Goal: Book appointment/travel/reservation

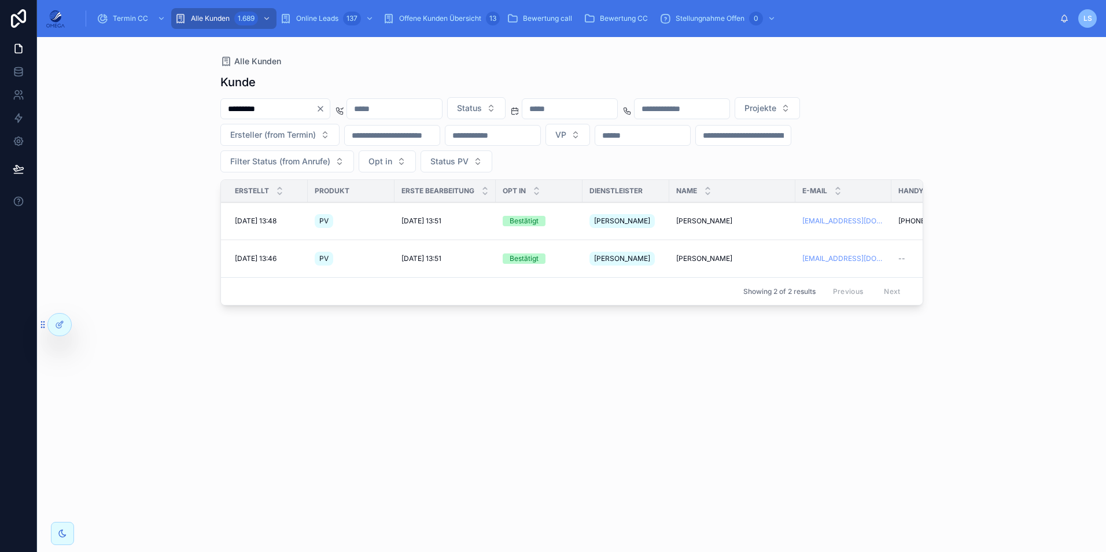
click at [282, 117] on div "*********" at bounding box center [275, 108] width 110 height 21
click at [279, 109] on input "*********" at bounding box center [268, 109] width 95 height 16
paste input "text"
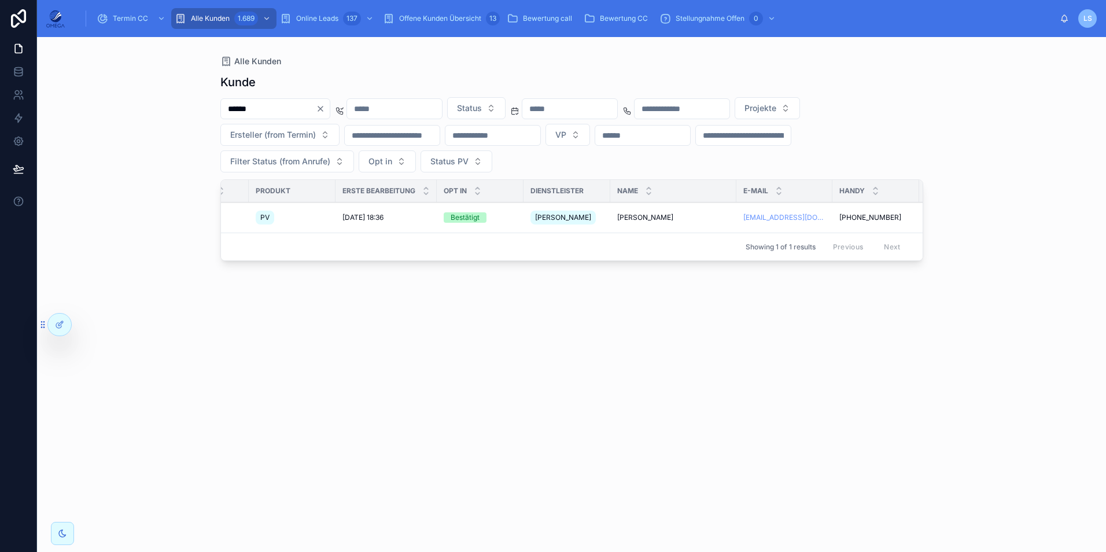
scroll to position [0, 58]
type input "******"
click at [645, 217] on span "[PERSON_NAME]" at bounding box center [646, 217] width 56 height 9
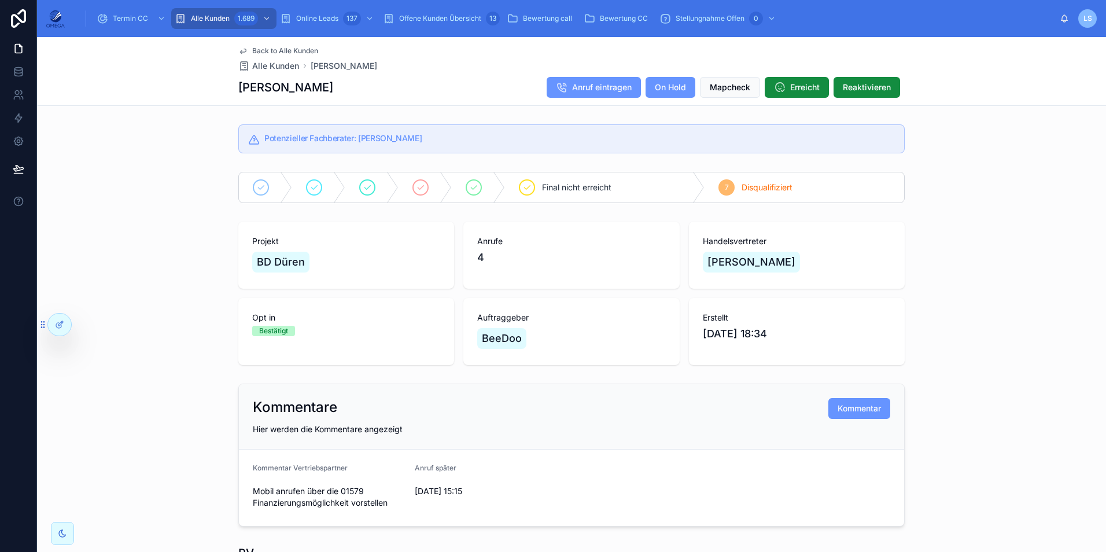
click at [133, 20] on span "Termin CC" at bounding box center [130, 18] width 35 height 9
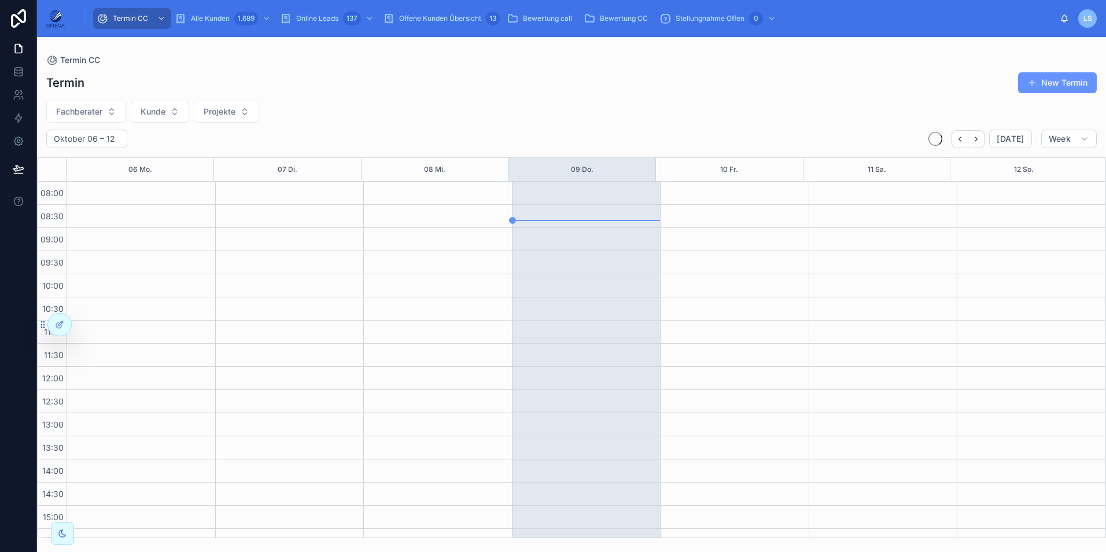
scroll to position [246, 0]
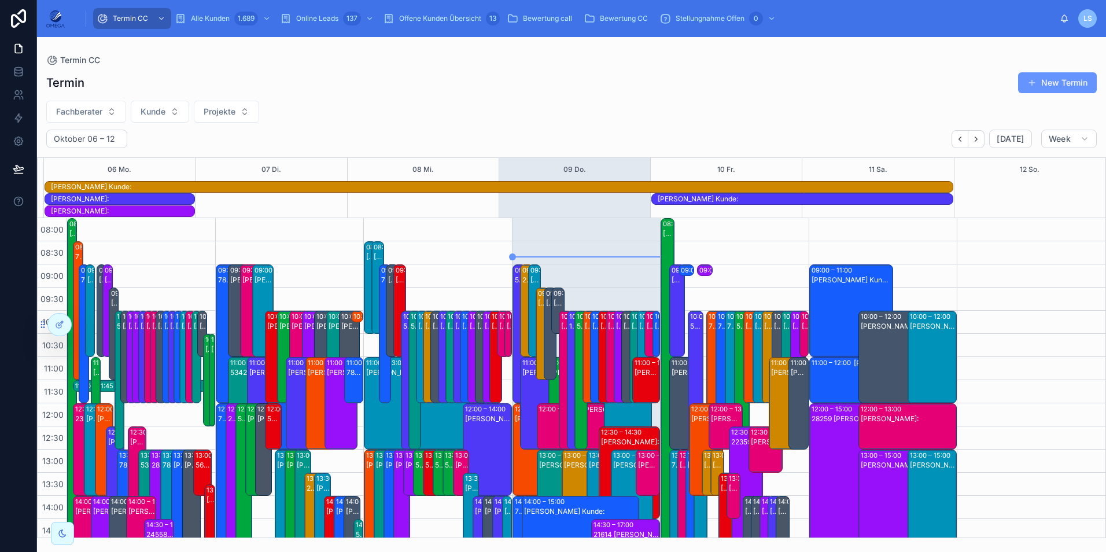
click at [98, 114] on span "Fachberater" at bounding box center [79, 112] width 46 height 12
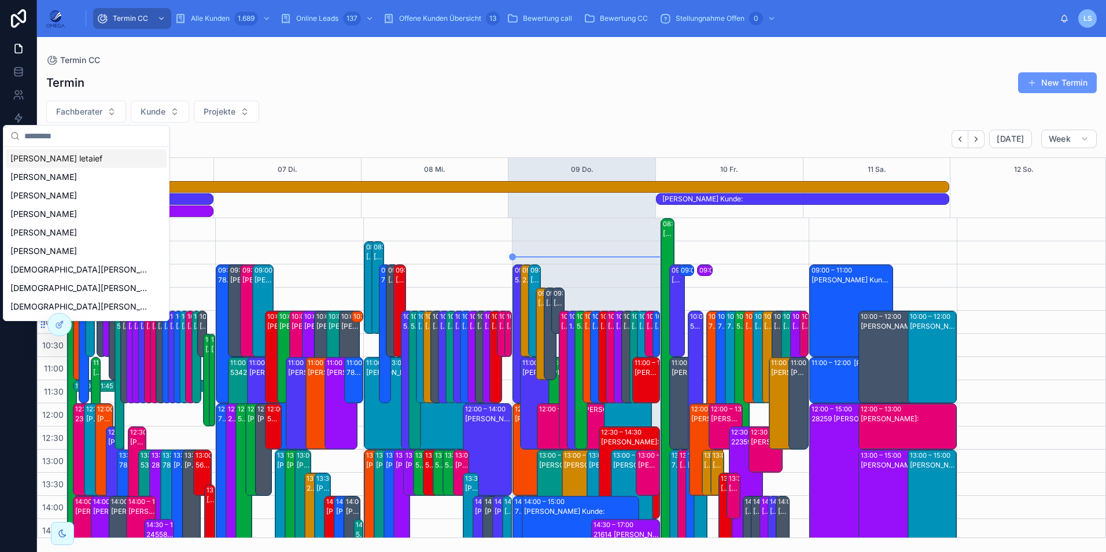
scroll to position [282, 0]
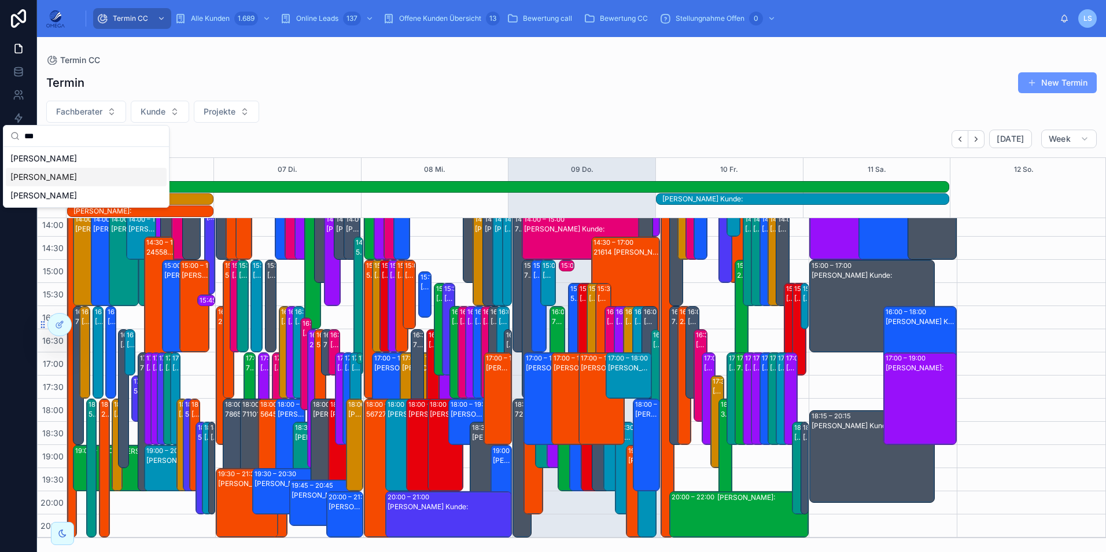
type input "***"
click at [75, 174] on div "[PERSON_NAME]" at bounding box center [86, 177] width 161 height 19
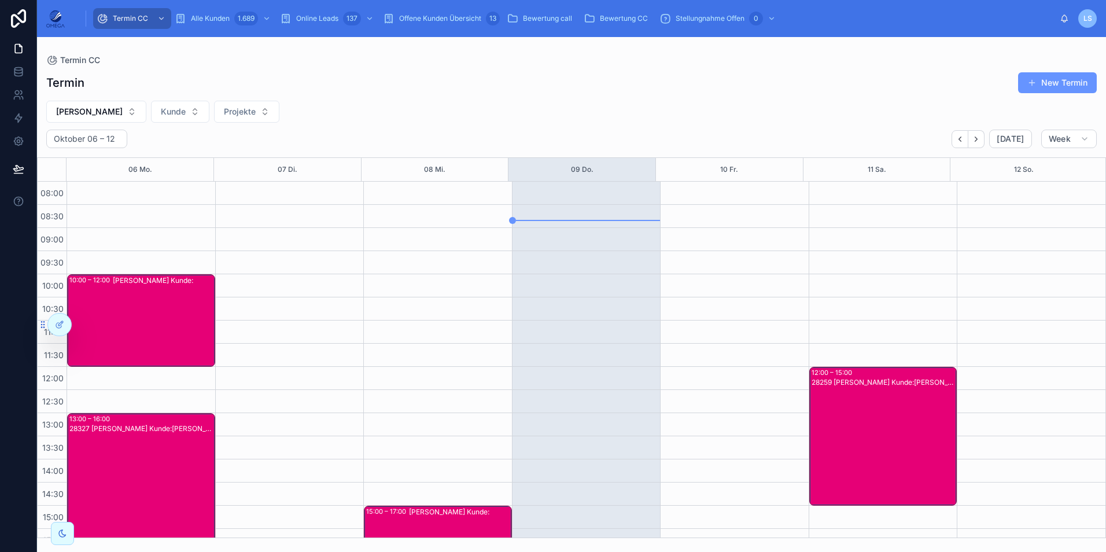
click at [98, 119] on button "[PERSON_NAME]" at bounding box center [96, 112] width 100 height 22
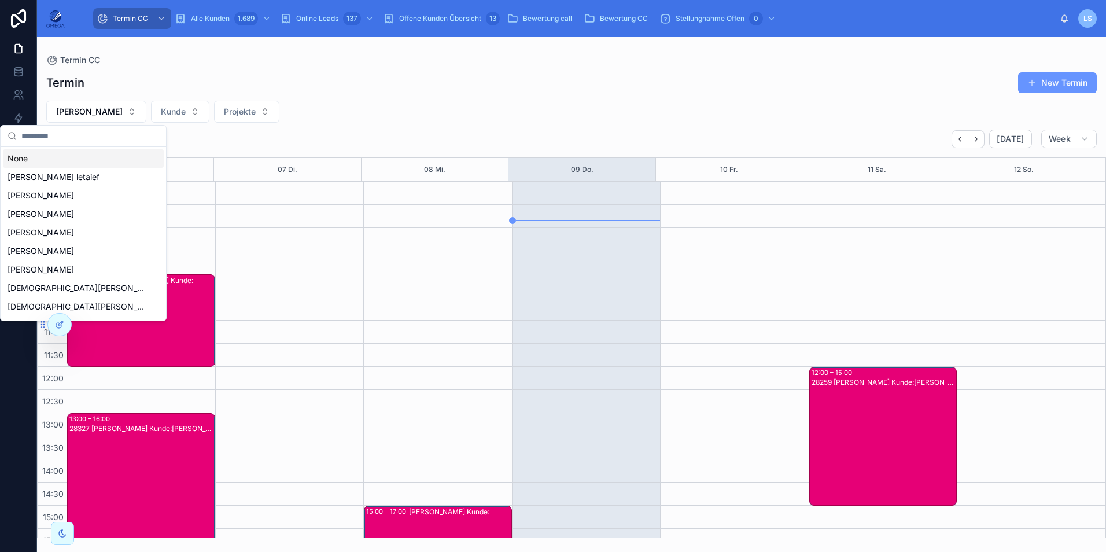
click at [71, 158] on div "None" at bounding box center [83, 158] width 161 height 19
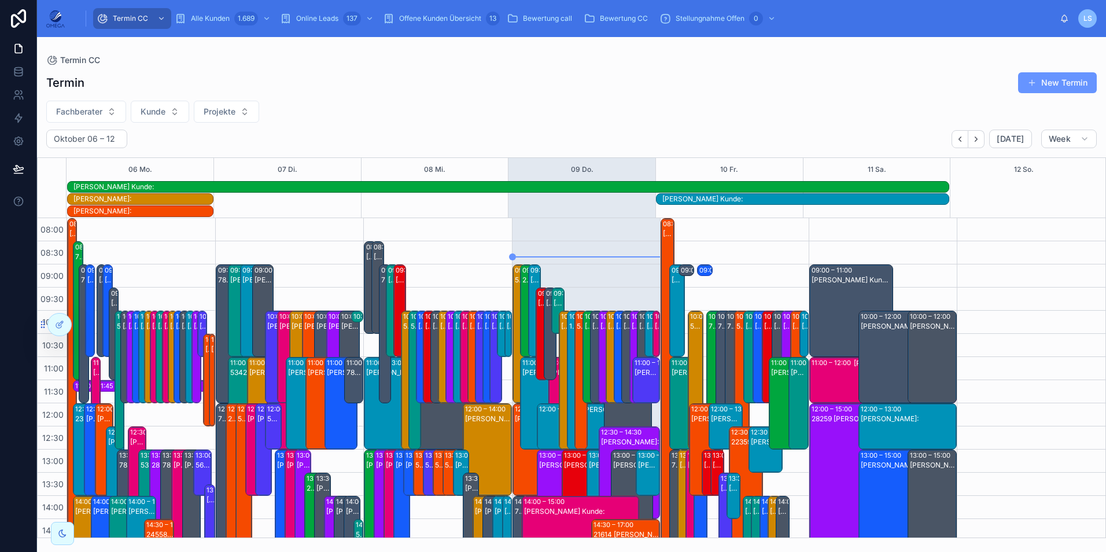
click at [105, 106] on button "Fachberater" at bounding box center [86, 112] width 80 height 22
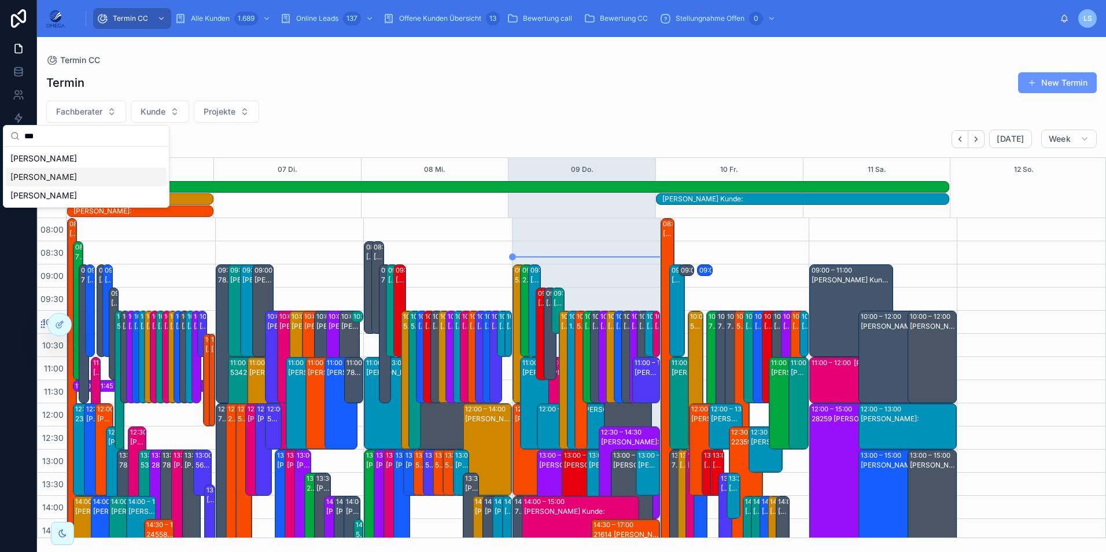
type input "***"
click at [56, 178] on div "[PERSON_NAME]" at bounding box center [86, 177] width 161 height 19
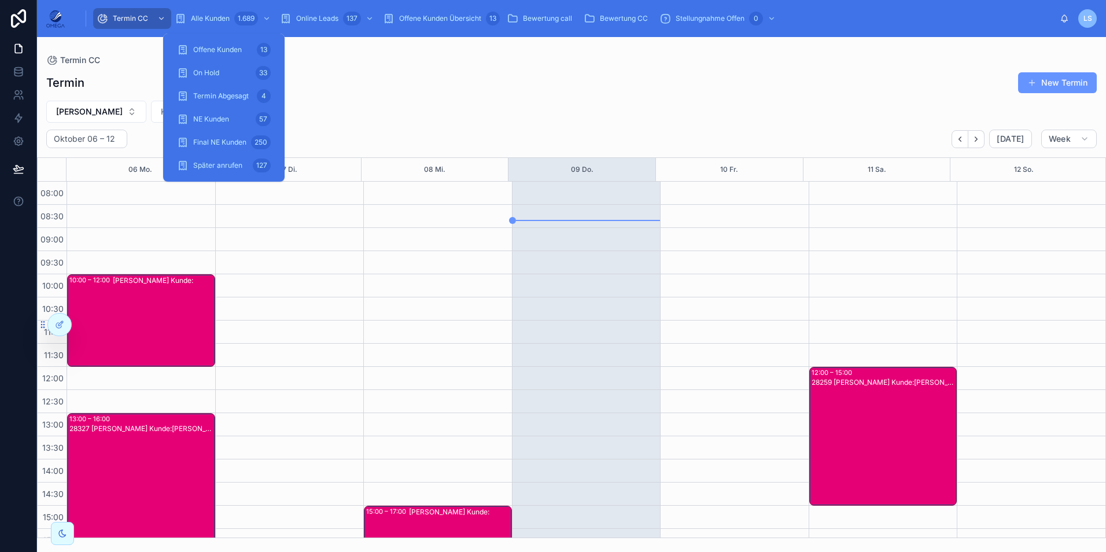
click at [220, 14] on span "Alle Kunden" at bounding box center [210, 18] width 39 height 9
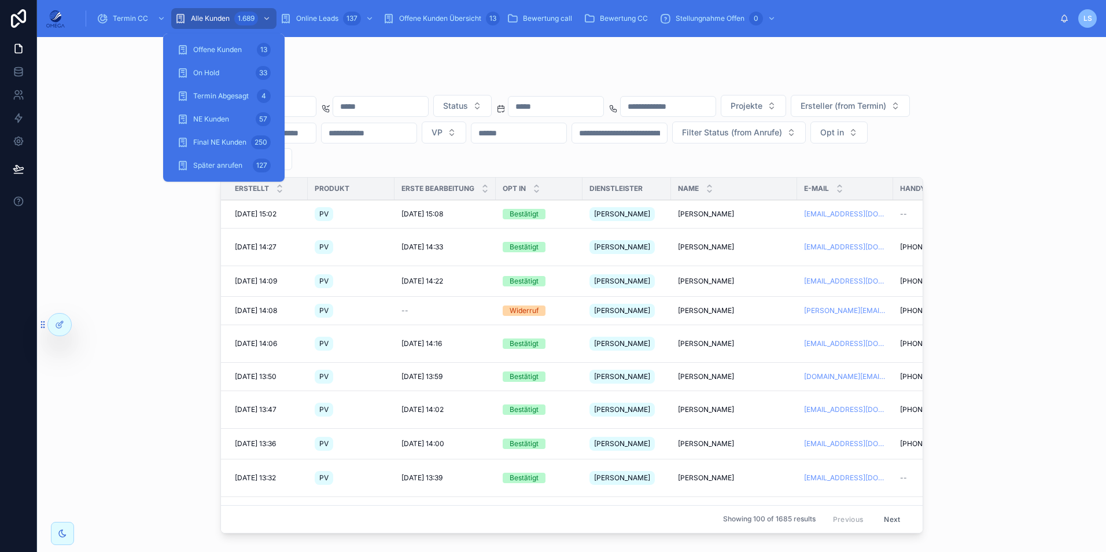
click at [341, 64] on div "Alle Kunden" at bounding box center [571, 60] width 703 height 9
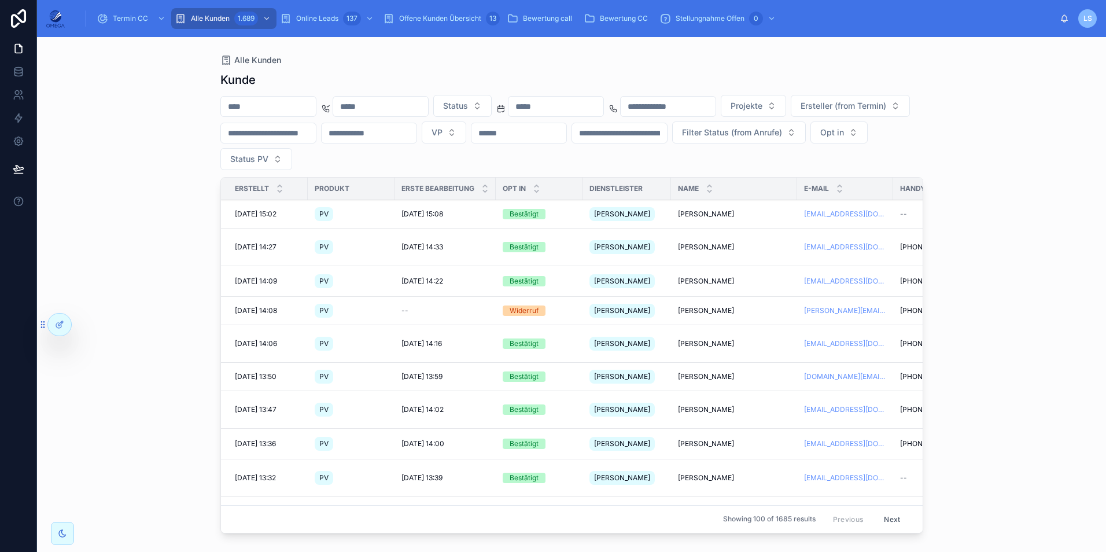
click at [313, 104] on input "text" at bounding box center [268, 106] width 95 height 16
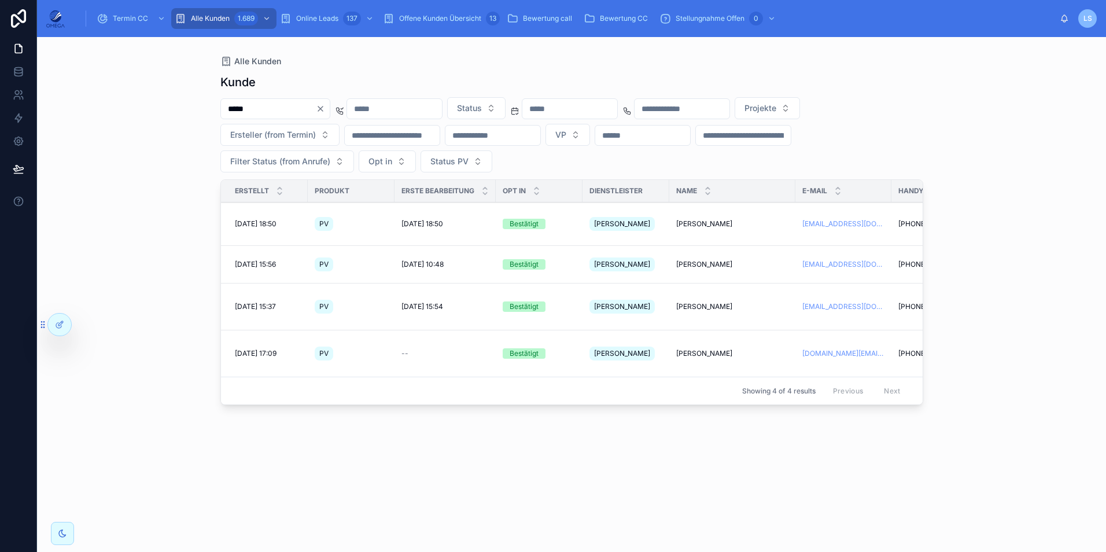
type input "*****"
click at [708, 224] on span "[PERSON_NAME]" at bounding box center [704, 223] width 56 height 9
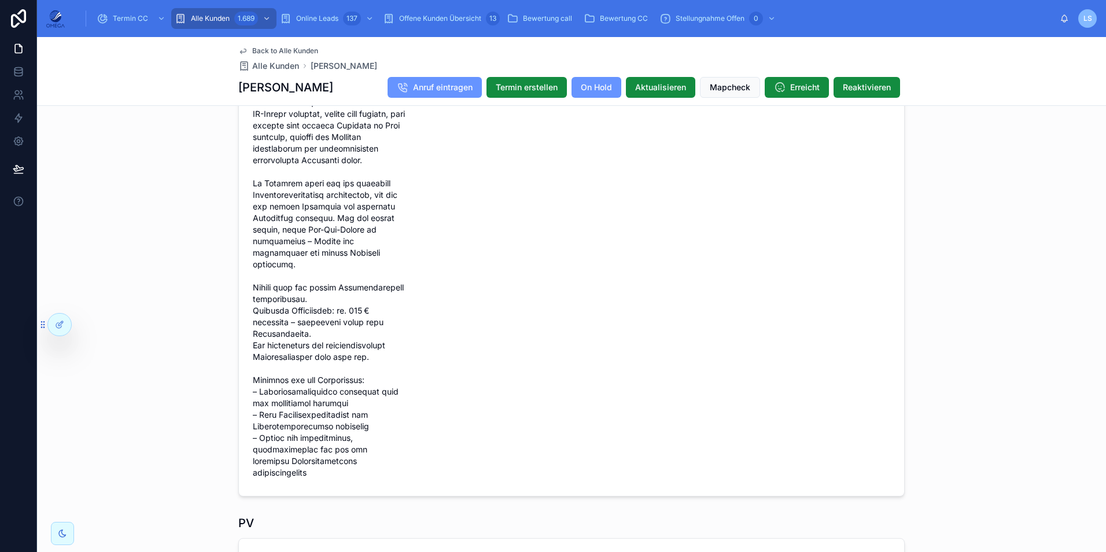
scroll to position [385, 0]
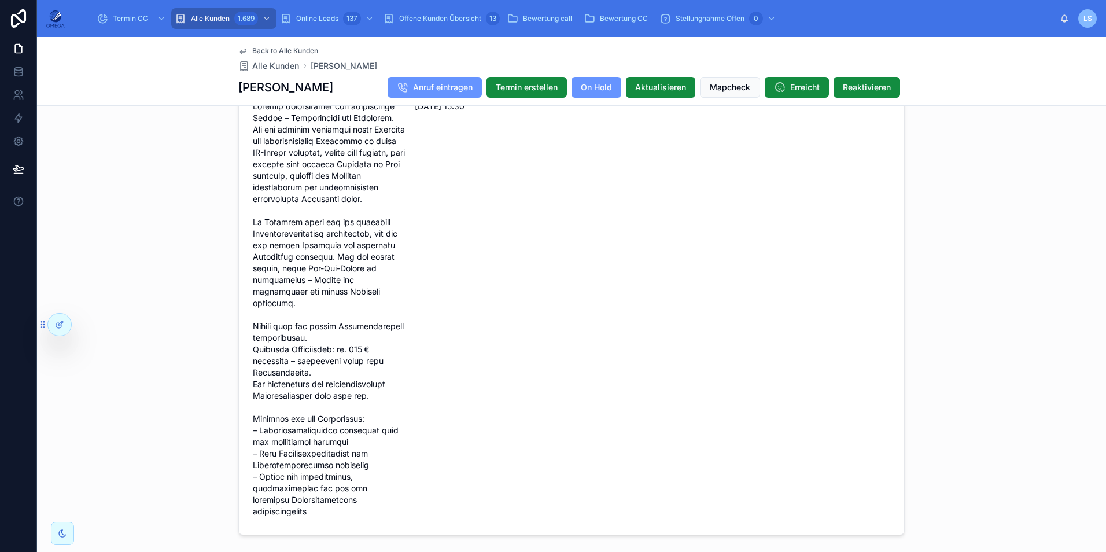
click at [292, 50] on span "Back to Alle Kunden" at bounding box center [285, 50] width 66 height 9
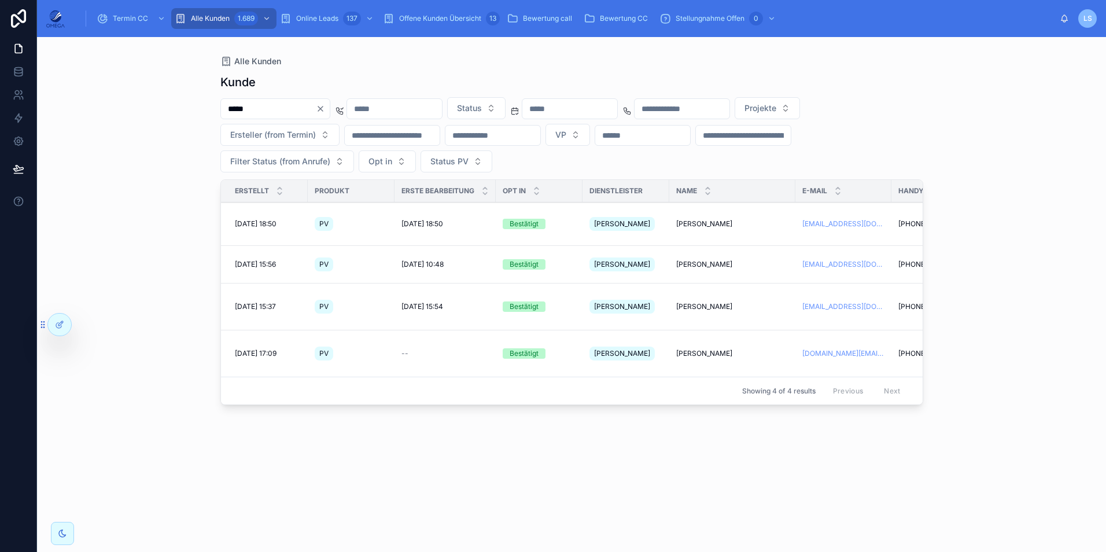
click at [142, 17] on span "Termin CC" at bounding box center [130, 18] width 35 height 9
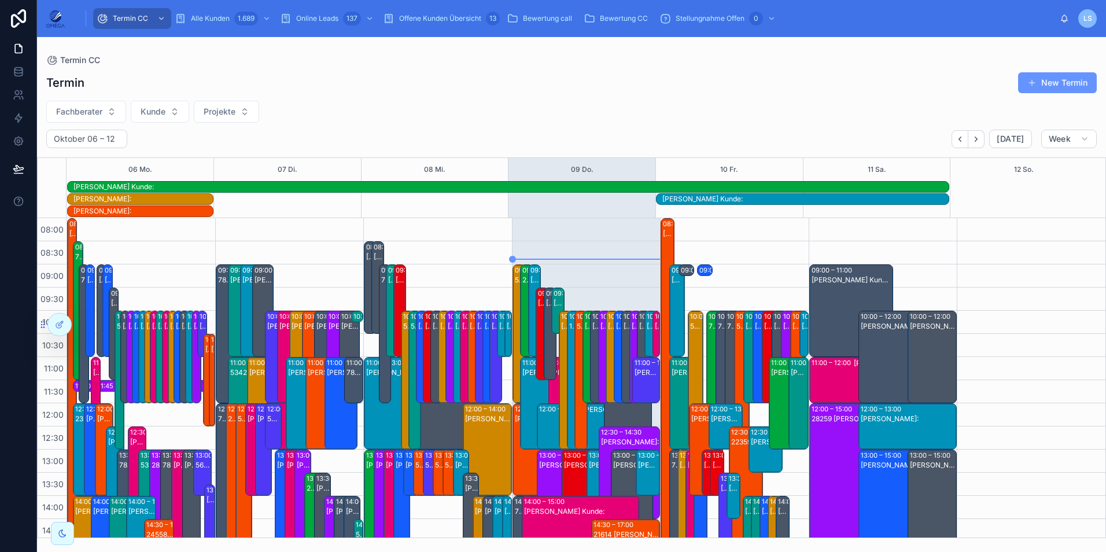
click at [104, 108] on button "Fachberater" at bounding box center [86, 112] width 80 height 22
type input "***"
click at [99, 159] on div "[PERSON_NAME]" at bounding box center [86, 158] width 161 height 19
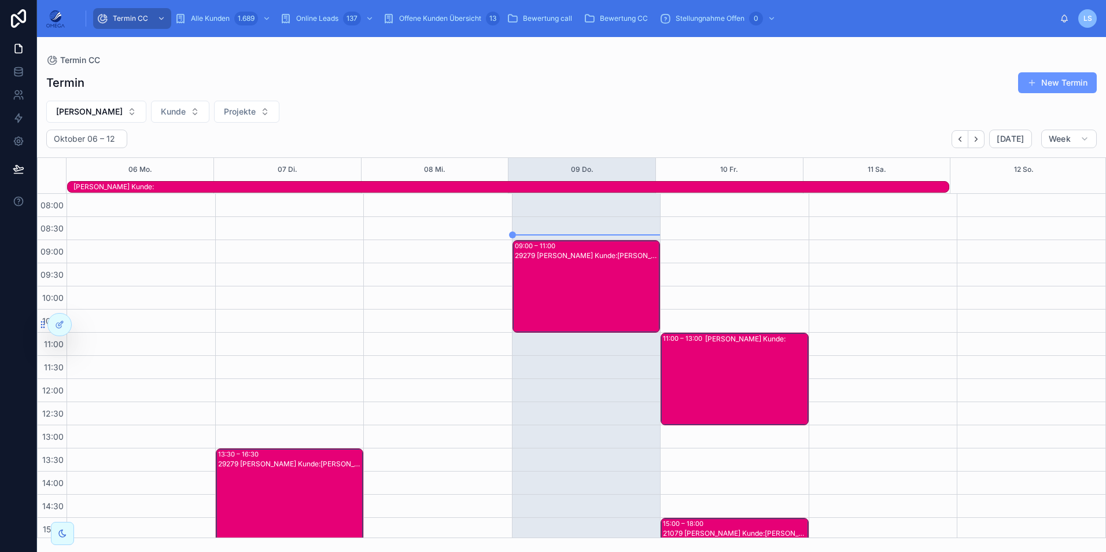
click at [580, 282] on div "29279 [PERSON_NAME] Kunde:[PERSON_NAME]" at bounding box center [587, 295] width 145 height 90
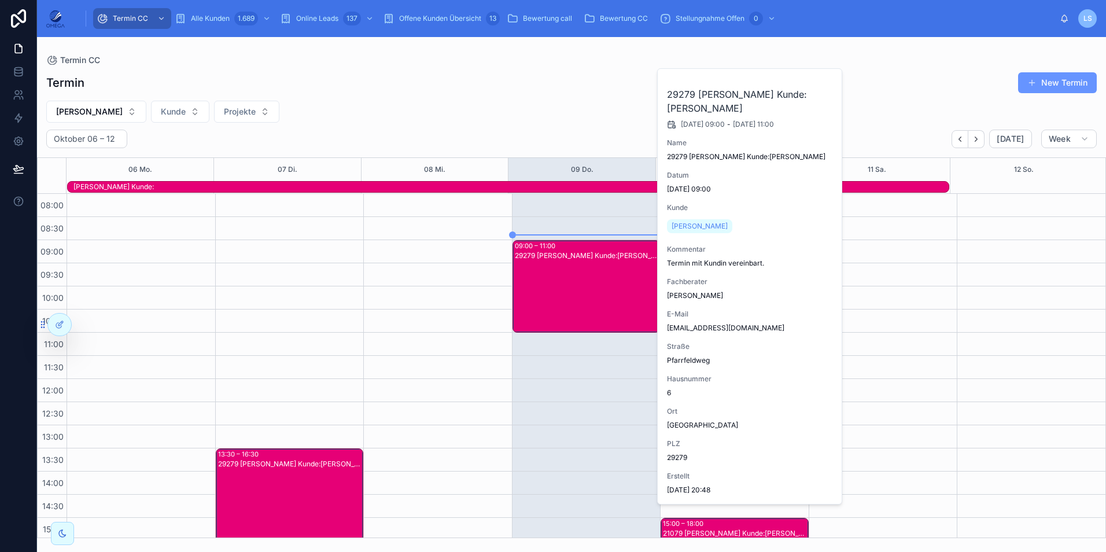
click at [683, 228] on span "[PERSON_NAME]" at bounding box center [700, 226] width 56 height 9
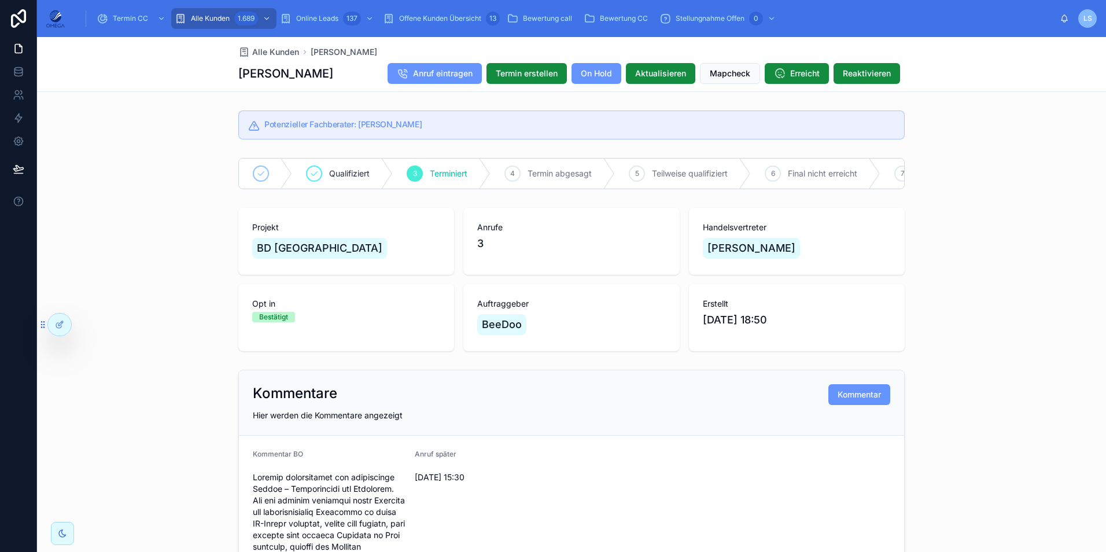
click at [138, 24] on div "Termin CC" at bounding box center [132, 18] width 71 height 19
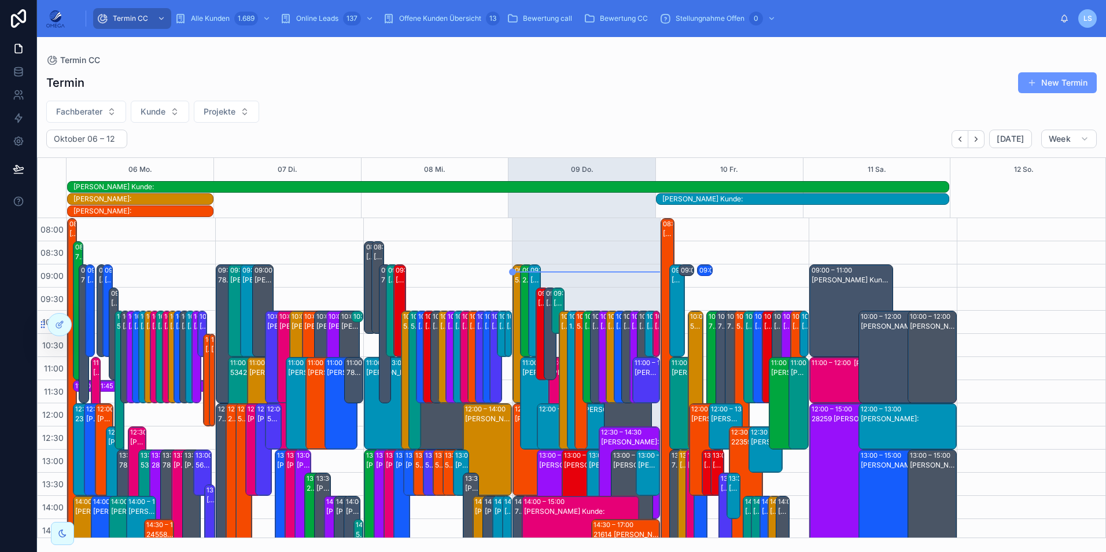
click at [98, 113] on span "Fachberater" at bounding box center [79, 112] width 46 height 12
type input "***"
click at [94, 156] on div "[PERSON_NAME]" at bounding box center [86, 158] width 161 height 19
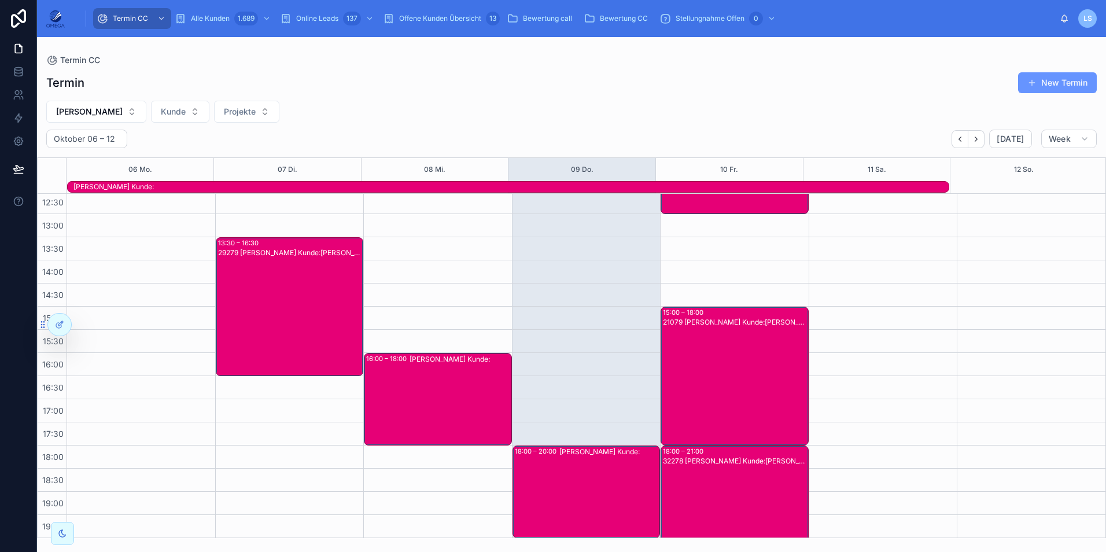
scroll to position [258, 0]
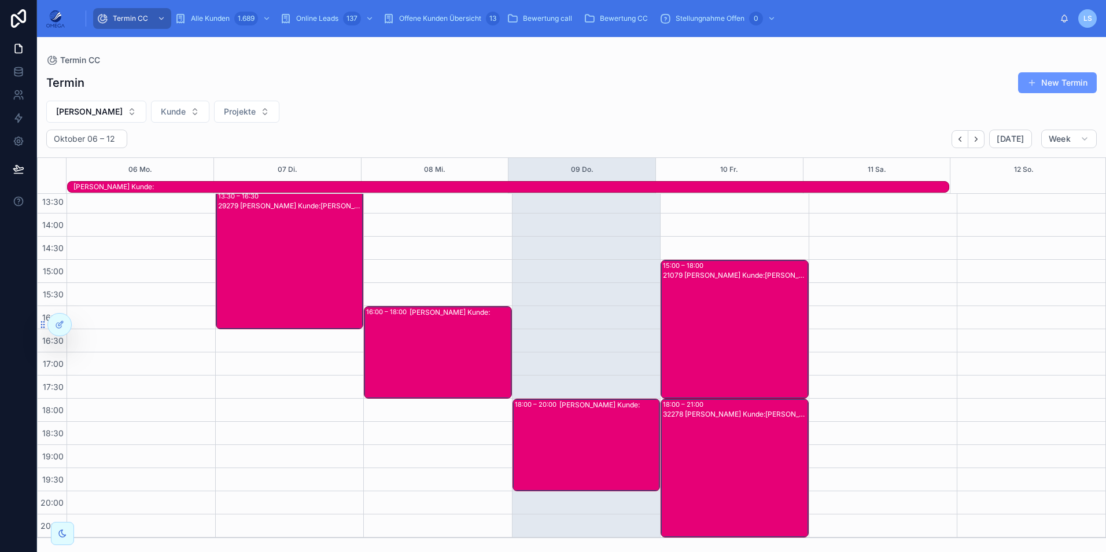
click at [747, 344] on div "21079 [PERSON_NAME] Kunde:[PERSON_NAME]" at bounding box center [735, 338] width 145 height 137
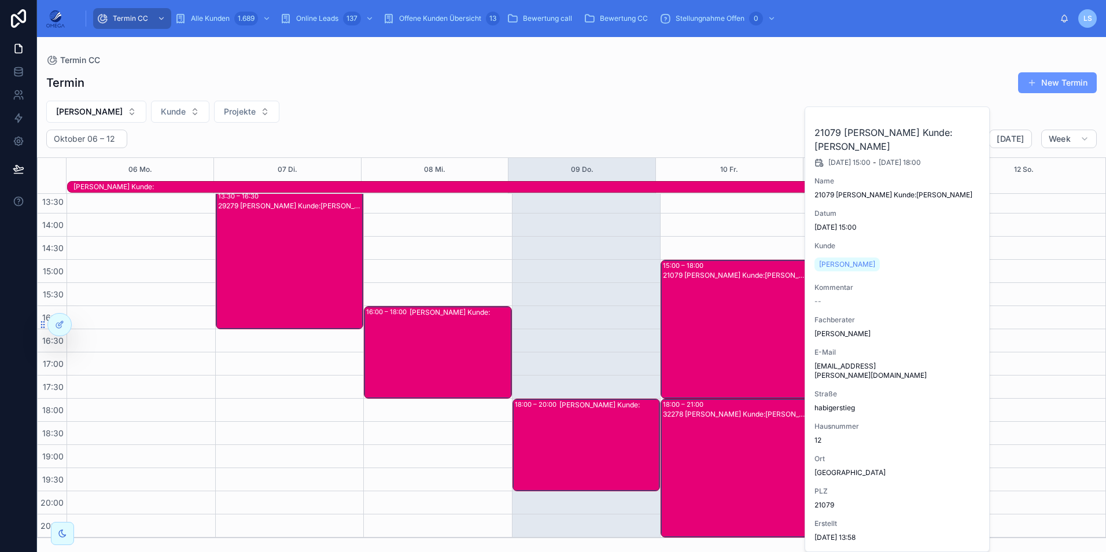
click at [747, 344] on div "21079 [PERSON_NAME] Kunde:[PERSON_NAME]" at bounding box center [735, 338] width 145 height 137
click at [748, 433] on div "32278 [PERSON_NAME] Kunde:[PERSON_NAME]" at bounding box center [735, 477] width 145 height 137
click at [750, 430] on div "32278 [PERSON_NAME] Kunde:[PERSON_NAME]" at bounding box center [735, 477] width 145 height 137
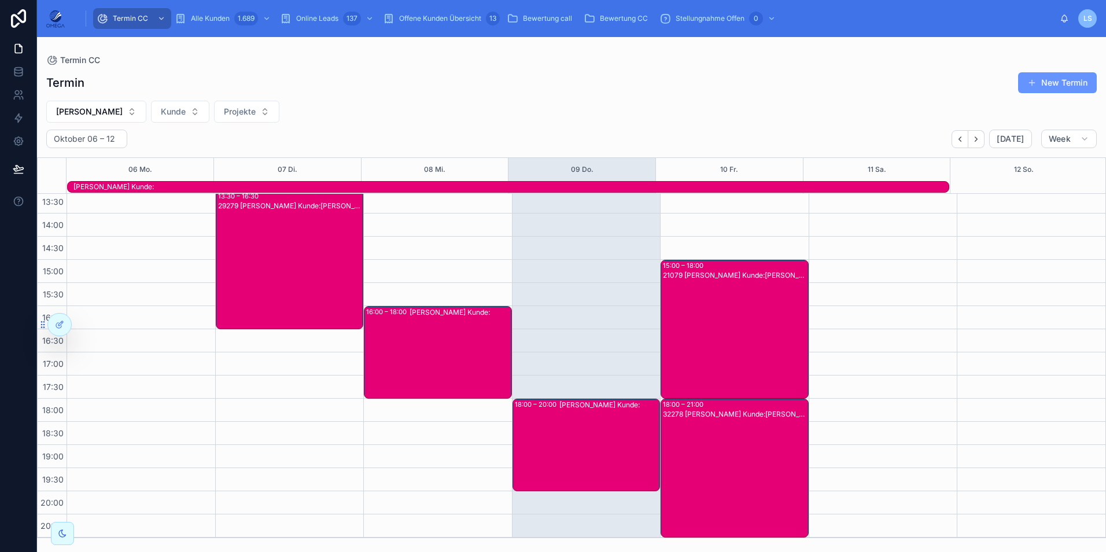
click at [731, 352] on div "21079 [PERSON_NAME] Kunde:[PERSON_NAME]" at bounding box center [735, 338] width 145 height 137
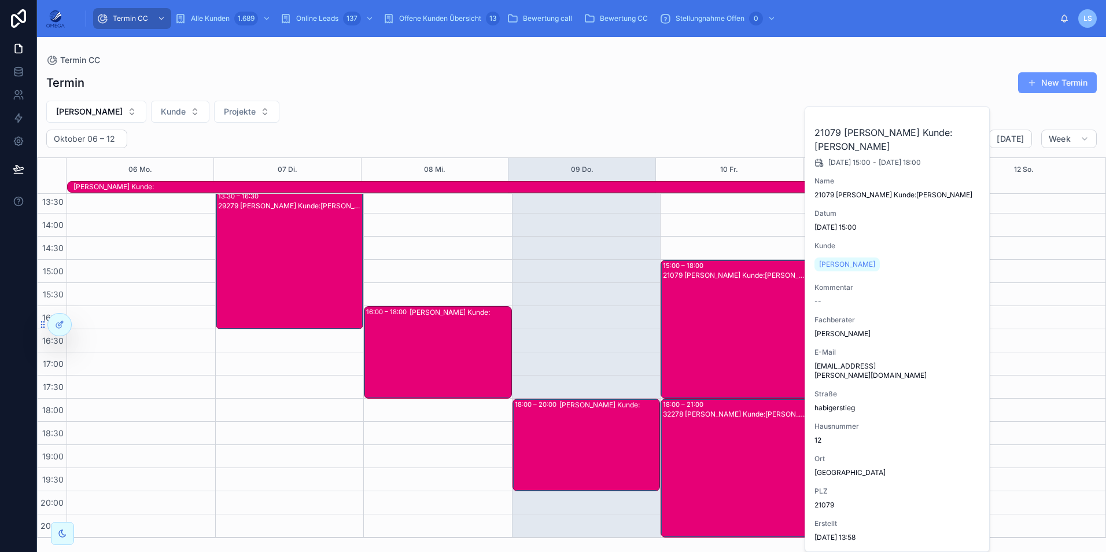
click at [121, 119] on button "[PERSON_NAME]" at bounding box center [96, 112] width 100 height 22
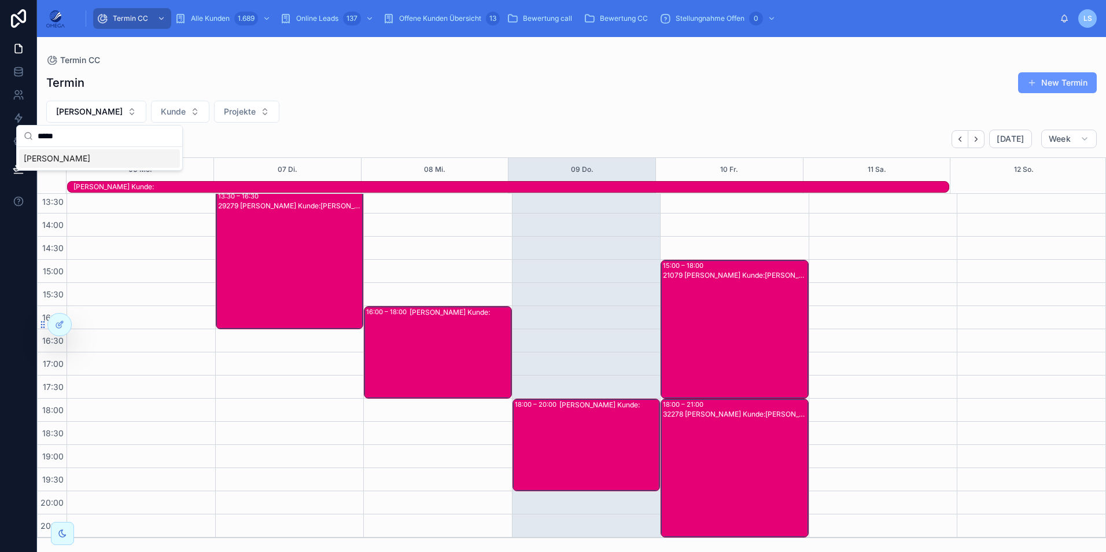
type input "*****"
click at [89, 158] on span "[PERSON_NAME]" at bounding box center [57, 159] width 67 height 12
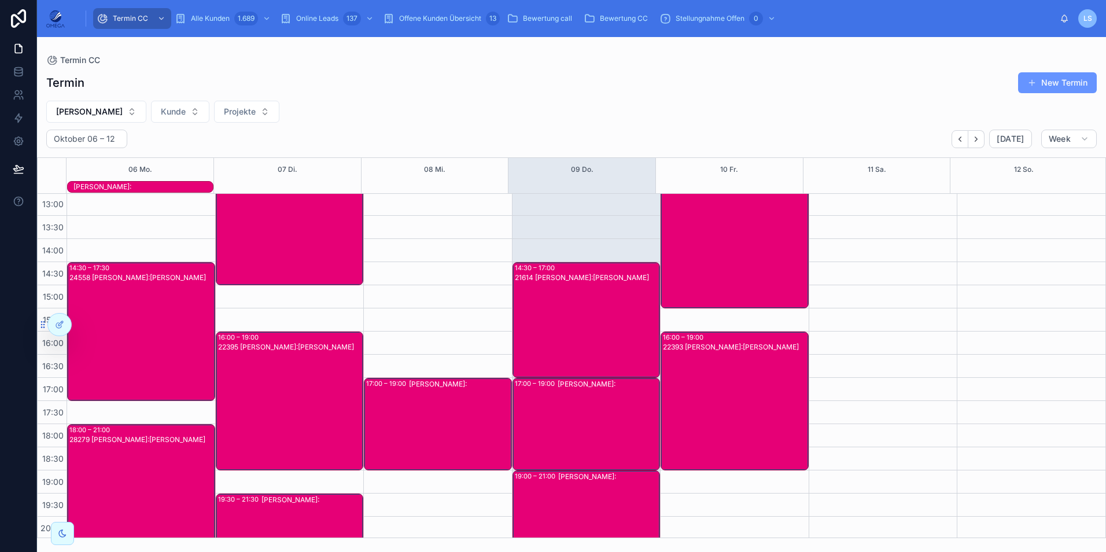
scroll to position [258, 0]
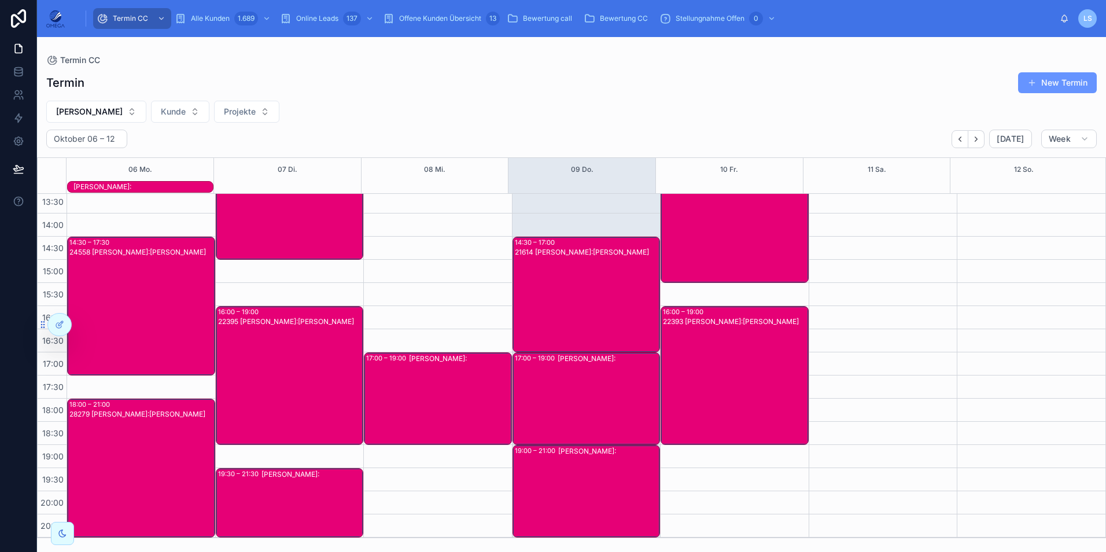
click at [126, 106] on button "[PERSON_NAME]" at bounding box center [96, 112] width 100 height 22
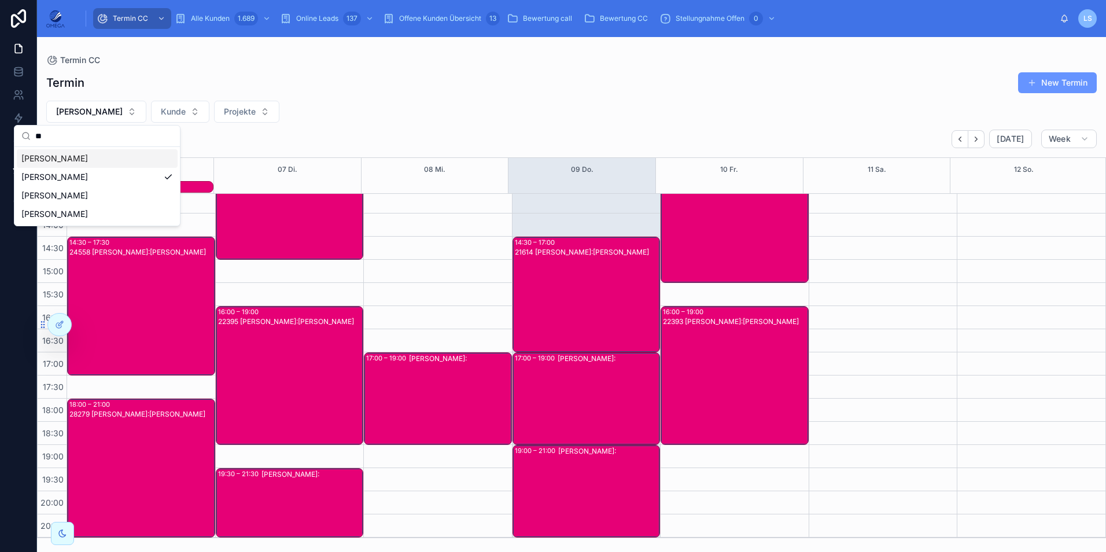
type input "**"
click at [116, 162] on div "[PERSON_NAME]" at bounding box center [97, 158] width 161 height 19
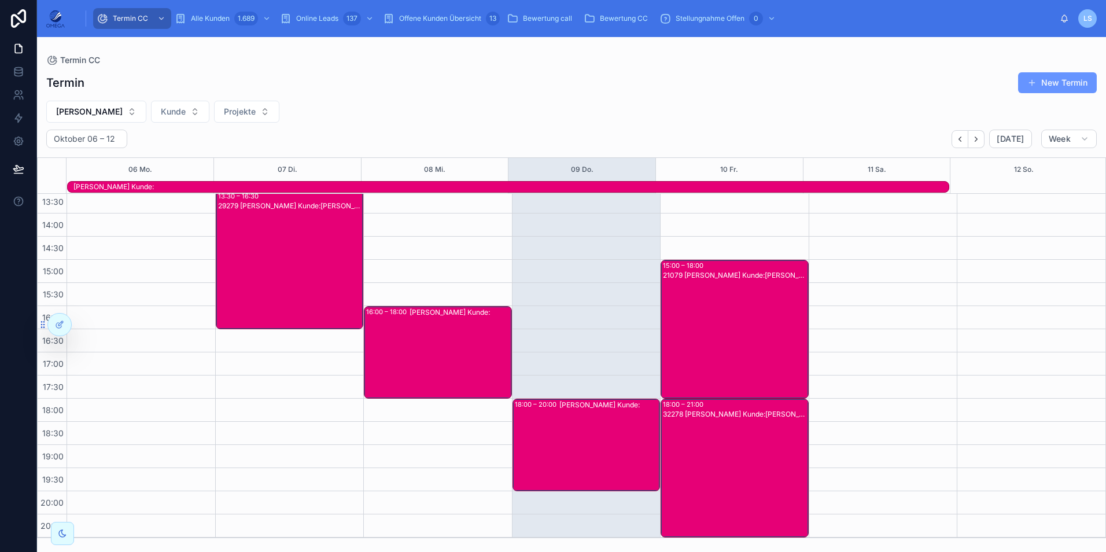
click at [758, 441] on div "32278 [PERSON_NAME] Kunde:[PERSON_NAME]" at bounding box center [735, 477] width 145 height 137
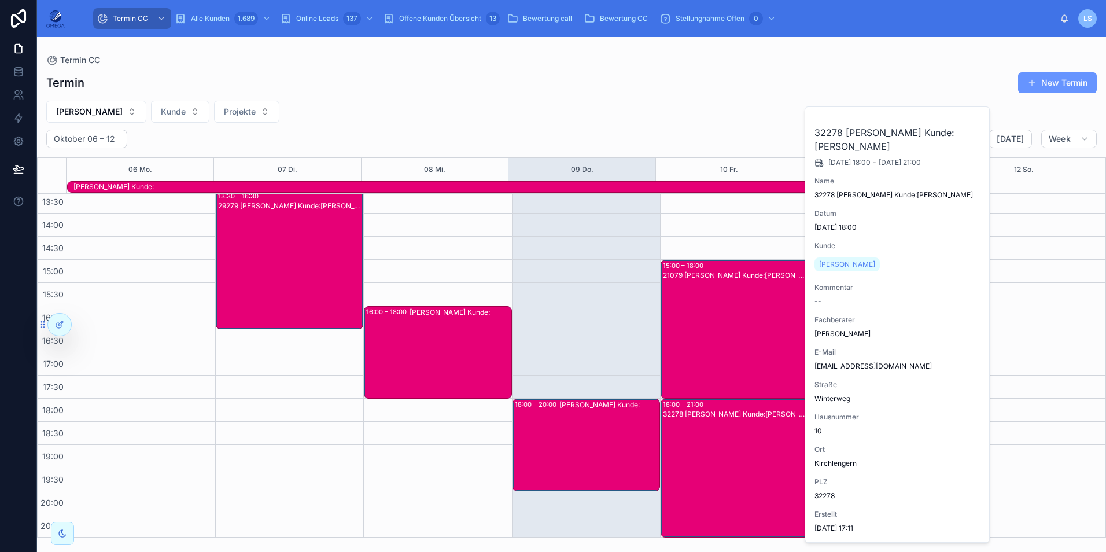
click at [840, 262] on span "[PERSON_NAME]" at bounding box center [847, 264] width 56 height 9
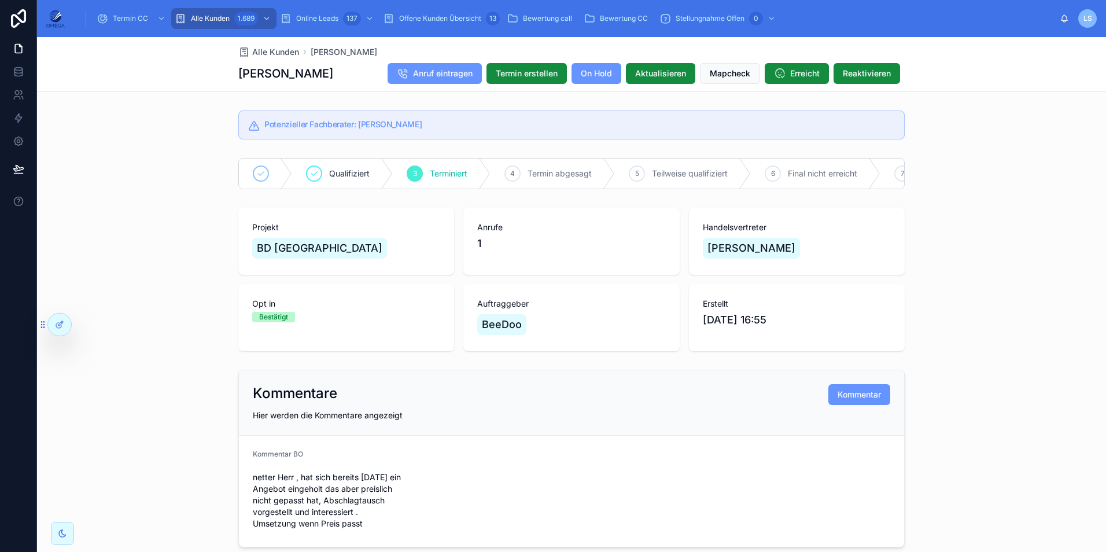
click at [733, 72] on span "Mapcheck" at bounding box center [730, 74] width 40 height 12
click at [141, 18] on span "Termin CC" at bounding box center [130, 18] width 35 height 9
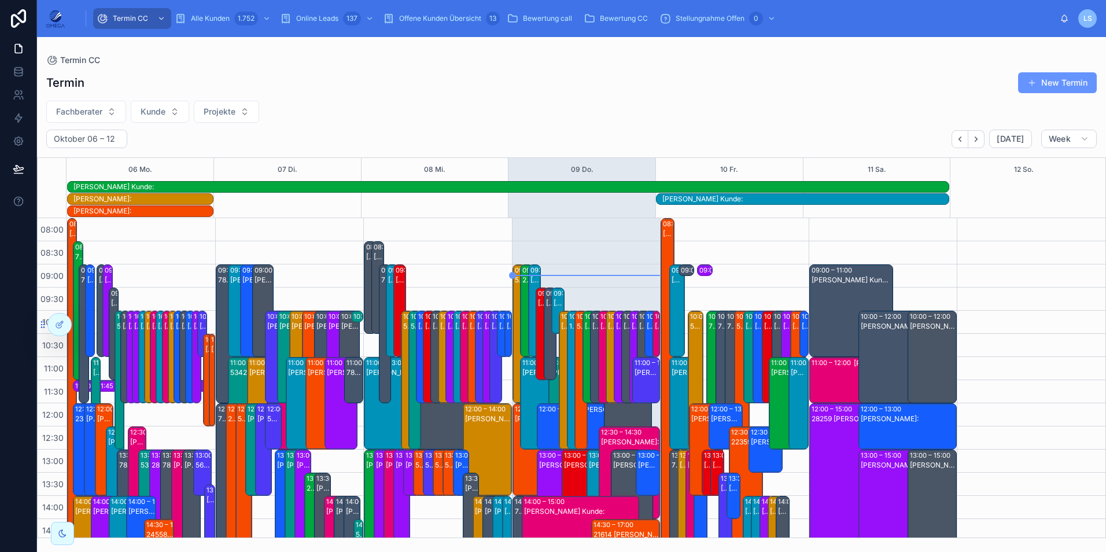
click at [210, 112] on span "Projekte" at bounding box center [220, 112] width 32 height 12
click at [341, 88] on div "Termin New Termin" at bounding box center [571, 83] width 1050 height 22
click at [92, 109] on span "Fachberater" at bounding box center [79, 112] width 46 height 12
type input "***"
click at [94, 158] on div "[PERSON_NAME]" at bounding box center [86, 158] width 161 height 19
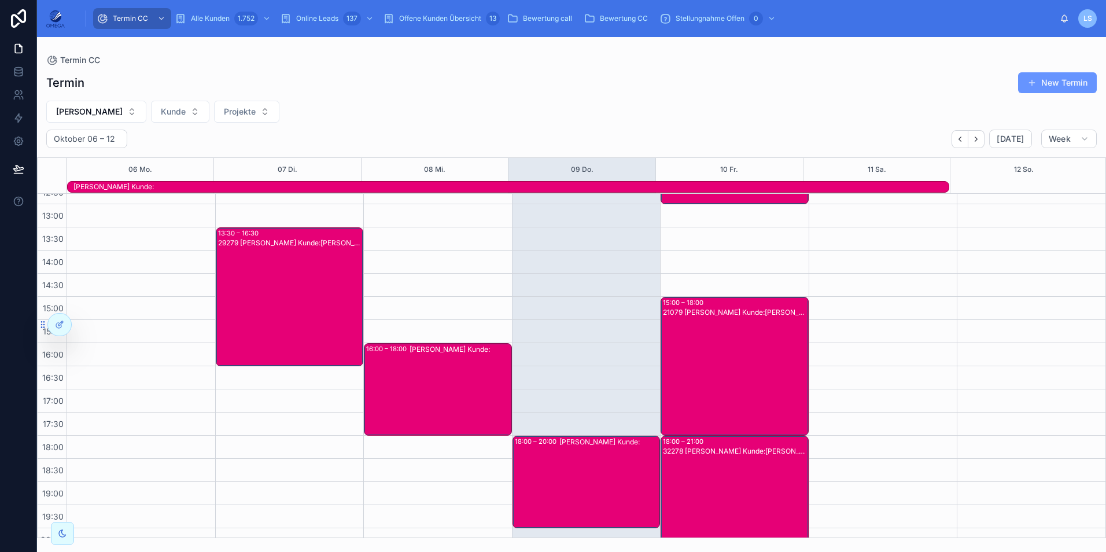
scroll to position [258, 0]
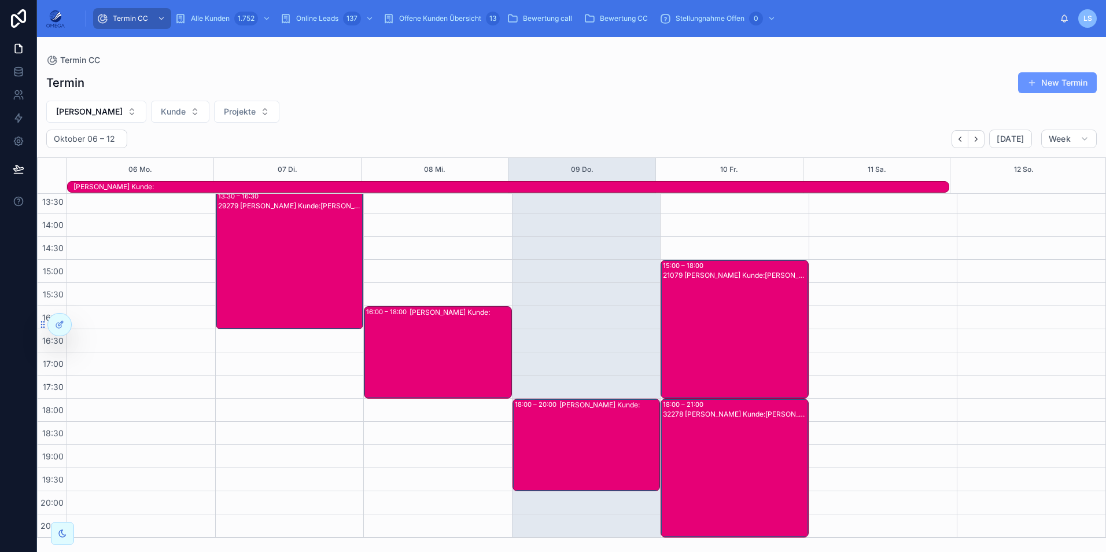
click at [737, 434] on div "32278 [PERSON_NAME] Kunde:[PERSON_NAME]" at bounding box center [735, 477] width 145 height 137
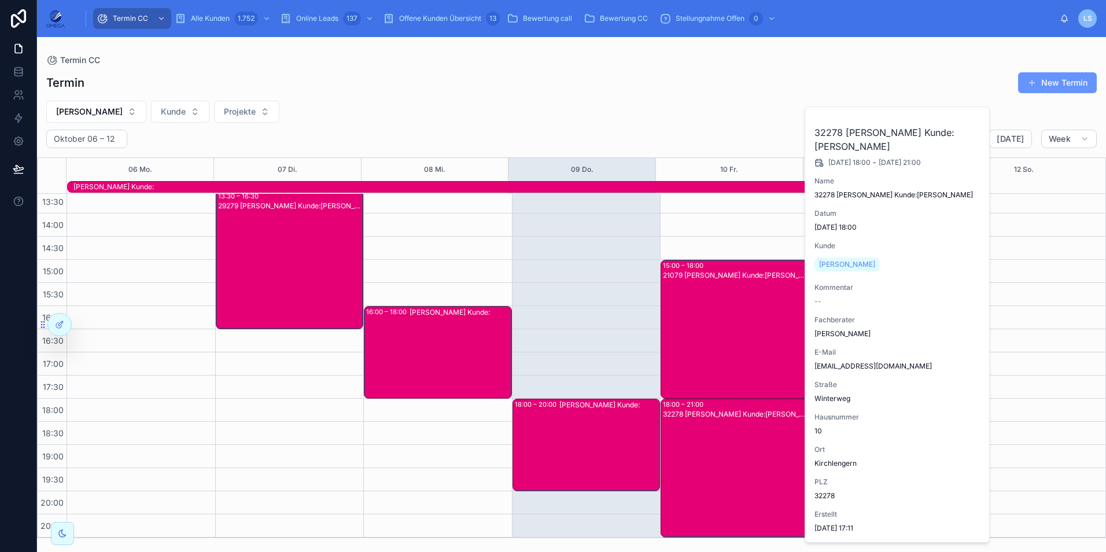
click at [737, 434] on div "32278 [PERSON_NAME] Kunde:[PERSON_NAME]" at bounding box center [735, 477] width 145 height 137
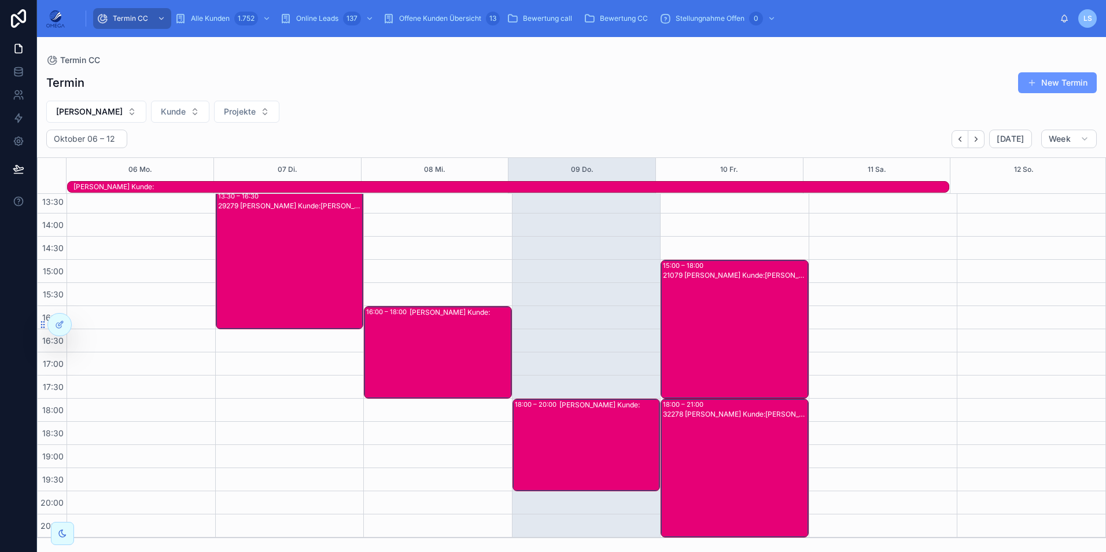
click at [680, 320] on div "21079 [PERSON_NAME] Kunde:[PERSON_NAME]" at bounding box center [735, 338] width 145 height 137
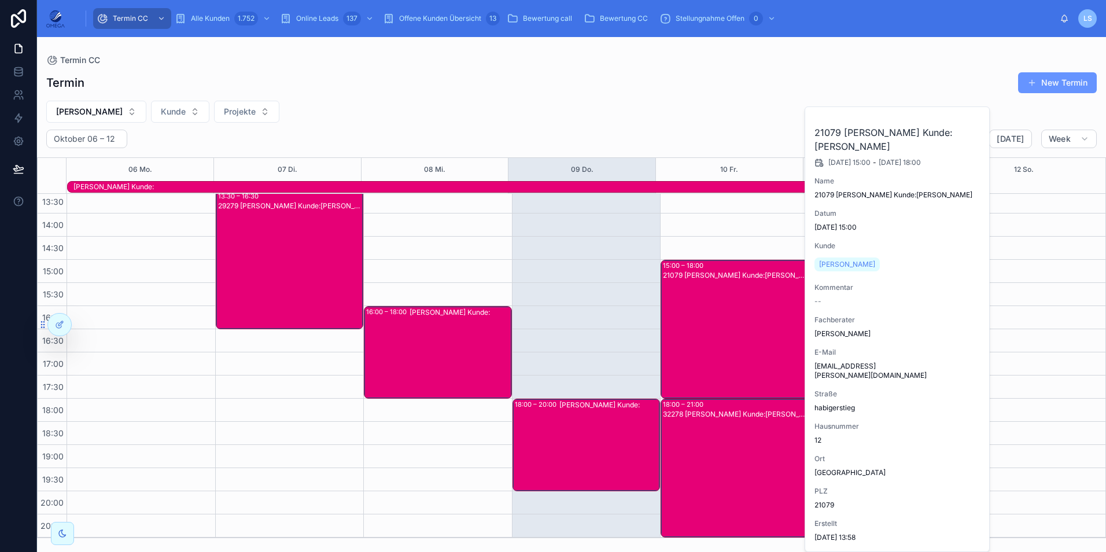
click at [680, 320] on div "21079 [PERSON_NAME] Kunde:[PERSON_NAME]" at bounding box center [735, 338] width 145 height 137
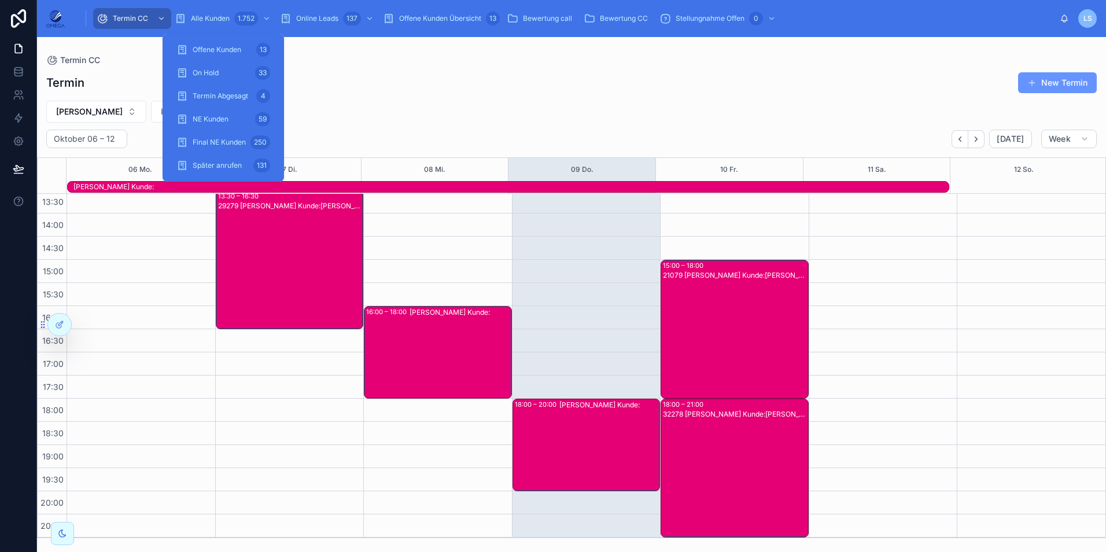
click at [231, 20] on div "Alle Kunden 1.752" at bounding box center [224, 18] width 98 height 19
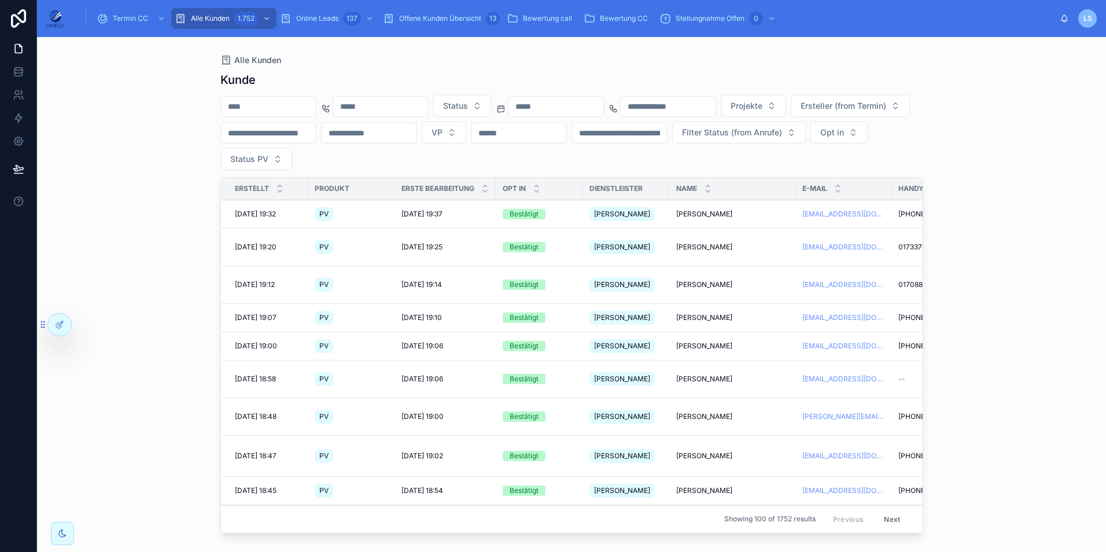
click at [308, 105] on input "text" at bounding box center [268, 106] width 95 height 16
paste input "**********"
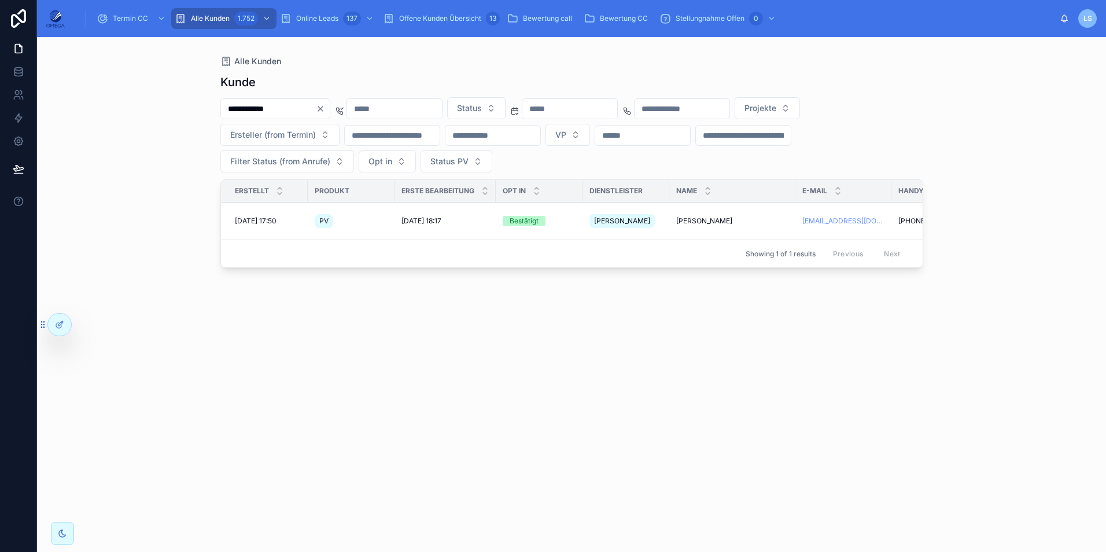
type input "**********"
click at [697, 218] on span "[PERSON_NAME]" at bounding box center [704, 220] width 56 height 9
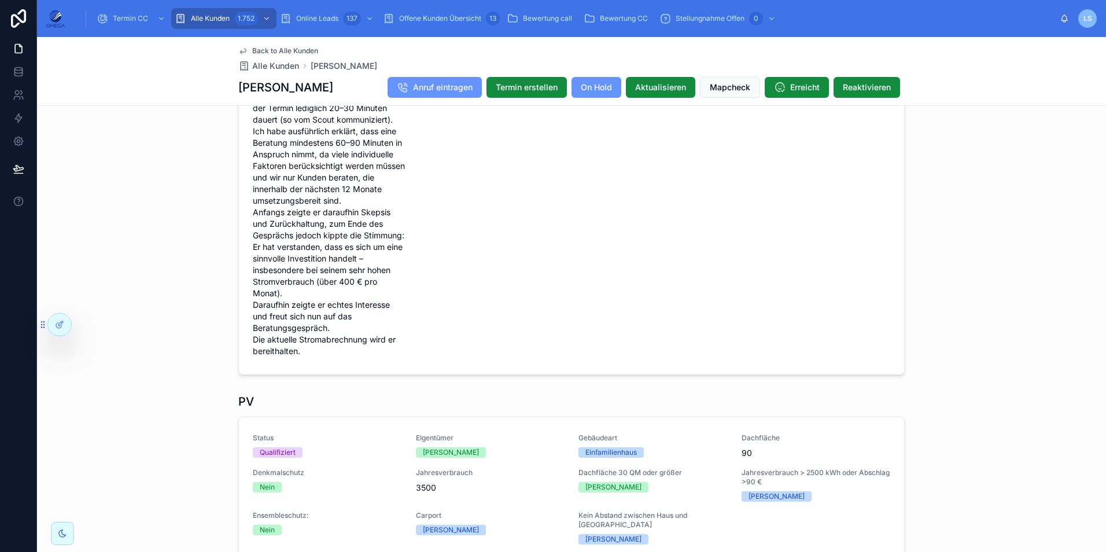
scroll to position [405, 0]
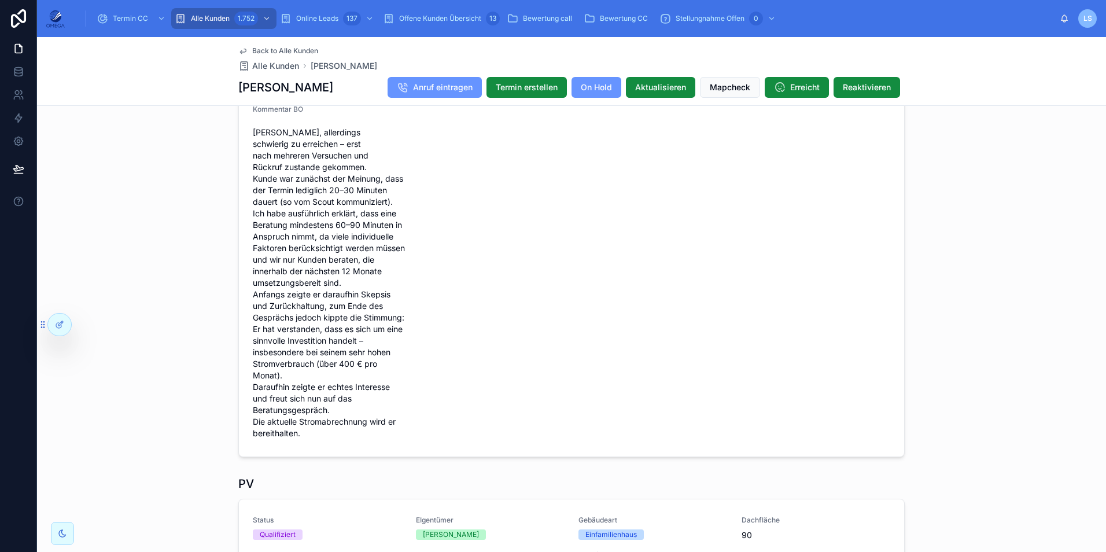
click at [265, 49] on span "Back to Alle Kunden" at bounding box center [285, 50] width 66 height 9
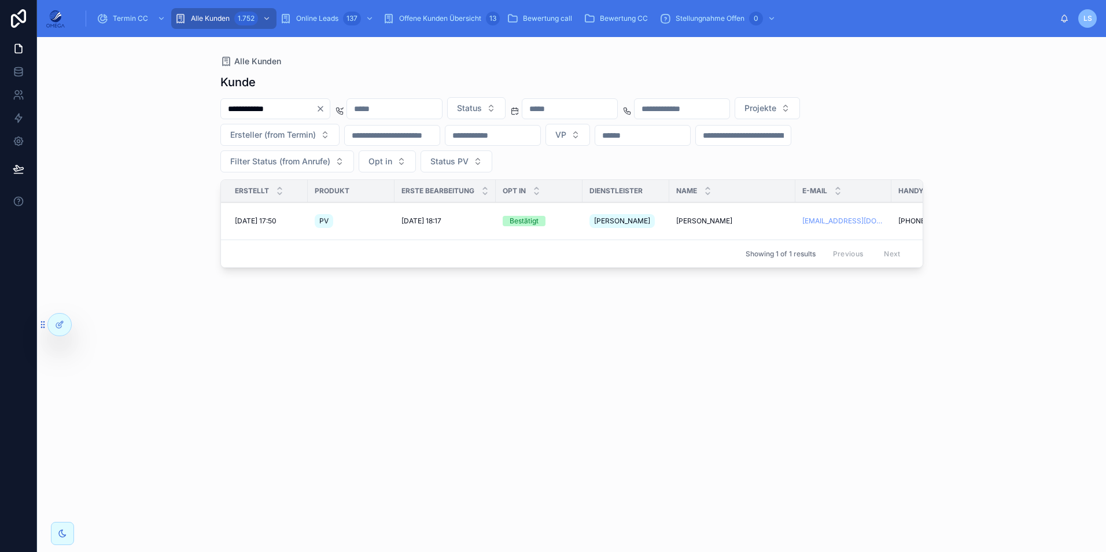
click at [300, 115] on input "**********" at bounding box center [268, 109] width 95 height 16
click at [300, 116] on input "**********" at bounding box center [268, 109] width 95 height 16
paste input "***"
type input "**********"
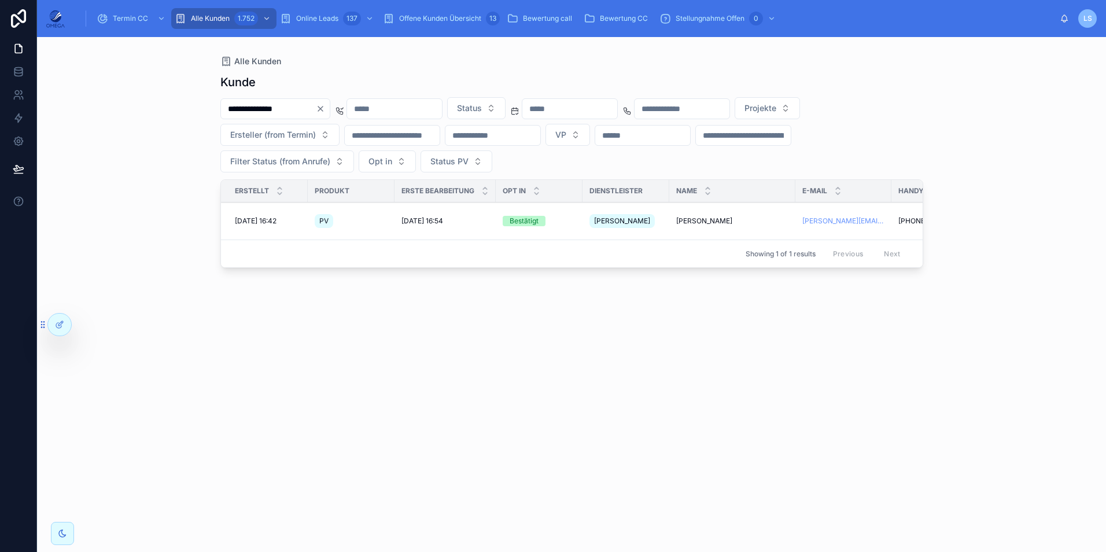
click at [703, 219] on span "[PERSON_NAME]" at bounding box center [704, 220] width 56 height 9
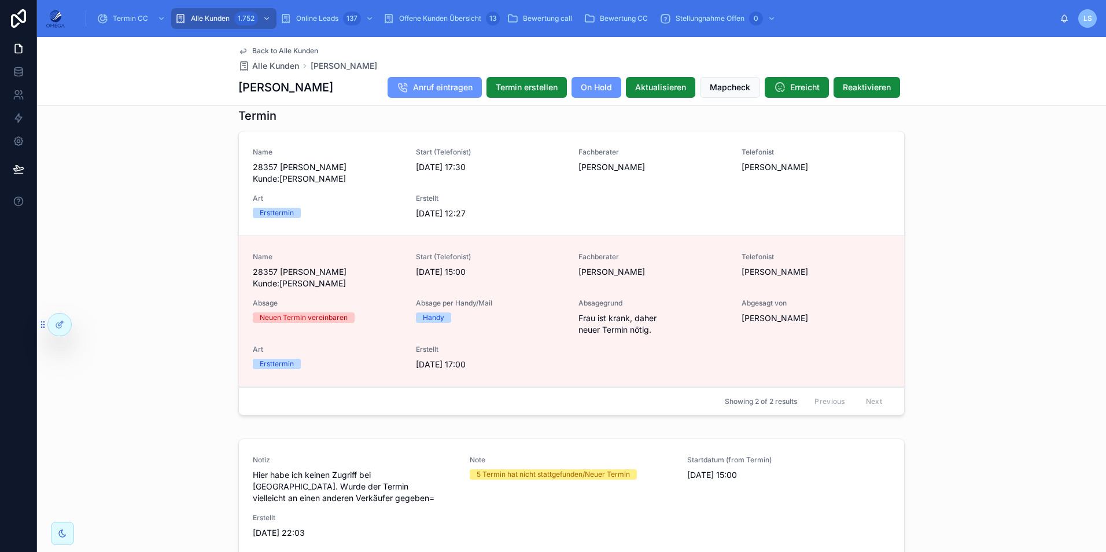
scroll to position [983, 0]
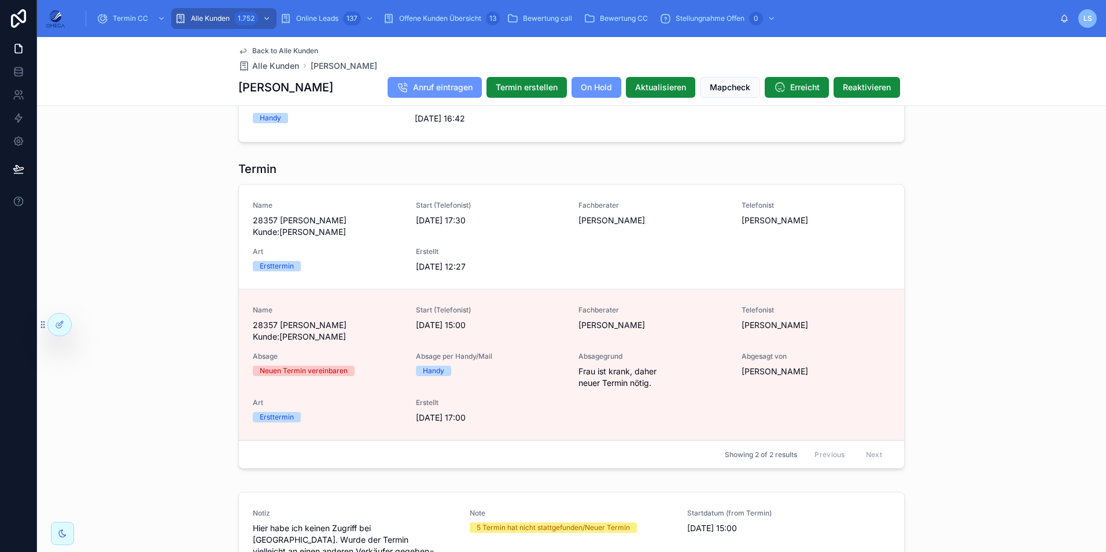
click at [277, 50] on span "Back to Alle Kunden" at bounding box center [285, 50] width 66 height 9
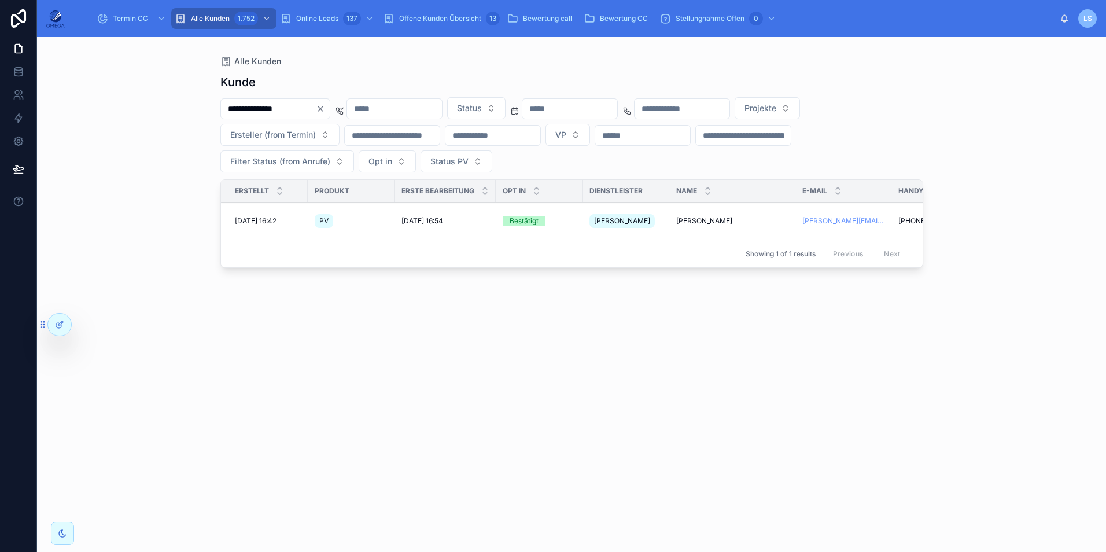
click at [278, 104] on input "**********" at bounding box center [268, 109] width 95 height 16
paste input "****"
type input "**********"
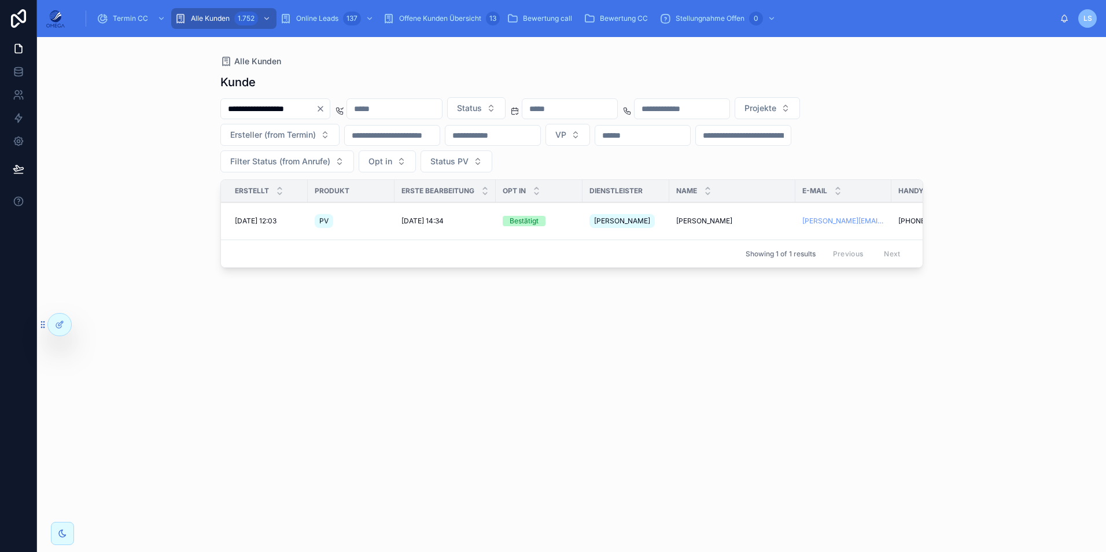
click at [702, 217] on span "[PERSON_NAME]" at bounding box center [704, 220] width 56 height 9
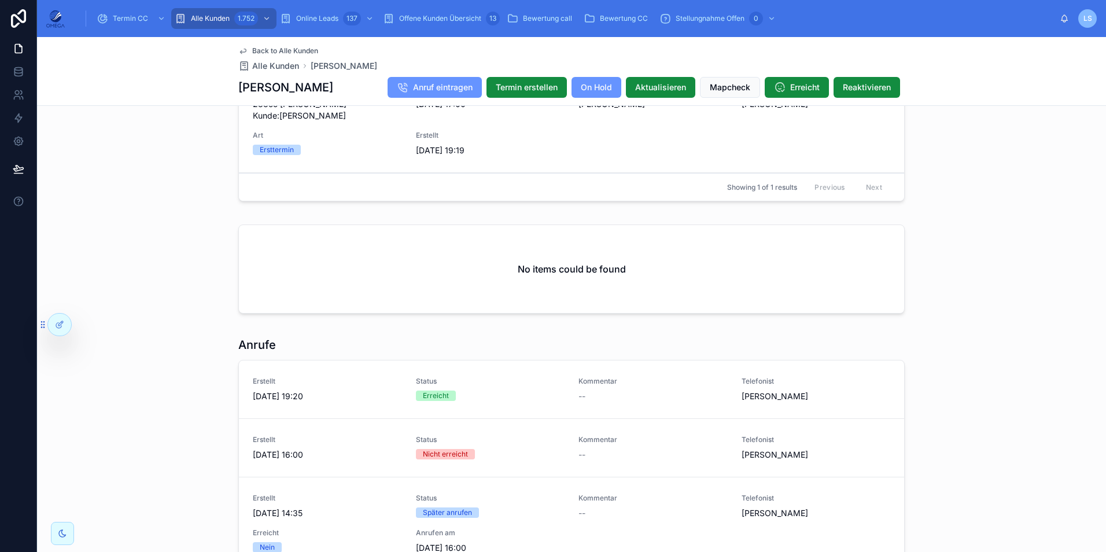
scroll to position [1215, 0]
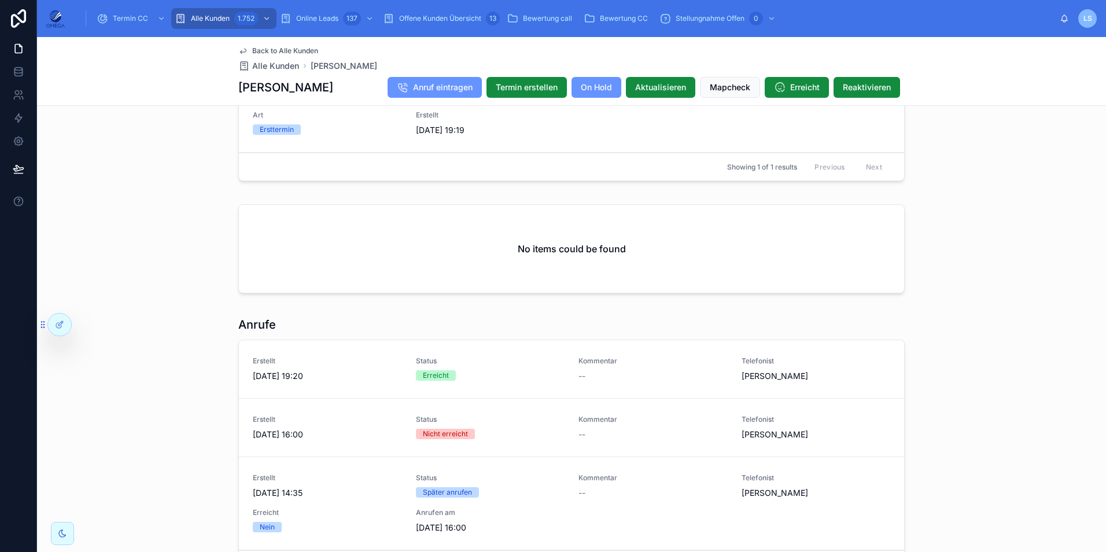
click at [278, 50] on span "Back to Alle Kunden" at bounding box center [285, 50] width 66 height 9
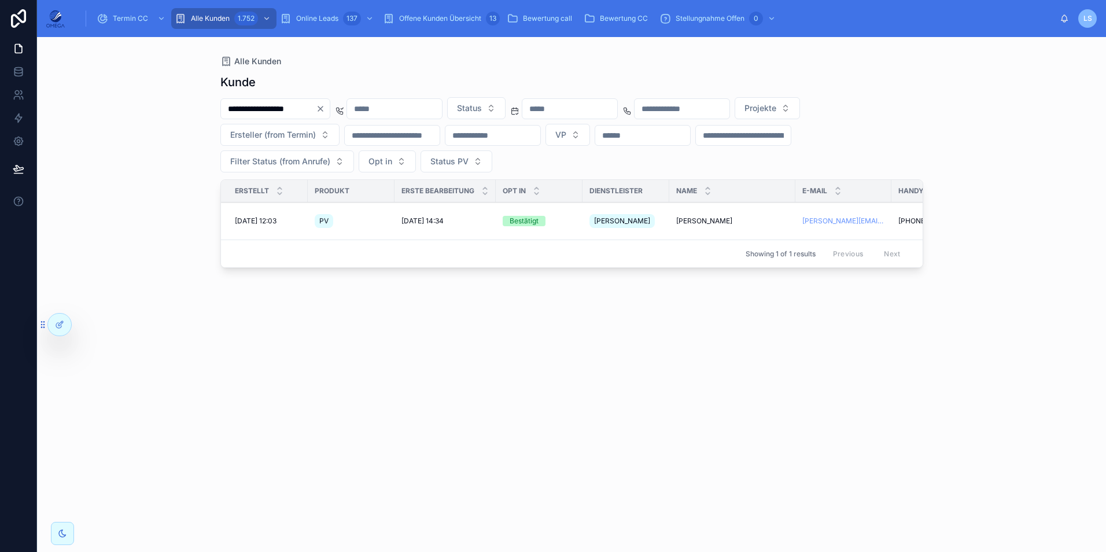
click at [300, 112] on input "**********" at bounding box center [268, 109] width 95 height 16
paste input "text"
type input "**********"
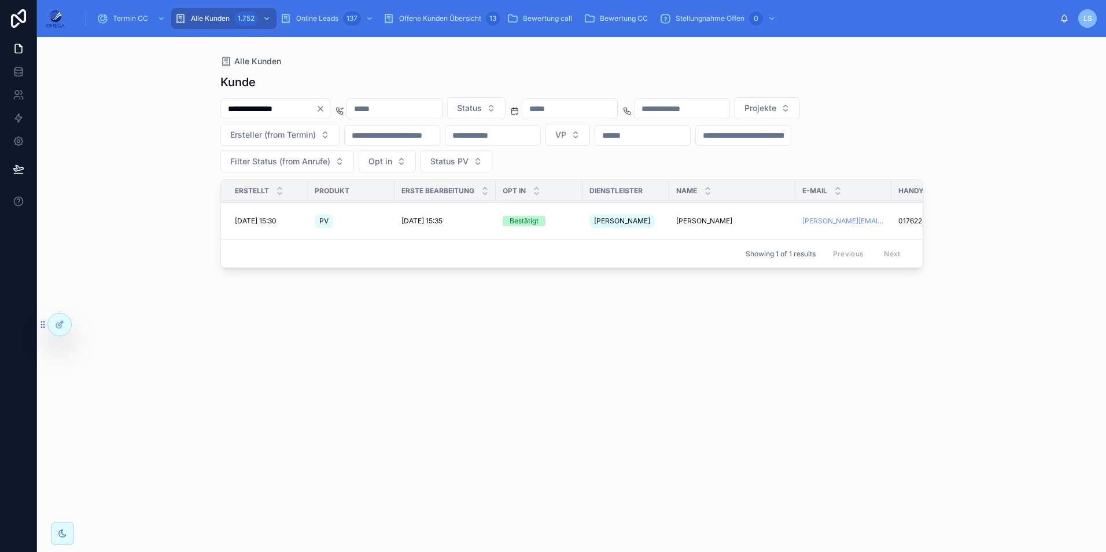
click at [692, 219] on span "[PERSON_NAME]" at bounding box center [704, 220] width 56 height 9
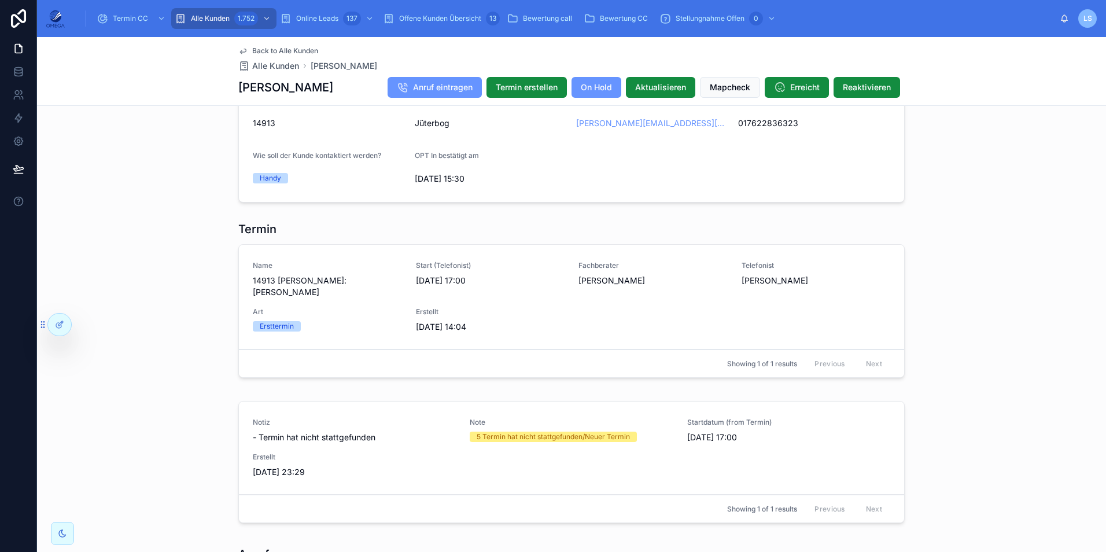
scroll to position [1099, 0]
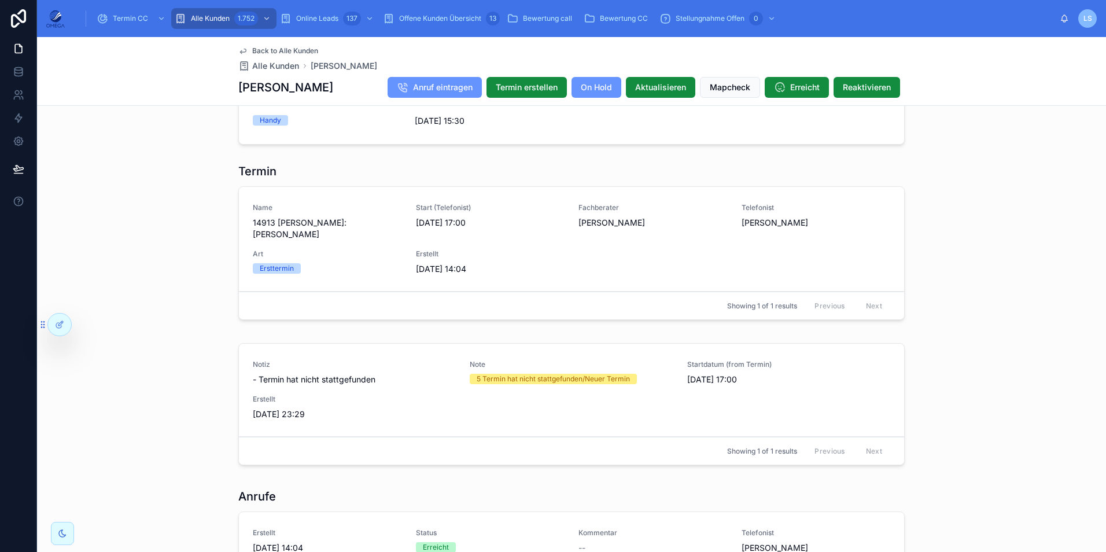
click at [305, 47] on span "Back to Alle Kunden" at bounding box center [285, 50] width 66 height 9
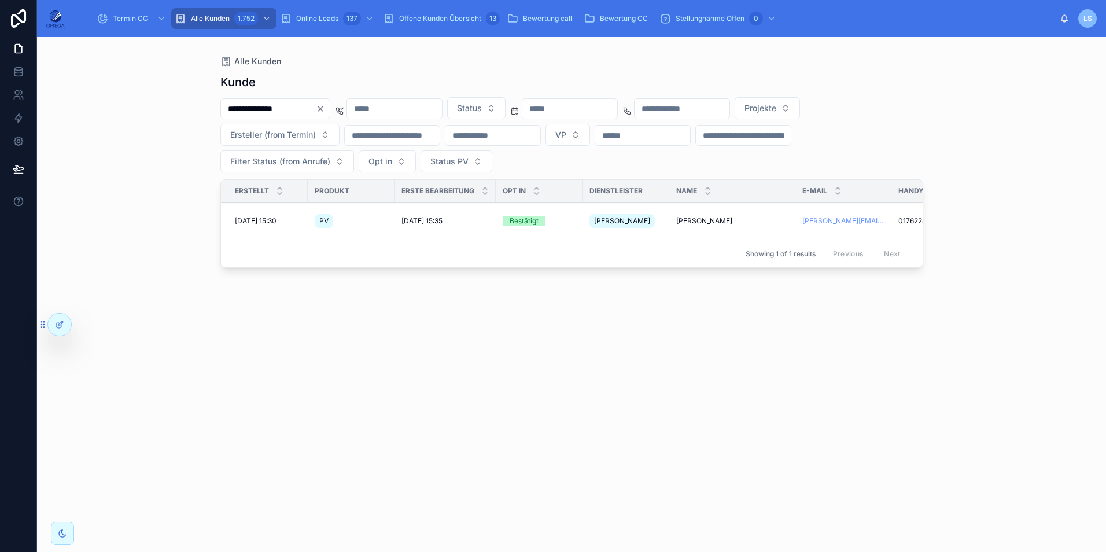
click at [315, 109] on input "**********" at bounding box center [268, 109] width 95 height 16
paste input "text"
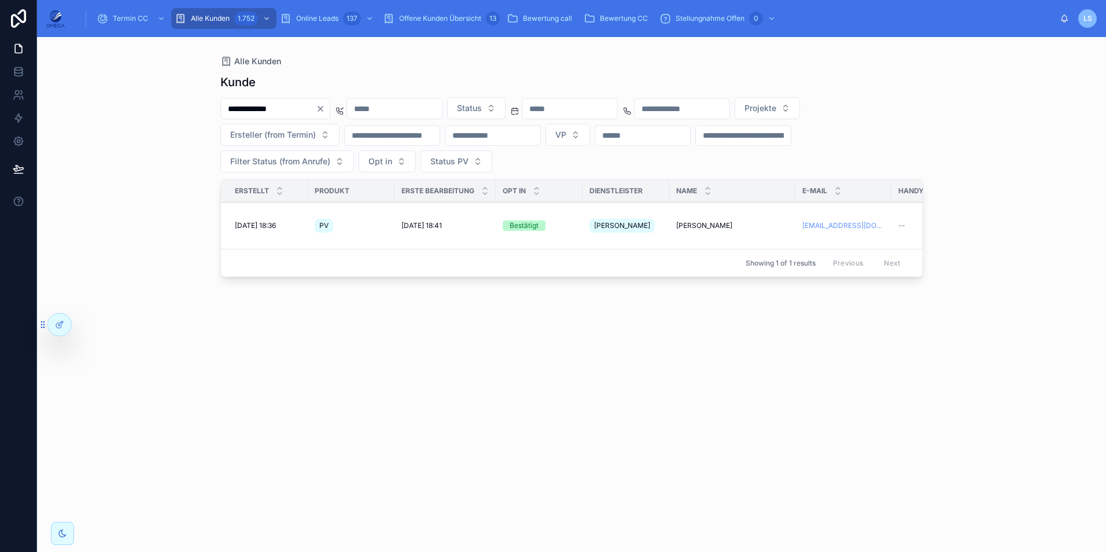
type input "**********"
click at [682, 221] on span "[PERSON_NAME]" at bounding box center [704, 225] width 56 height 9
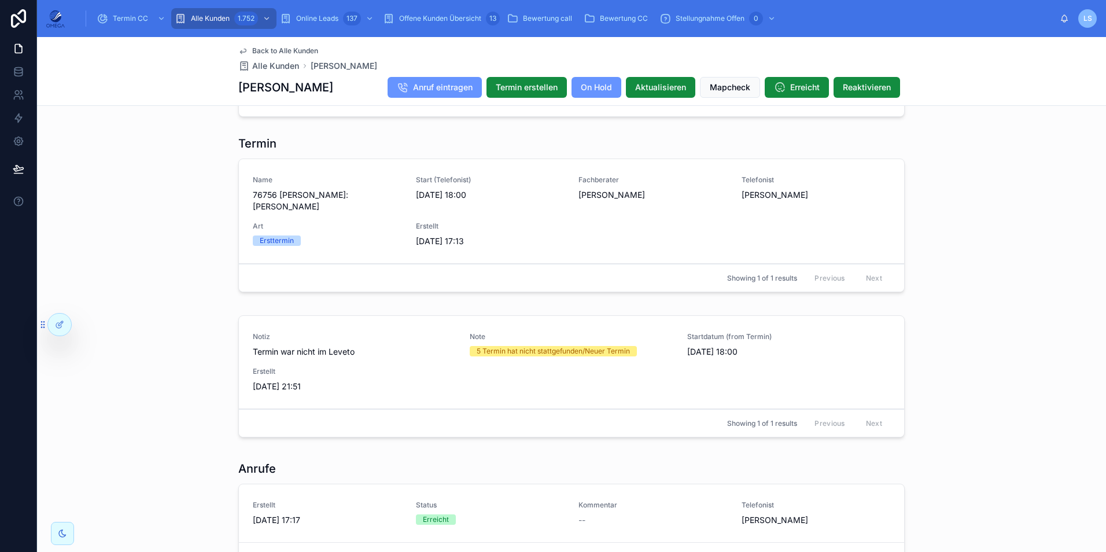
scroll to position [1099, 0]
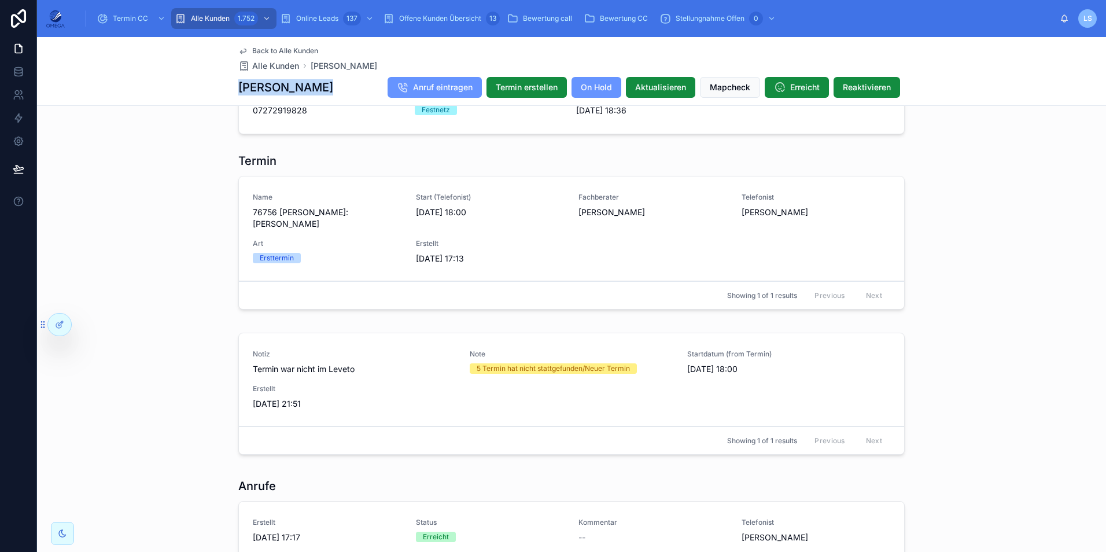
drag, startPoint x: 316, startPoint y: 88, endPoint x: 230, endPoint y: 87, distance: 85.6
click at [230, 87] on div "Back to Alle Kunden Alle Kunden [PERSON_NAME] [PERSON_NAME] Anruf eintragen Ter…" at bounding box center [571, 71] width 1069 height 69
copy h1 "[PERSON_NAME]"
click at [264, 48] on span "Back to Alle Kunden" at bounding box center [285, 50] width 66 height 9
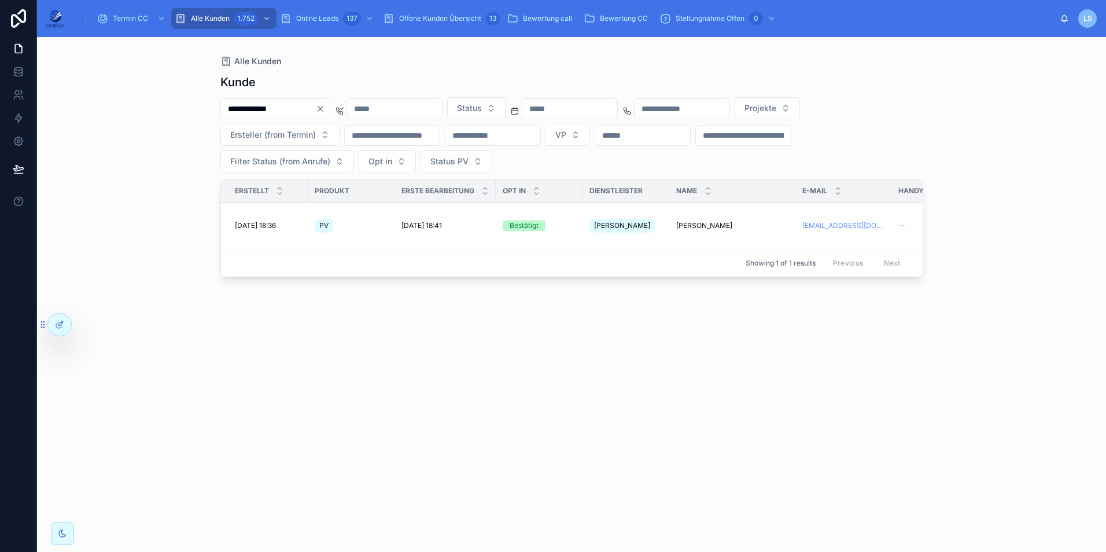
click at [303, 104] on input "**********" at bounding box center [268, 109] width 95 height 16
click at [302, 104] on input "**********" at bounding box center [268, 109] width 95 height 16
paste input "**"
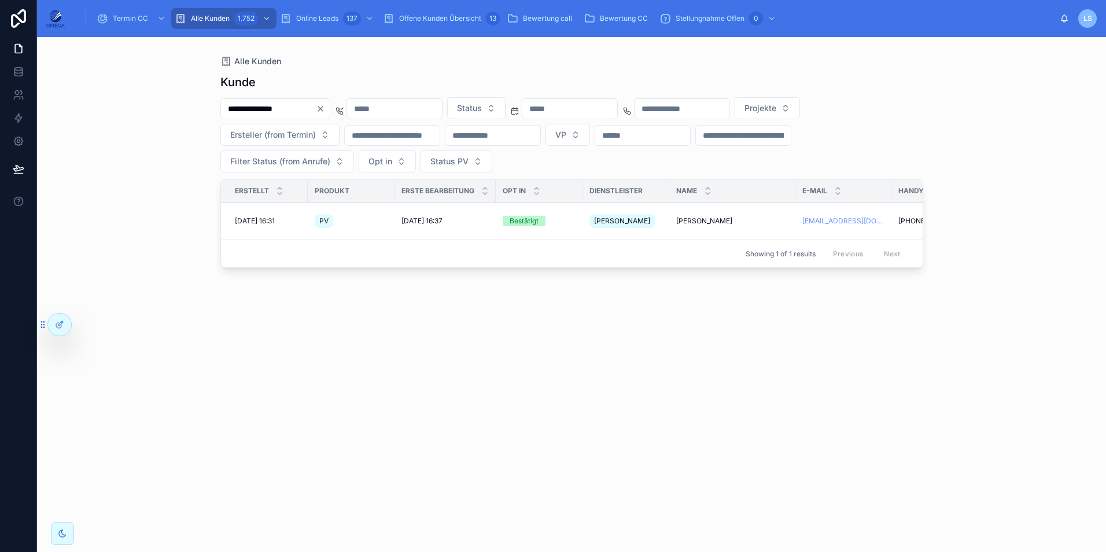
type input "**********"
click at [720, 216] on span "[PERSON_NAME]" at bounding box center [704, 220] width 56 height 9
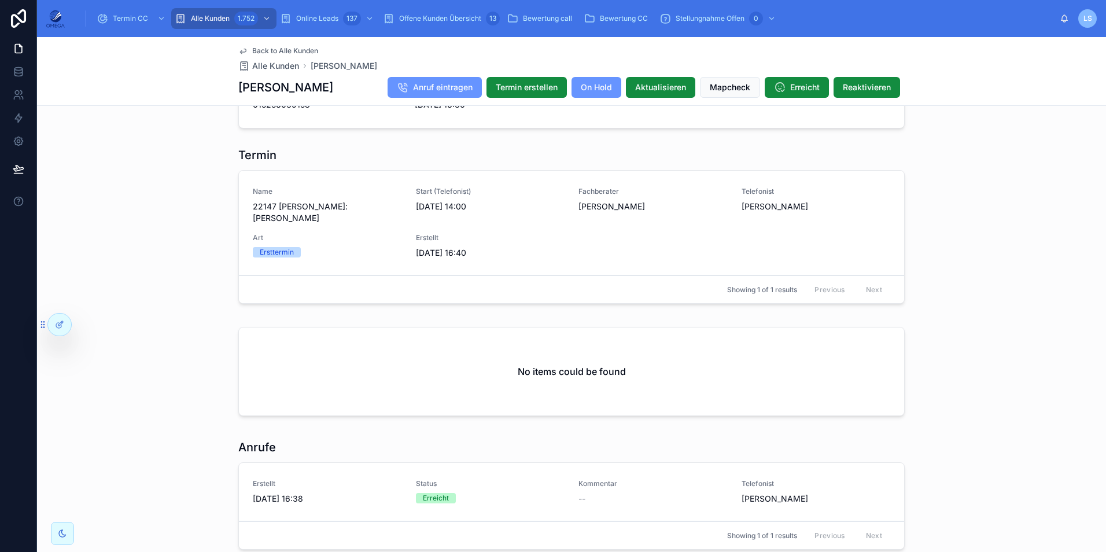
scroll to position [1170, 0]
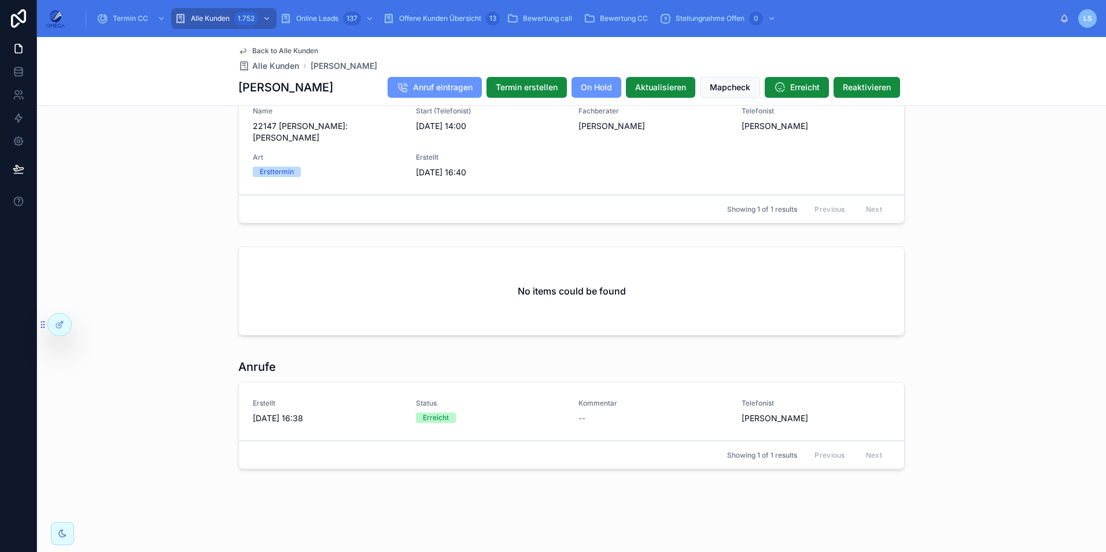
click at [289, 49] on span "Back to Alle Kunden" at bounding box center [285, 50] width 66 height 9
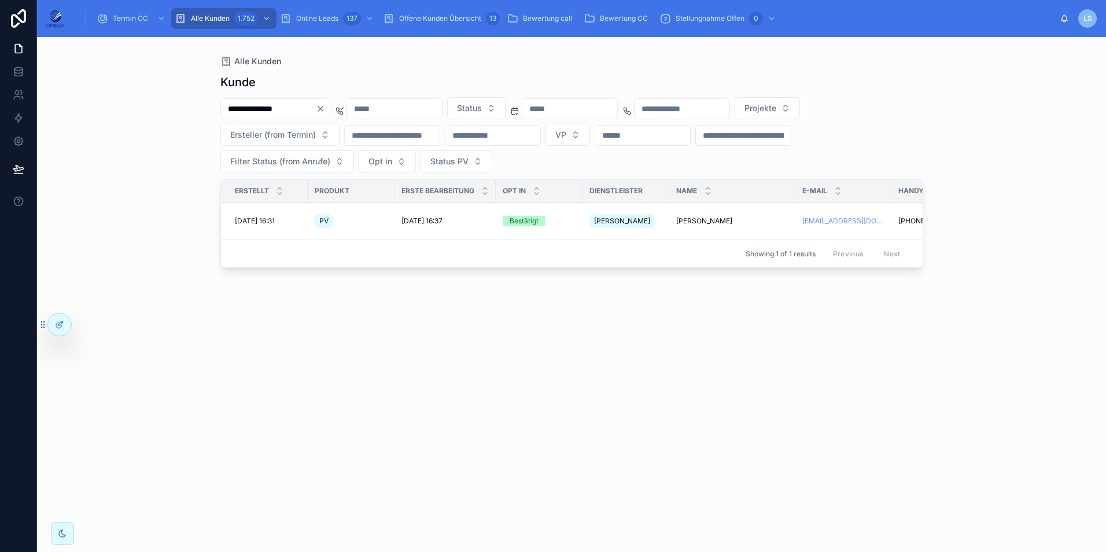
click at [302, 104] on input "**********" at bounding box center [268, 109] width 95 height 16
paste input "text"
type input "**********"
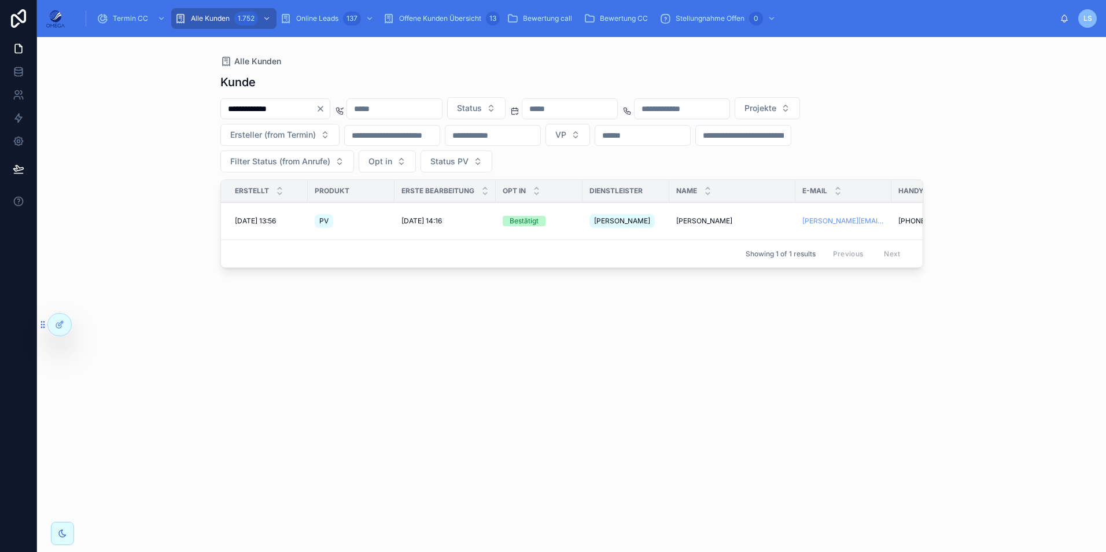
click at [703, 216] on span "[PERSON_NAME]" at bounding box center [704, 220] width 56 height 9
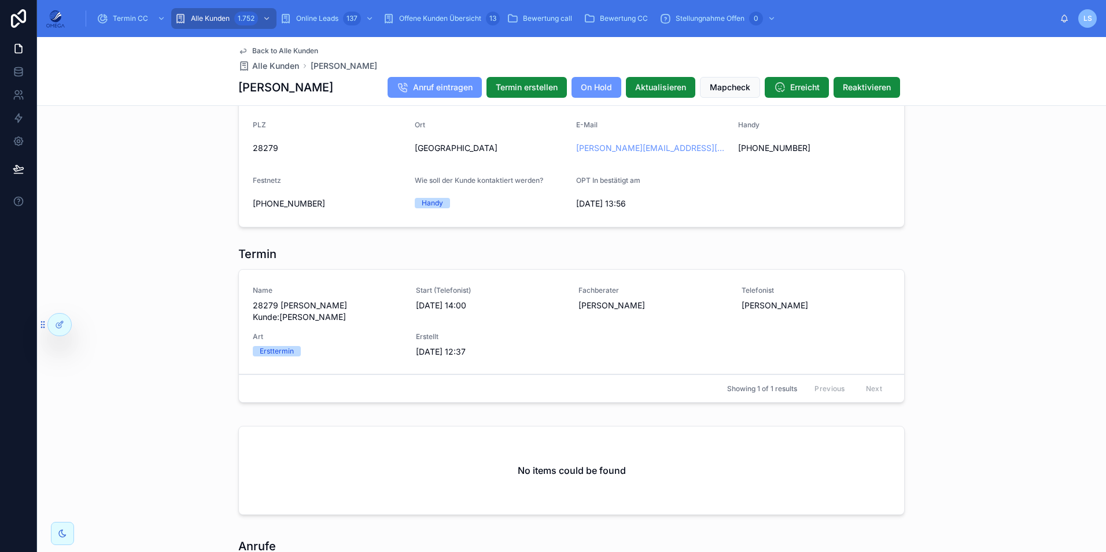
scroll to position [902, 0]
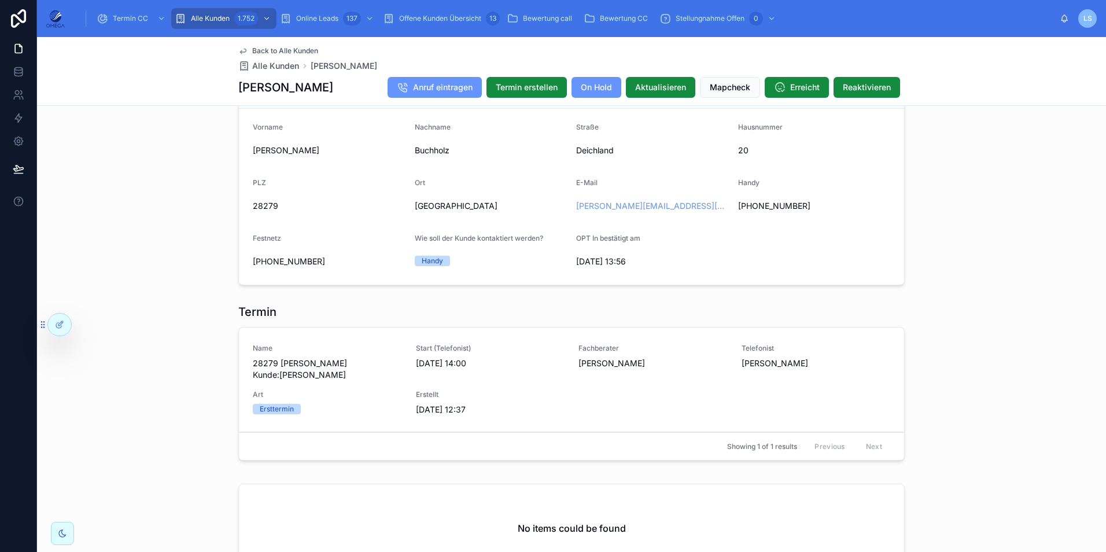
click at [268, 47] on span "Back to Alle Kunden" at bounding box center [285, 50] width 66 height 9
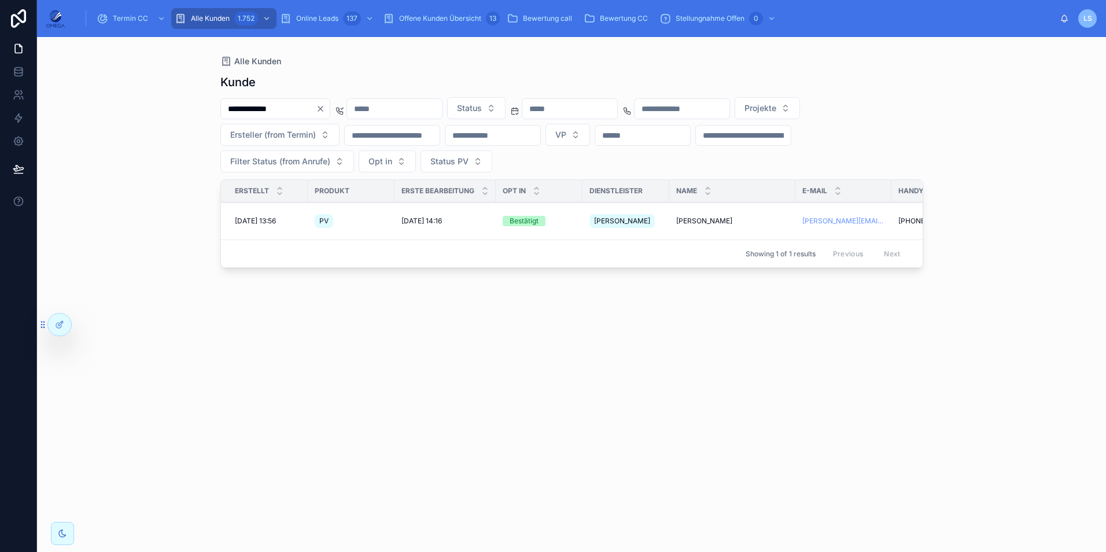
click at [289, 100] on div "**********" at bounding box center [275, 108] width 110 height 21
drag, startPoint x: 289, startPoint y: 100, endPoint x: 292, endPoint y: 106, distance: 6.2
click at [292, 106] on input "**********" at bounding box center [268, 109] width 95 height 16
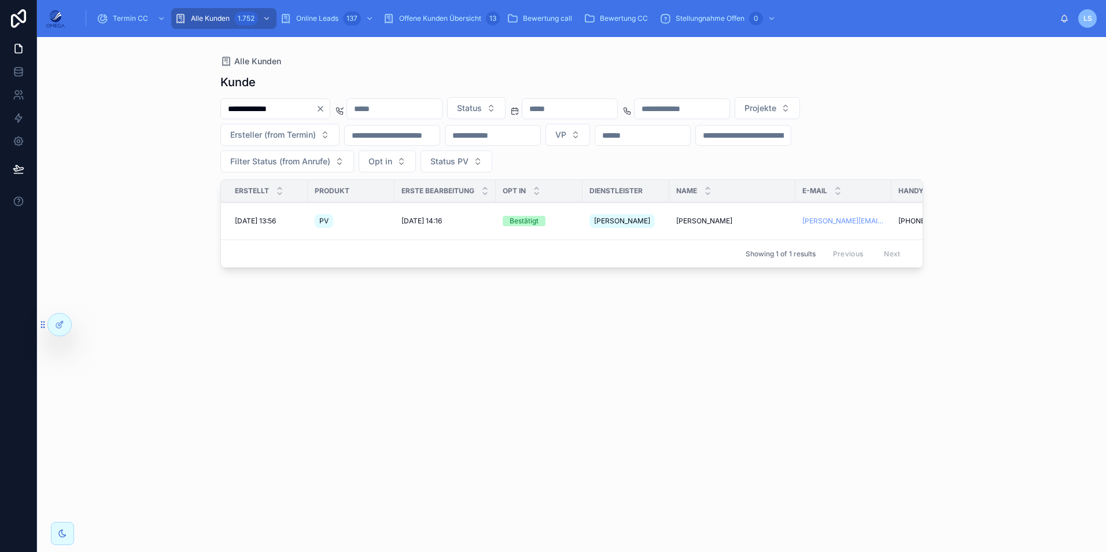
click at [292, 106] on input "**********" at bounding box center [268, 109] width 95 height 16
paste input "**"
type input "**********"
click at [715, 218] on span "[PERSON_NAME]" at bounding box center [704, 220] width 56 height 9
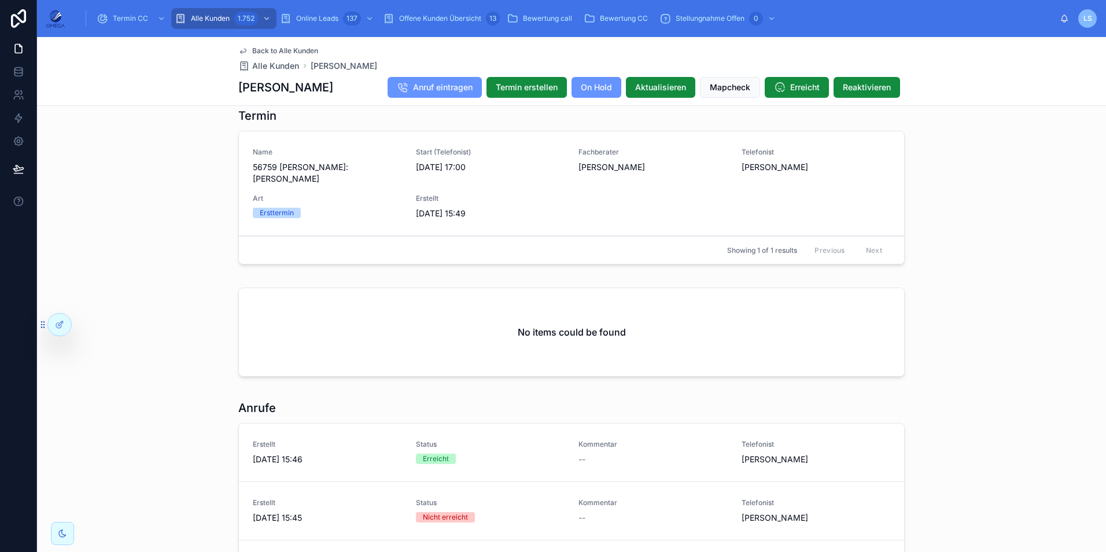
scroll to position [1215, 0]
click at [294, 51] on span "Back to Alle Kunden" at bounding box center [285, 50] width 66 height 9
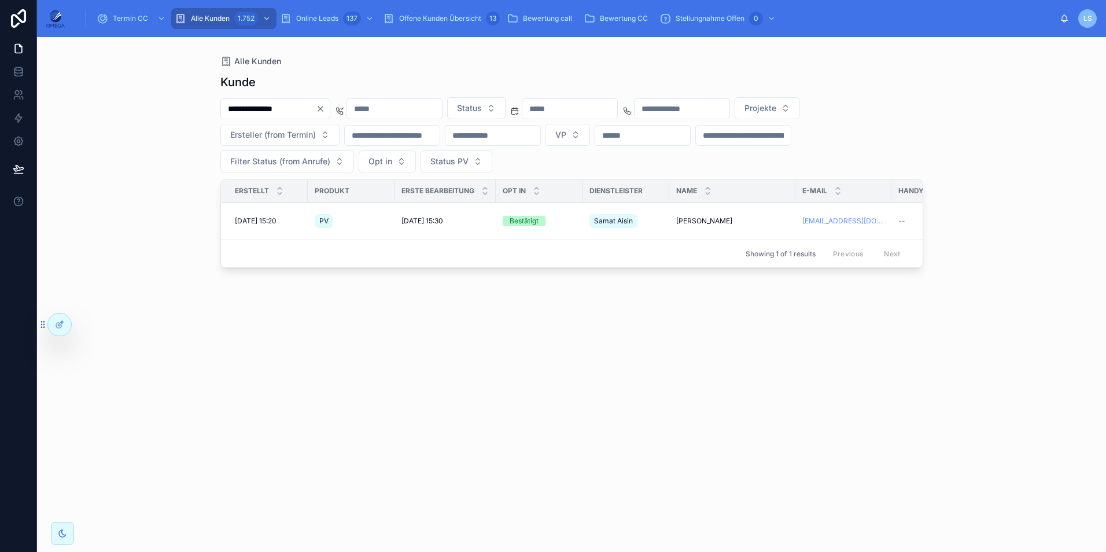
click at [316, 104] on input "**********" at bounding box center [268, 109] width 95 height 16
click at [316, 106] on input "**********" at bounding box center [268, 109] width 95 height 16
click at [316, 107] on input "**********" at bounding box center [268, 109] width 95 height 16
paste input "****"
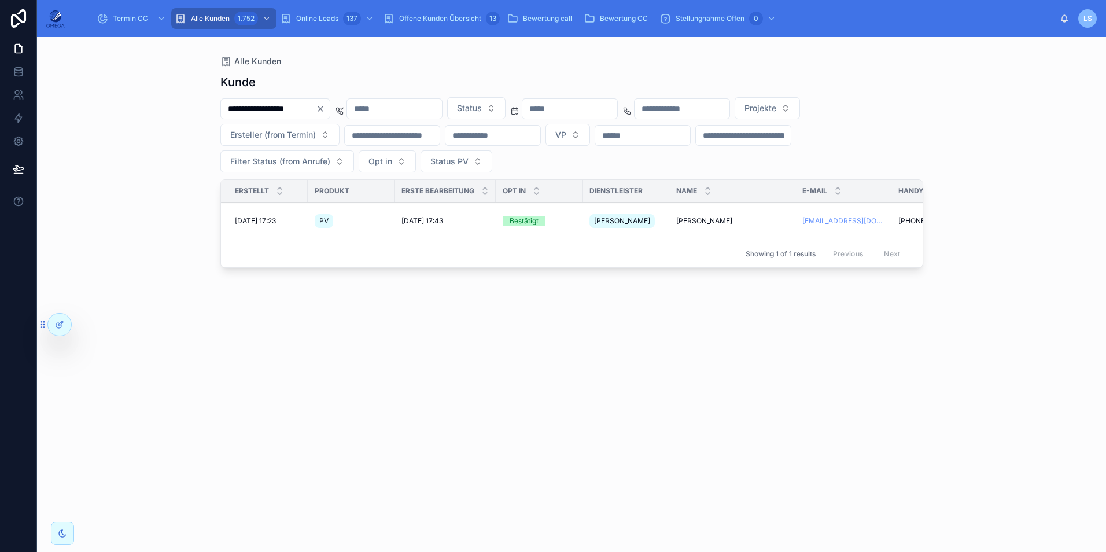
type input "**********"
click at [712, 219] on span "[PERSON_NAME]" at bounding box center [704, 220] width 56 height 9
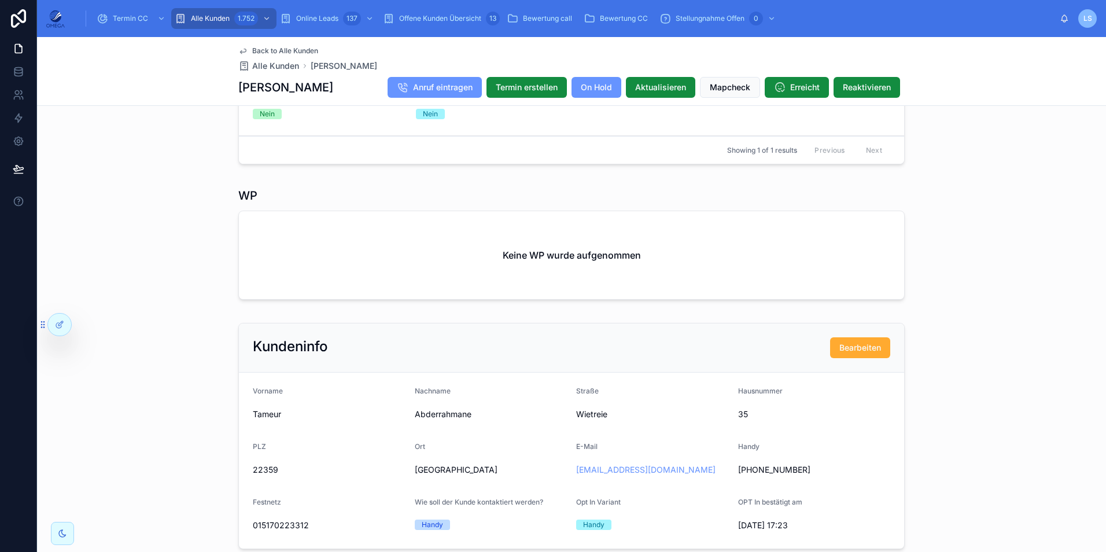
scroll to position [801, 0]
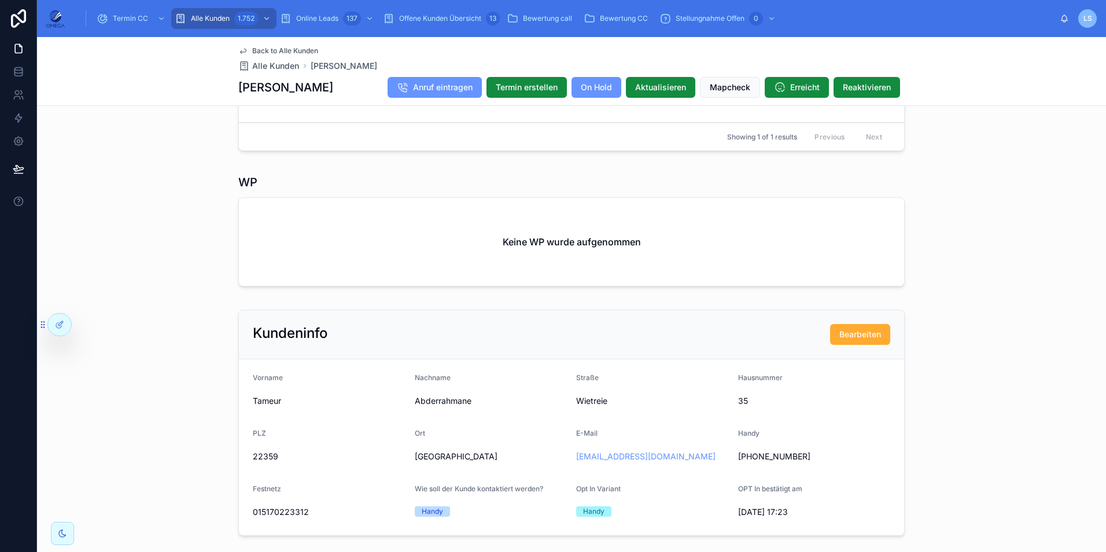
click at [275, 53] on span "Back to Alle Kunden" at bounding box center [285, 50] width 66 height 9
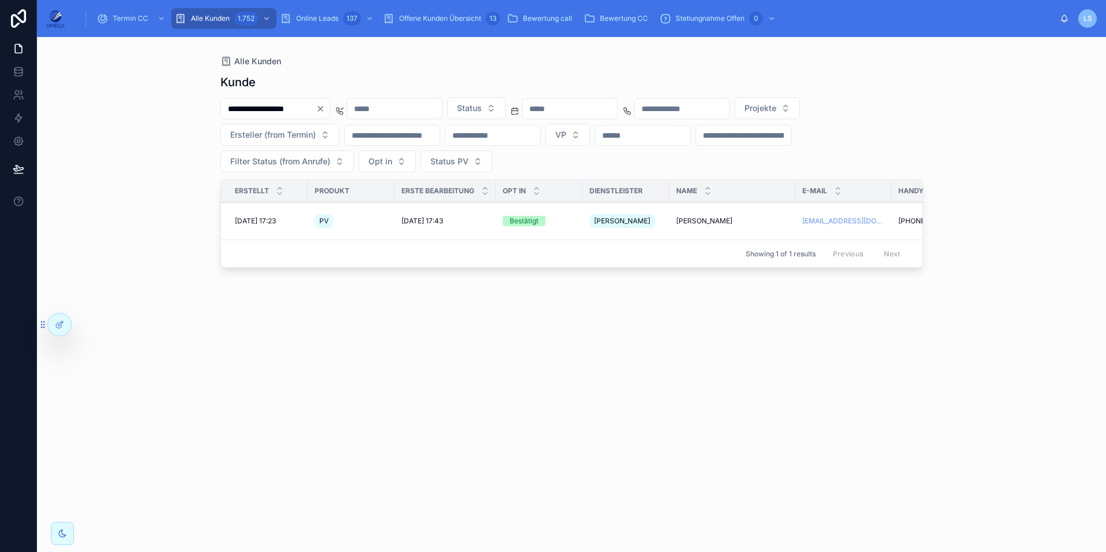
click at [316, 111] on input "**********" at bounding box center [268, 109] width 95 height 16
paste input "text"
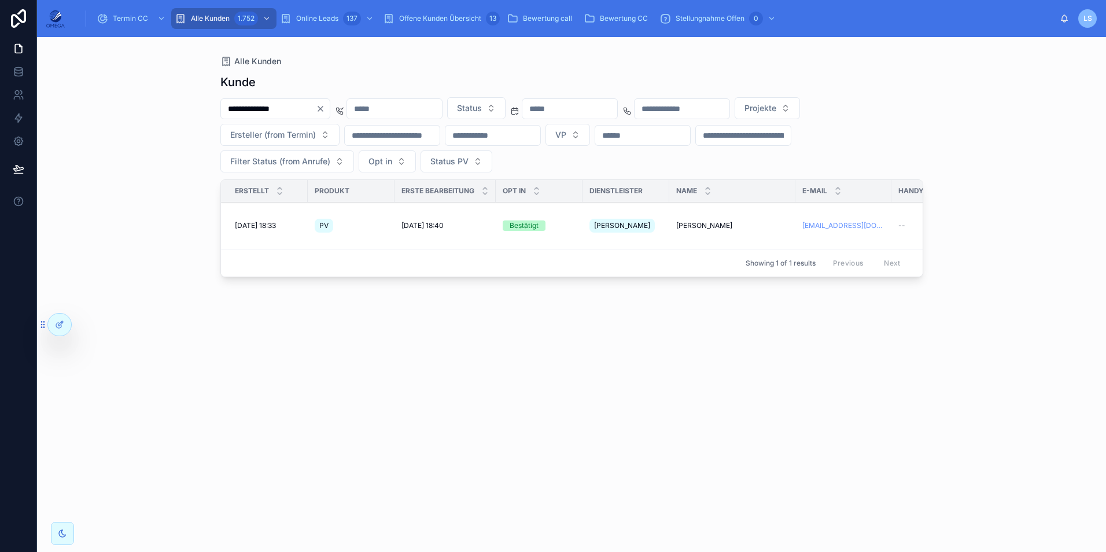
type input "**********"
click at [709, 223] on span "[PERSON_NAME]" at bounding box center [704, 225] width 56 height 9
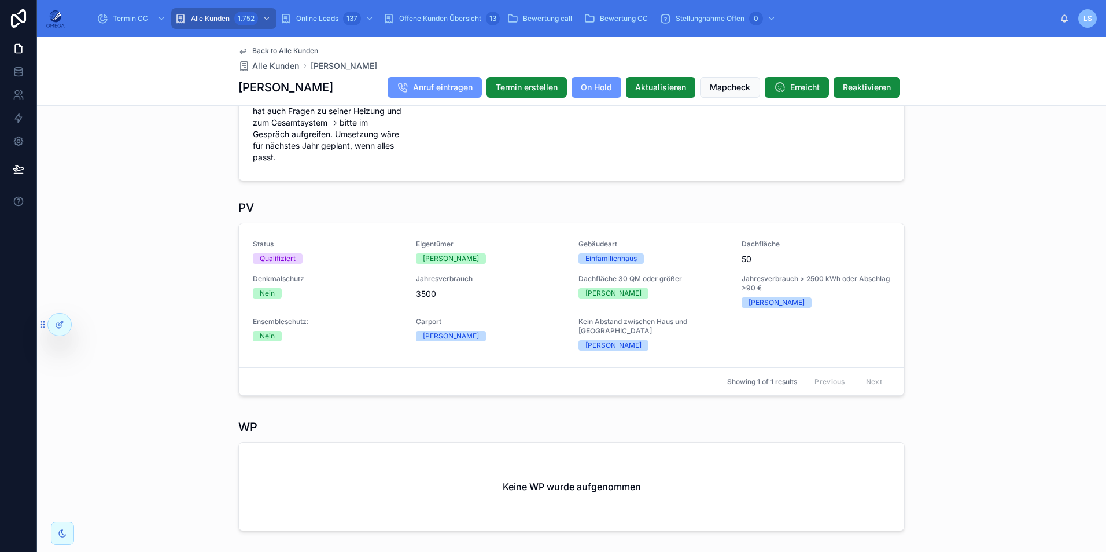
scroll to position [405, 0]
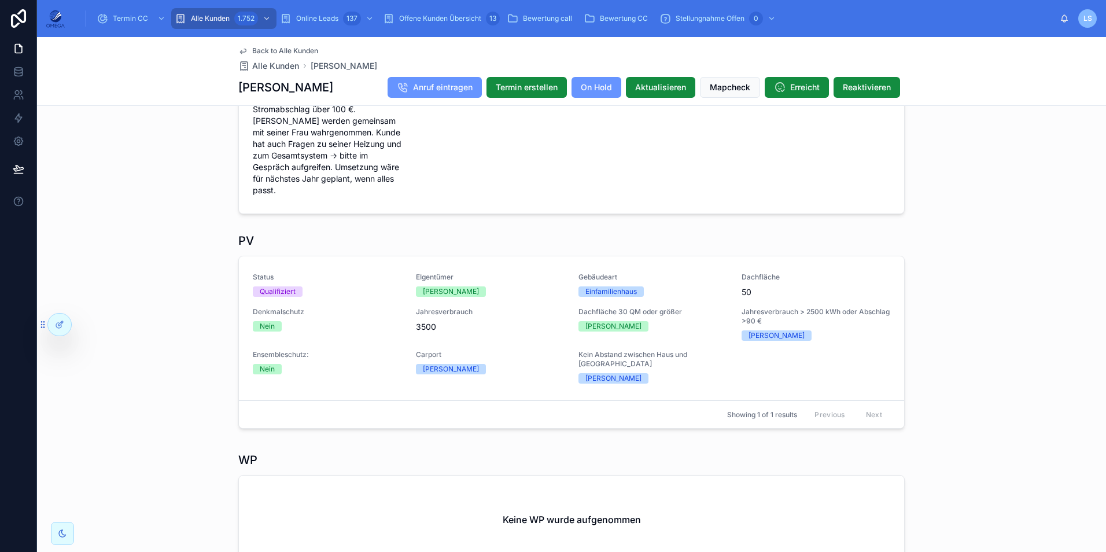
click at [306, 51] on span "Back to Alle Kunden" at bounding box center [285, 50] width 66 height 9
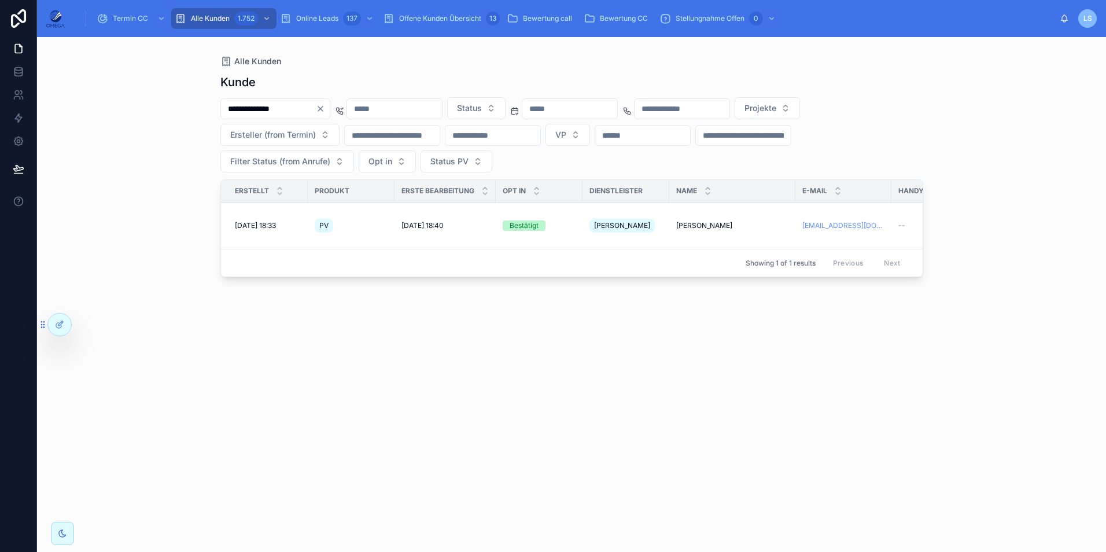
click at [286, 104] on input "**********" at bounding box center [268, 109] width 95 height 16
click at [287, 105] on input "**********" at bounding box center [268, 109] width 95 height 16
click at [288, 105] on input "**********" at bounding box center [268, 109] width 95 height 16
paste input "text"
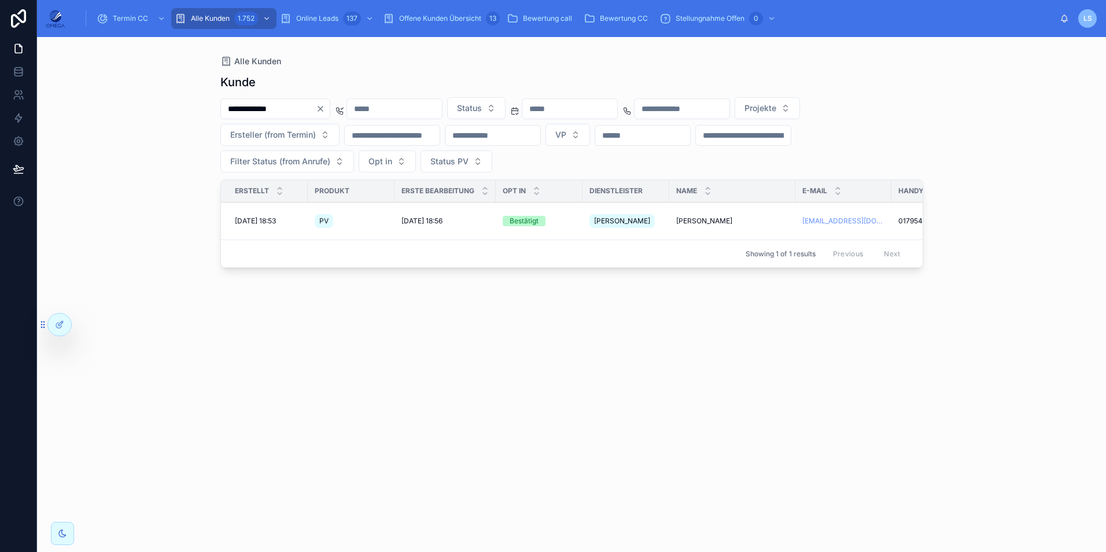
type input "**********"
click at [684, 217] on span "[PERSON_NAME]" at bounding box center [704, 220] width 56 height 9
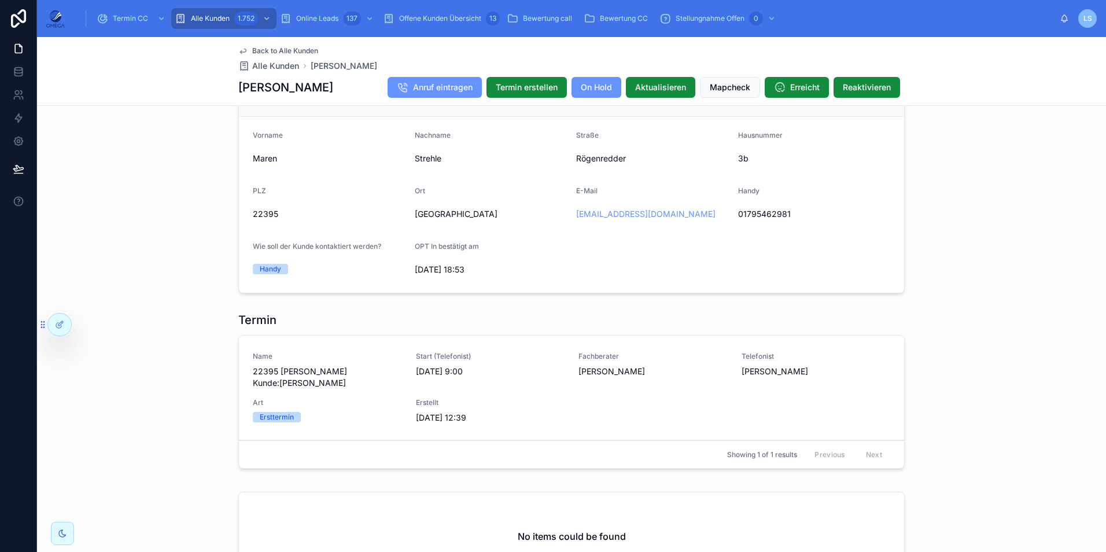
scroll to position [983, 0]
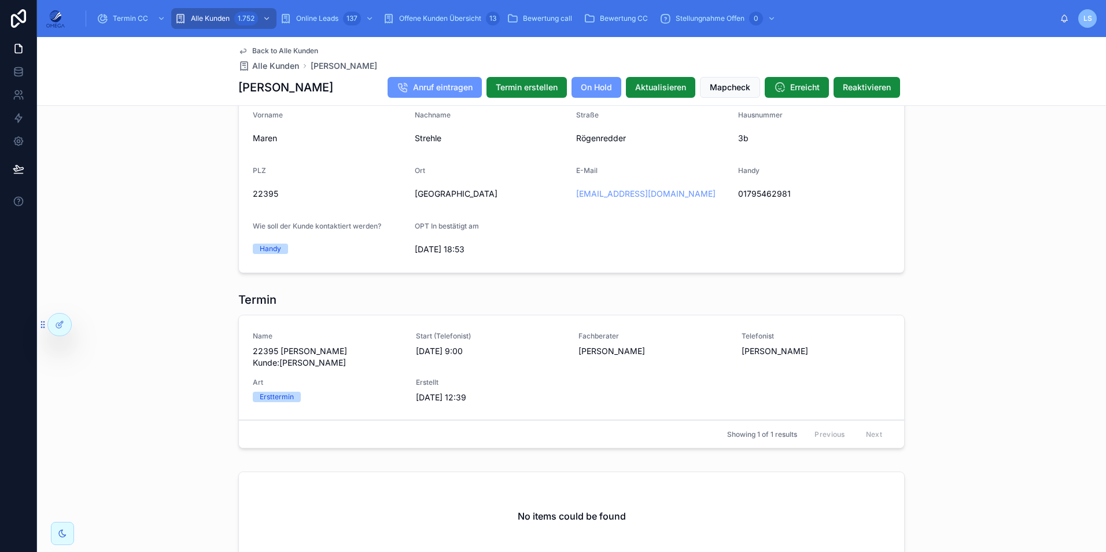
click at [308, 49] on span "Back to Alle Kunden" at bounding box center [285, 50] width 66 height 9
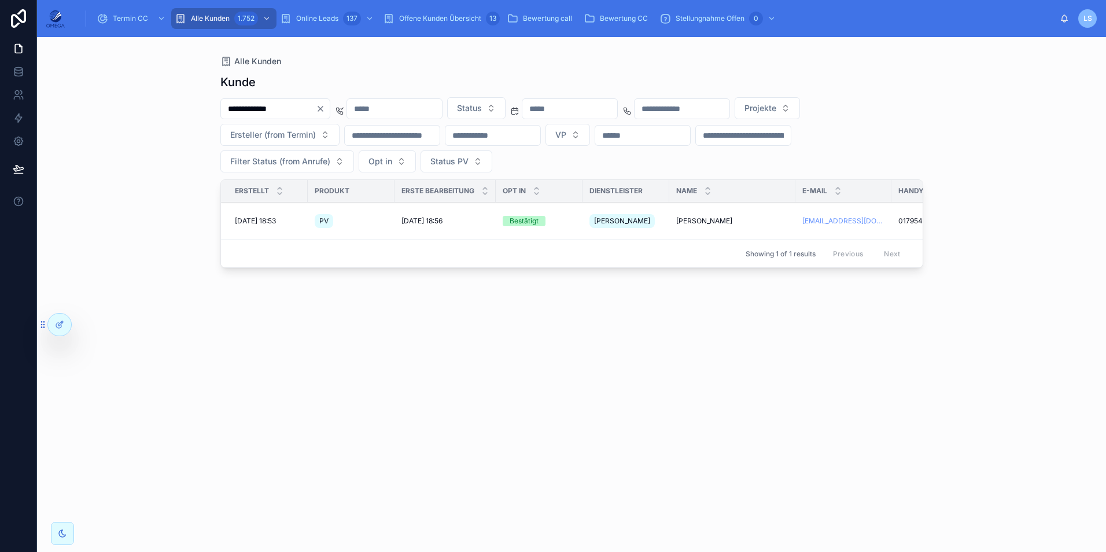
click at [287, 102] on input "**********" at bounding box center [268, 109] width 95 height 16
paste input "text"
type input "**********"
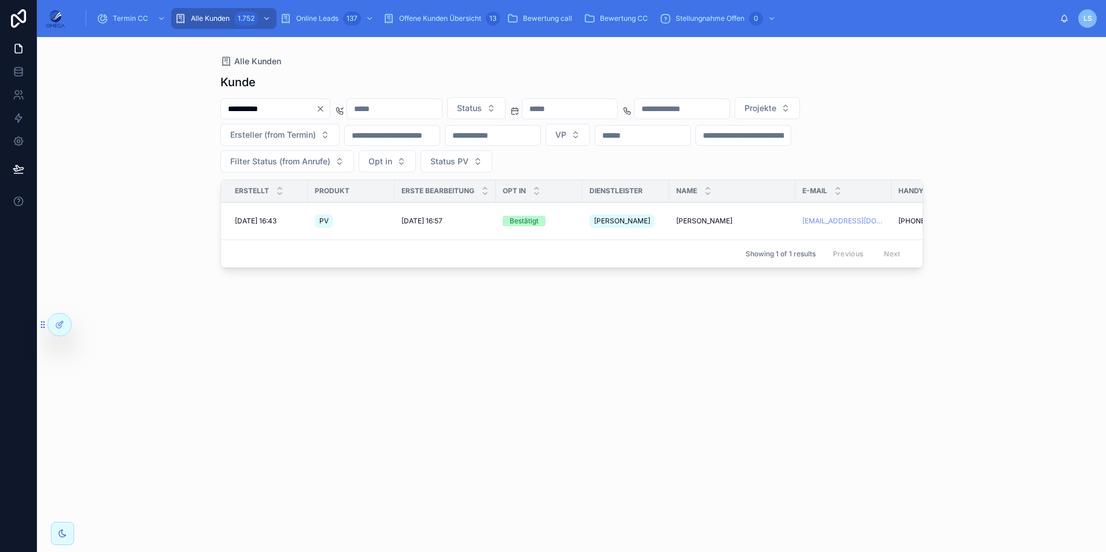
click at [698, 218] on span "[PERSON_NAME]" at bounding box center [704, 220] width 56 height 9
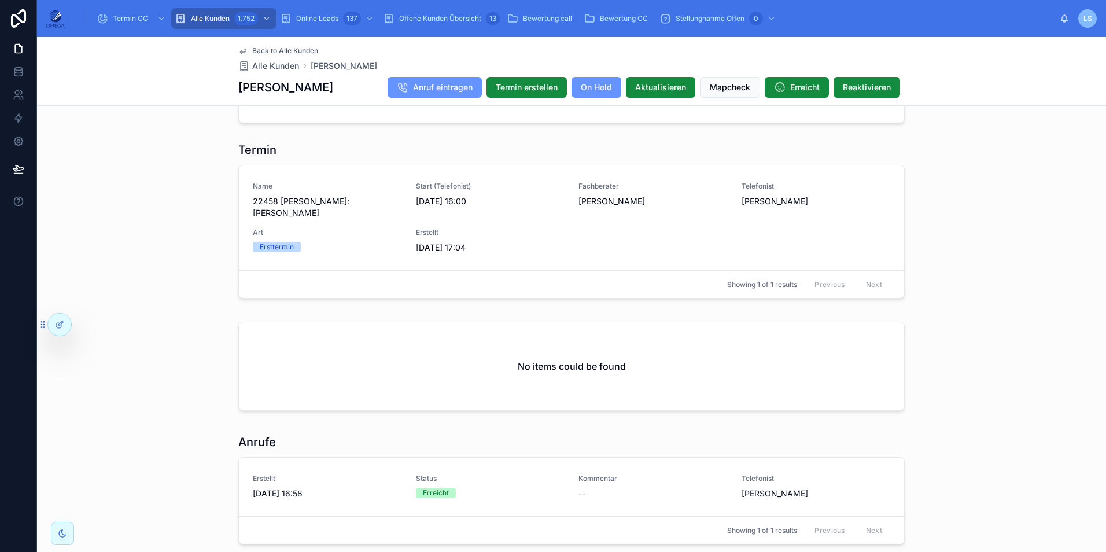
scroll to position [1099, 0]
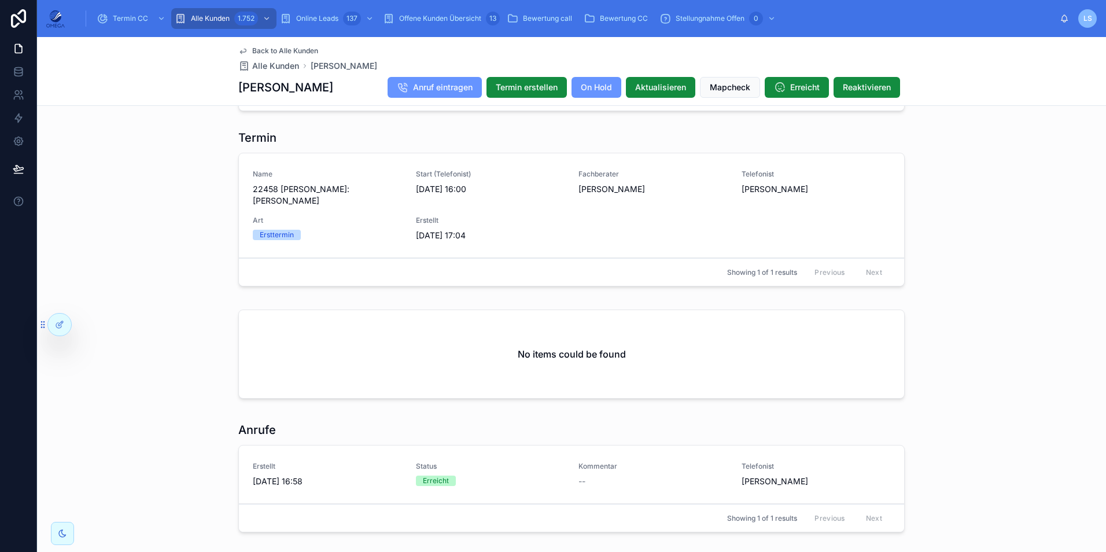
click at [260, 49] on span "Back to Alle Kunden" at bounding box center [285, 50] width 66 height 9
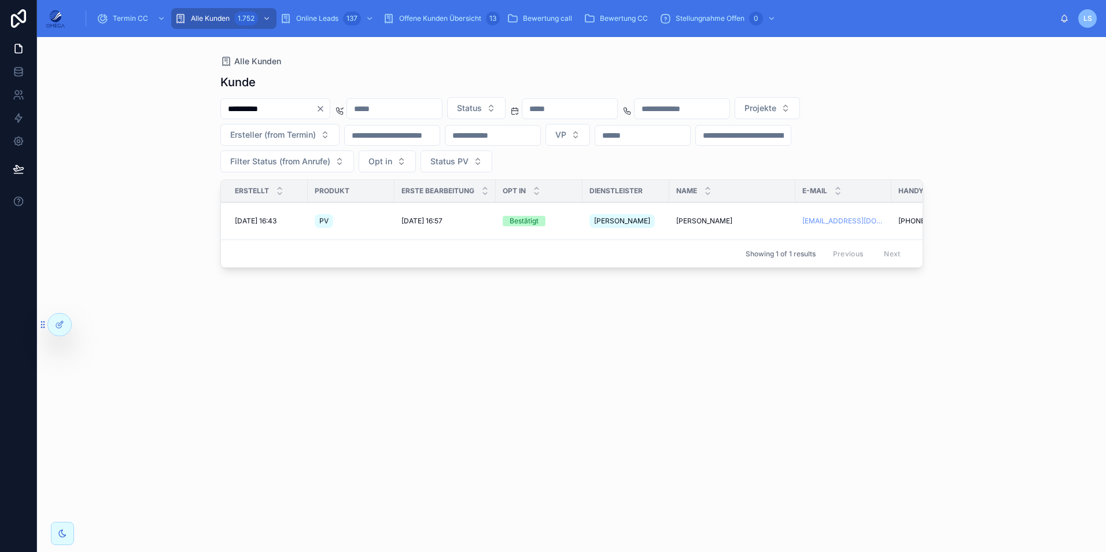
click at [323, 106] on icon "Clear" at bounding box center [320, 108] width 5 height 5
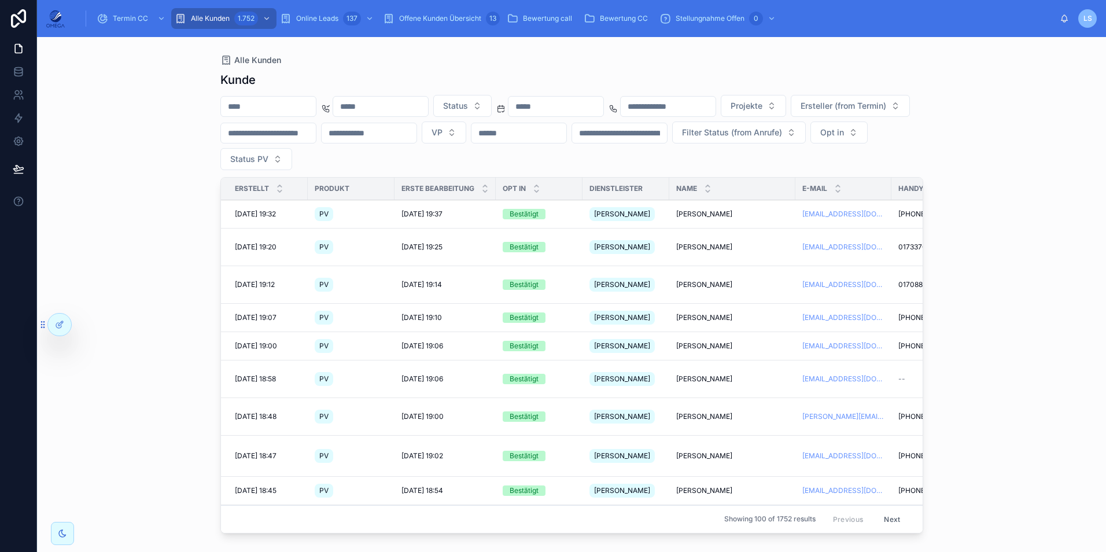
click at [131, 13] on div "Termin CC" at bounding box center [132, 18] width 71 height 19
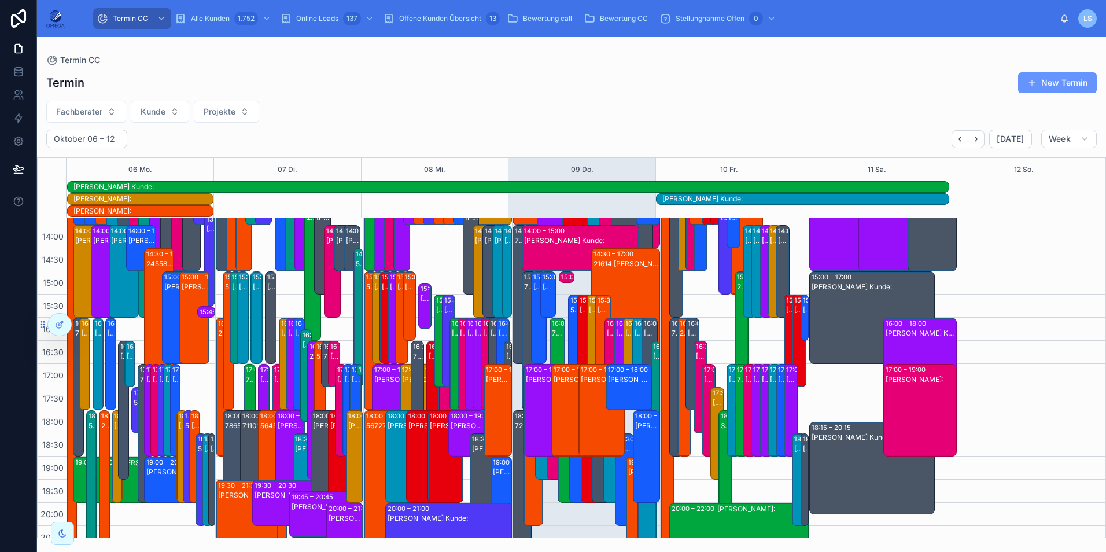
scroll to position [282, 0]
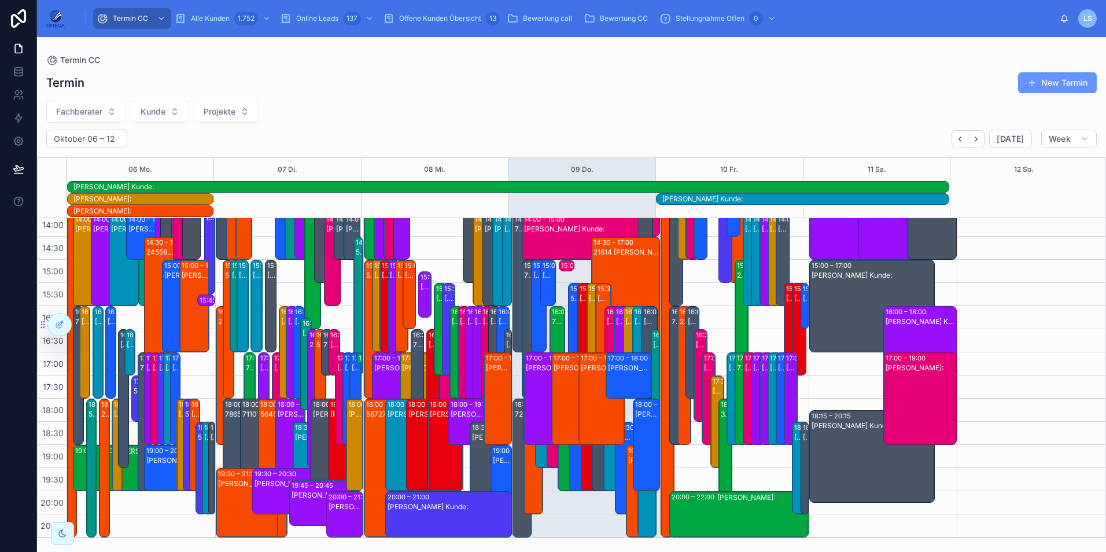
click at [450, 26] on div "Offene Kunden Übersicht 13" at bounding box center [441, 18] width 117 height 19
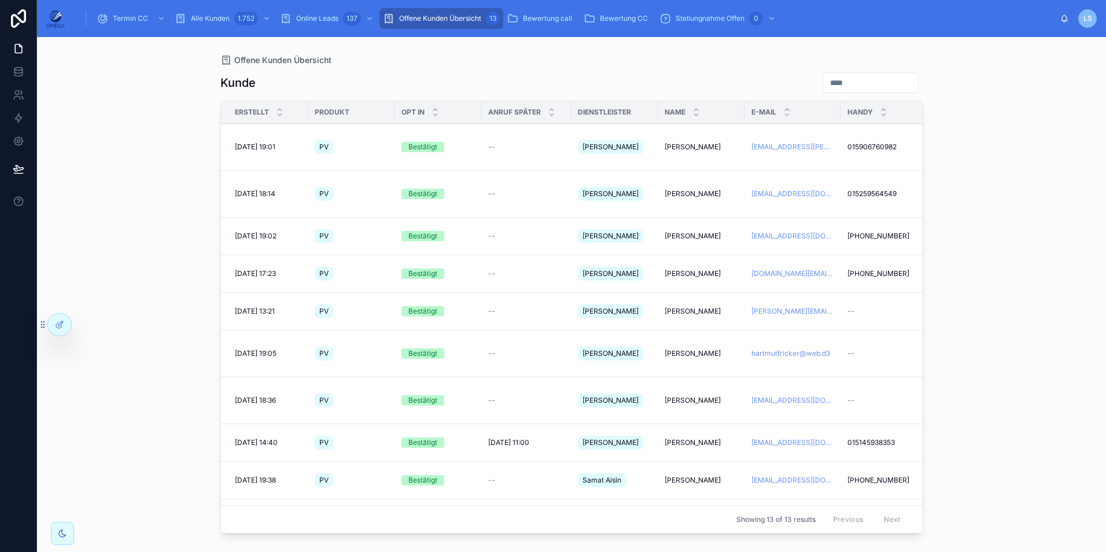
click at [135, 18] on span "Termin CC" at bounding box center [130, 18] width 35 height 9
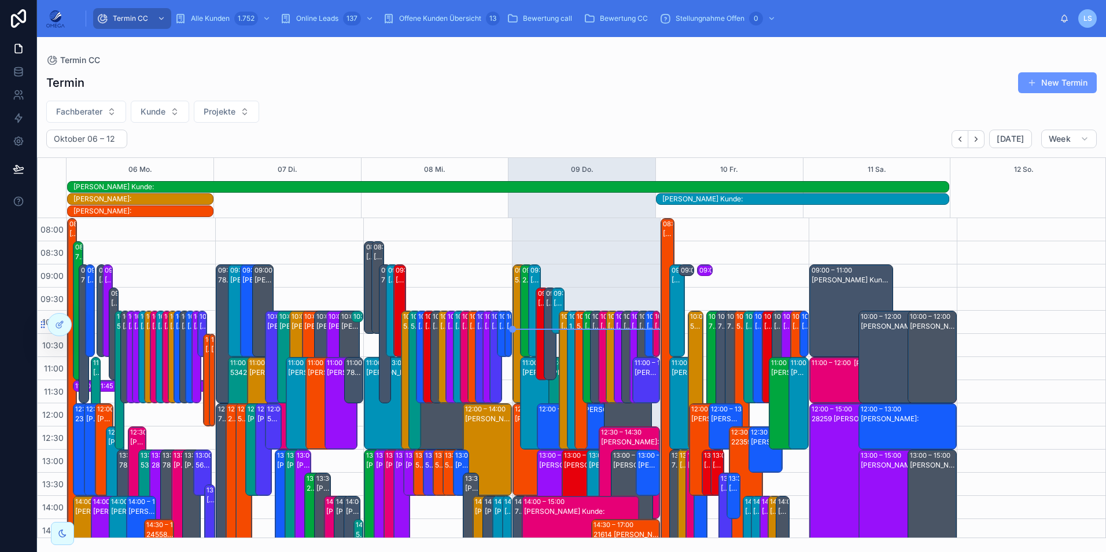
scroll to position [282, 0]
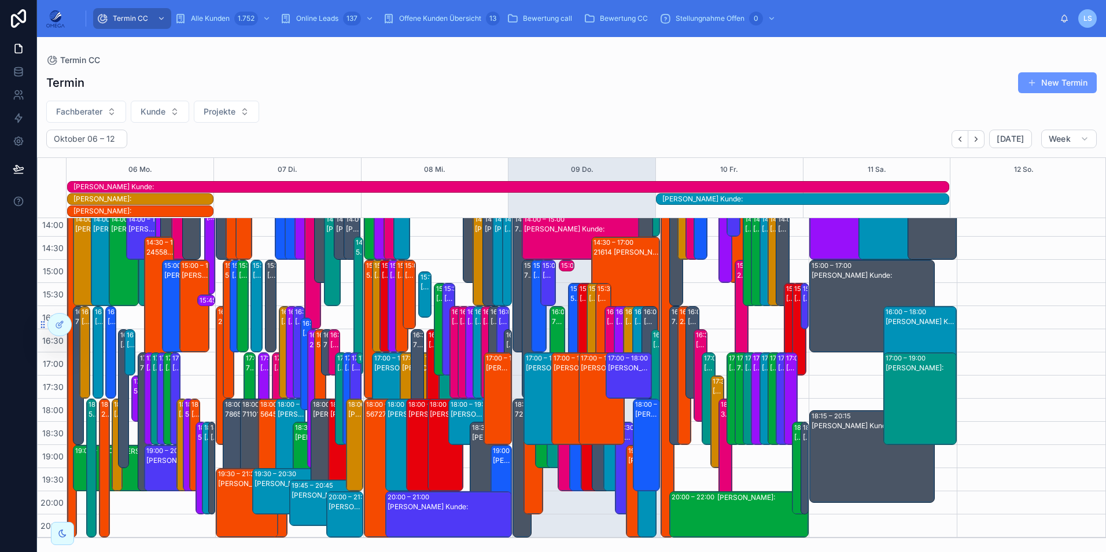
click at [93, 113] on span "Fachberater" at bounding box center [79, 112] width 46 height 12
type input "**********"
click at [91, 164] on div "06 Mo." at bounding box center [140, 169] width 147 height 23
click at [95, 105] on div "Date picker G" at bounding box center [87, 114] width 68 height 21
click at [101, 114] on span "Fachberater" at bounding box center [79, 112] width 46 height 12
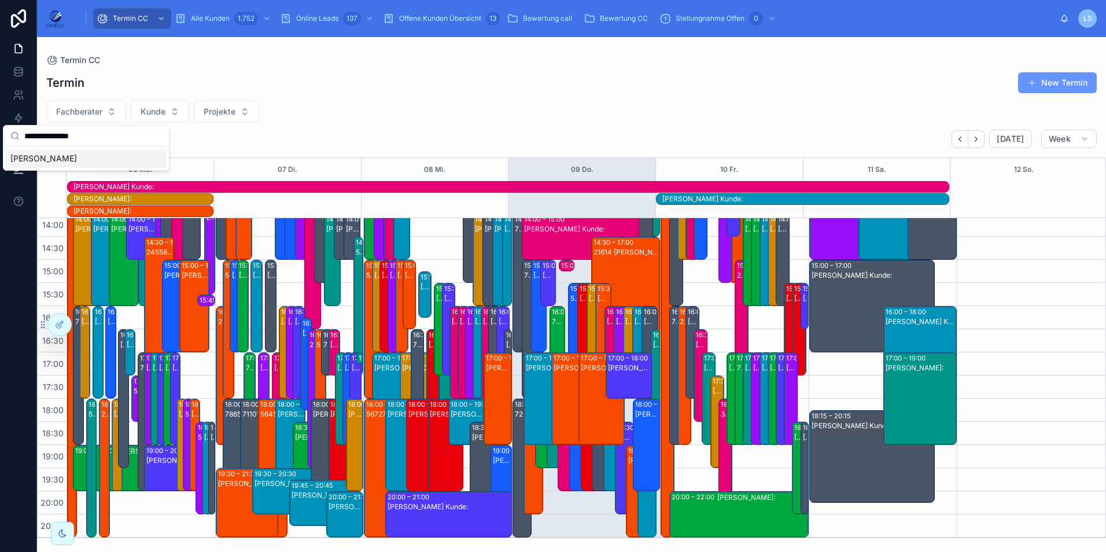
type input "**********"
click at [68, 156] on div "[PERSON_NAME]" at bounding box center [86, 158] width 161 height 19
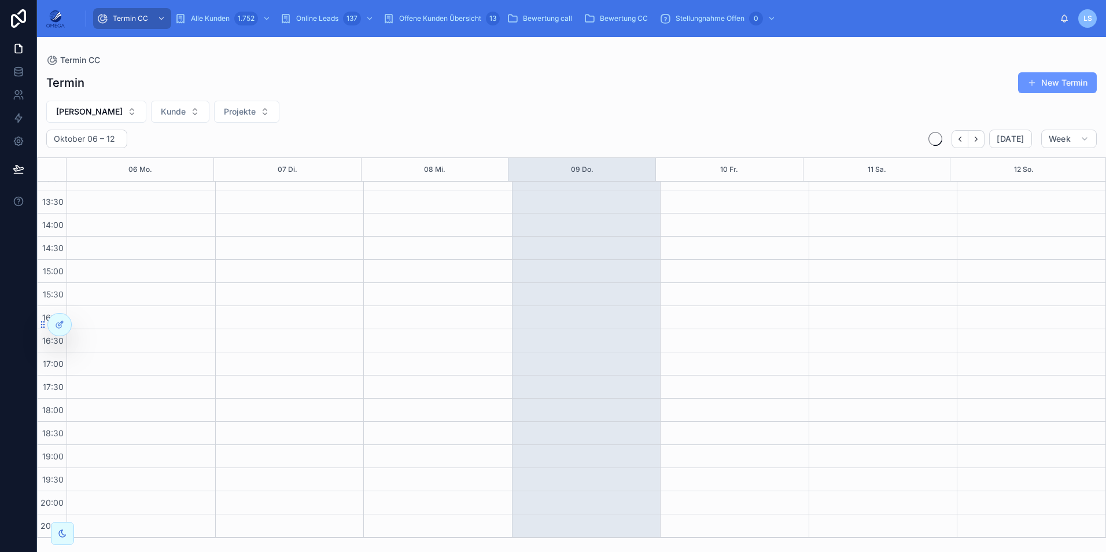
scroll to position [246, 0]
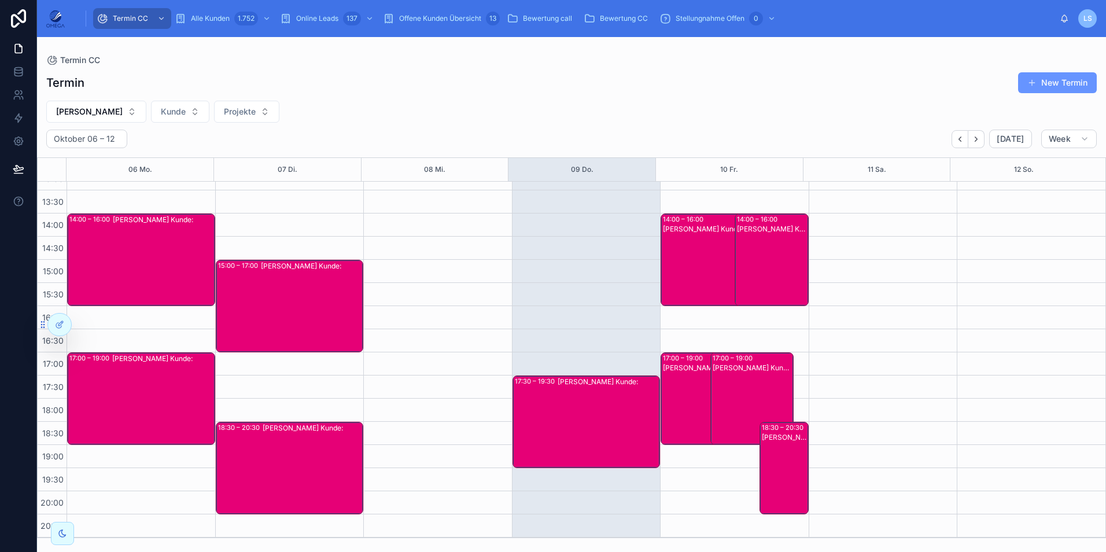
click at [777, 463] on div "[PERSON_NAME] Kunde:" at bounding box center [785, 477] width 46 height 90
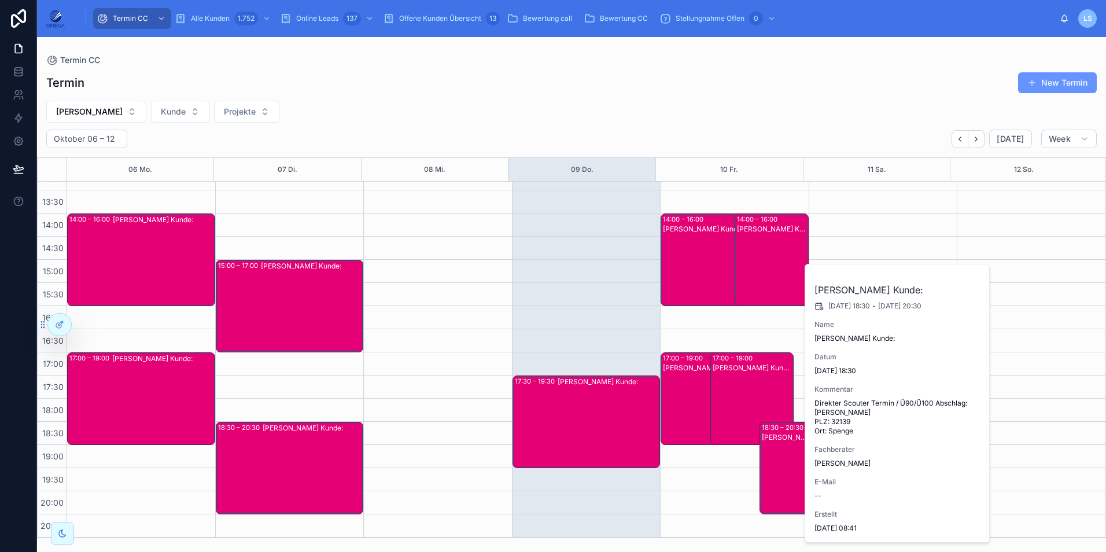
click at [777, 463] on div "[PERSON_NAME] Kunde:" at bounding box center [785, 477] width 46 height 90
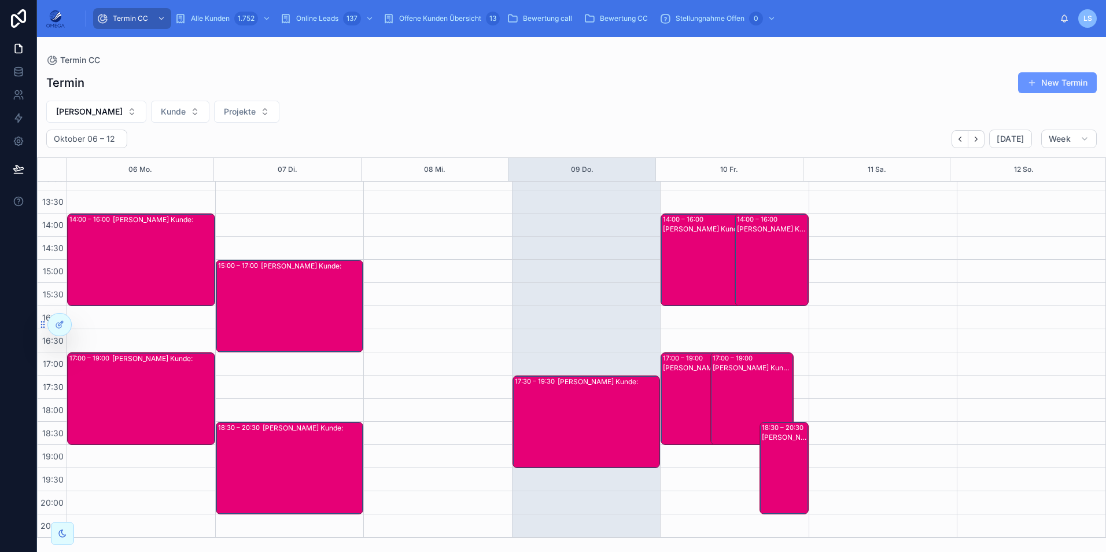
click at [737, 377] on div "[PERSON_NAME] Kunde:" at bounding box center [753, 408] width 80 height 90
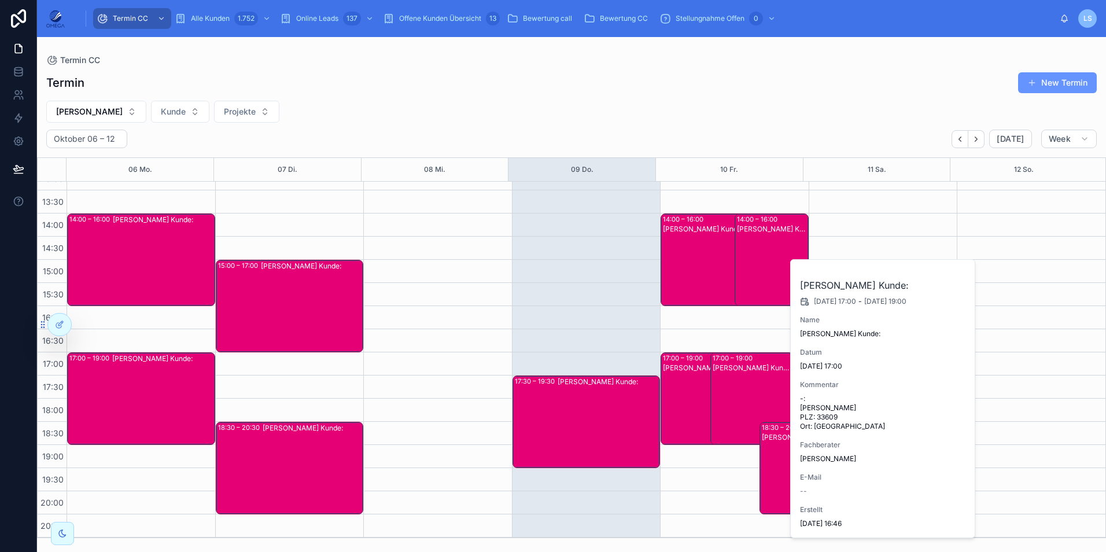
click at [737, 377] on div "[PERSON_NAME] Kunde:" at bounding box center [753, 408] width 80 height 90
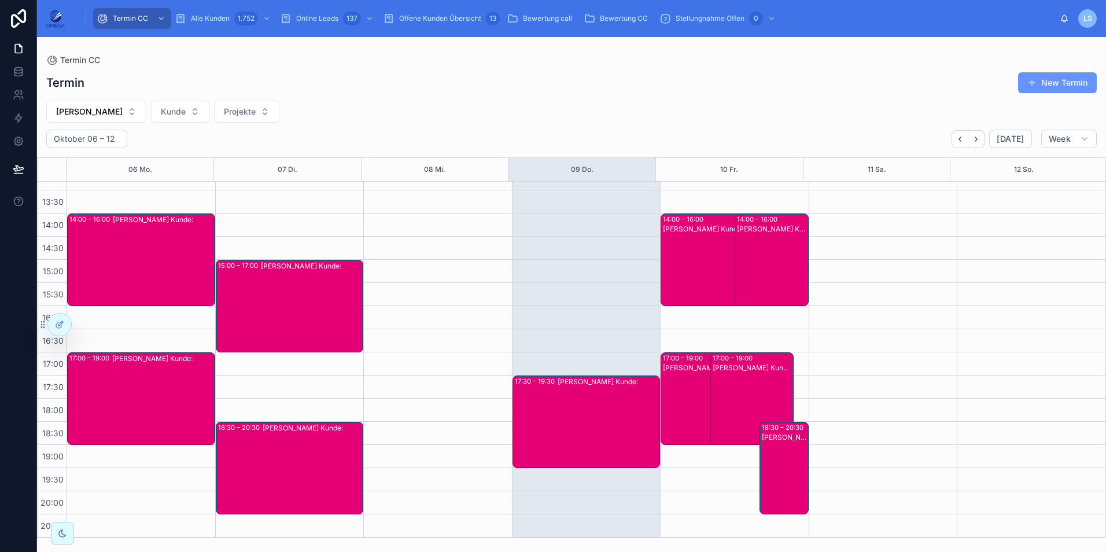
click at [670, 374] on div "[PERSON_NAME] Kunde:" at bounding box center [703, 408] width 80 height 90
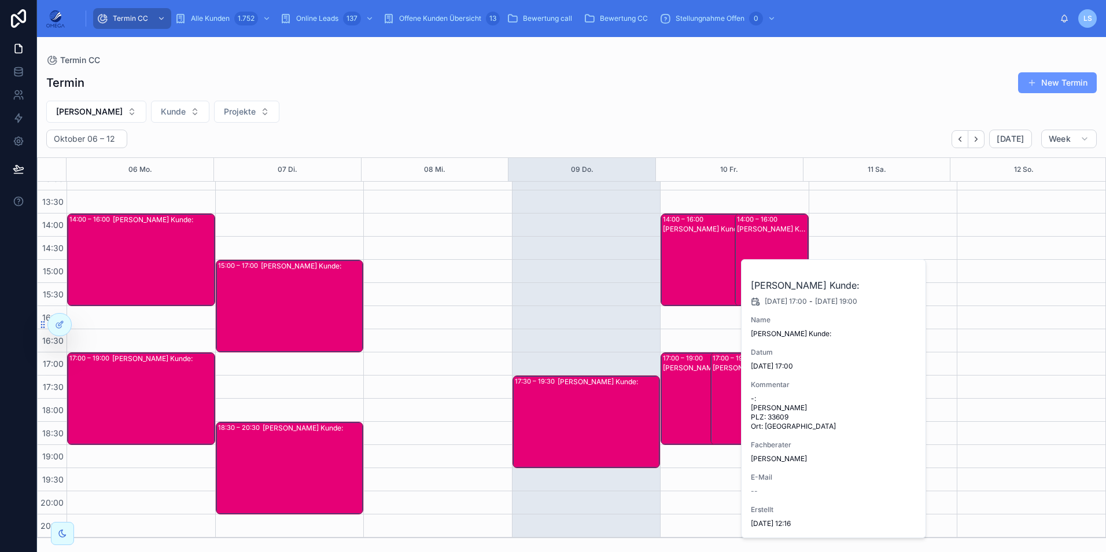
click at [670, 375] on div "[PERSON_NAME] Kunde:" at bounding box center [703, 408] width 80 height 90
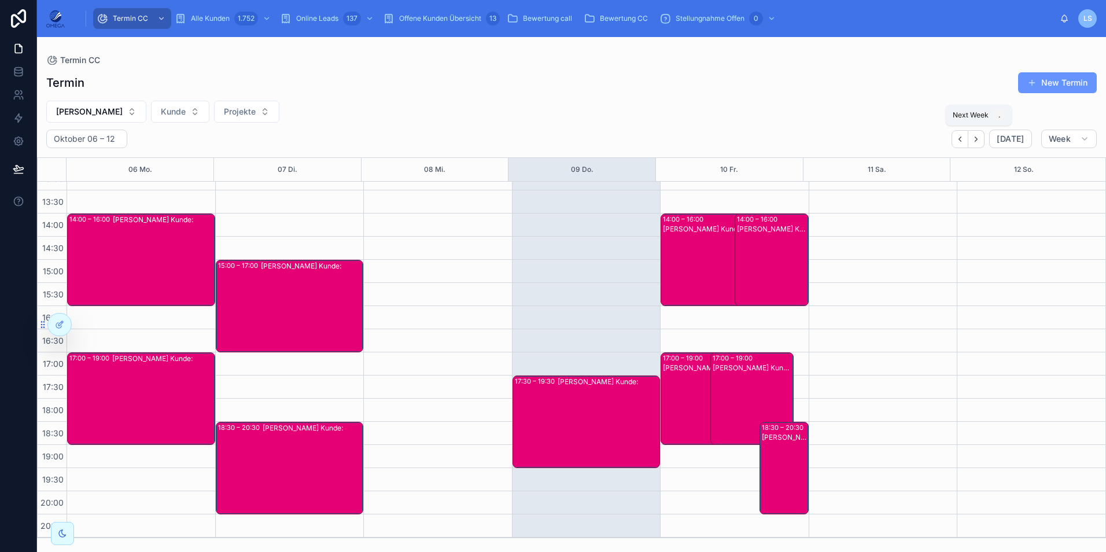
click at [978, 135] on icon "Next" at bounding box center [976, 139] width 9 height 9
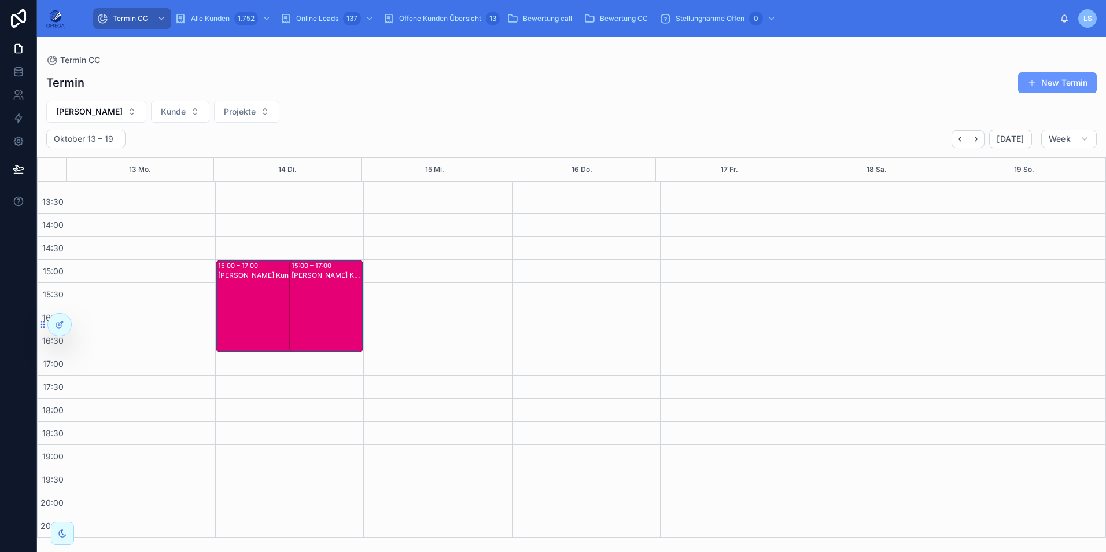
click at [323, 305] on div "[PERSON_NAME] Kunde:" at bounding box center [327, 315] width 71 height 90
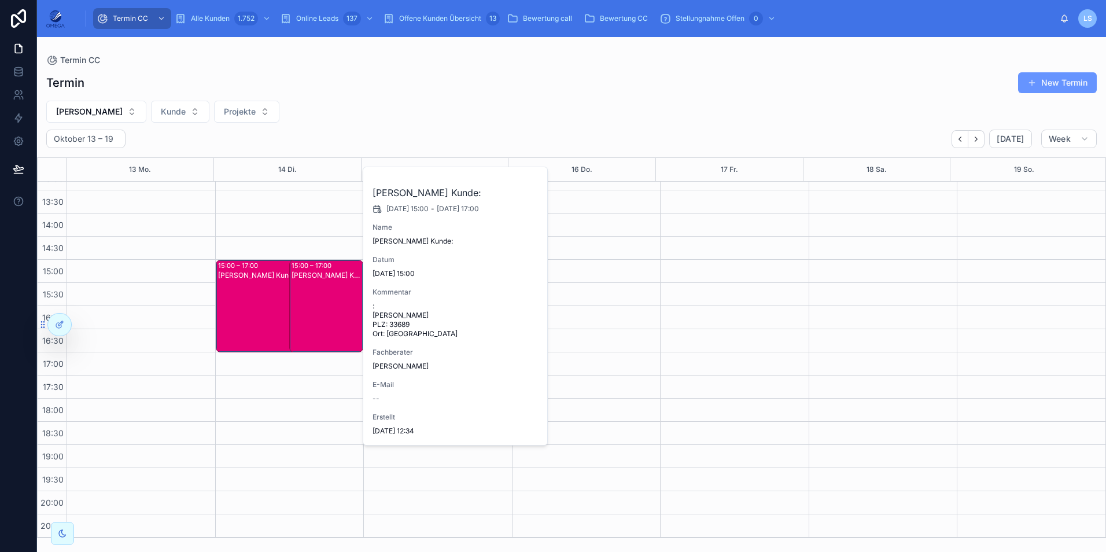
click at [323, 305] on div "[PERSON_NAME] Kunde:" at bounding box center [327, 315] width 71 height 90
click at [245, 307] on div "15:00 – 17:00 [PERSON_NAME]:" at bounding box center [278, 305] width 124 height 91
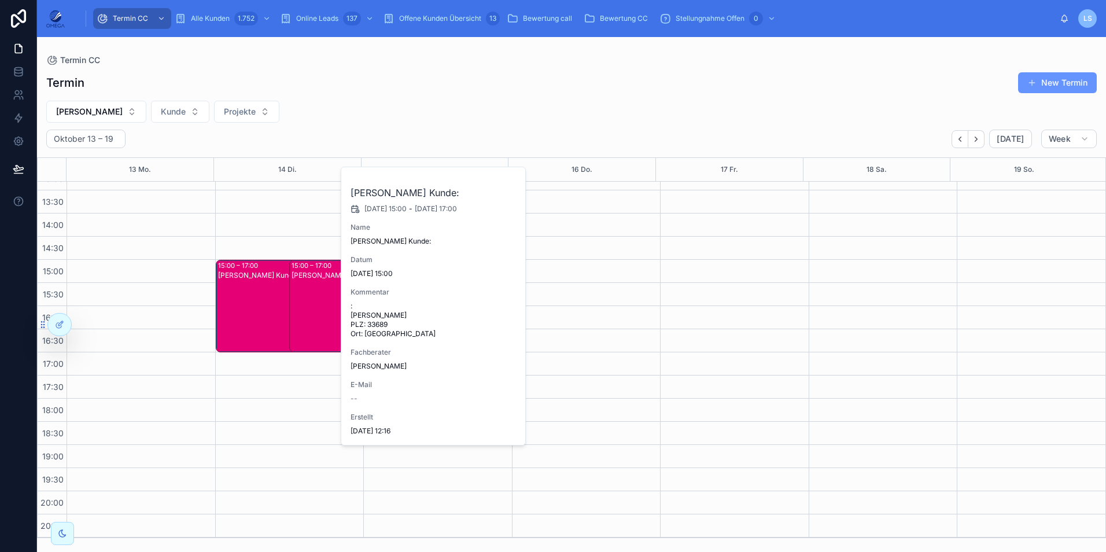
click at [245, 307] on div "15:00 – 17:00 [PERSON_NAME]:" at bounding box center [278, 305] width 124 height 91
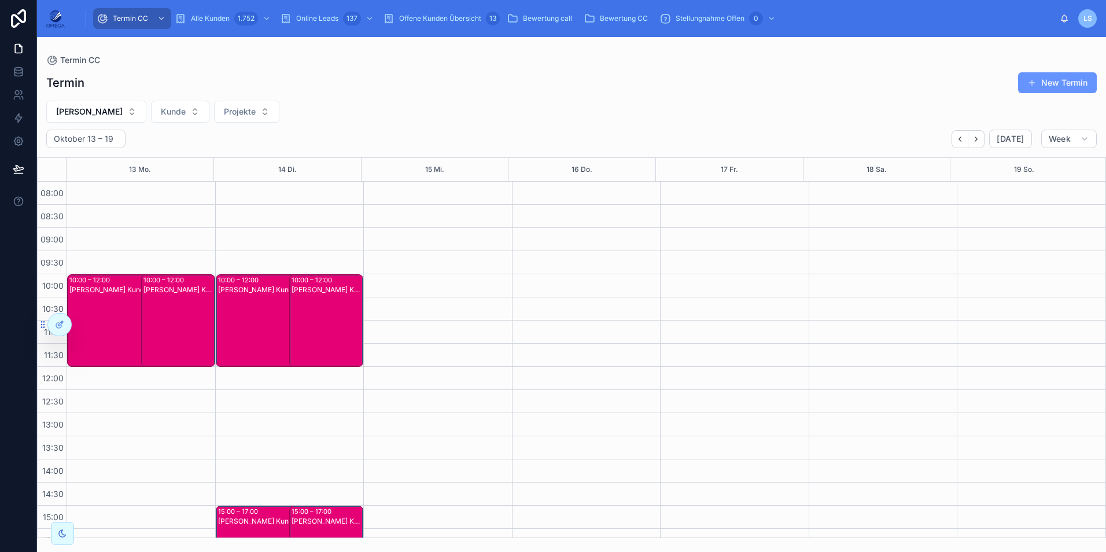
click at [176, 296] on div "[PERSON_NAME] Kunde:" at bounding box center [178, 330] width 71 height 90
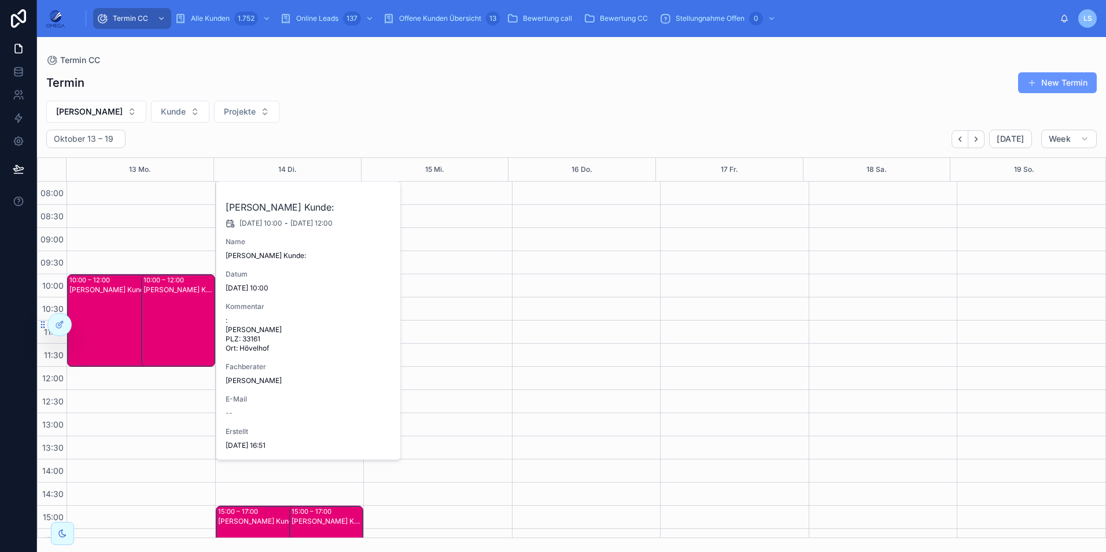
click at [161, 298] on div "[PERSON_NAME] Kunde:" at bounding box center [178, 330] width 71 height 90
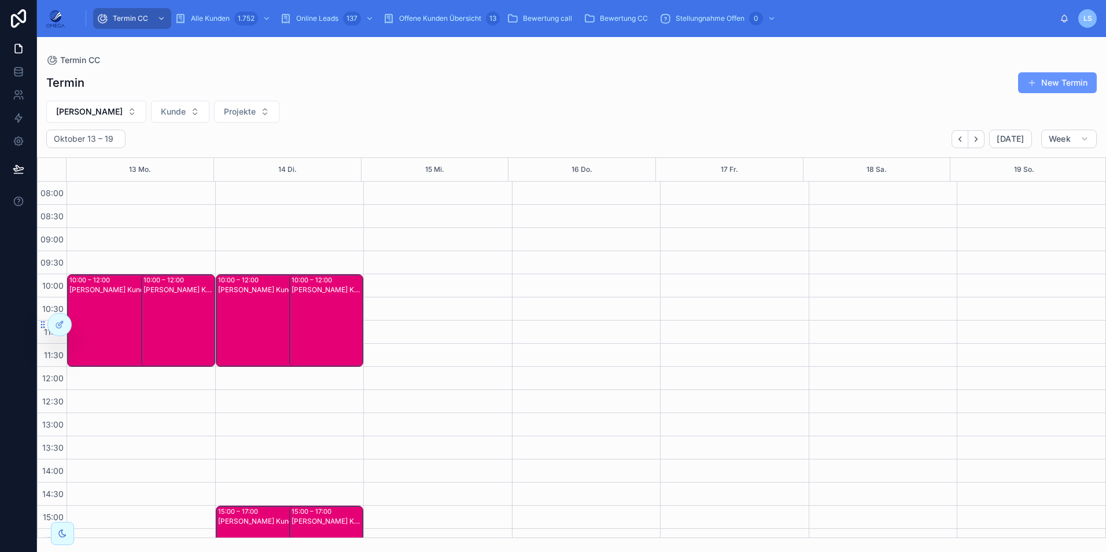
click at [119, 314] on div "[PERSON_NAME] Kunde:" at bounding box center [130, 330] width 122 height 90
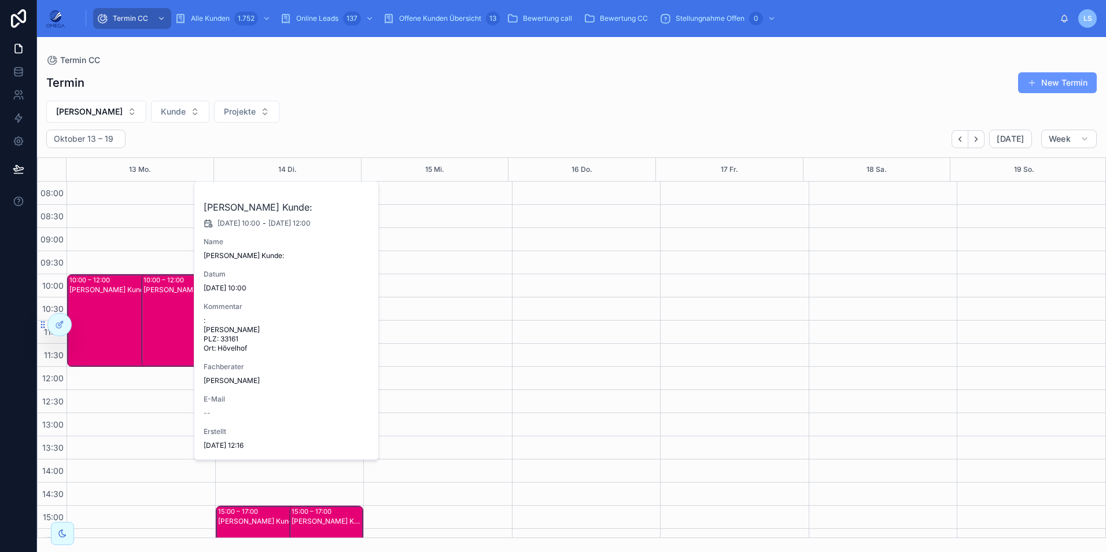
click at [119, 315] on div "[PERSON_NAME] Kunde:" at bounding box center [130, 330] width 122 height 90
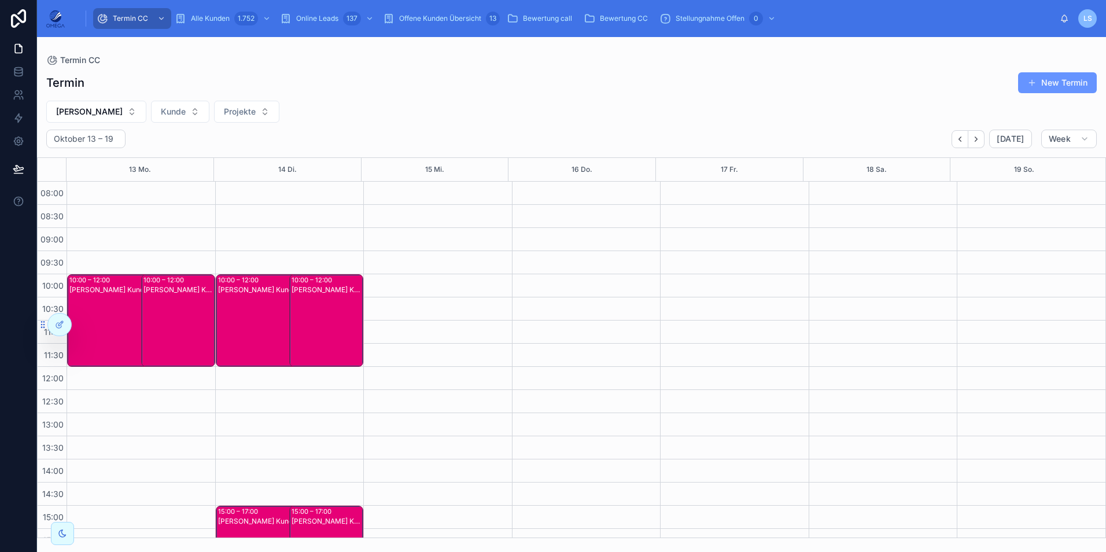
click at [250, 315] on div "10:00 – 12:00 [PERSON_NAME]:" at bounding box center [278, 320] width 124 height 91
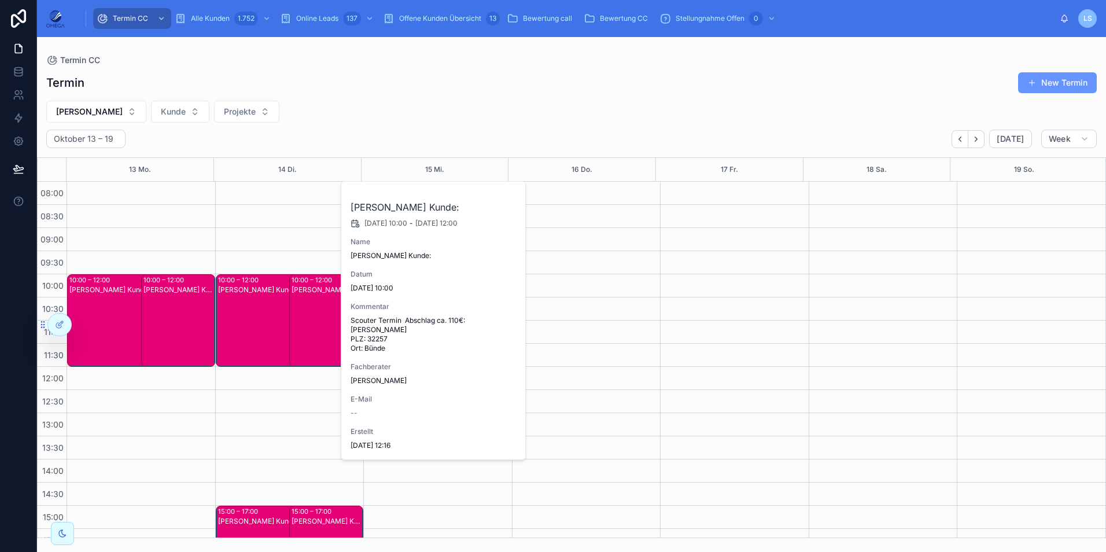
click at [250, 315] on div "10:00 – 12:00 [PERSON_NAME]:" at bounding box center [278, 320] width 124 height 91
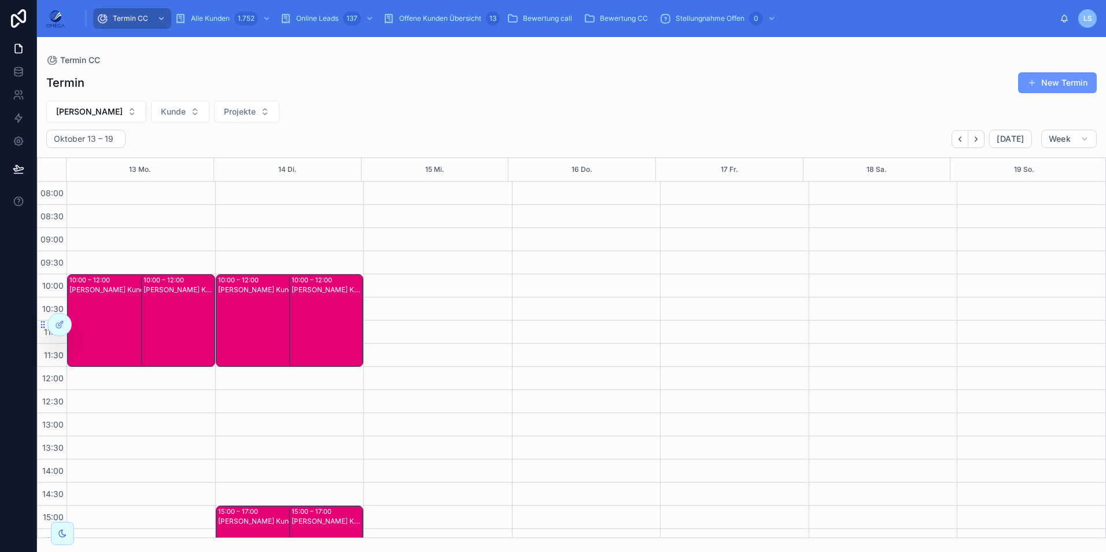
click at [323, 319] on div "[PERSON_NAME] Kunde:" at bounding box center [327, 330] width 71 height 90
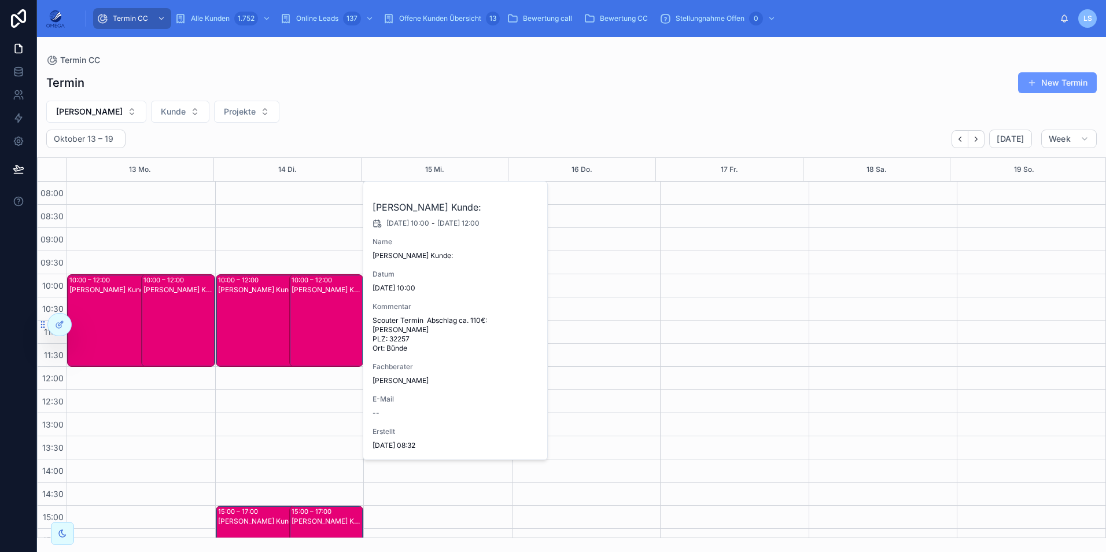
click at [323, 319] on div "[PERSON_NAME] Kunde:" at bounding box center [327, 330] width 71 height 90
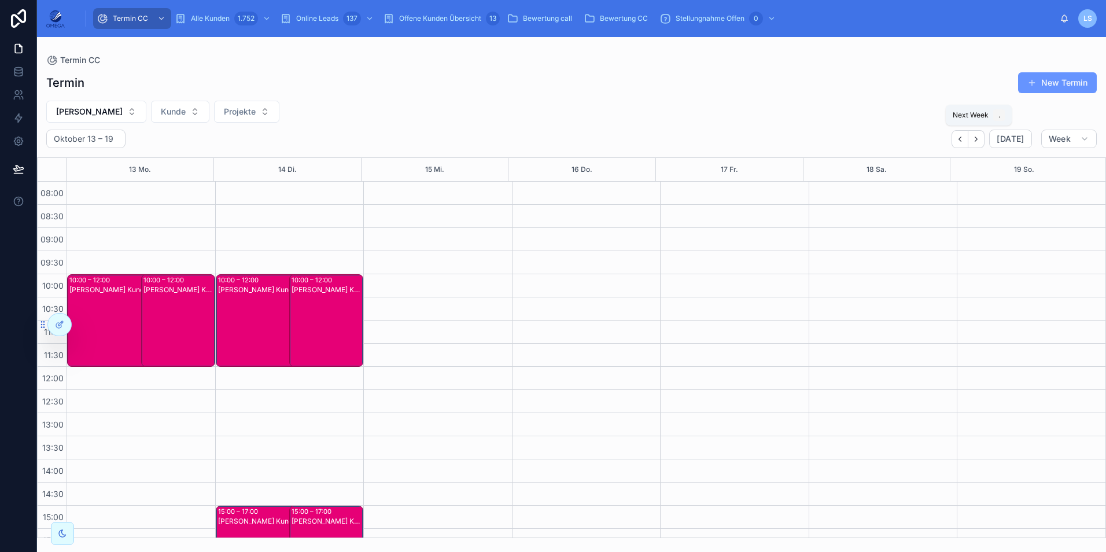
click at [978, 140] on icon "Next" at bounding box center [976, 139] width 2 height 5
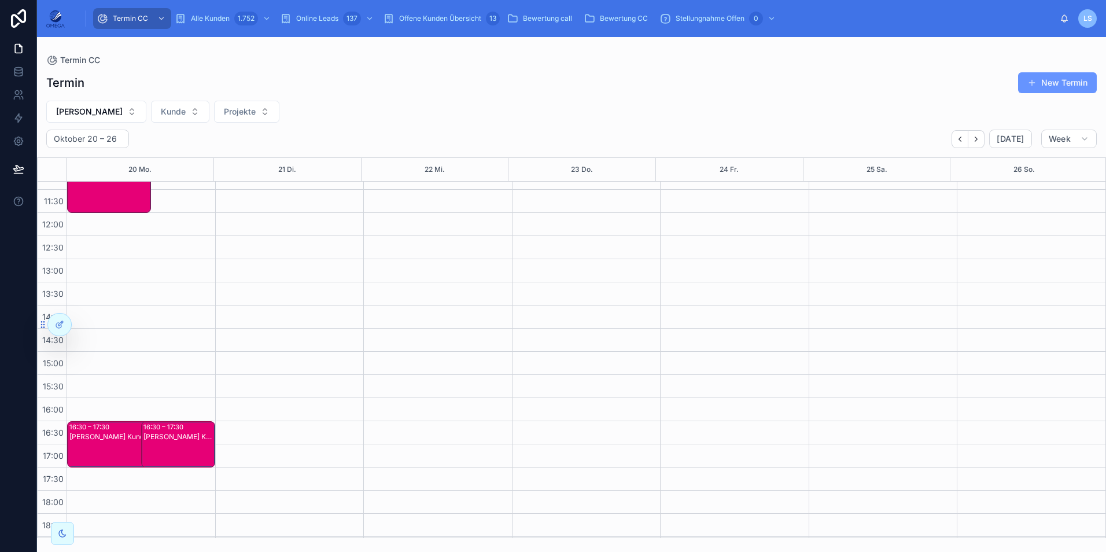
scroll to position [14, 0]
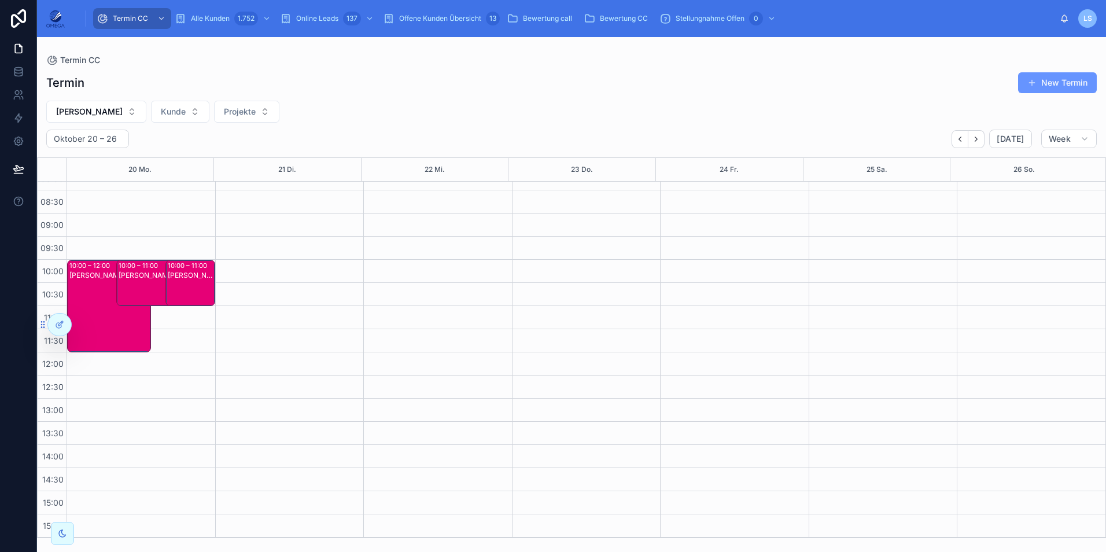
click at [108, 305] on div "[PERSON_NAME] Kunde:" at bounding box center [109, 315] width 80 height 90
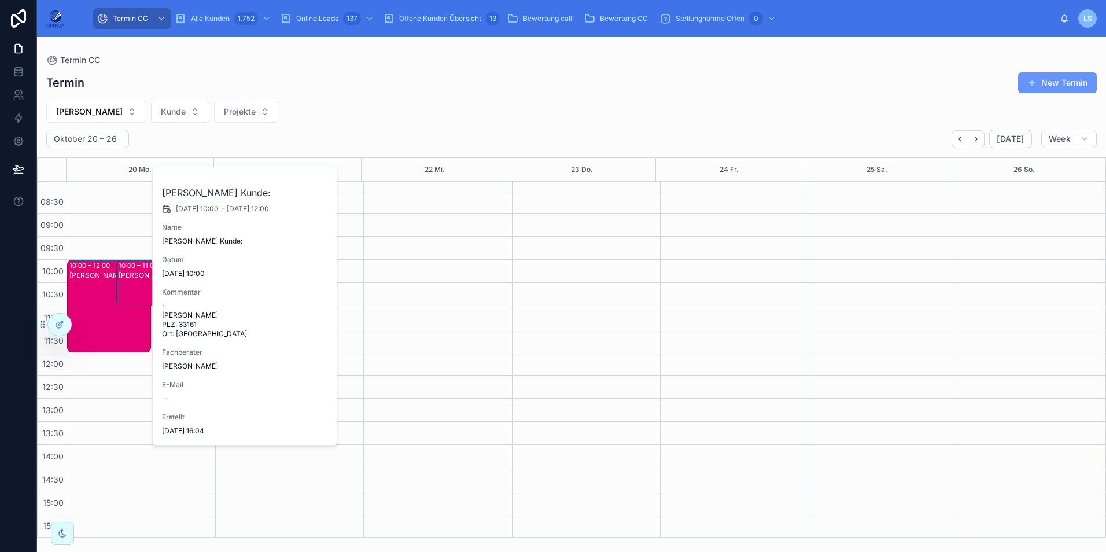
click at [108, 305] on div "[PERSON_NAME] Kunde:" at bounding box center [109, 315] width 80 height 90
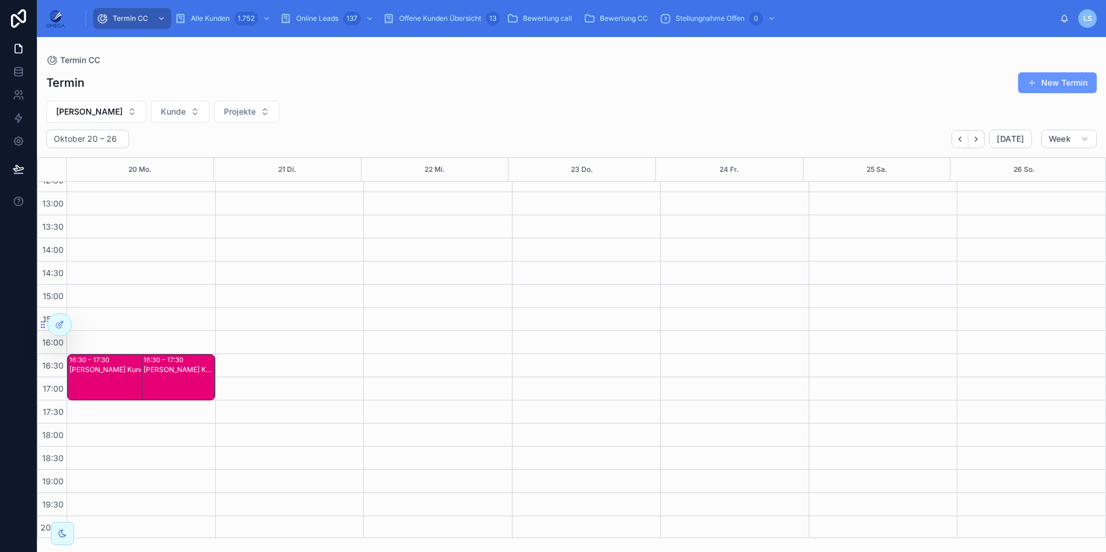
scroll to position [246, 0]
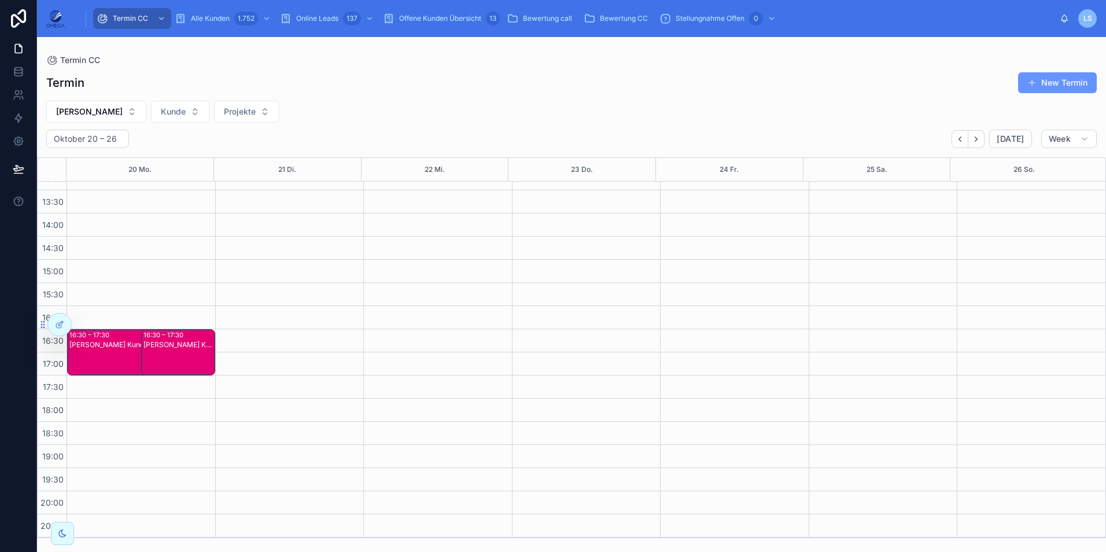
click at [168, 345] on div "[PERSON_NAME] Kunde:" at bounding box center [178, 344] width 71 height 9
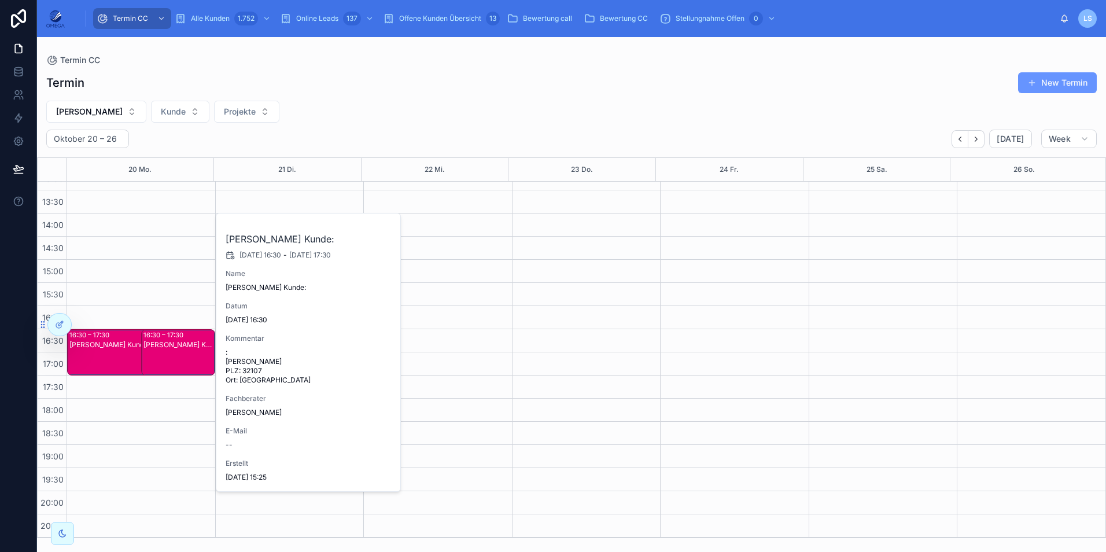
click at [168, 345] on div "[PERSON_NAME] Kunde:" at bounding box center [178, 344] width 71 height 9
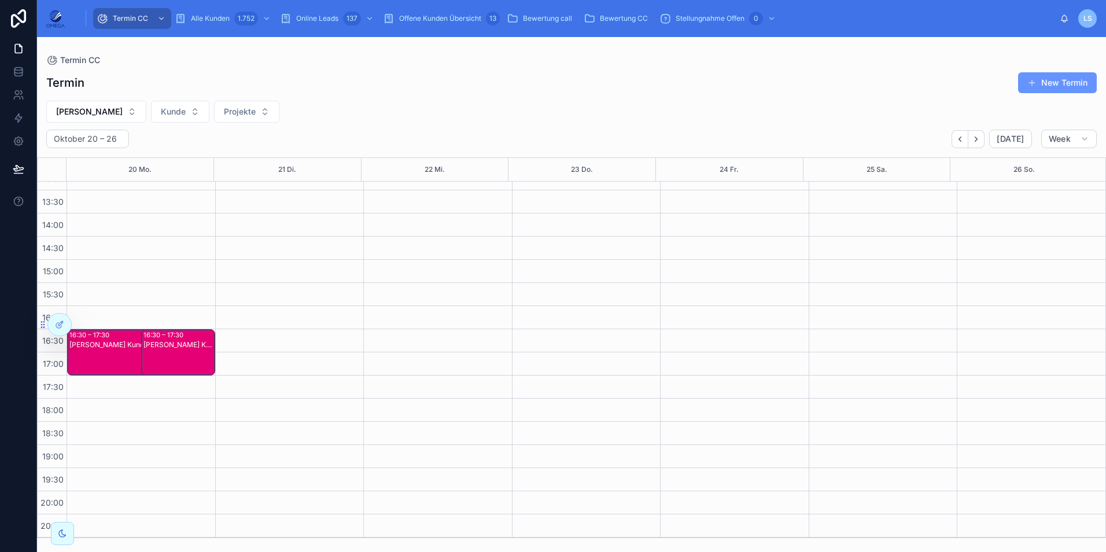
click at [114, 362] on div "[PERSON_NAME] Kunde:" at bounding box center [130, 362] width 122 height 44
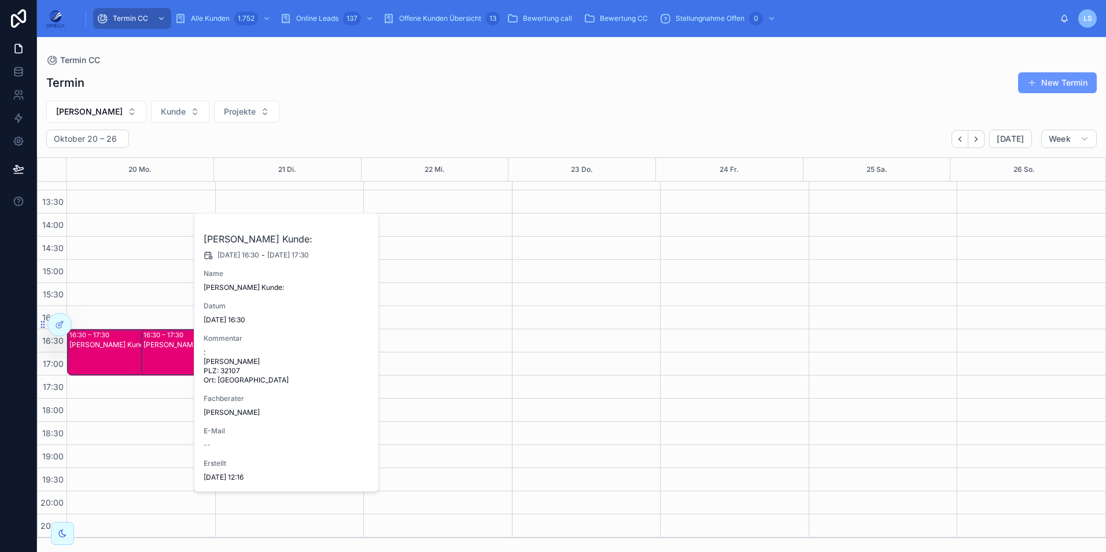
click at [114, 362] on div "[PERSON_NAME] Kunde:" at bounding box center [130, 362] width 122 height 44
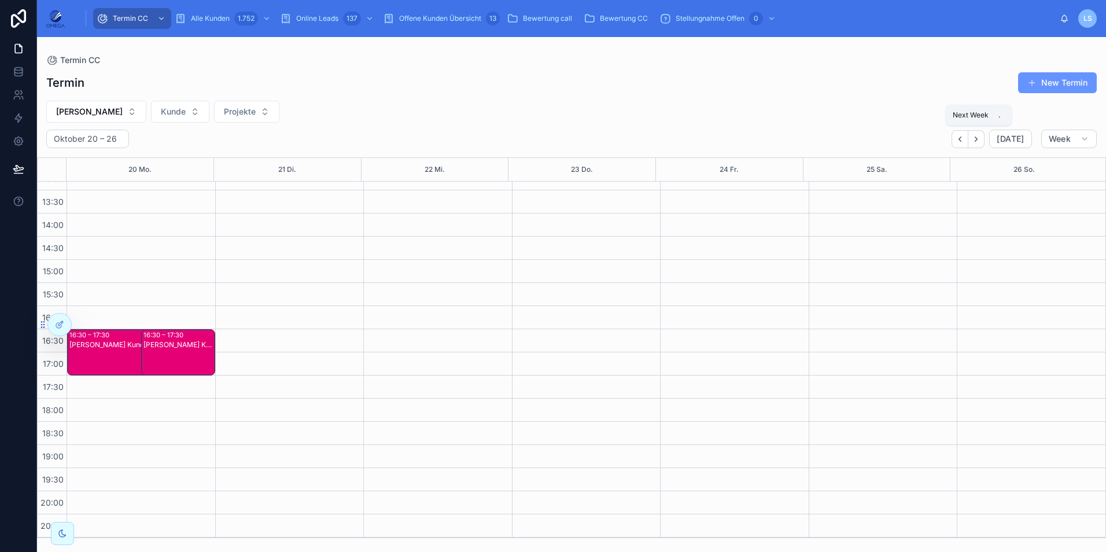
click at [979, 143] on button "Next" at bounding box center [976, 139] width 16 height 18
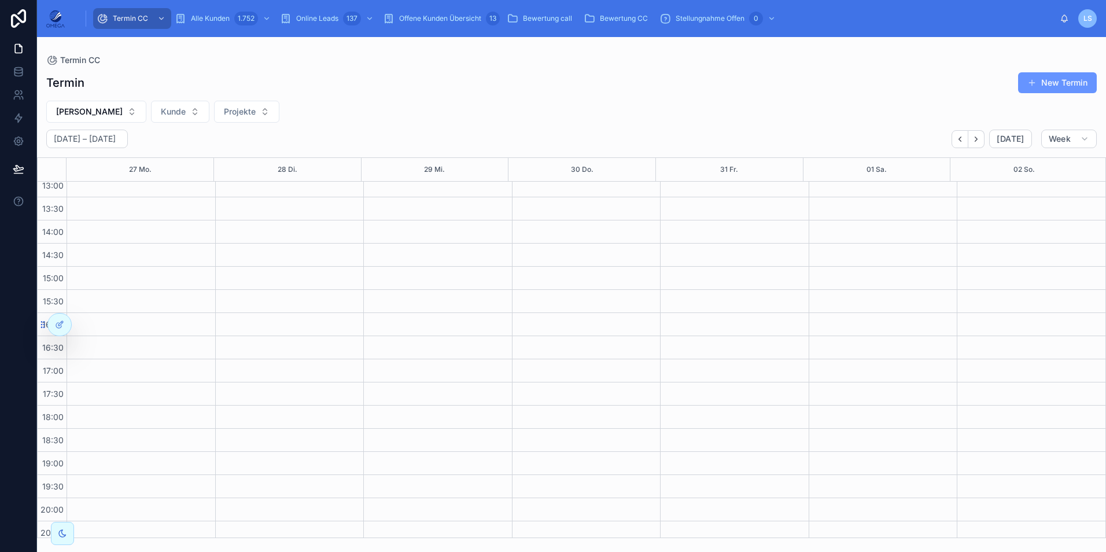
scroll to position [246, 0]
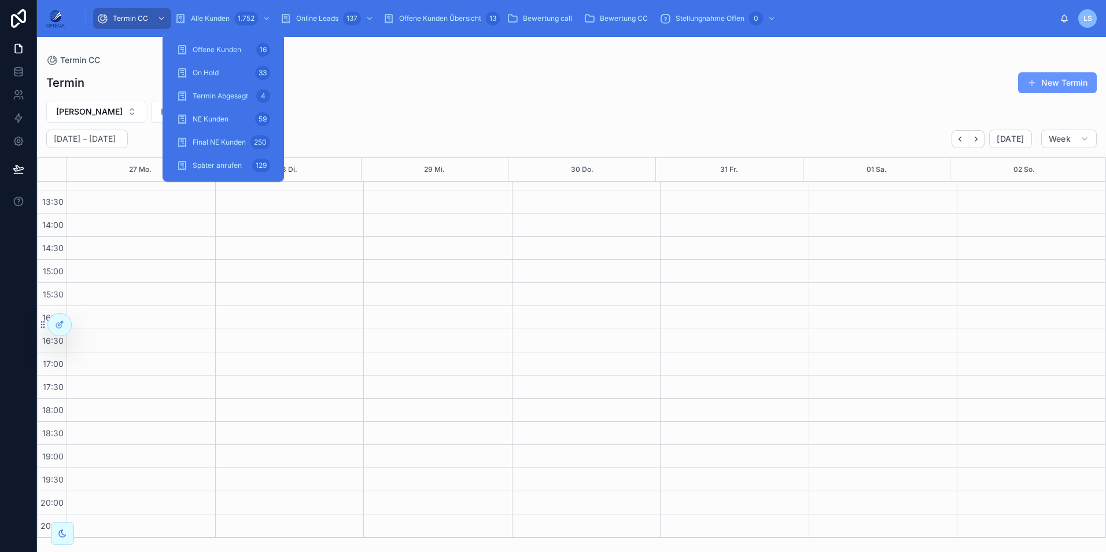
click at [205, 13] on div "Alle Kunden 1.752" at bounding box center [224, 18] width 98 height 19
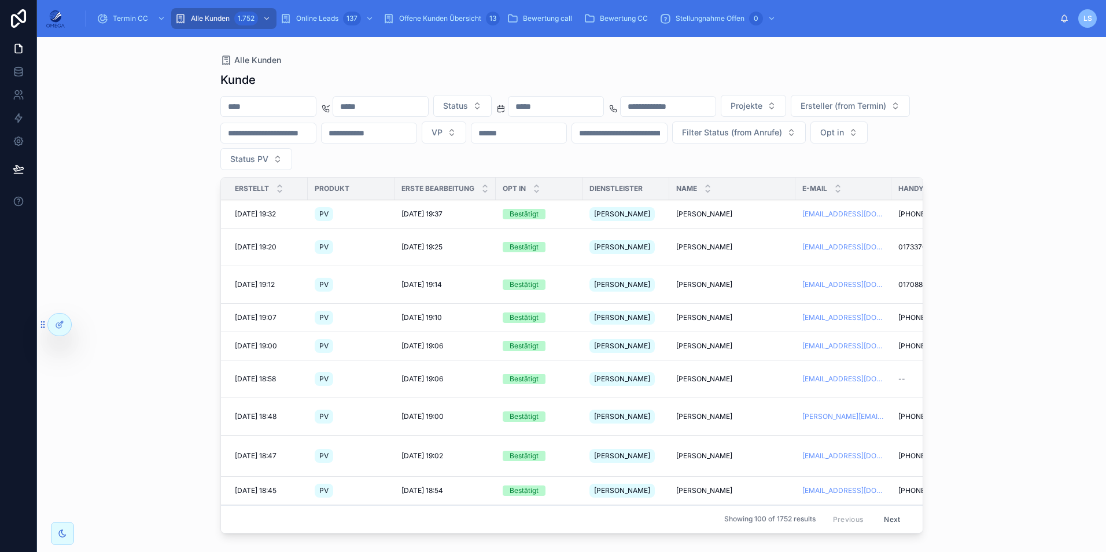
click at [762, 101] on span "Projekte" at bounding box center [747, 106] width 32 height 12
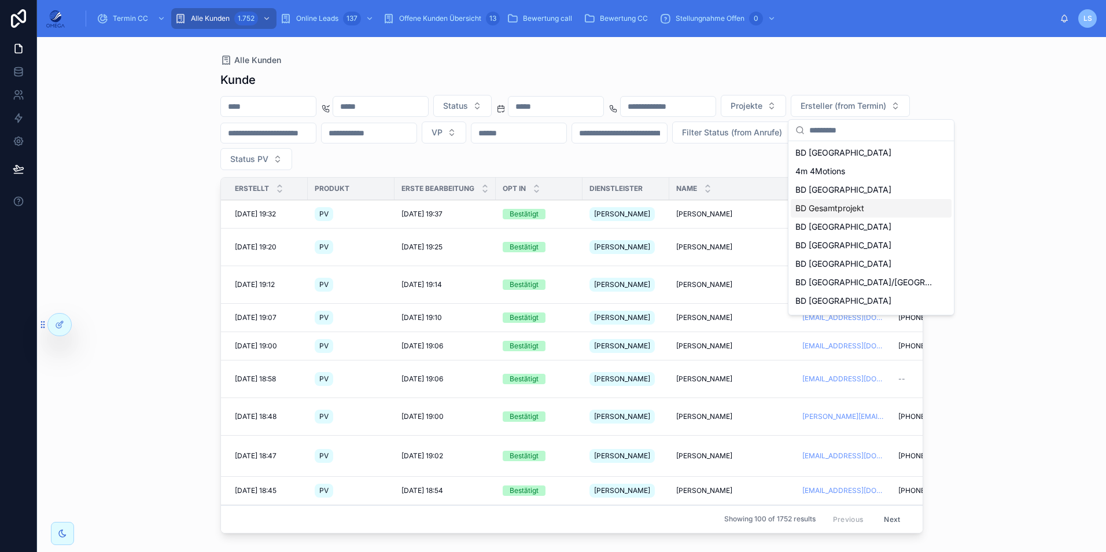
click at [434, 72] on div "Kunde" at bounding box center [571, 80] width 703 height 16
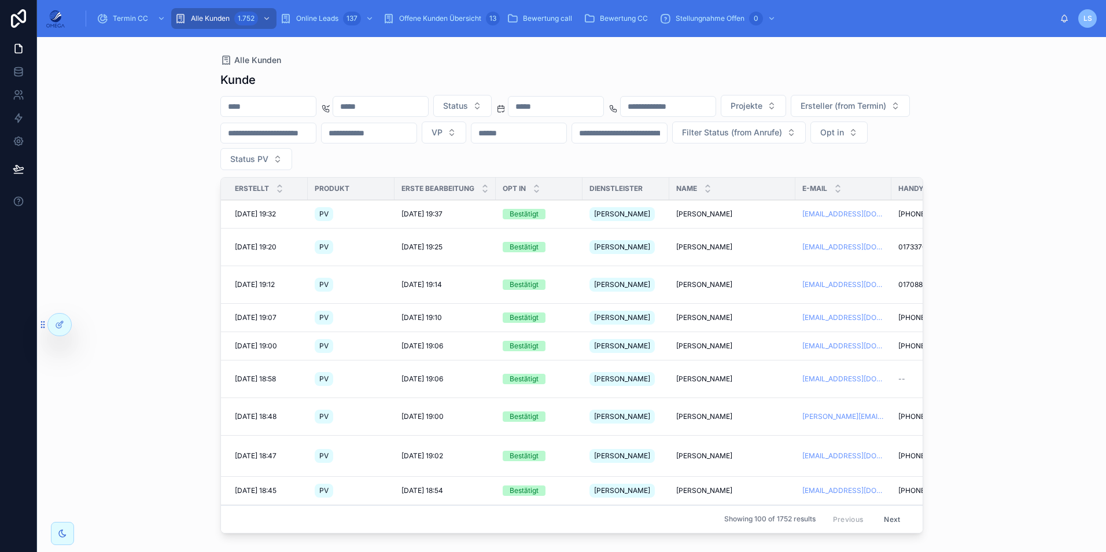
click at [115, 27] on div "Termin CC" at bounding box center [132, 18] width 71 height 19
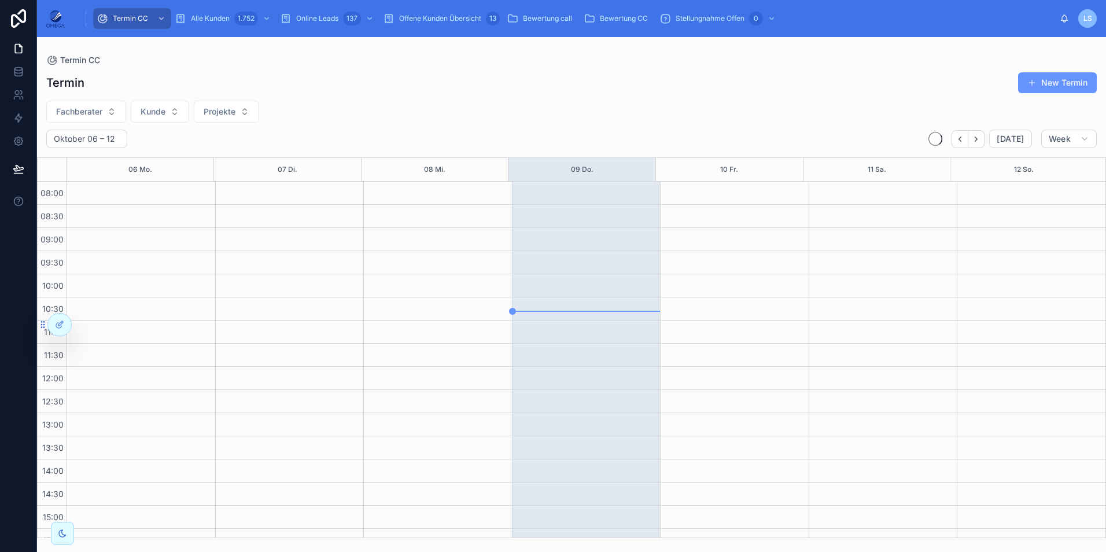
scroll to position [246, 0]
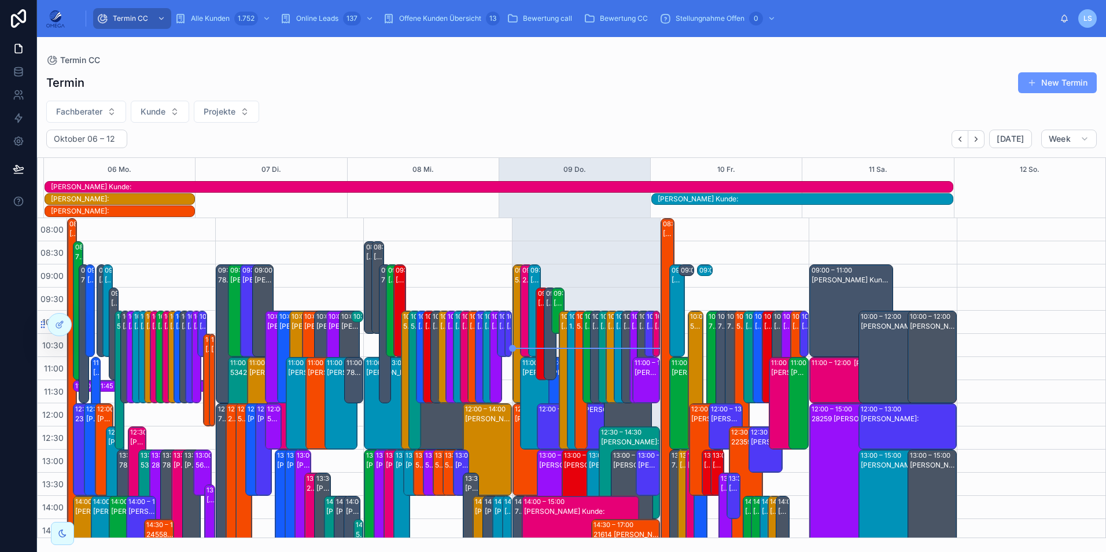
click at [241, 110] on button "Projekte" at bounding box center [226, 112] width 65 height 22
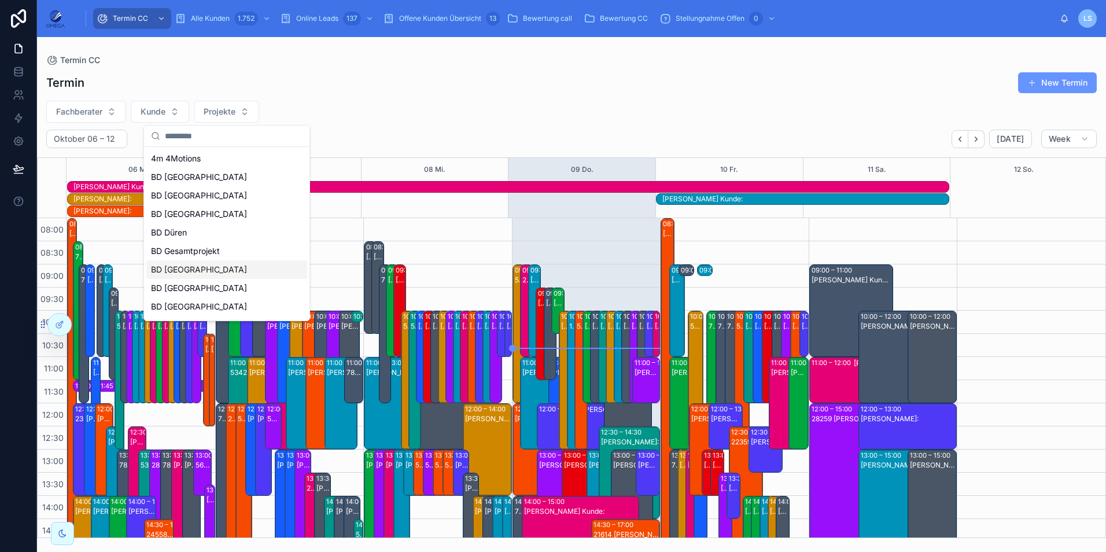
scroll to position [282, 0]
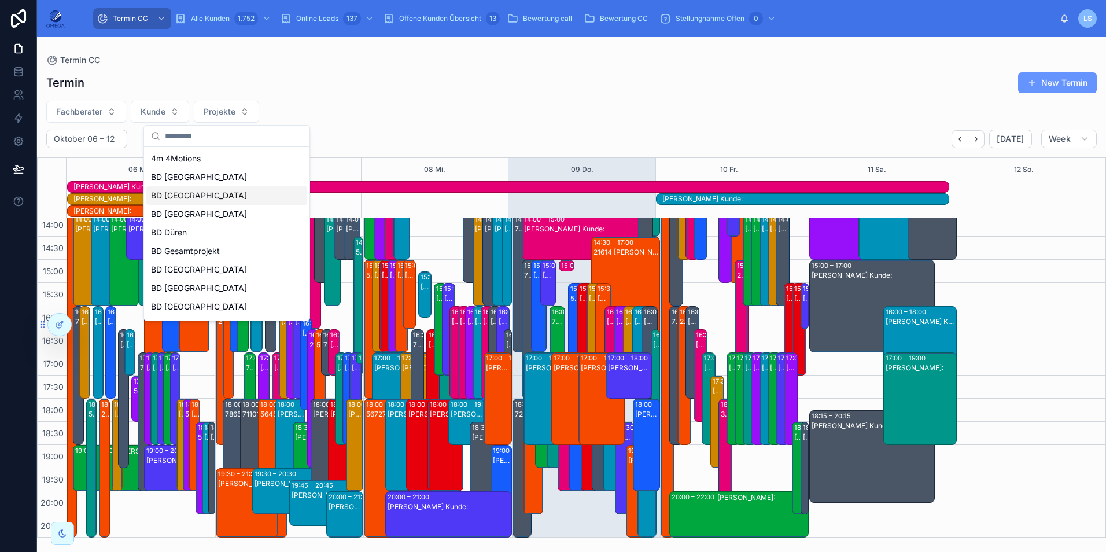
click at [207, 200] on div "BD [GEOGRAPHIC_DATA]" at bounding box center [226, 195] width 161 height 19
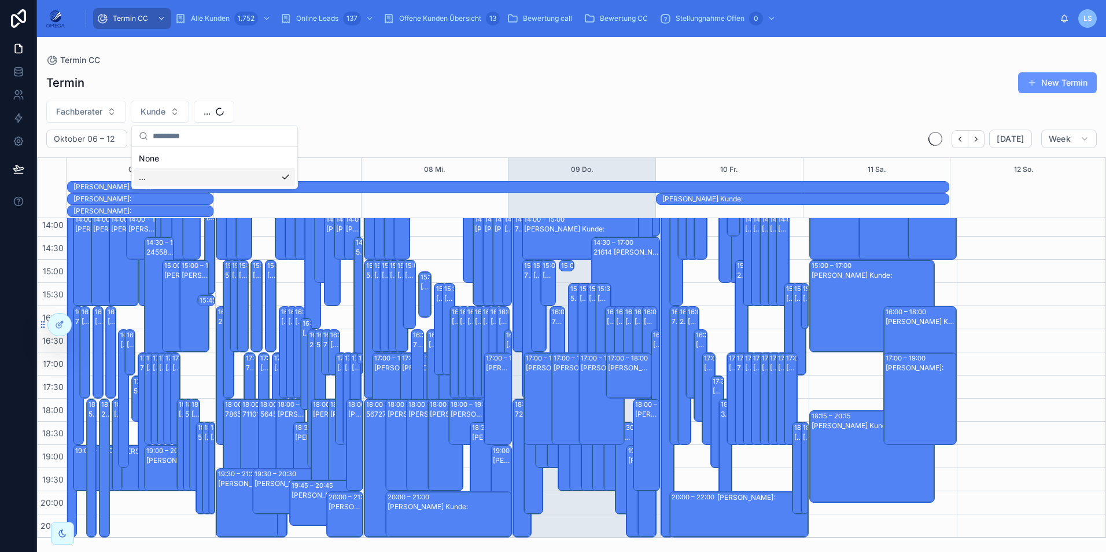
scroll to position [246, 0]
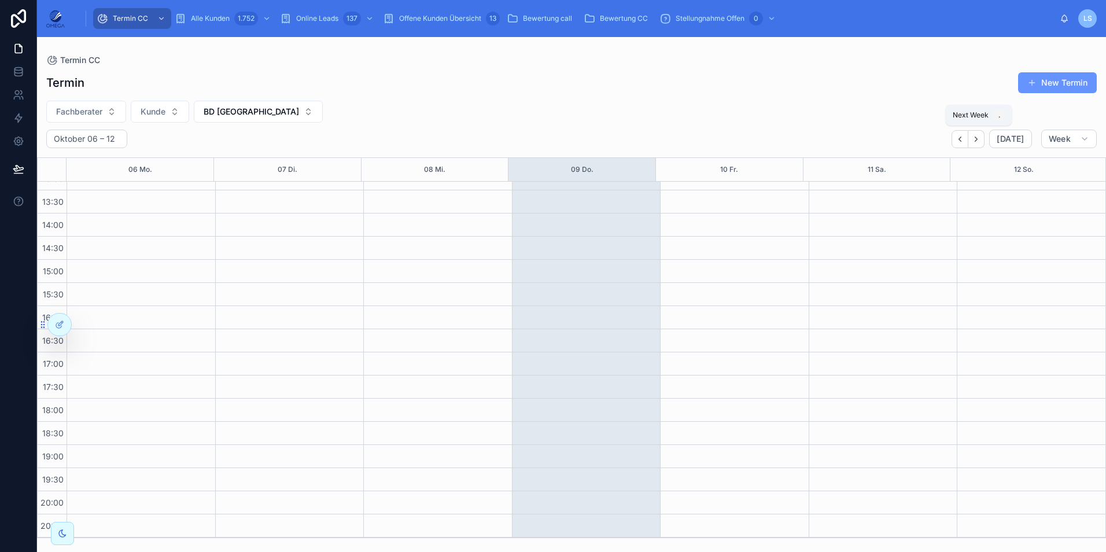
click at [978, 141] on icon "Next" at bounding box center [976, 139] width 2 height 5
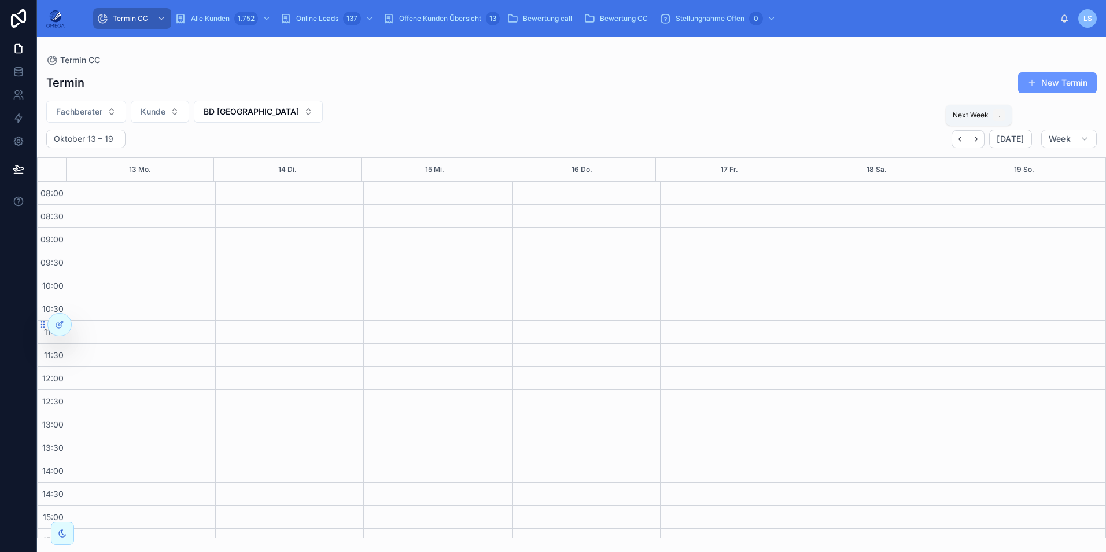
click at [978, 139] on icon "Next" at bounding box center [976, 139] width 9 height 9
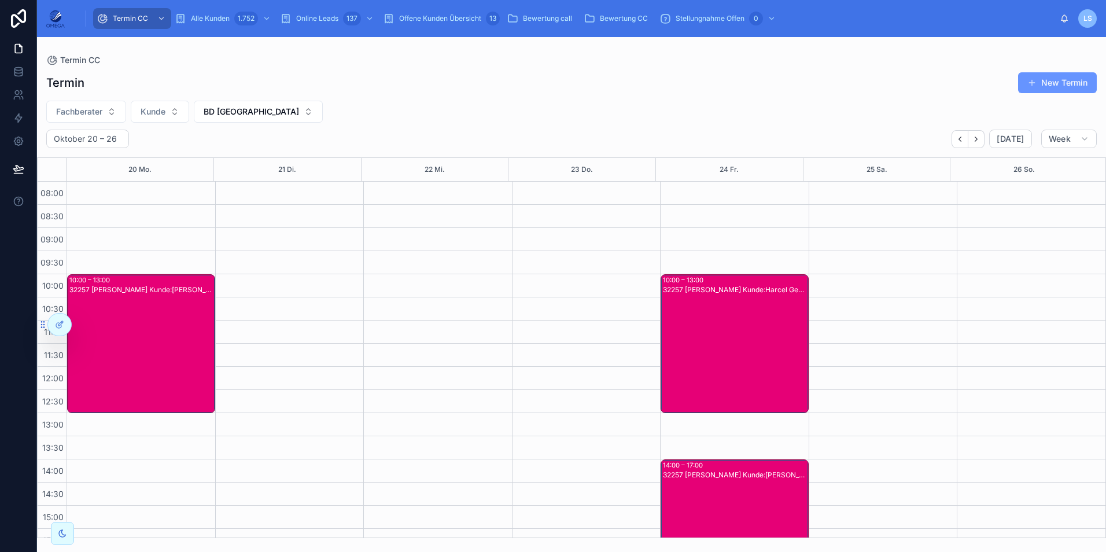
click at [131, 349] on div "32257 [PERSON_NAME] Kunde:[PERSON_NAME]" at bounding box center [141, 353] width 145 height 137
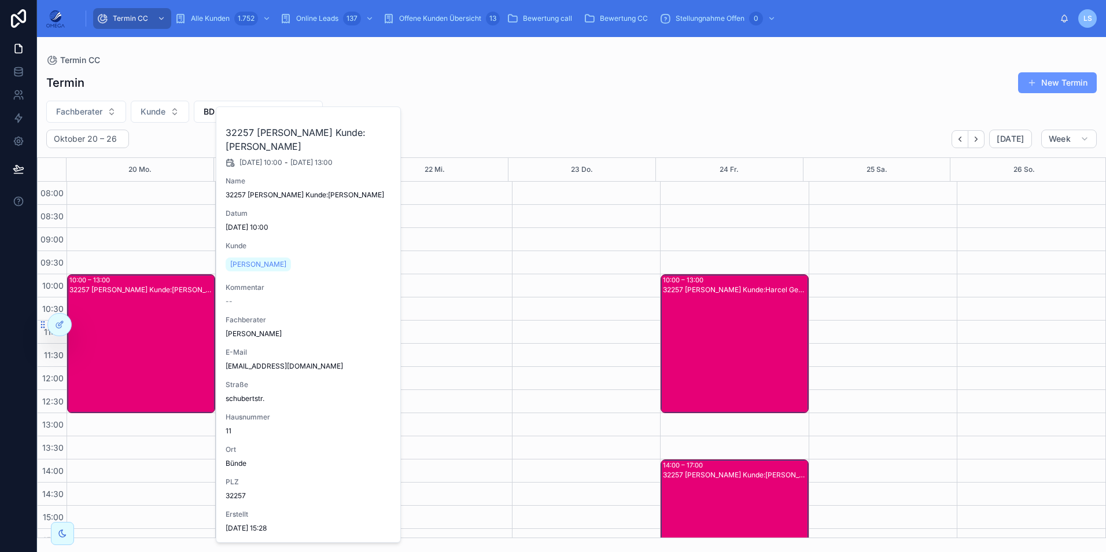
click at [131, 349] on div "32257 [PERSON_NAME] Kunde:[PERSON_NAME]" at bounding box center [141, 353] width 145 height 137
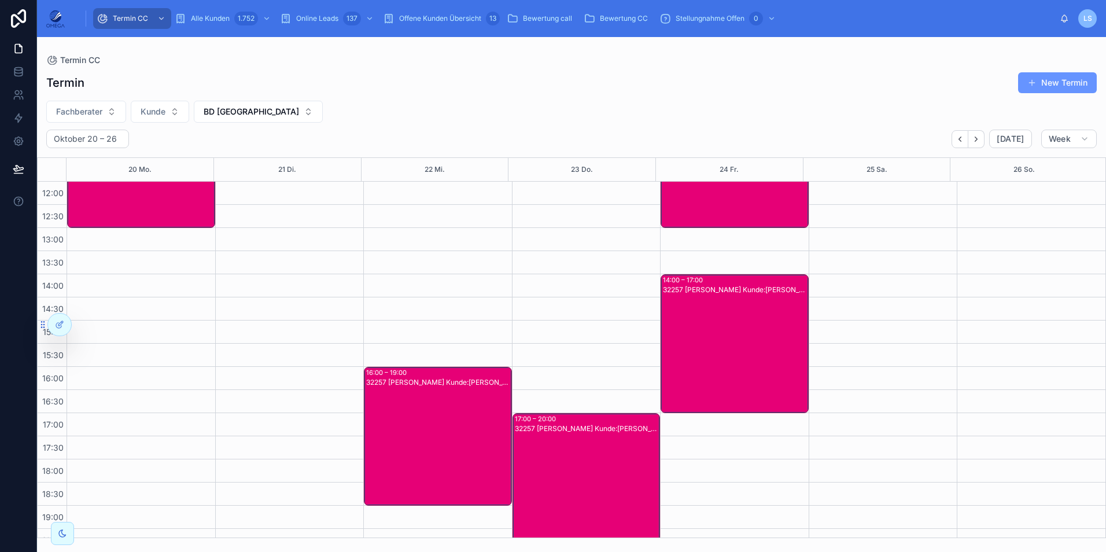
scroll to position [246, 0]
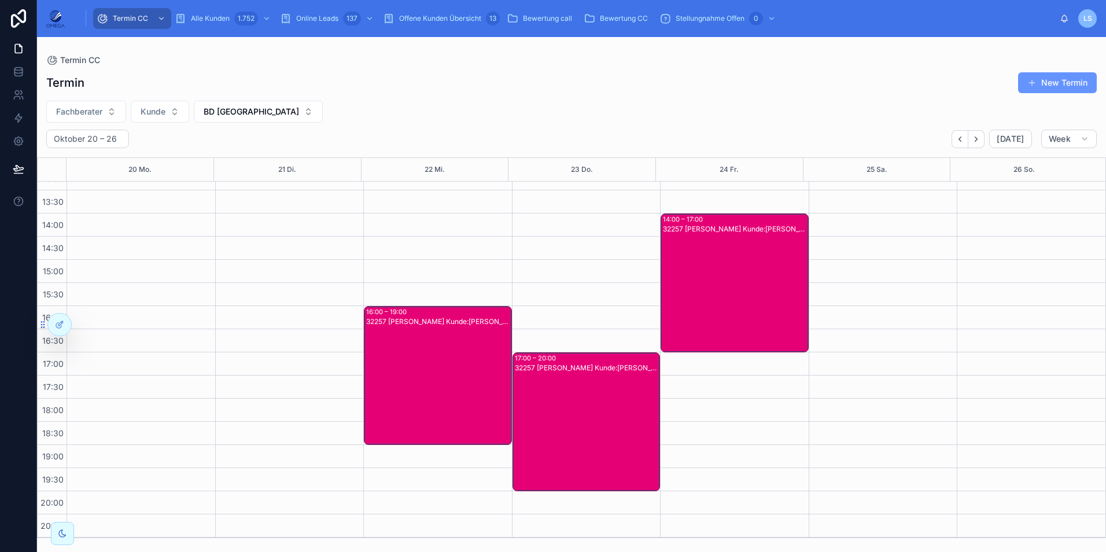
click at [400, 365] on div "32257 [PERSON_NAME] Kunde:[PERSON_NAME]" at bounding box center [438, 384] width 145 height 137
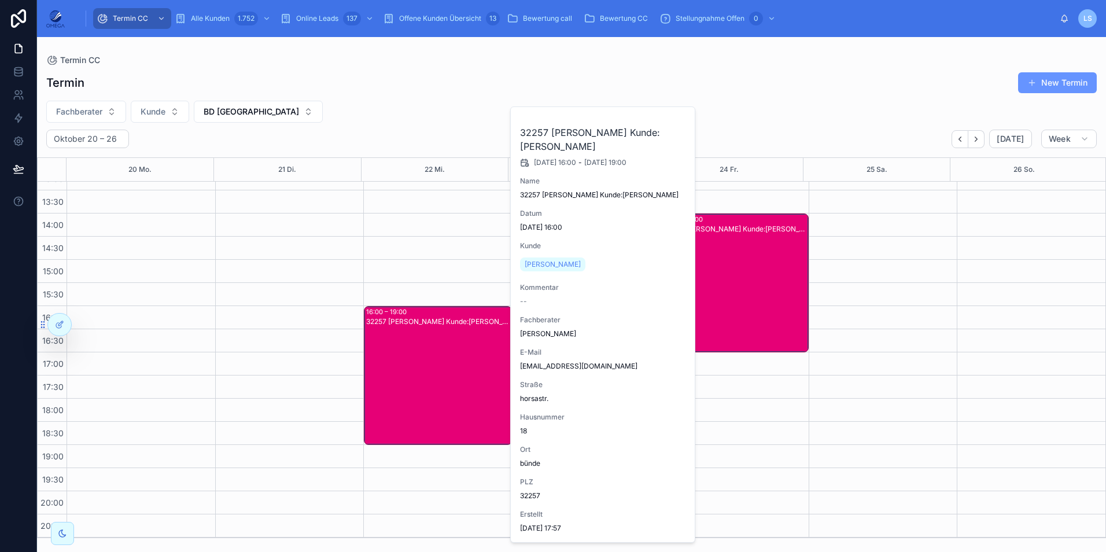
click at [400, 365] on div "32257 [PERSON_NAME] Kunde:[PERSON_NAME]" at bounding box center [438, 384] width 145 height 137
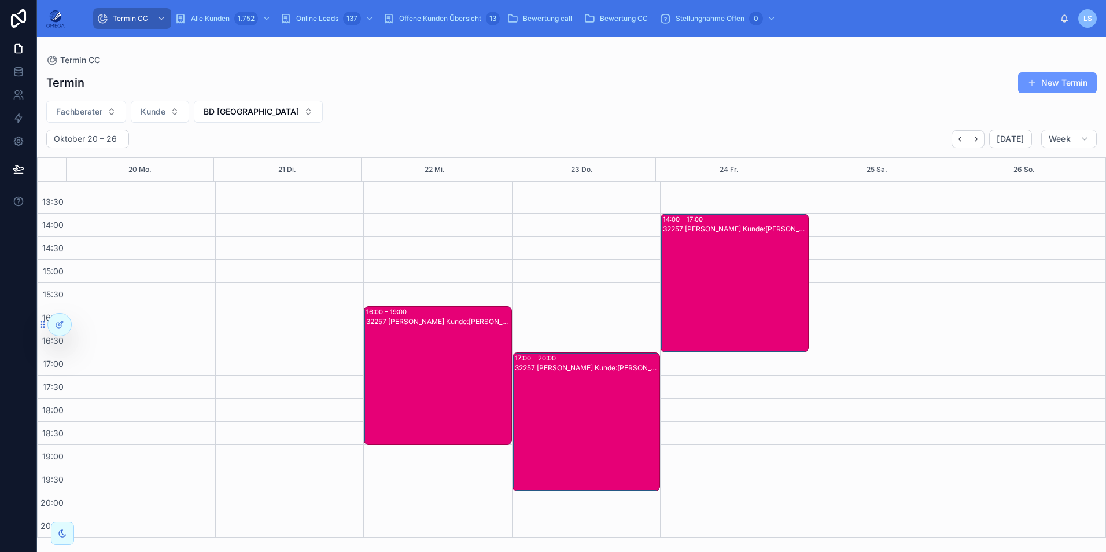
click at [548, 418] on div "32257 [PERSON_NAME] Kunde:[PERSON_NAME]" at bounding box center [587, 431] width 145 height 137
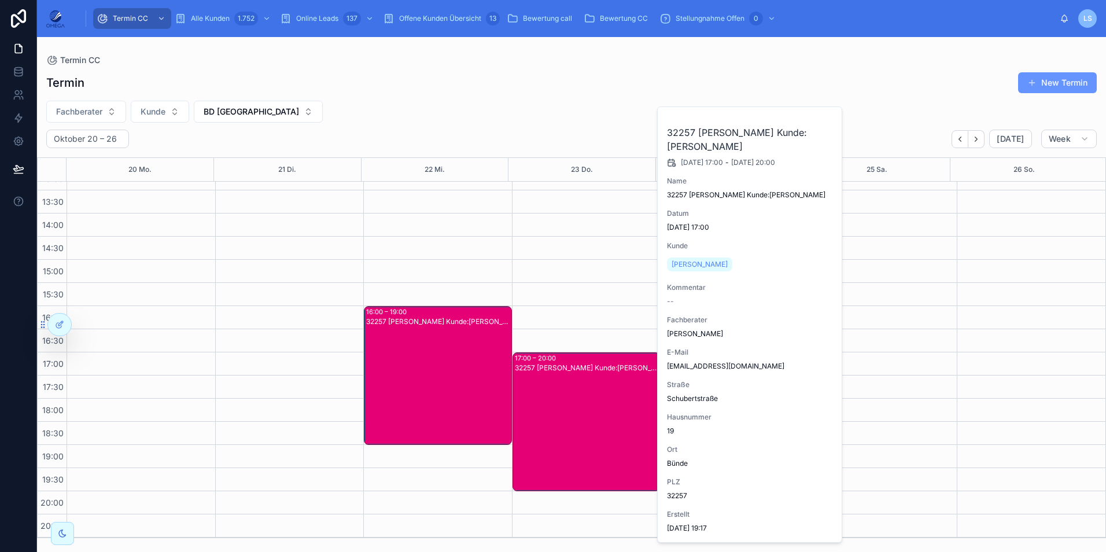
click at [548, 418] on div "32257 [PERSON_NAME] Kunde:[PERSON_NAME]" at bounding box center [587, 431] width 145 height 137
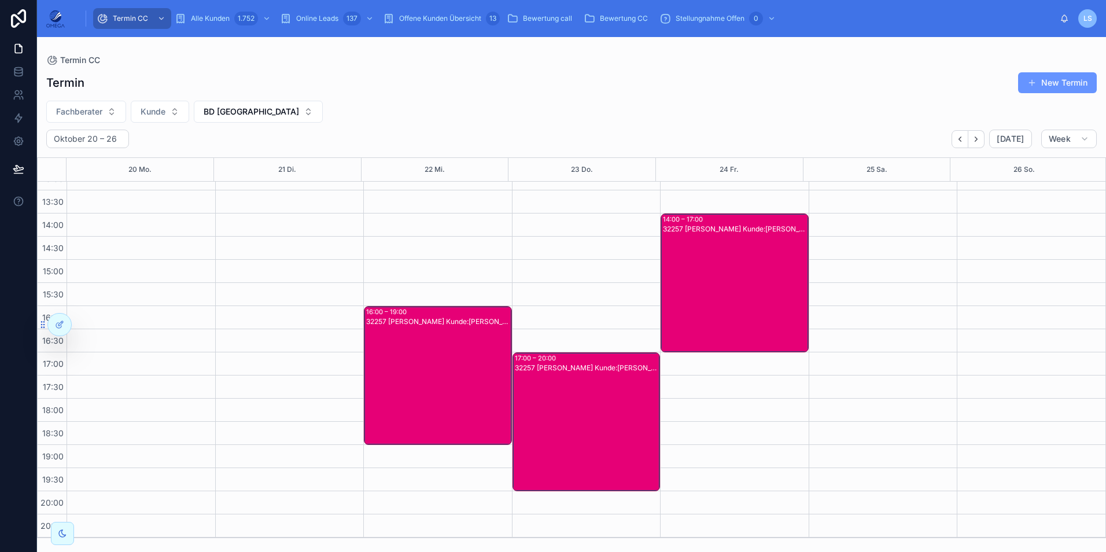
click at [699, 322] on div "32257 [PERSON_NAME] Kunde:[PERSON_NAME]" at bounding box center [735, 292] width 145 height 137
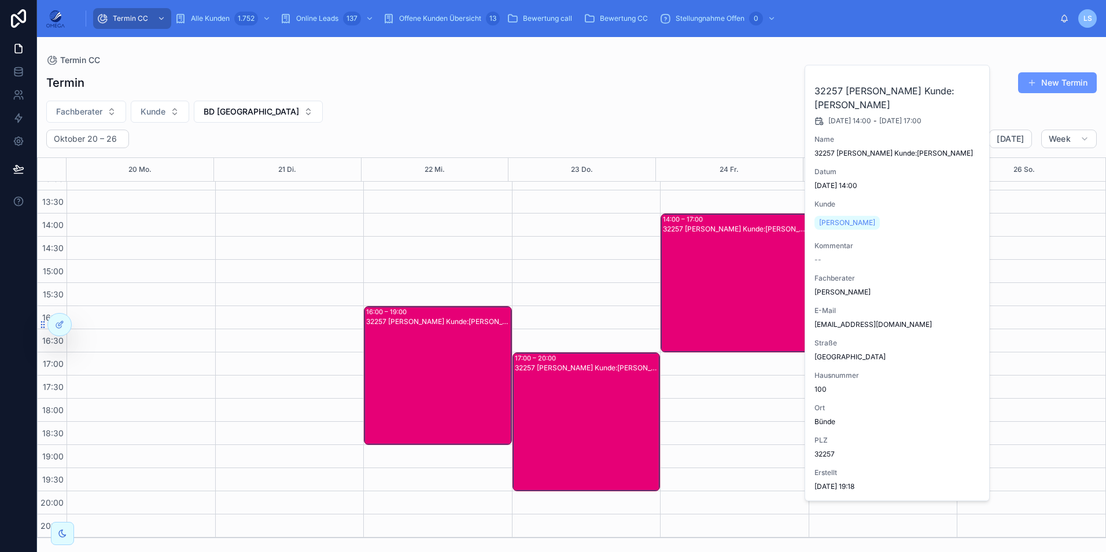
click at [700, 322] on div "32257 [PERSON_NAME] Kunde:[PERSON_NAME]" at bounding box center [735, 292] width 145 height 137
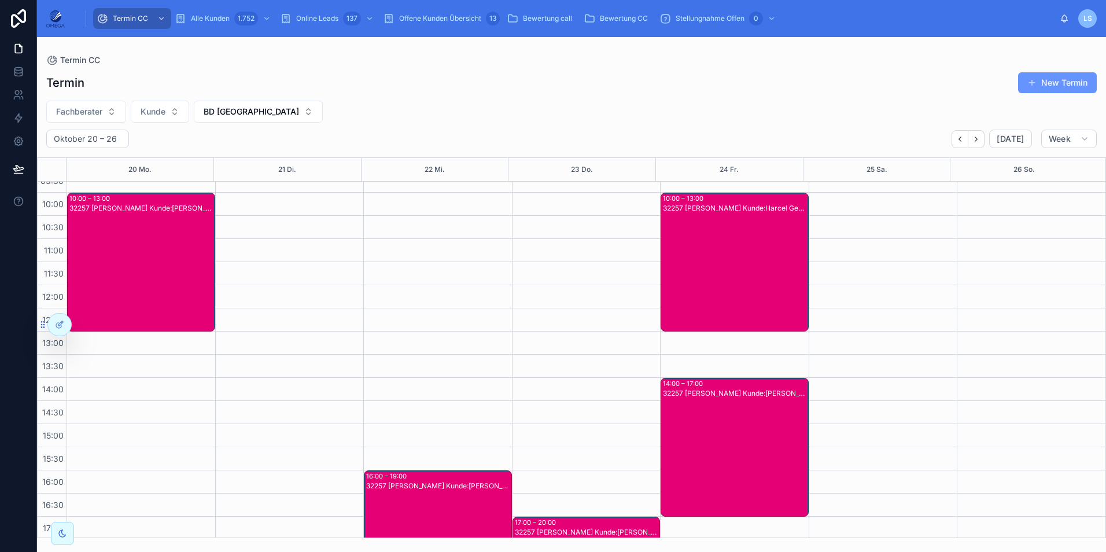
scroll to position [72, 0]
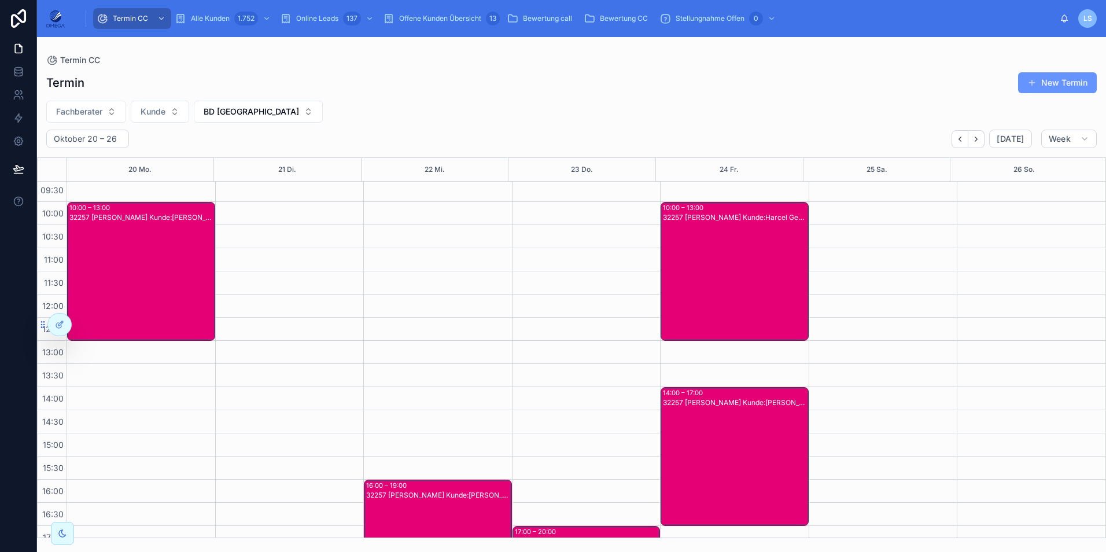
click at [748, 274] on div "32257 [PERSON_NAME] Kunde:Harcel Gestring" at bounding box center [735, 280] width 145 height 137
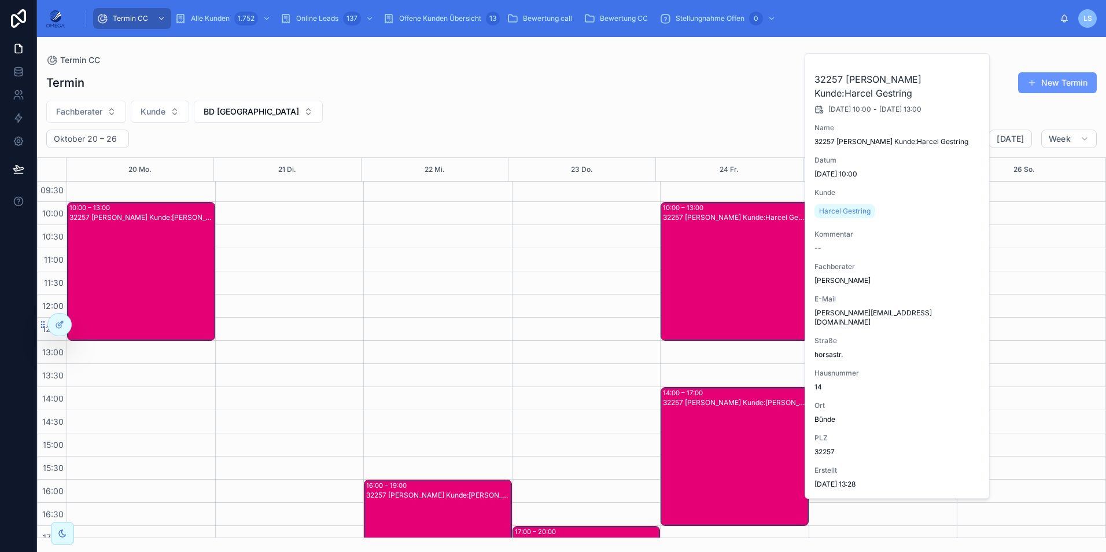
click at [748, 275] on div "32257 [PERSON_NAME] Kunde:Harcel Gestring" at bounding box center [735, 280] width 145 height 137
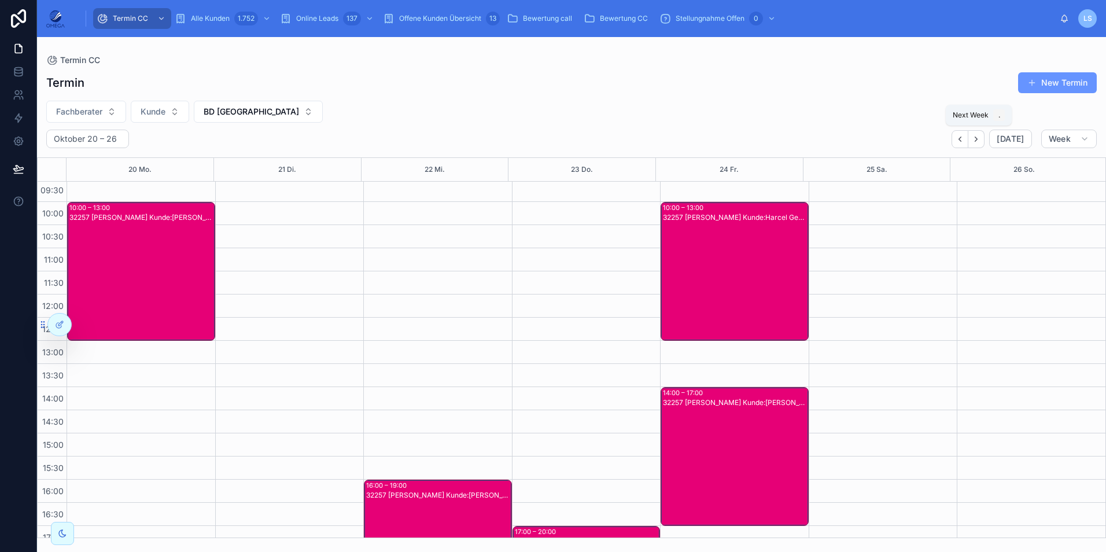
click at [978, 141] on icon "Next" at bounding box center [976, 139] width 9 height 9
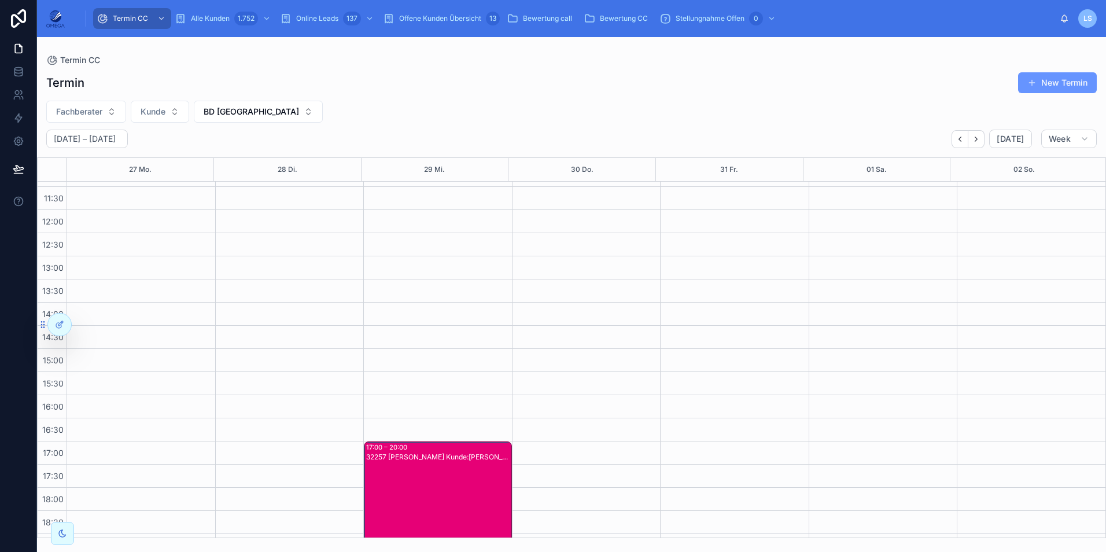
scroll to position [246, 0]
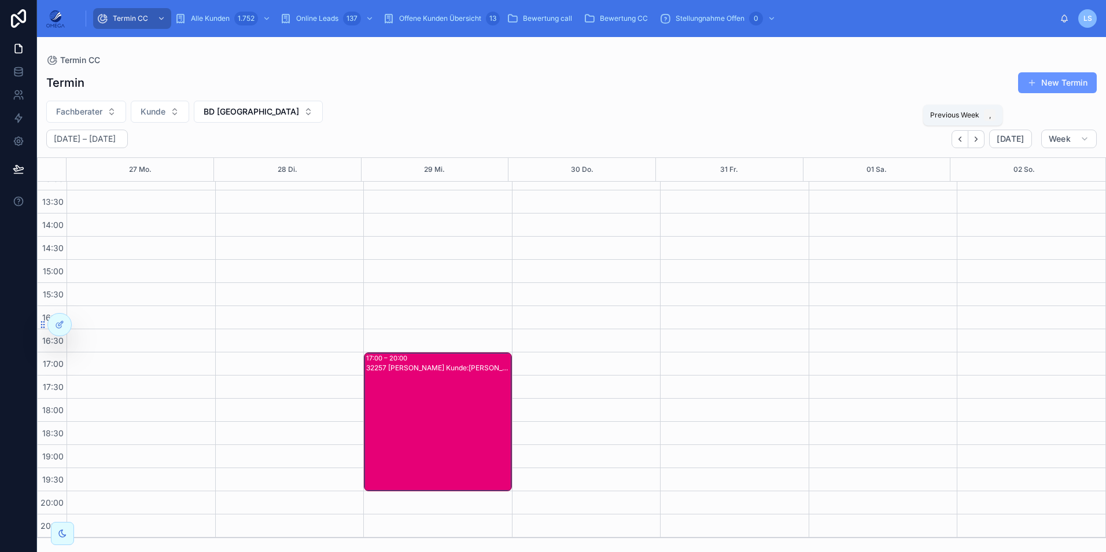
click at [960, 144] on button "Back" at bounding box center [959, 139] width 17 height 18
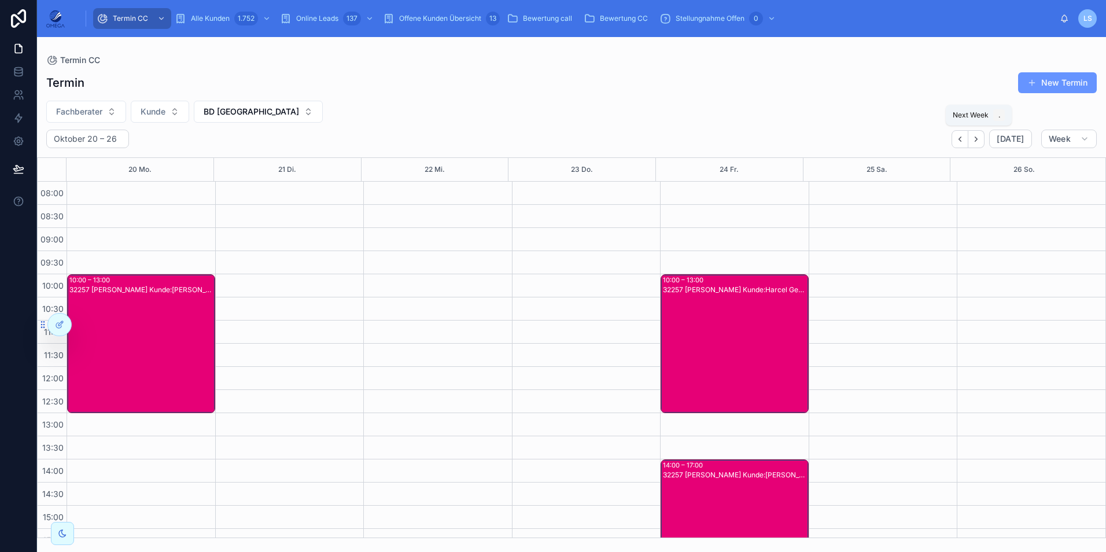
click at [975, 136] on icon "Next" at bounding box center [976, 139] width 9 height 9
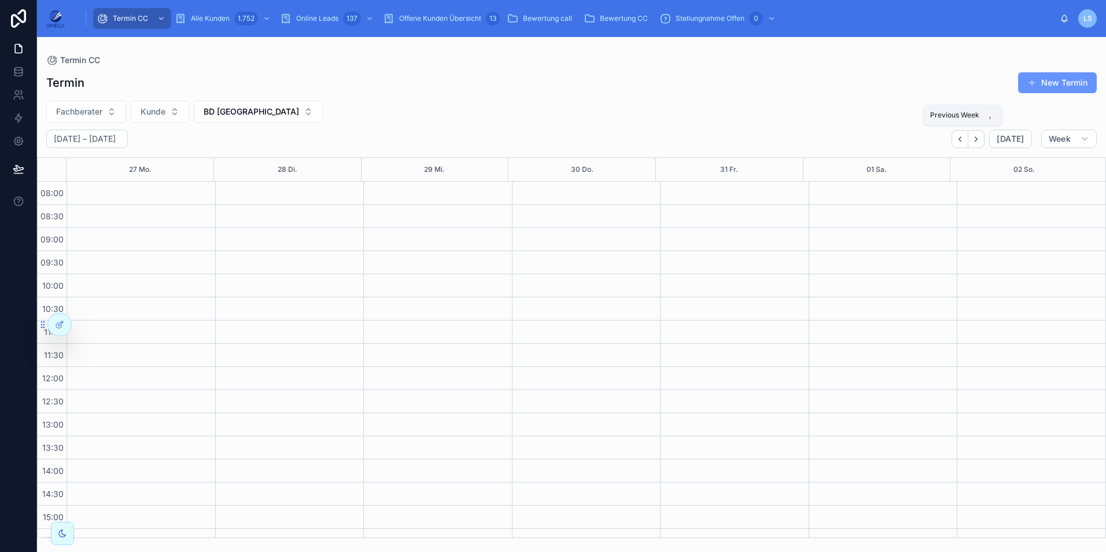
click at [961, 141] on icon "Back" at bounding box center [960, 139] width 2 height 5
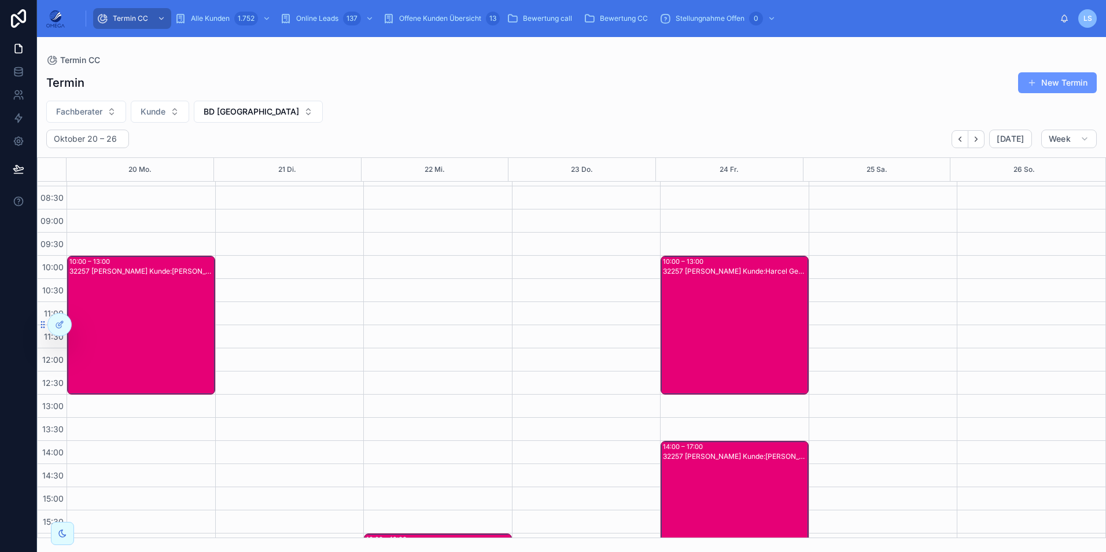
scroll to position [14, 0]
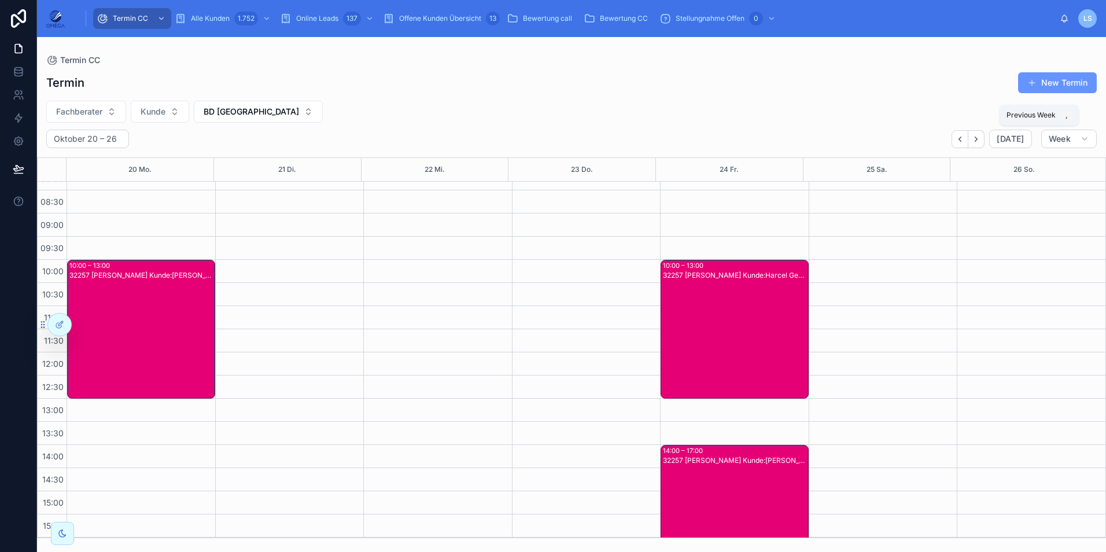
click at [964, 143] on icon "Back" at bounding box center [960, 139] width 9 height 9
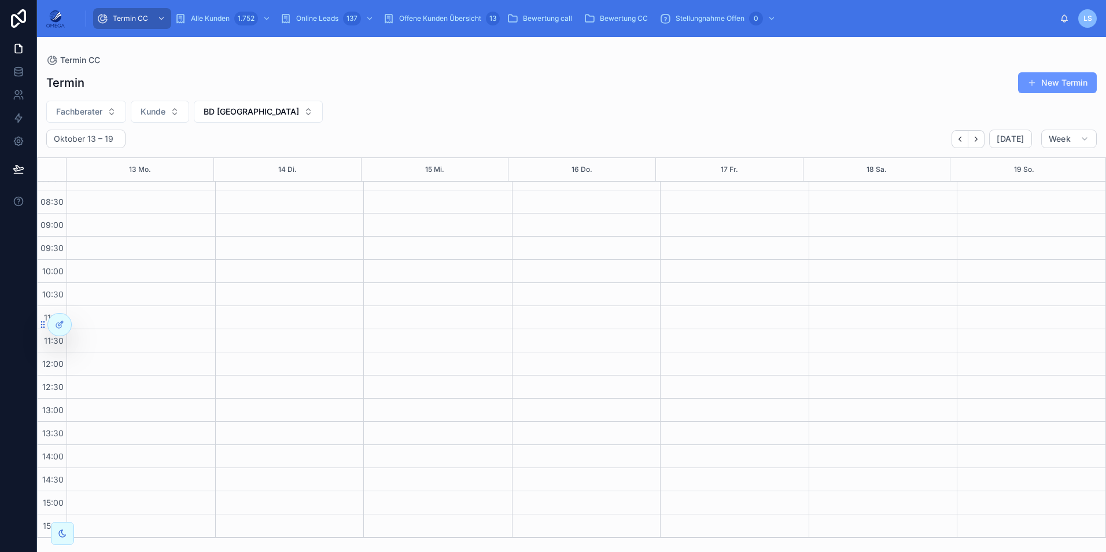
click at [254, 105] on button "BD [GEOGRAPHIC_DATA]" at bounding box center [258, 112] width 129 height 22
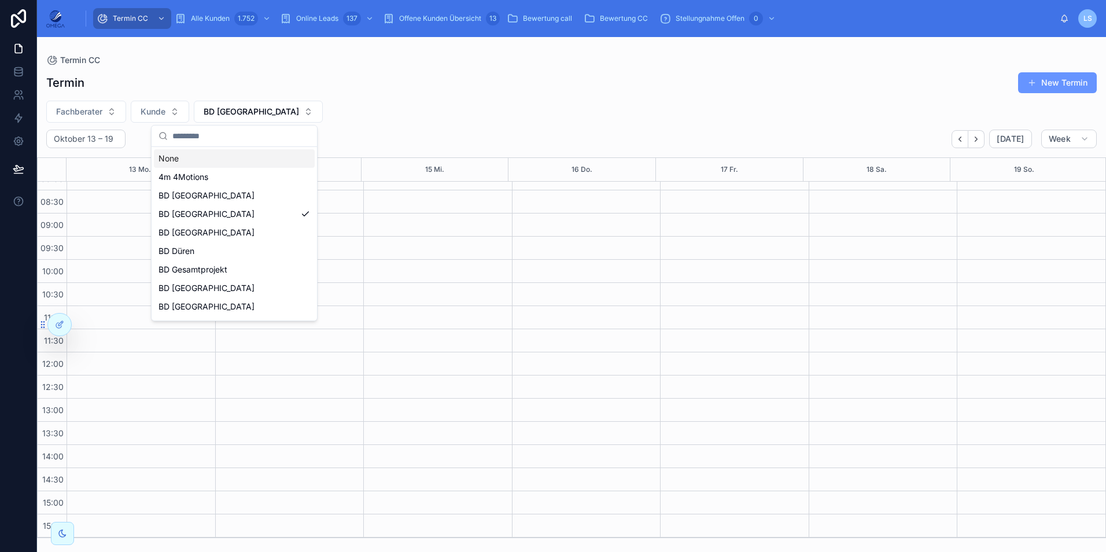
click at [329, 103] on div "Fachberater Kunde BD [GEOGRAPHIC_DATA]" at bounding box center [571, 112] width 1069 height 22
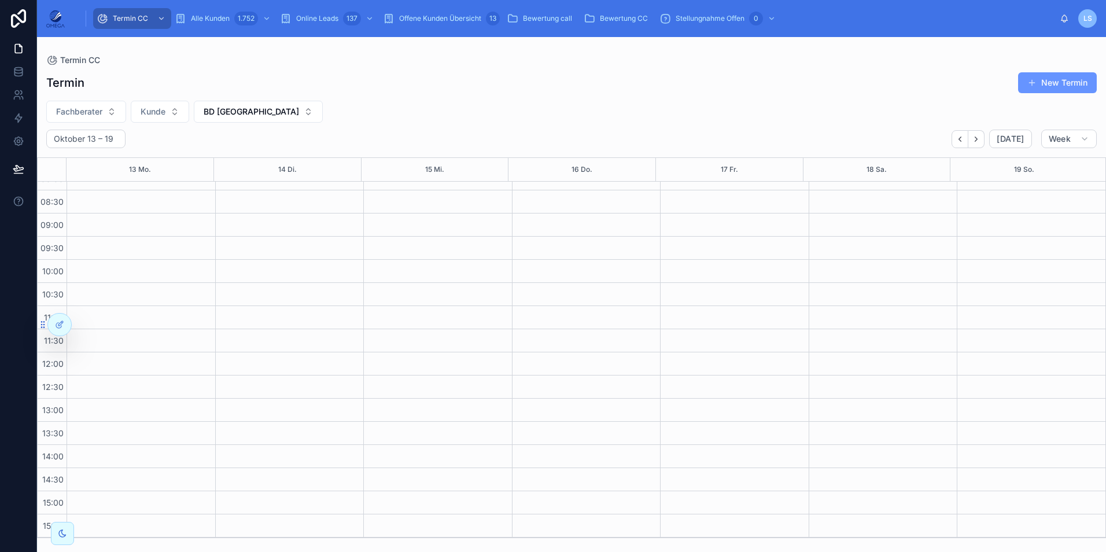
click at [260, 110] on button "BD [GEOGRAPHIC_DATA]" at bounding box center [258, 112] width 129 height 22
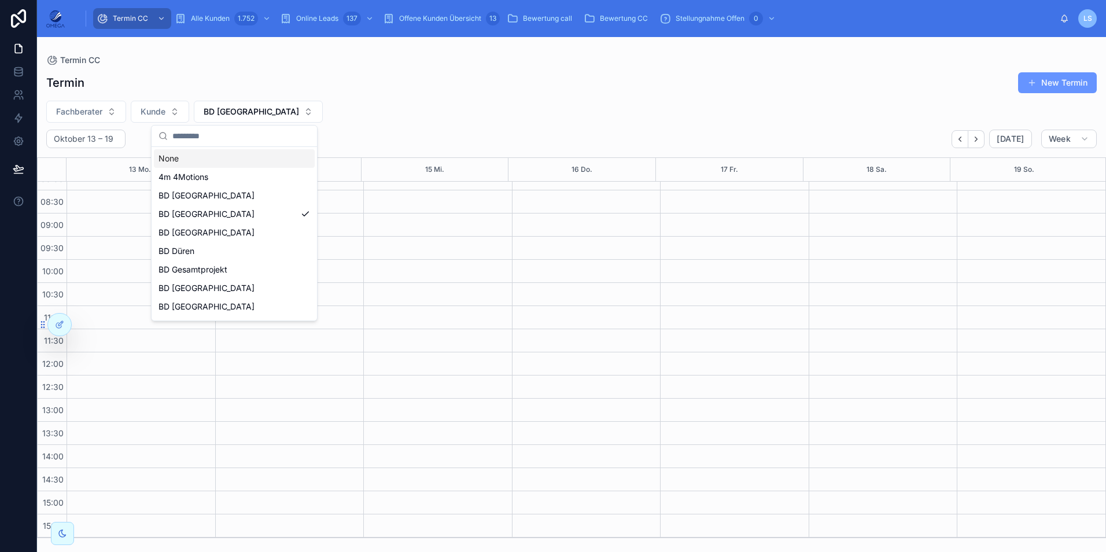
click at [216, 161] on div "None" at bounding box center [234, 158] width 161 height 19
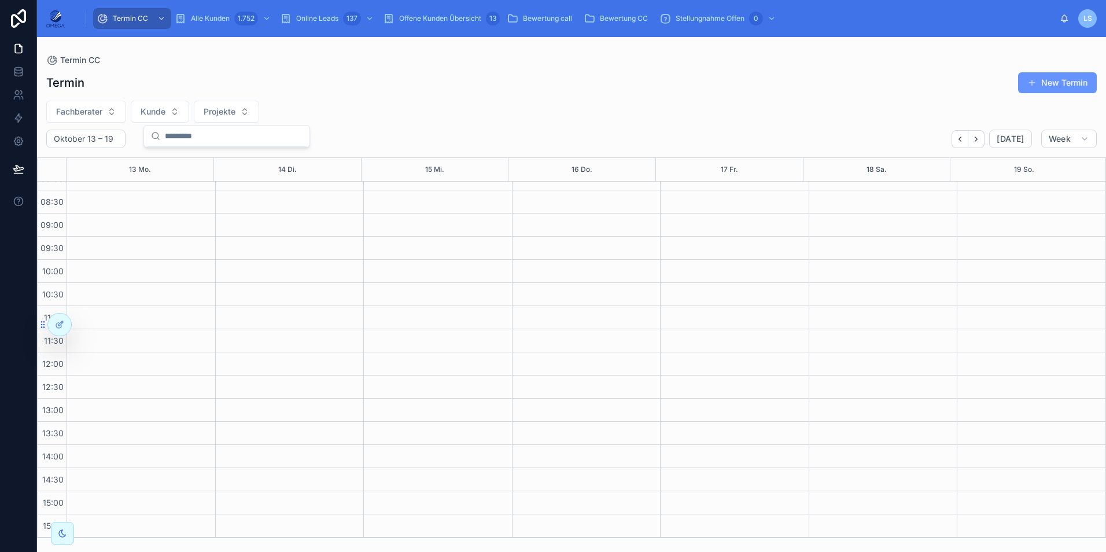
click at [101, 117] on button "Fachberater" at bounding box center [86, 112] width 80 height 22
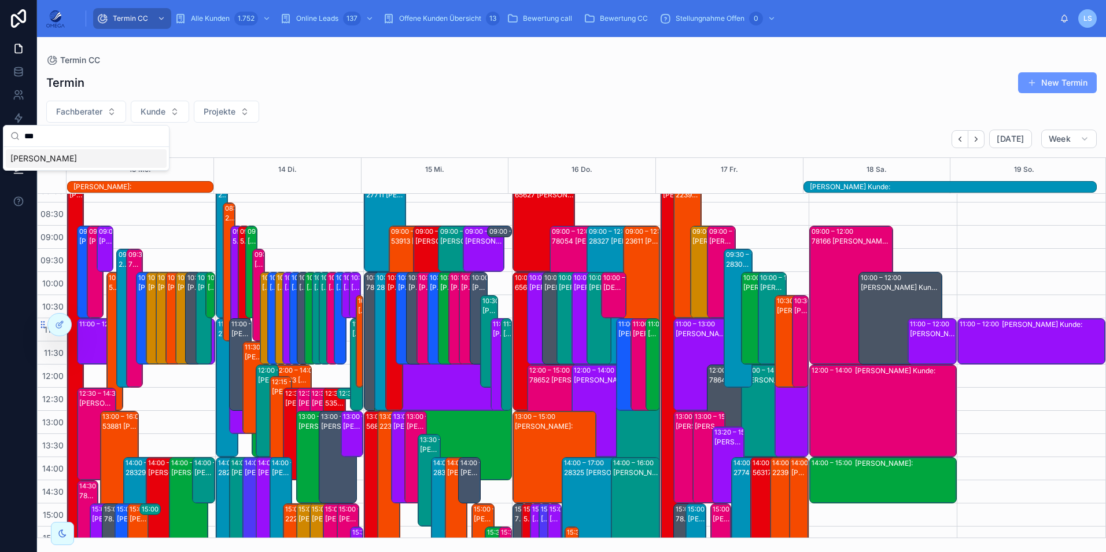
type input "***"
click at [59, 161] on span "[PERSON_NAME]" at bounding box center [43, 159] width 67 height 12
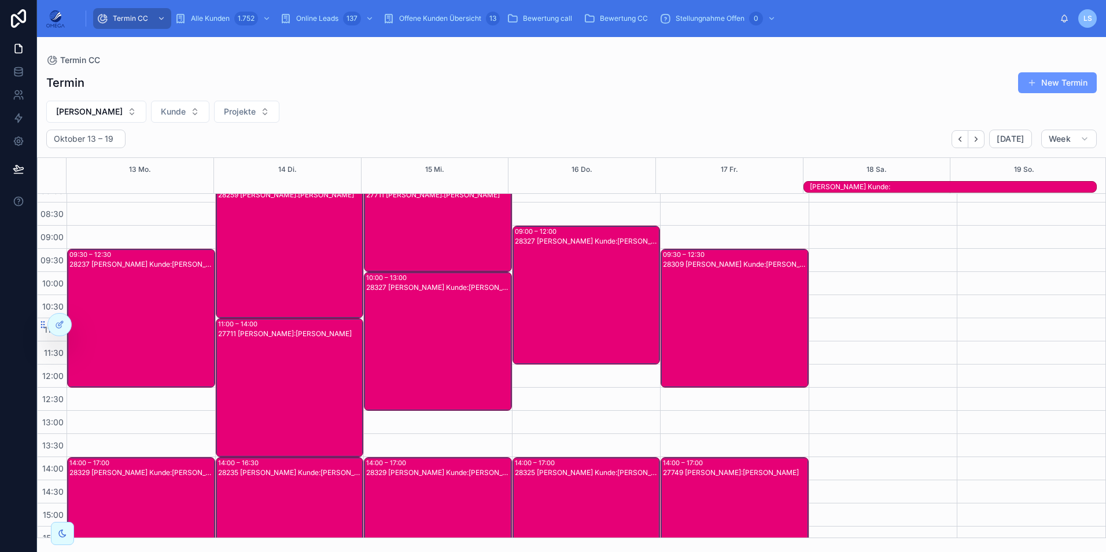
click at [765, 282] on div "28309 [PERSON_NAME] Kunde:[PERSON_NAME]" at bounding box center [735, 327] width 145 height 137
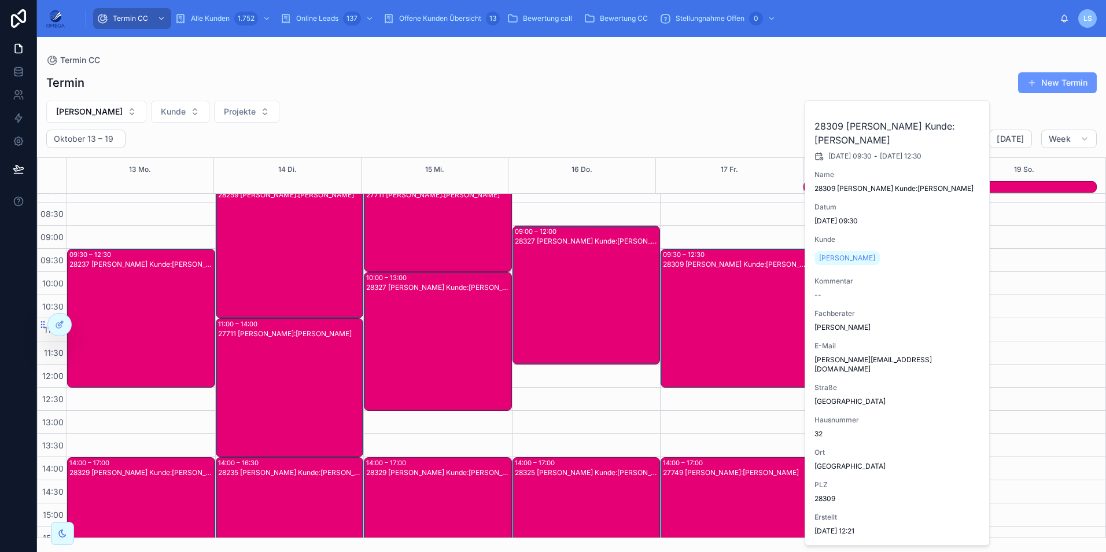
click at [764, 282] on div "28309 [PERSON_NAME] Kunde:[PERSON_NAME]" at bounding box center [735, 327] width 145 height 137
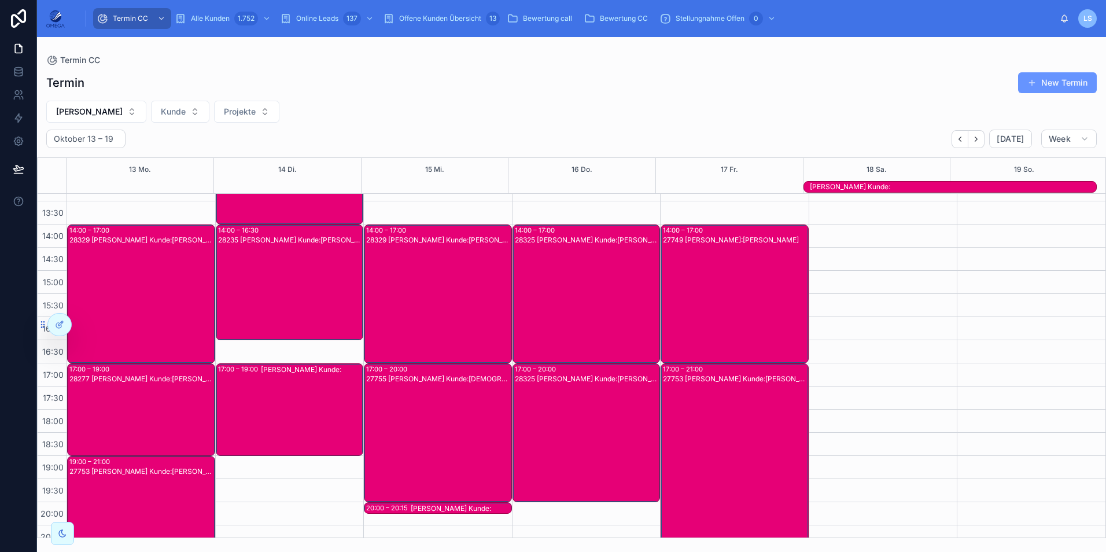
scroll to position [258, 0]
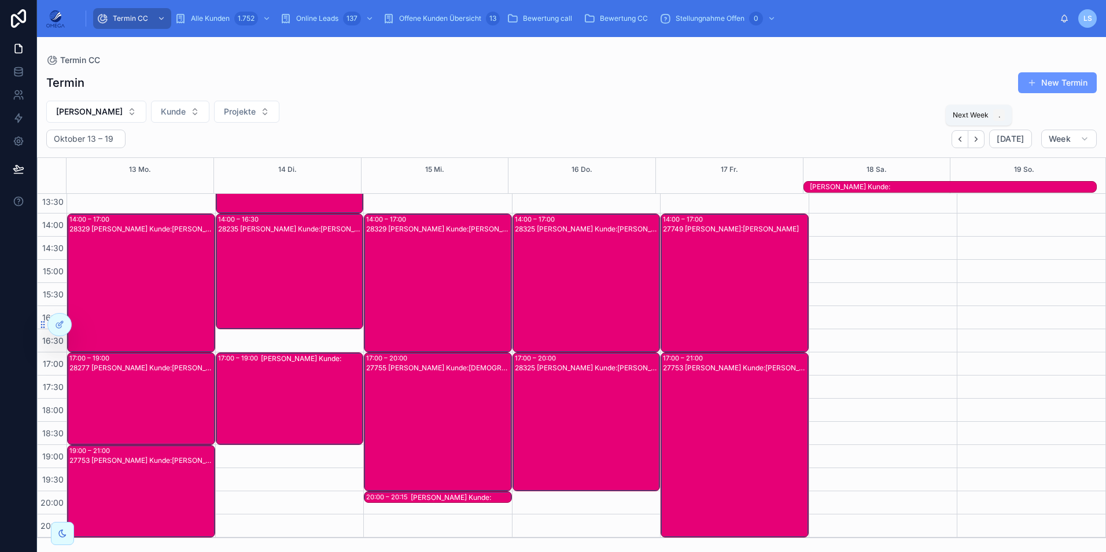
click at [980, 142] on icon "Next" at bounding box center [976, 139] width 9 height 9
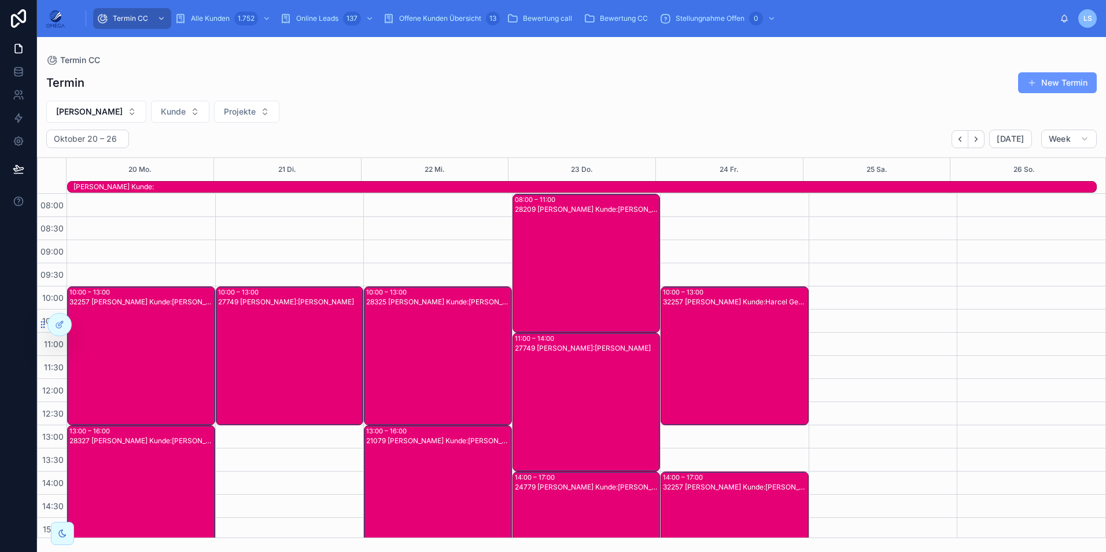
click at [207, 190] on div "[PERSON_NAME] Kunde:" at bounding box center [584, 186] width 1023 height 9
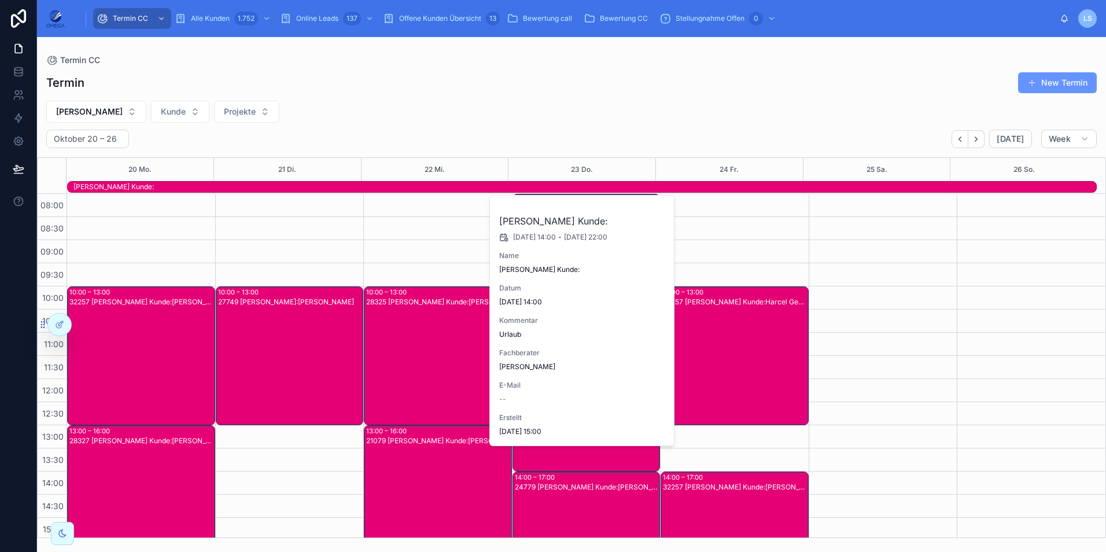
click at [211, 183] on div "[PERSON_NAME] Kunde:" at bounding box center [584, 186] width 1023 height 9
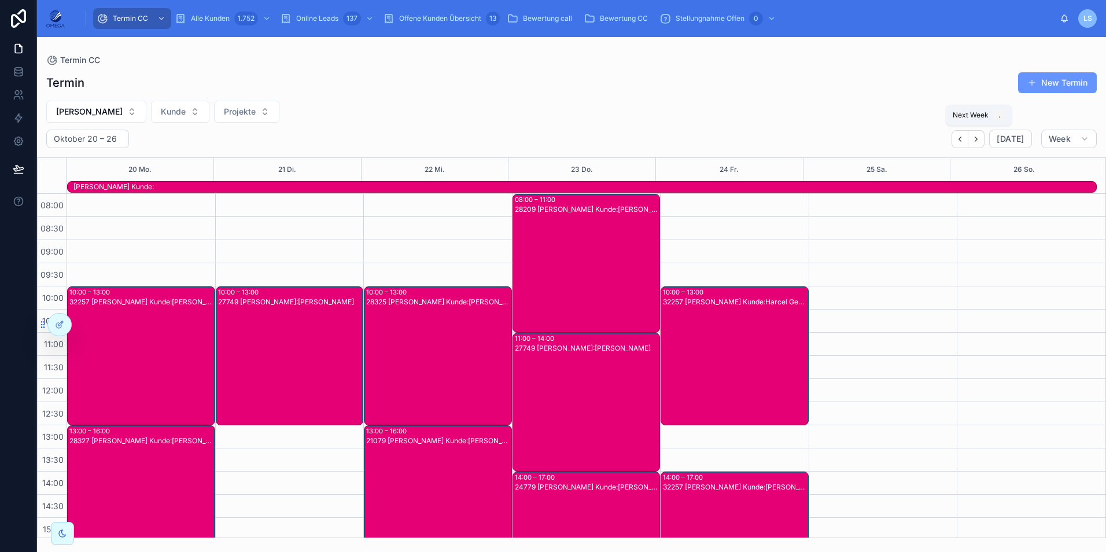
click at [980, 139] on icon "Next" at bounding box center [976, 139] width 9 height 9
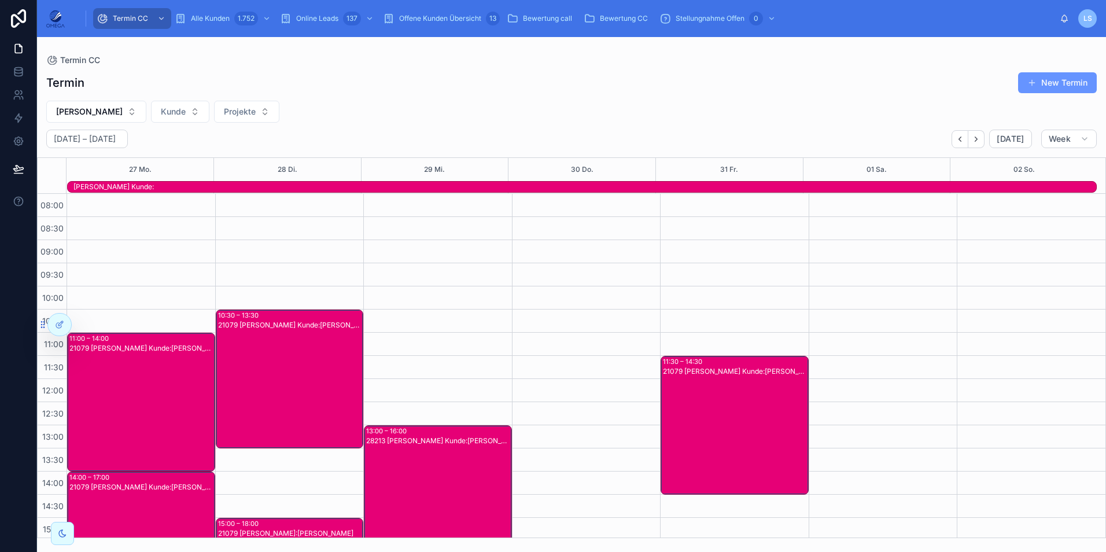
click at [538, 187] on div "[PERSON_NAME] Kunde:" at bounding box center [584, 186] width 1023 height 9
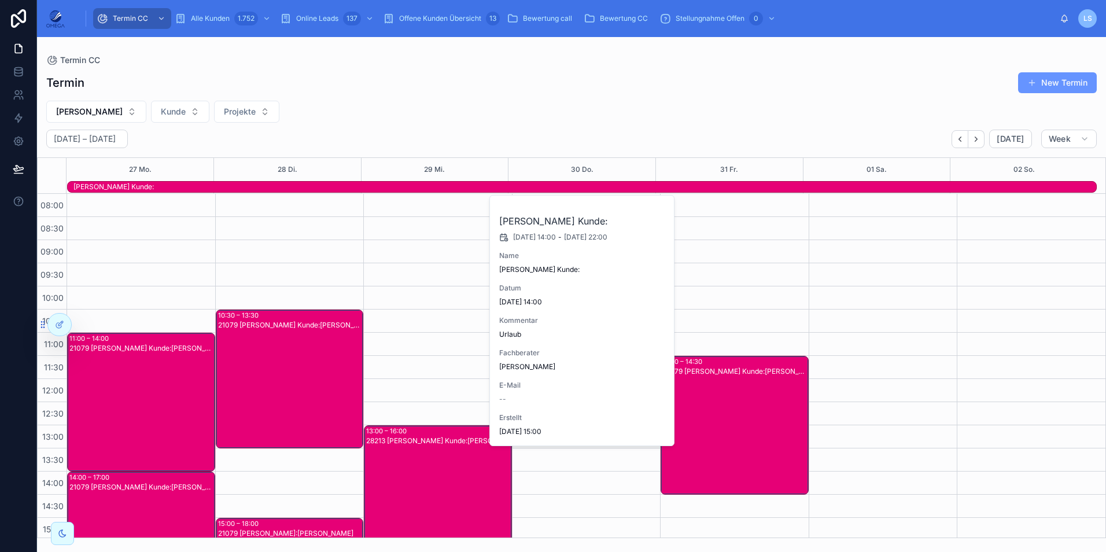
click at [538, 187] on div "[PERSON_NAME] Kunde:" at bounding box center [584, 186] width 1023 height 9
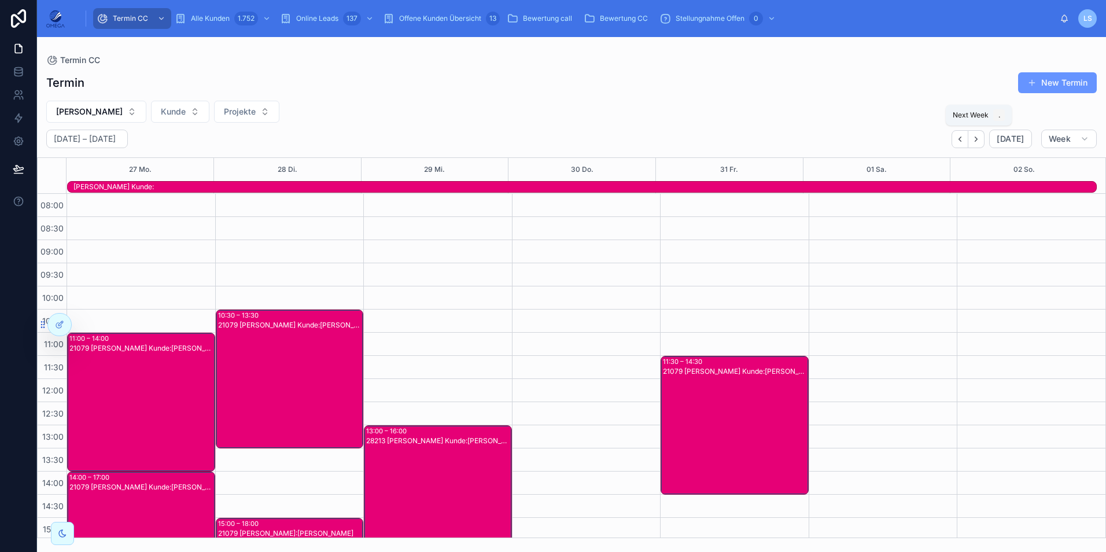
click at [981, 145] on button "Next" at bounding box center [976, 139] width 16 height 18
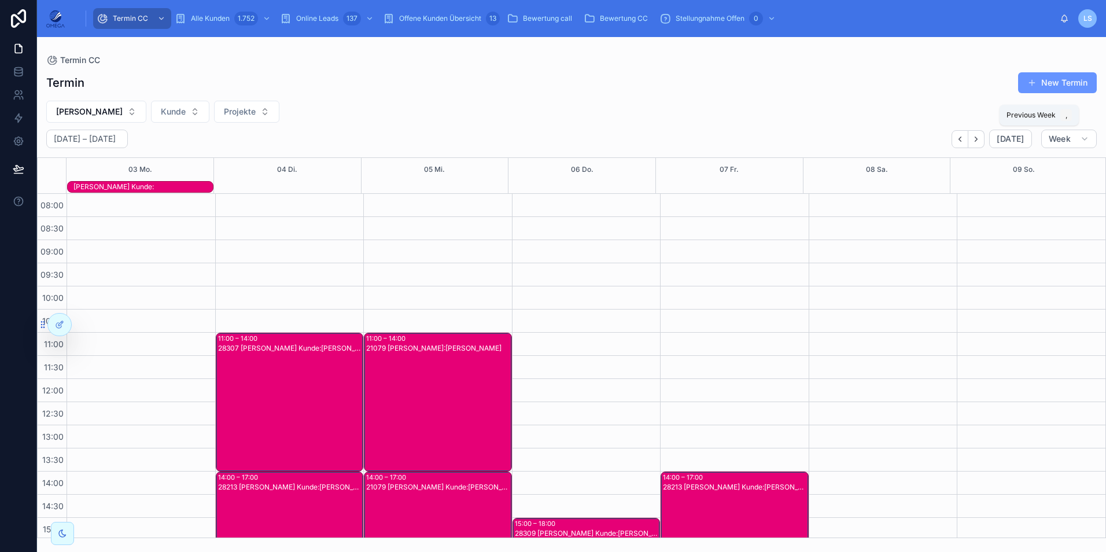
click at [964, 143] on icon "Back" at bounding box center [960, 139] width 9 height 9
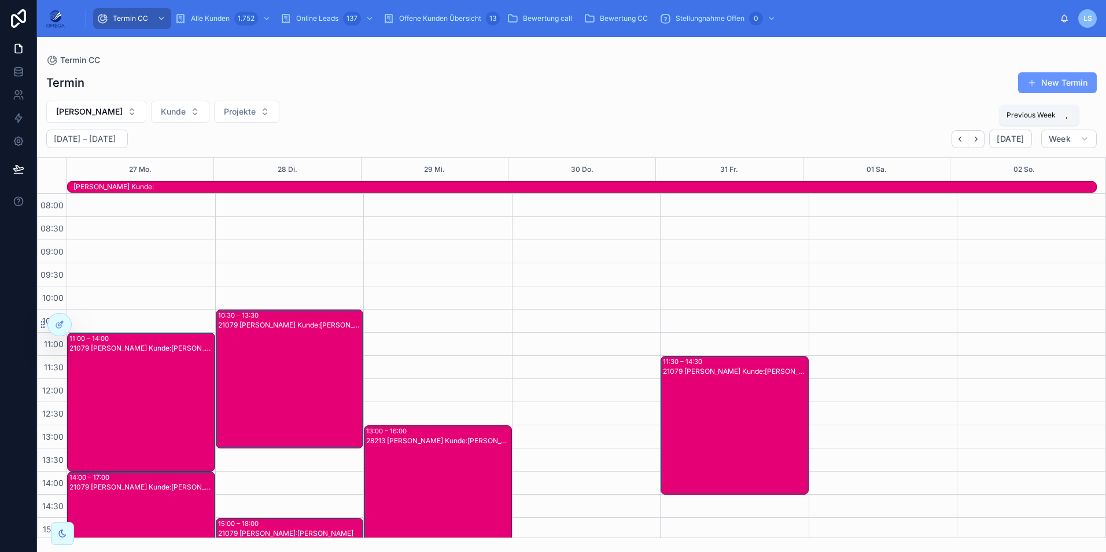
click at [964, 143] on icon "Back" at bounding box center [960, 139] width 9 height 9
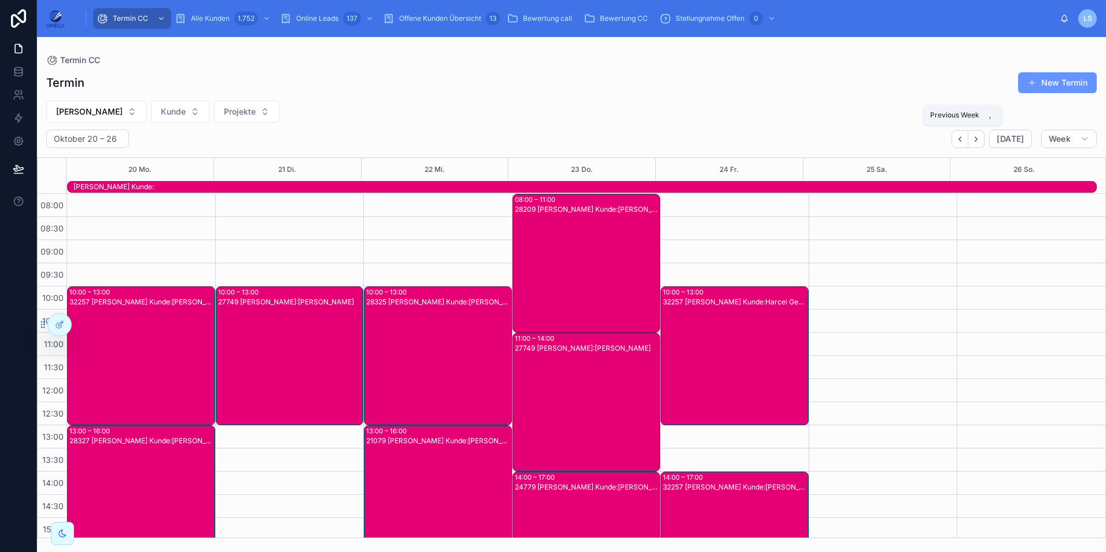
click at [962, 132] on button "Back" at bounding box center [959, 139] width 17 height 18
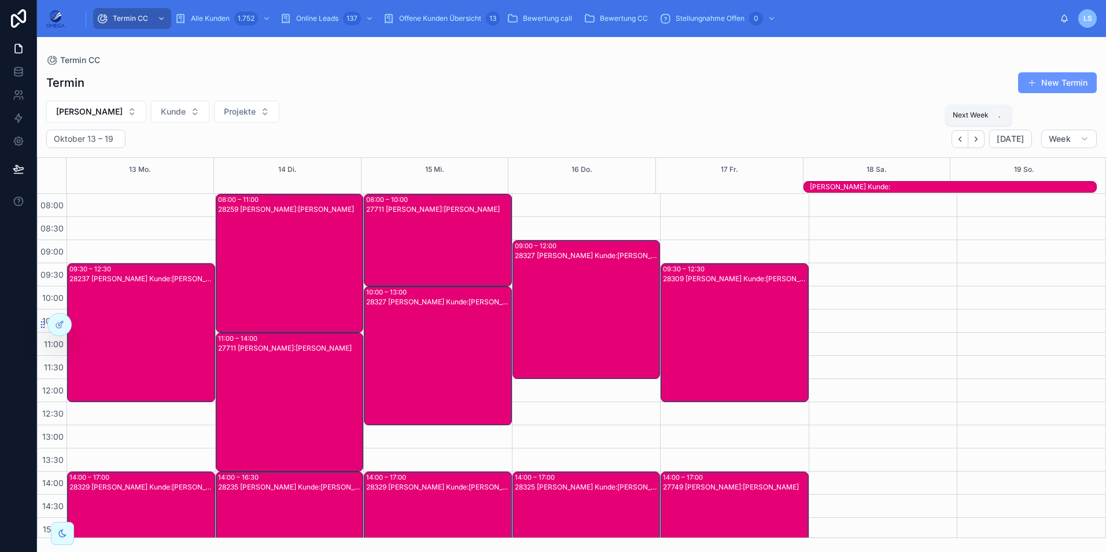
click at [978, 141] on icon "Next" at bounding box center [976, 139] width 2 height 5
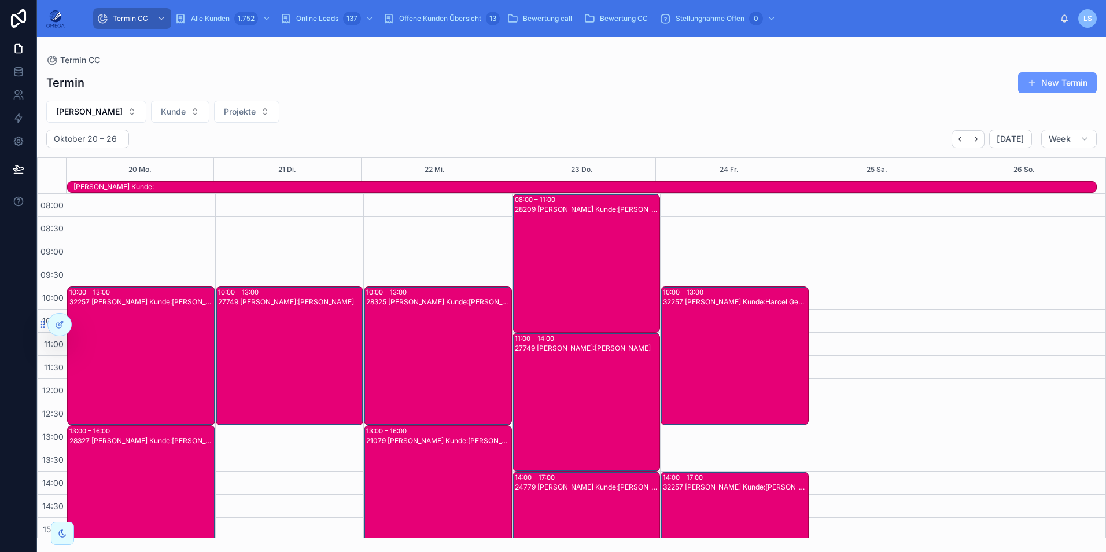
click at [396, 189] on div "[PERSON_NAME] Kunde:" at bounding box center [584, 186] width 1023 height 9
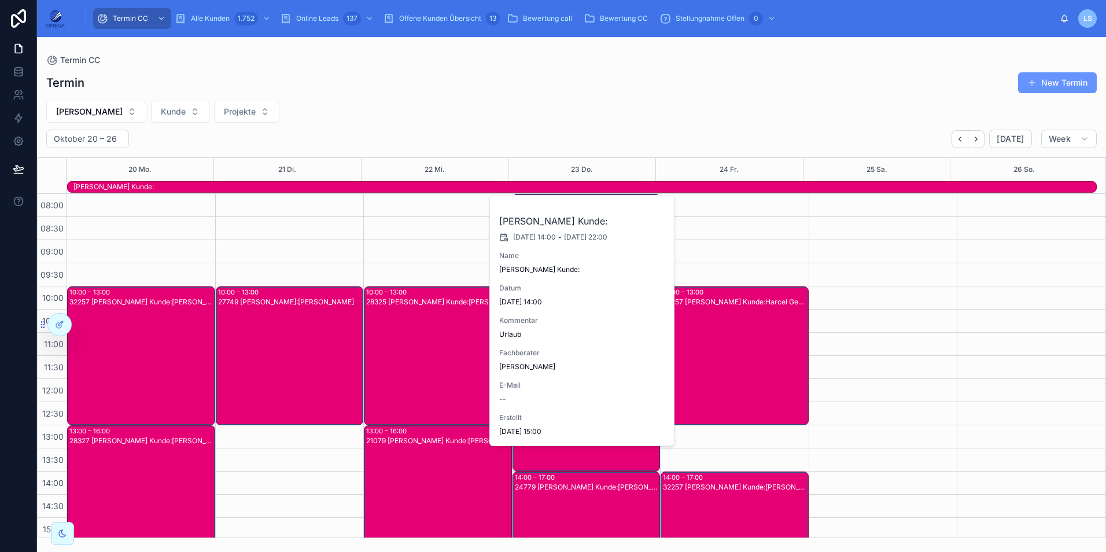
click at [396, 189] on div "[PERSON_NAME] Kunde:" at bounding box center [584, 186] width 1023 height 9
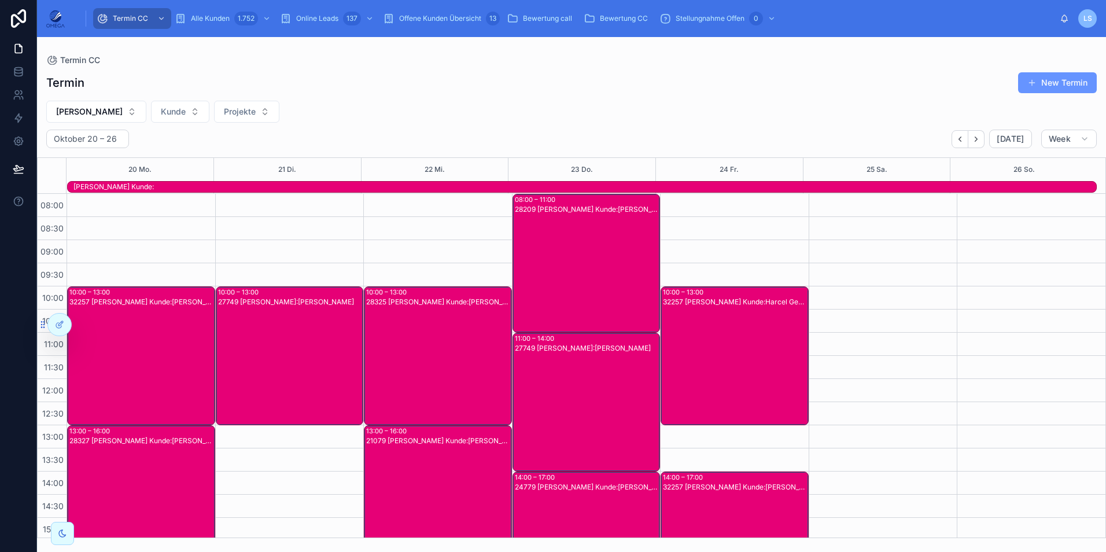
click at [53, 324] on div at bounding box center [59, 324] width 23 height 22
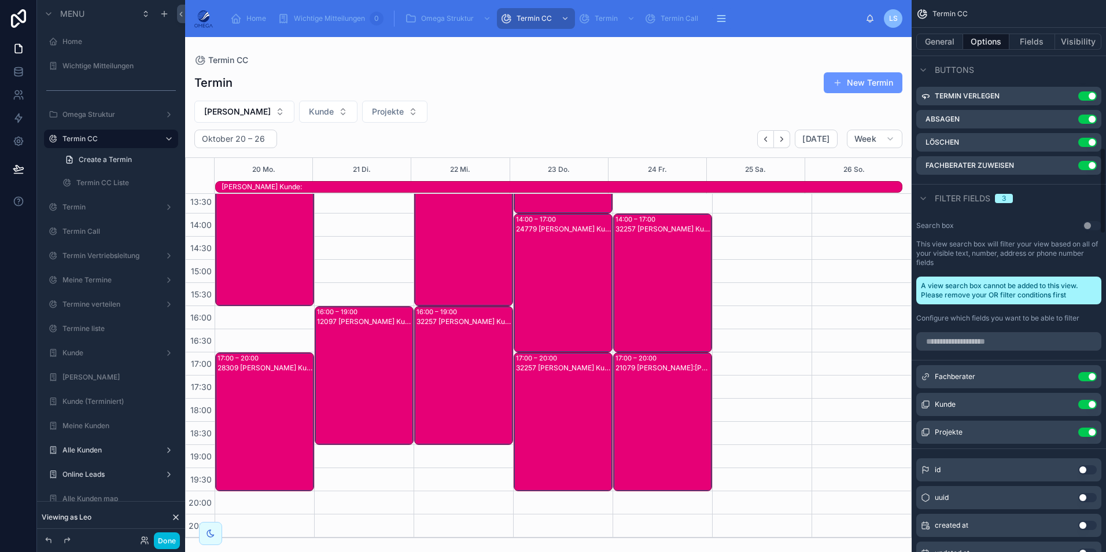
scroll to position [1041, 0]
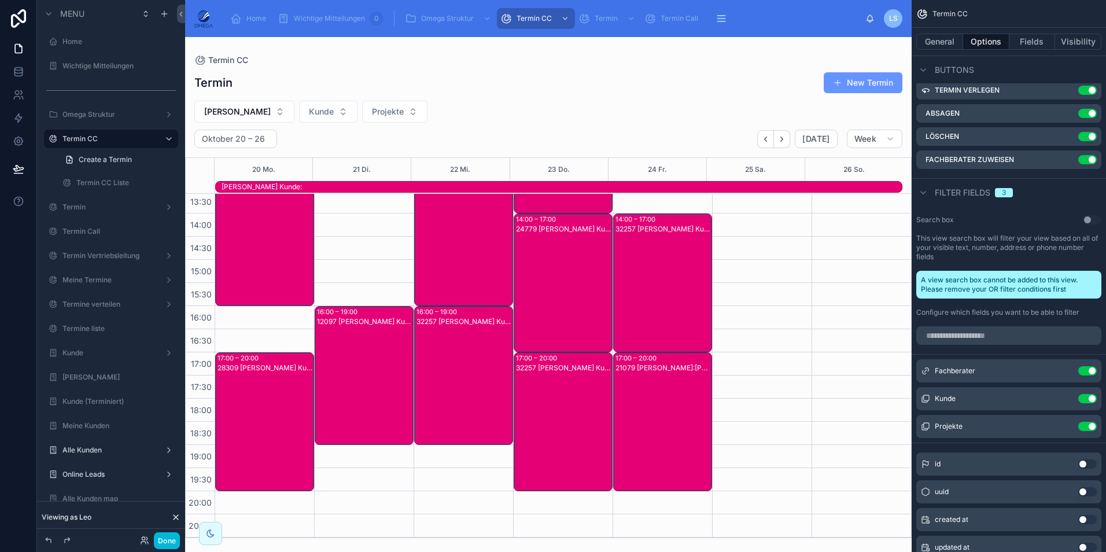
click at [0, 0] on icon "scrollable content" at bounding box center [0, 0] width 0 height 0
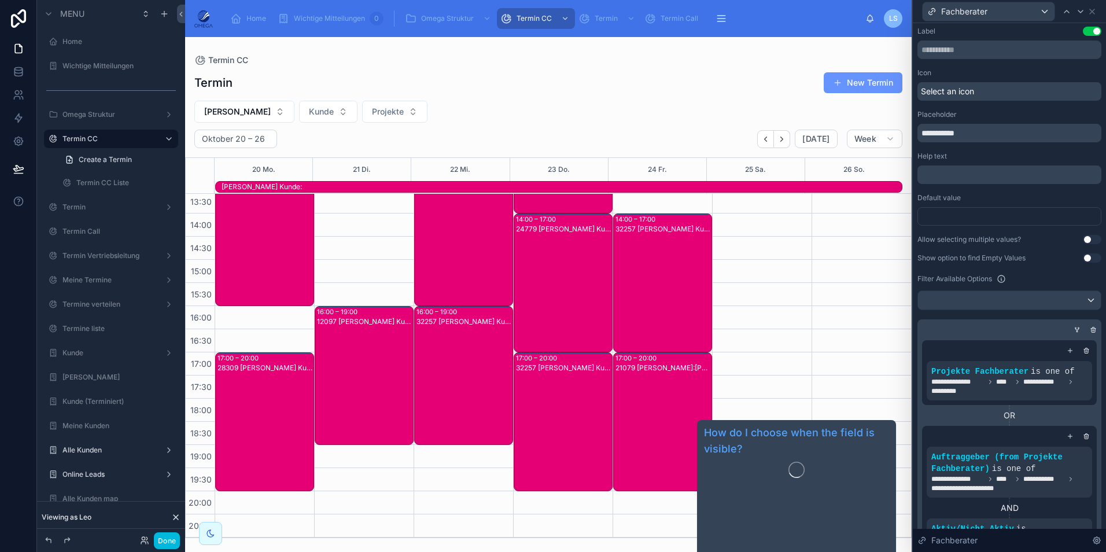
scroll to position [0, 0]
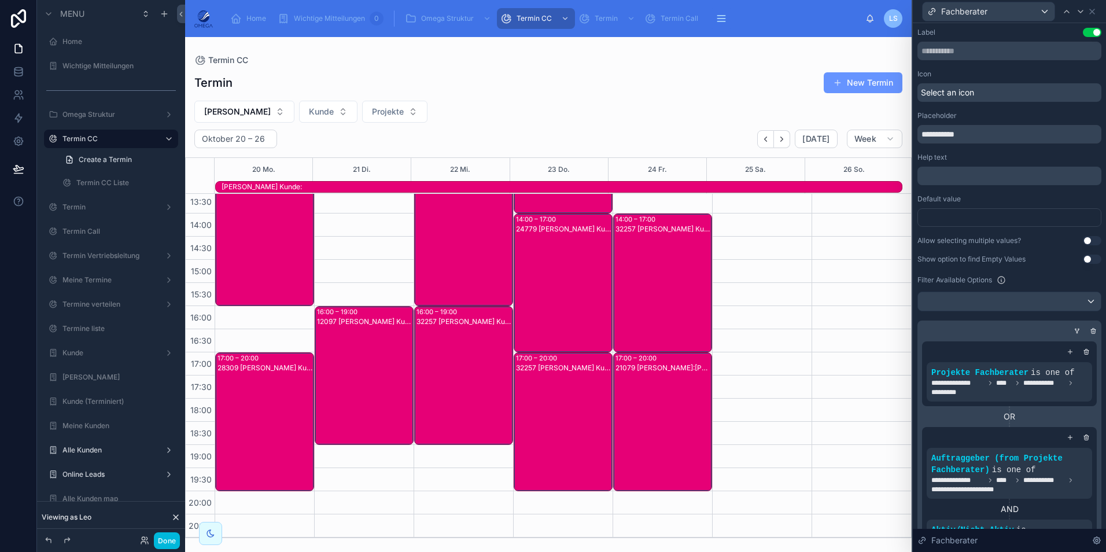
click at [1083, 242] on button "Use setting" at bounding box center [1092, 240] width 19 height 9
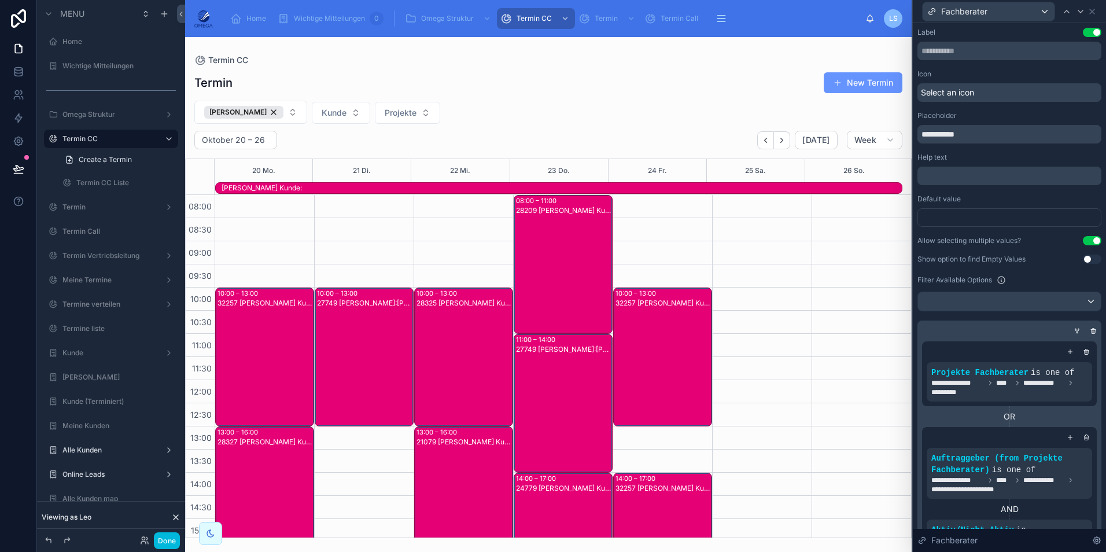
scroll to position [259, 0]
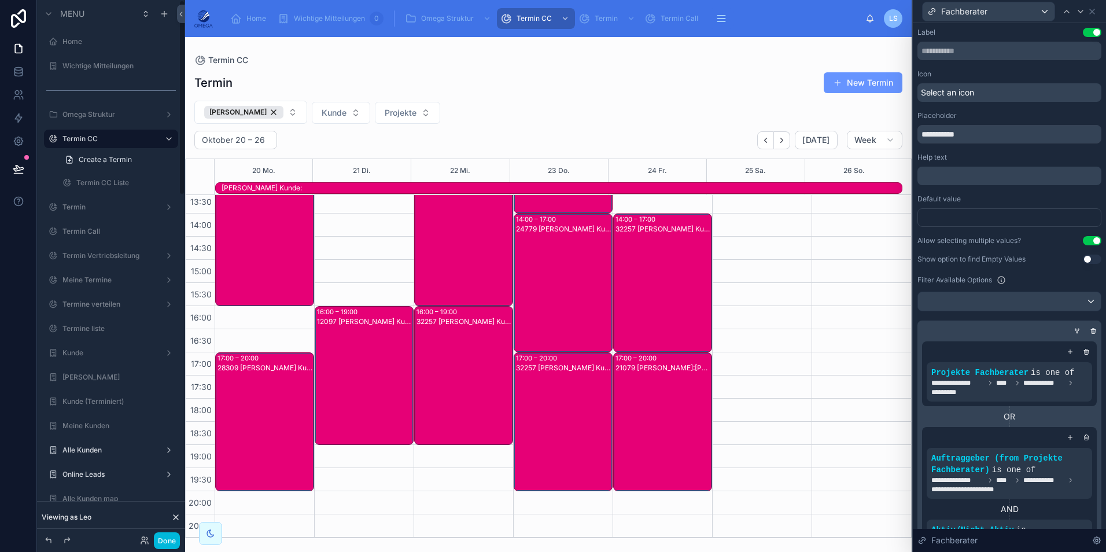
click at [167, 536] on button "Done" at bounding box center [167, 540] width 26 height 17
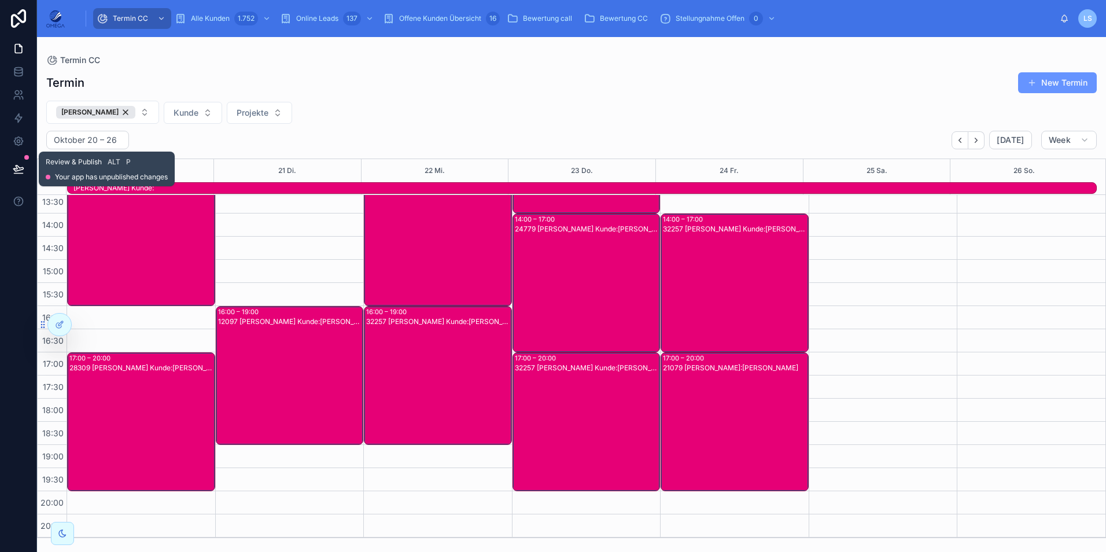
click at [21, 174] on icon at bounding box center [18, 174] width 9 height 0
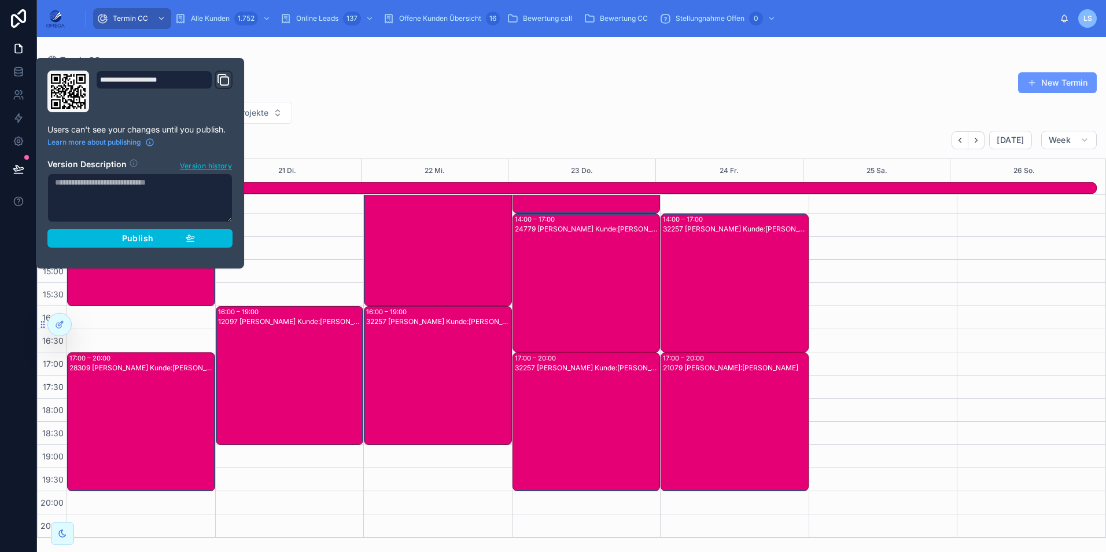
click at [126, 234] on span "Publish" at bounding box center [137, 238] width 31 height 10
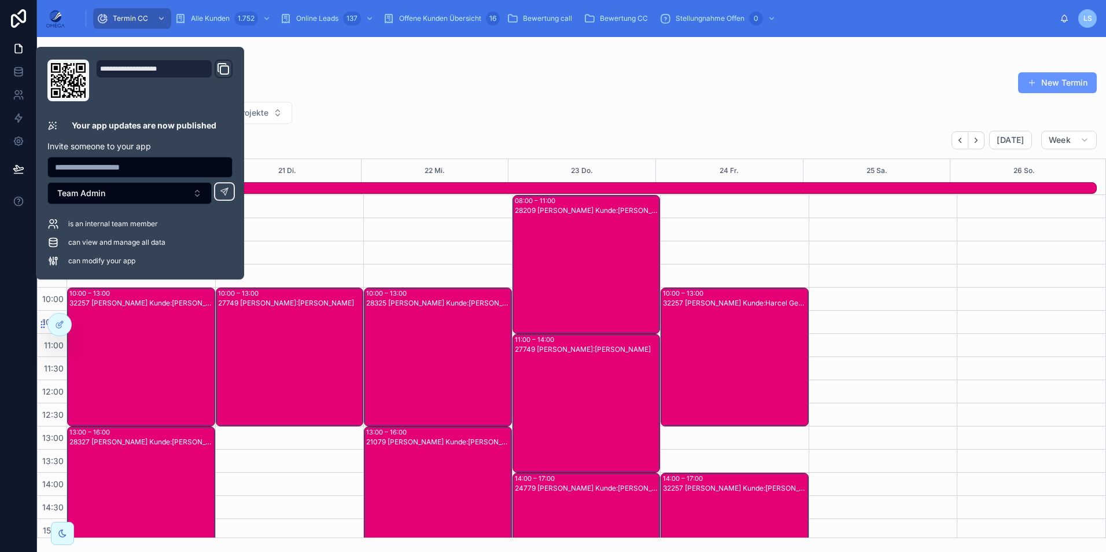
scroll to position [259, 0]
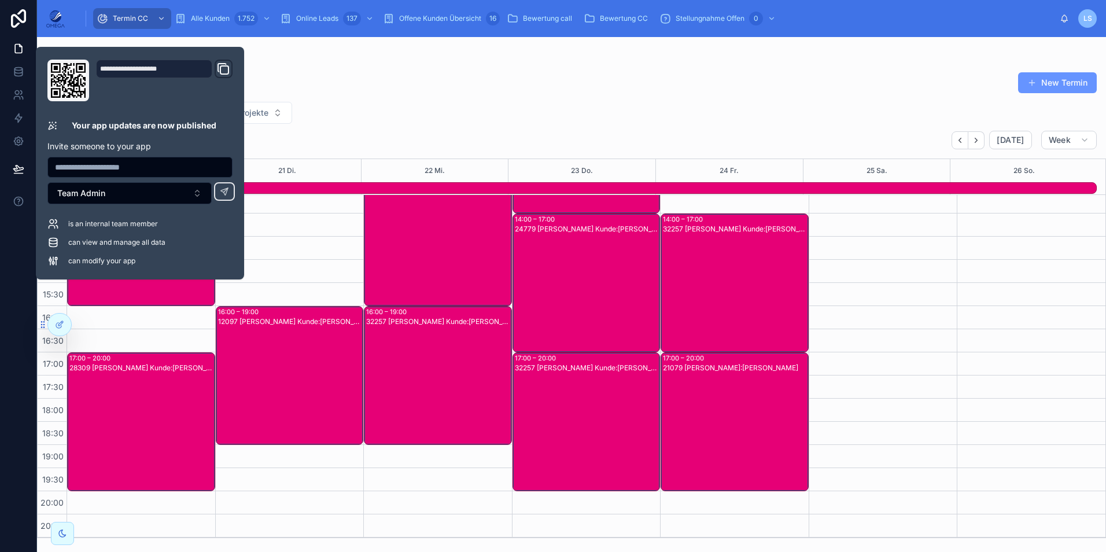
click at [628, 109] on div "[PERSON_NAME] Kunde Projekte" at bounding box center [571, 112] width 1069 height 23
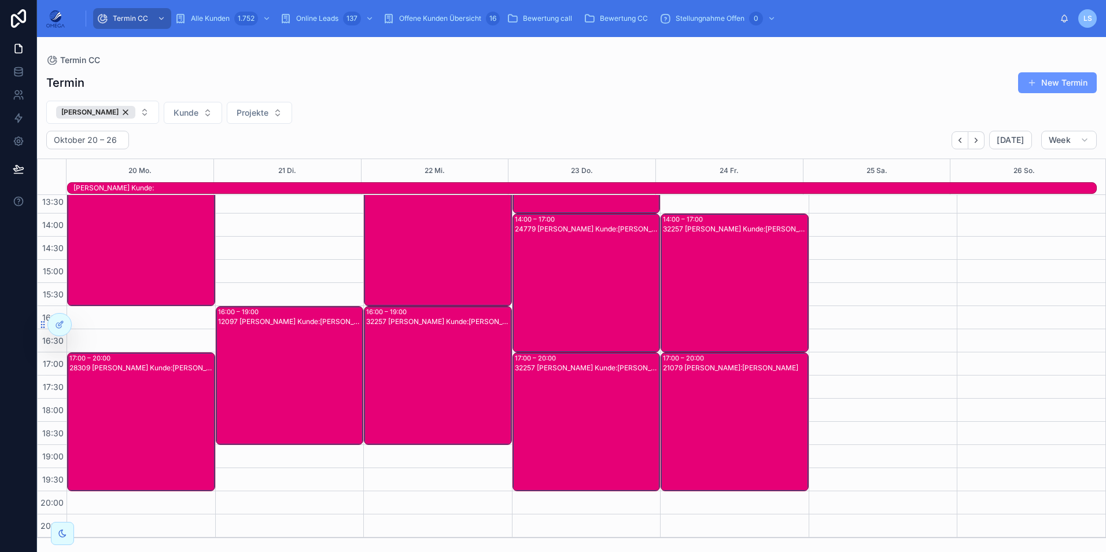
click at [155, 111] on button "[PERSON_NAME]" at bounding box center [102, 112] width 113 height 23
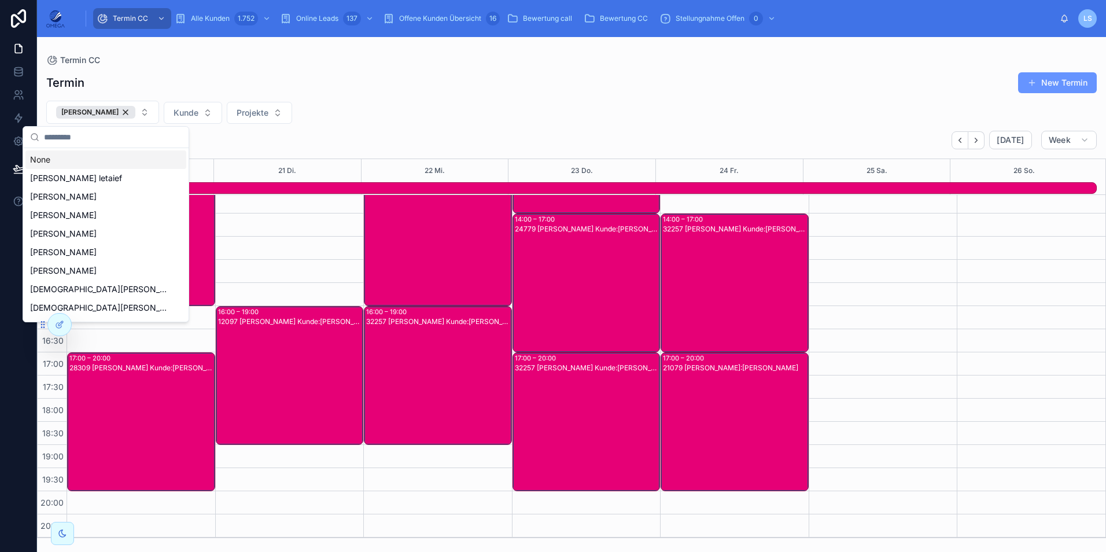
click at [113, 161] on div "None" at bounding box center [105, 159] width 161 height 19
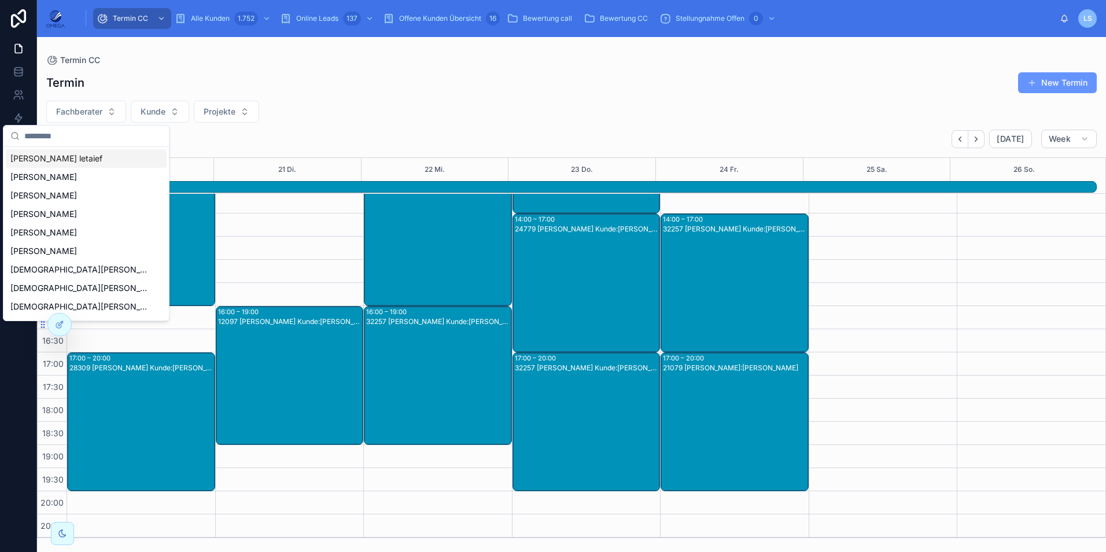
scroll to position [258, 0]
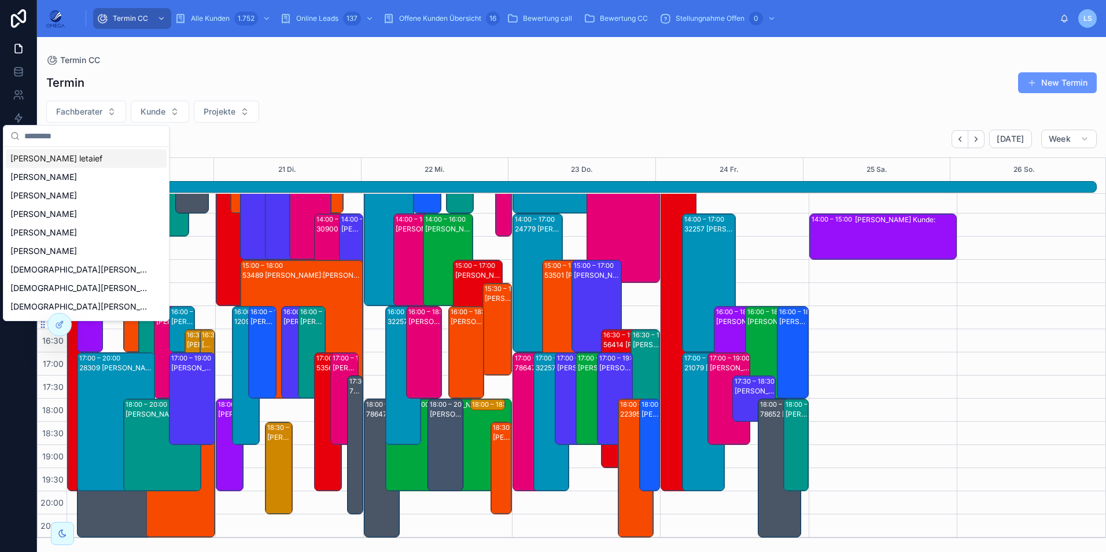
click at [103, 113] on button "Fachberater" at bounding box center [86, 112] width 80 height 22
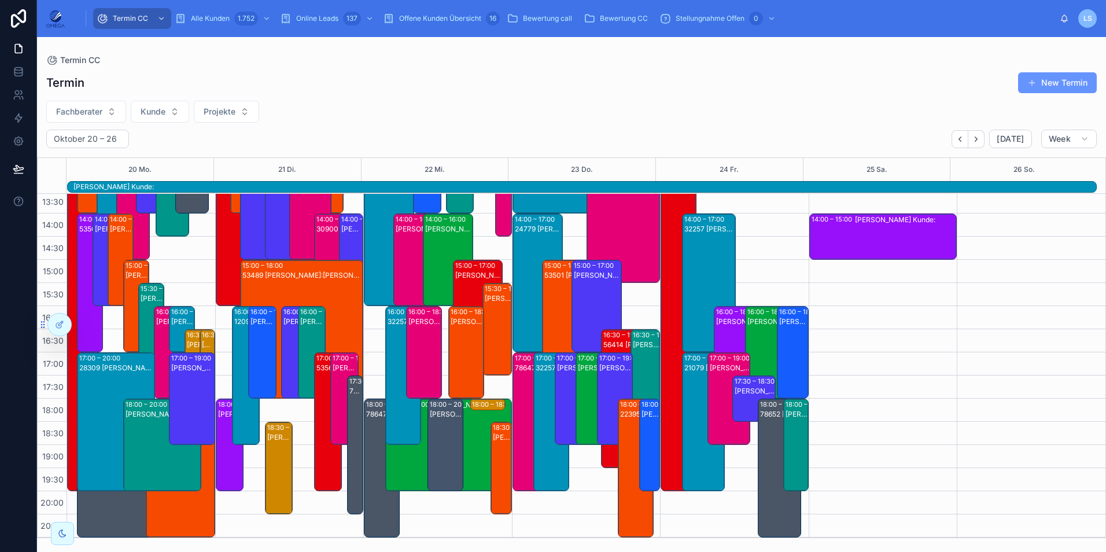
click at [101, 109] on span "Fachberater" at bounding box center [79, 112] width 46 height 12
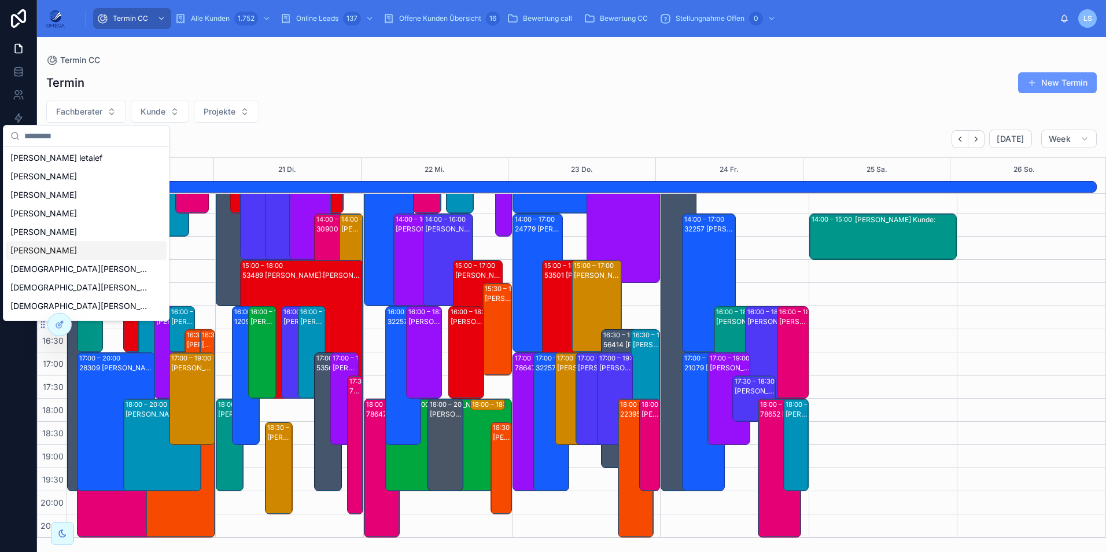
scroll to position [0, 0]
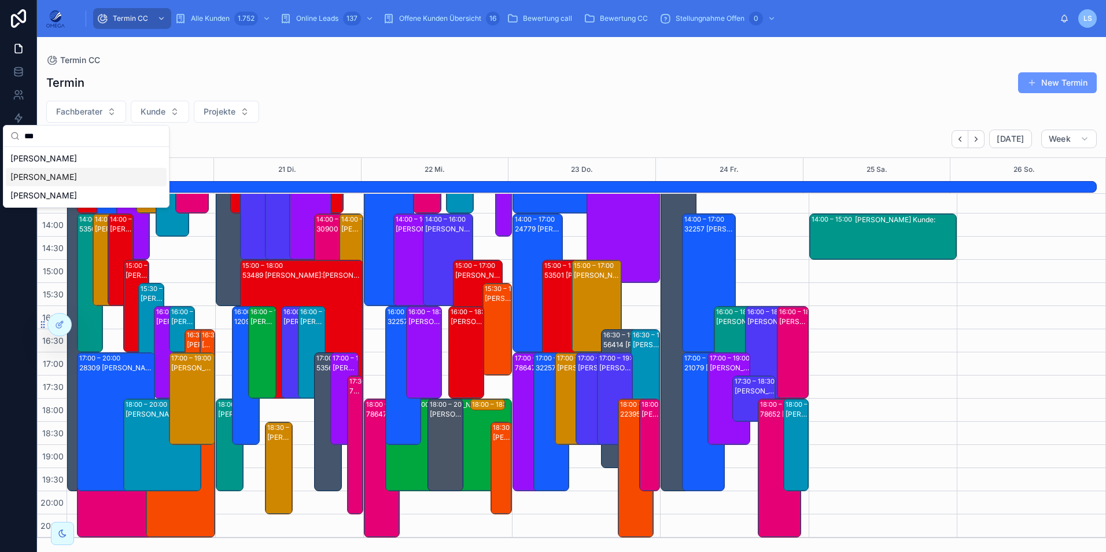
click at [51, 179] on span "[PERSON_NAME]" at bounding box center [43, 177] width 67 height 12
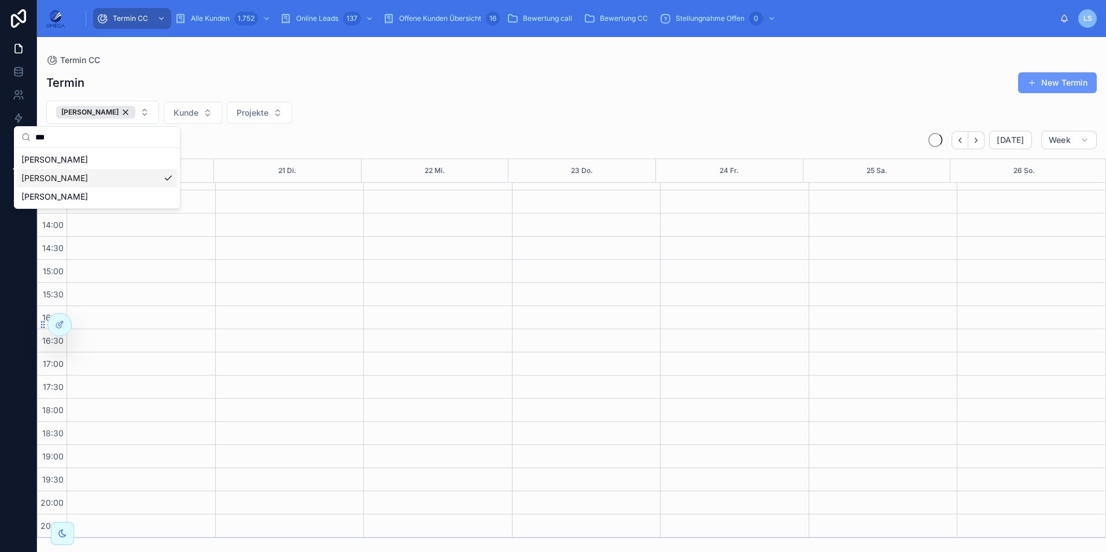
scroll to position [247, 0]
click at [86, 142] on input "***" at bounding box center [104, 137] width 138 height 21
click at [86, 143] on input "***" at bounding box center [104, 137] width 138 height 21
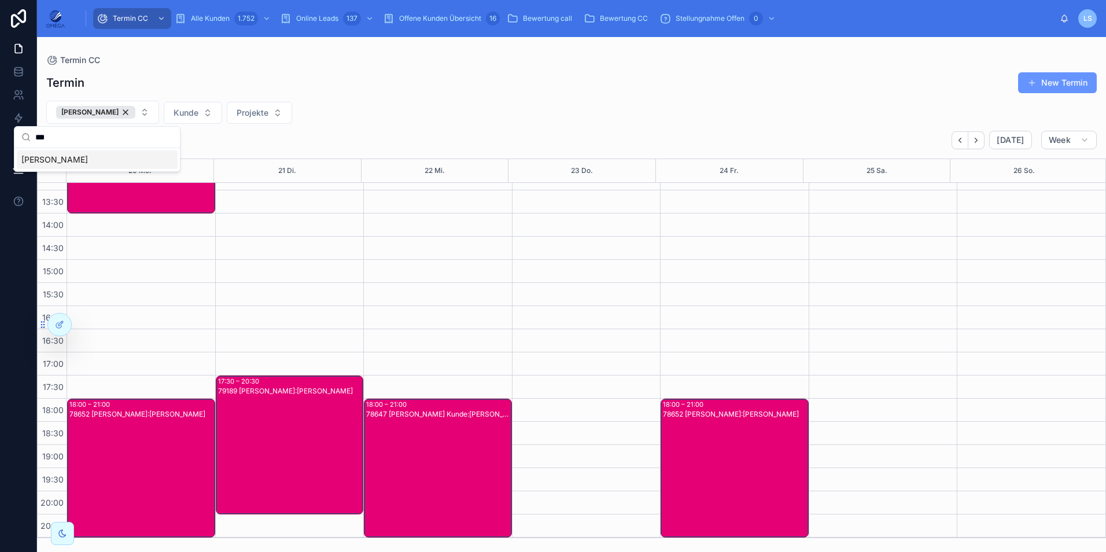
scroll to position [0, 0]
click at [65, 136] on input "****" at bounding box center [104, 137] width 138 height 21
click at [56, 177] on span "[PERSON_NAME]" at bounding box center [54, 178] width 67 height 12
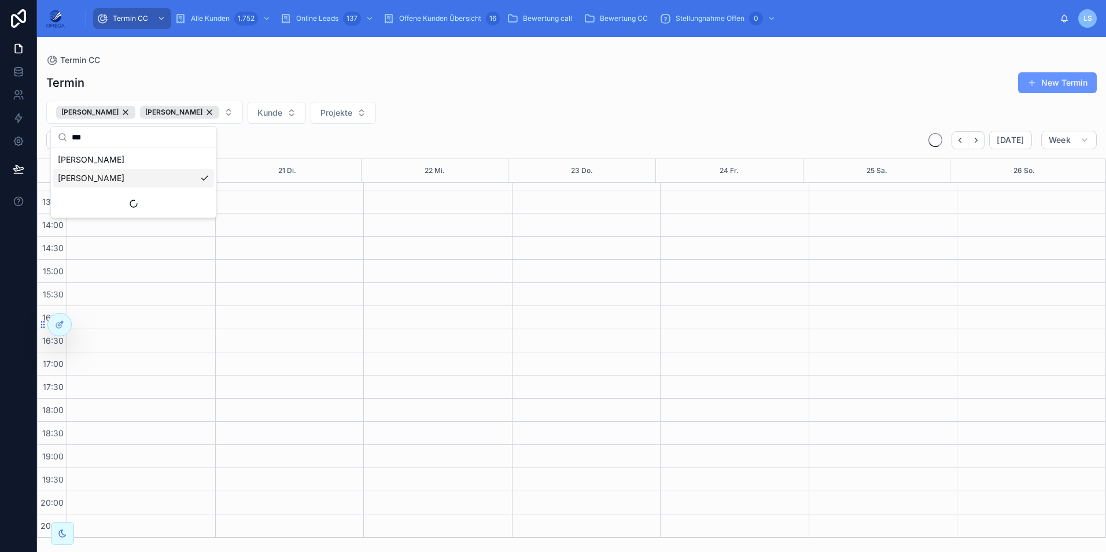
click at [78, 140] on input "***" at bounding box center [141, 137] width 138 height 21
type input "***"
click at [102, 157] on span "[PERSON_NAME]" at bounding box center [91, 160] width 67 height 12
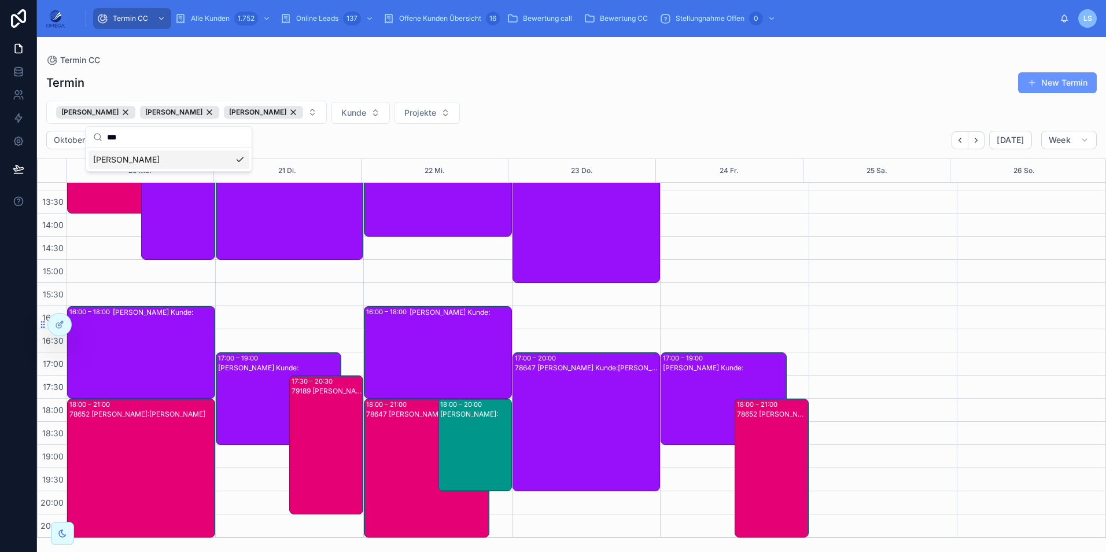
click at [653, 126] on div "Termin New Termin [PERSON_NAME] [PERSON_NAME] [PERSON_NAME] Kunde Projekte [DAT…" at bounding box center [571, 301] width 1069 height 473
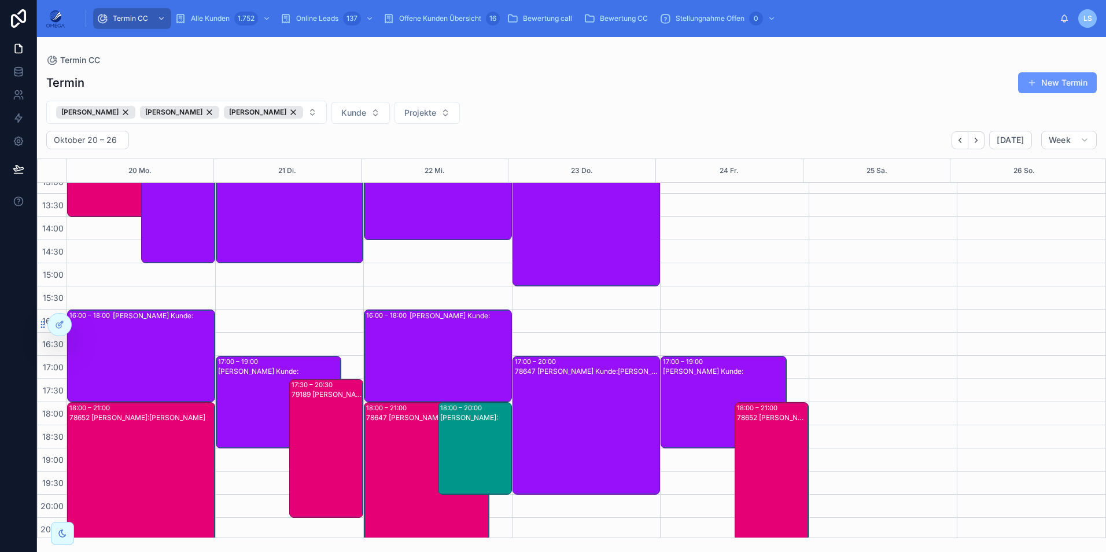
scroll to position [247, 0]
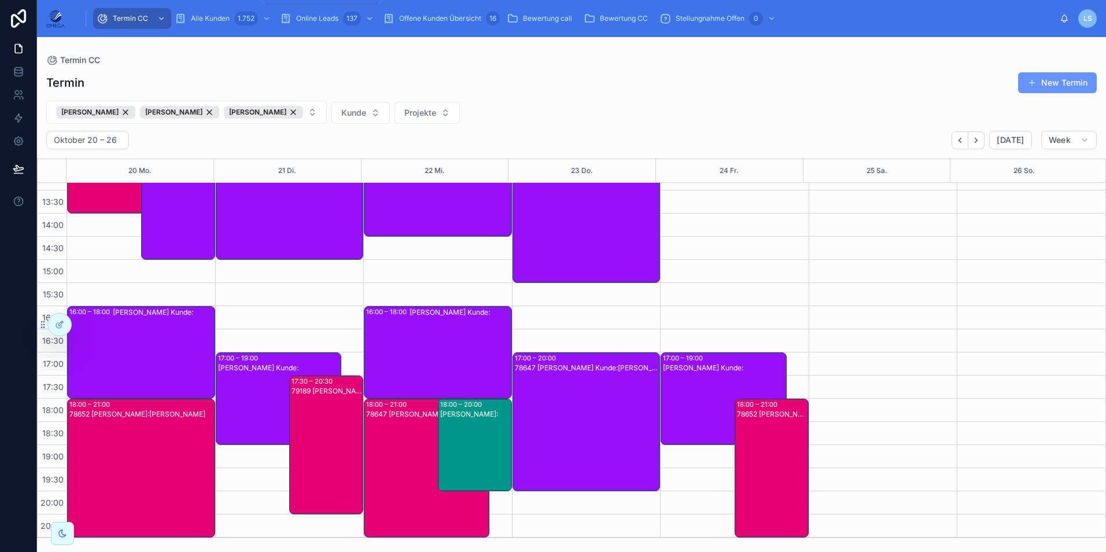
click at [230, 20] on div "Alle Kunden 1.752" at bounding box center [224, 18] width 98 height 19
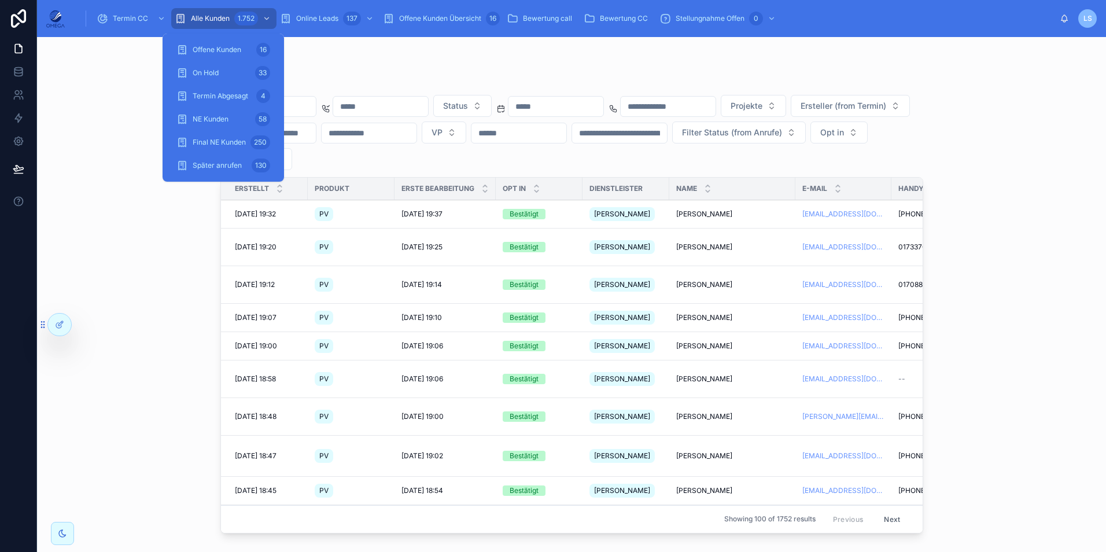
click at [149, 20] on div "Termin CC" at bounding box center [132, 18] width 71 height 19
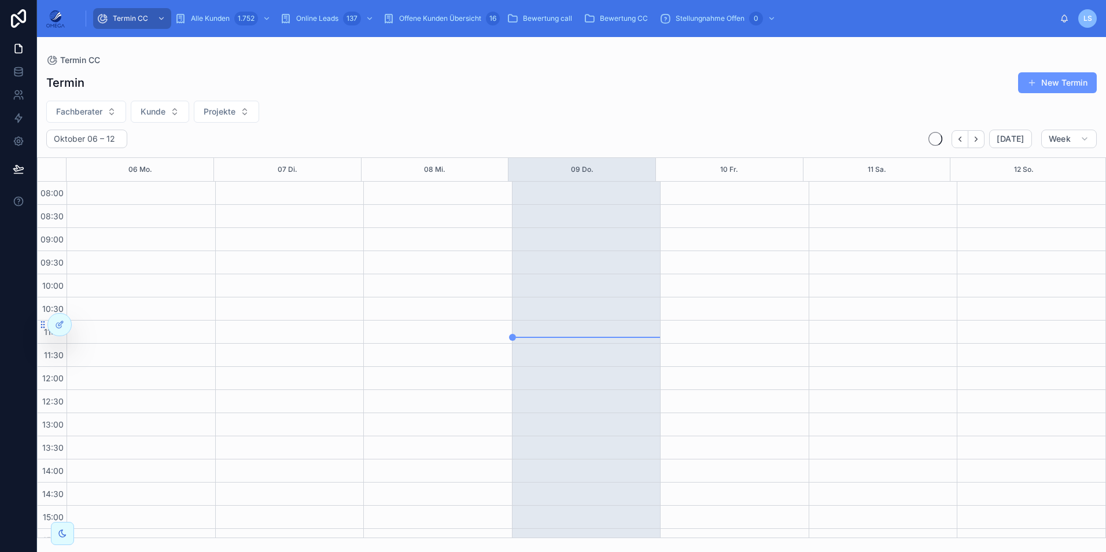
scroll to position [246, 0]
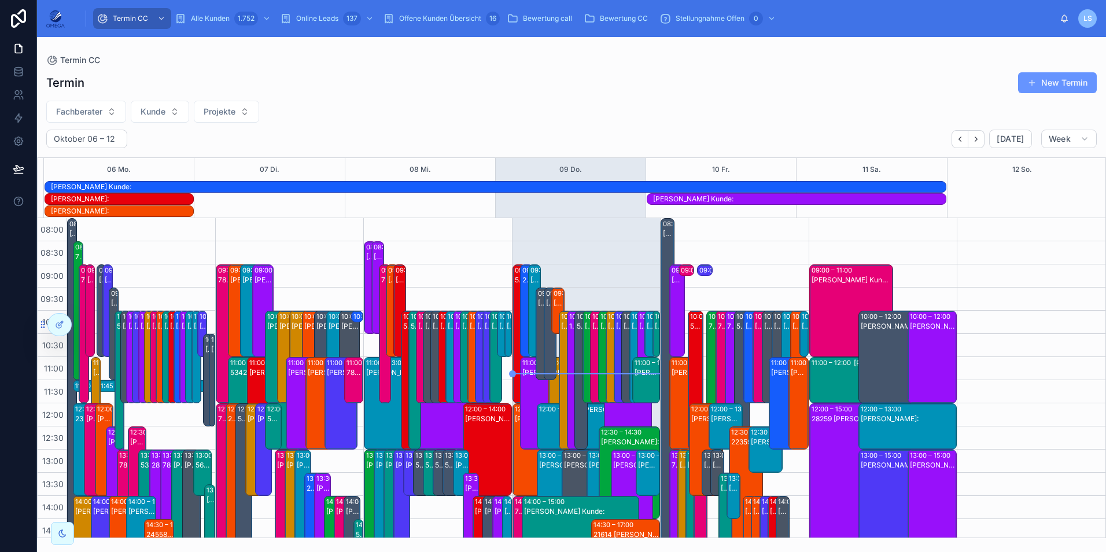
click at [105, 115] on button "Fachberater" at bounding box center [86, 112] width 80 height 22
click at [103, 116] on button "Fachberater" at bounding box center [86, 112] width 80 height 22
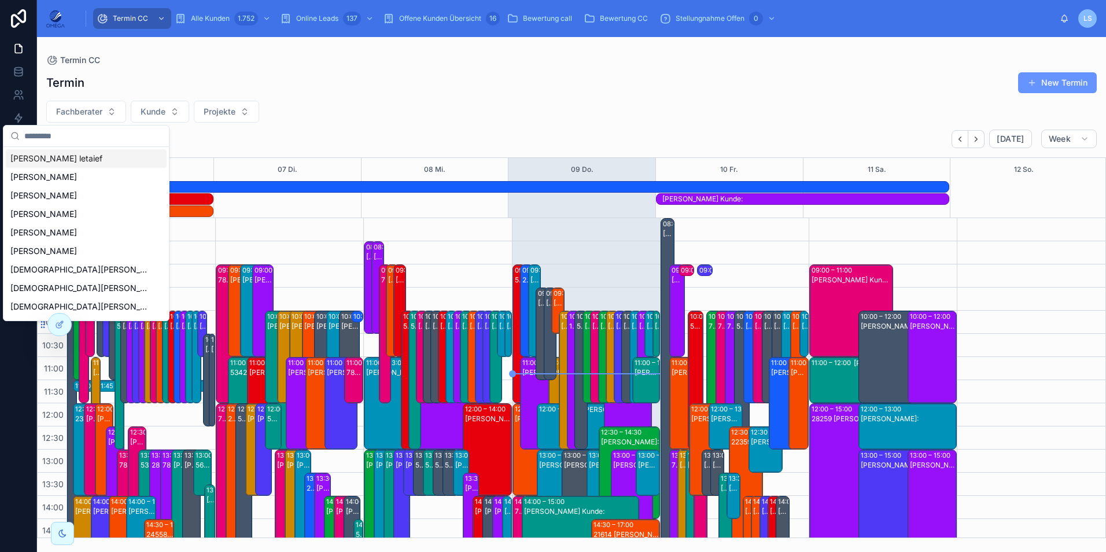
scroll to position [282, 0]
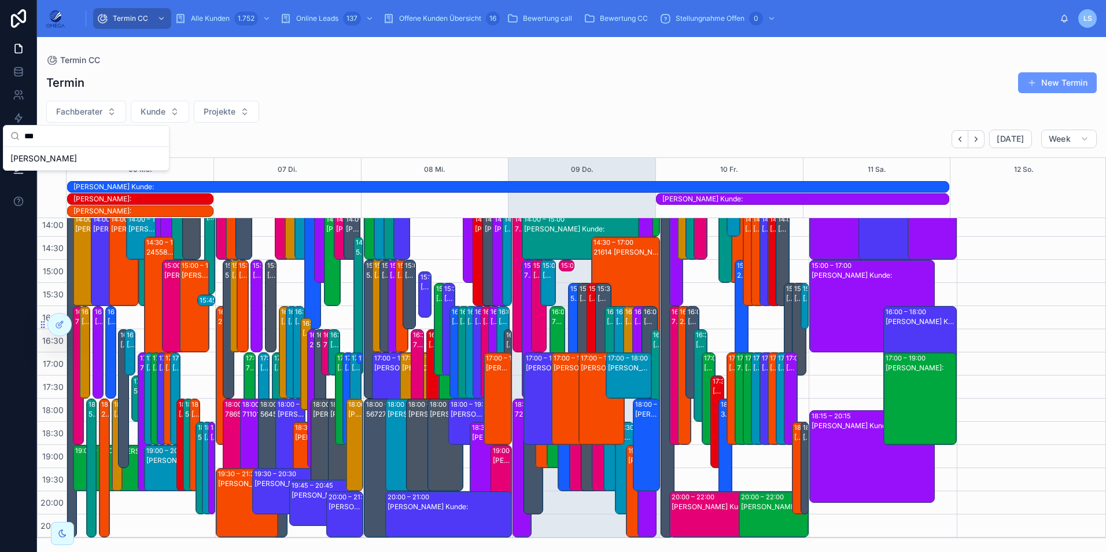
type input "***"
click at [64, 156] on span "[PERSON_NAME]" at bounding box center [43, 159] width 67 height 12
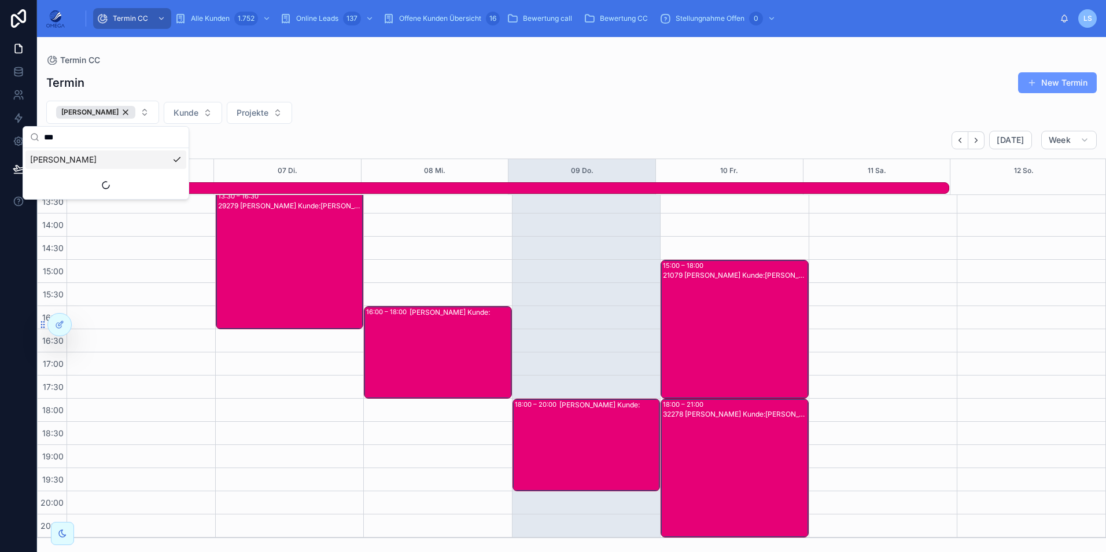
scroll to position [259, 0]
click at [781, 126] on div "Termin New Termin [PERSON_NAME] Kunde Projekte [DATE] – [DATE] [DATE] Week 06 M…" at bounding box center [571, 301] width 1069 height 473
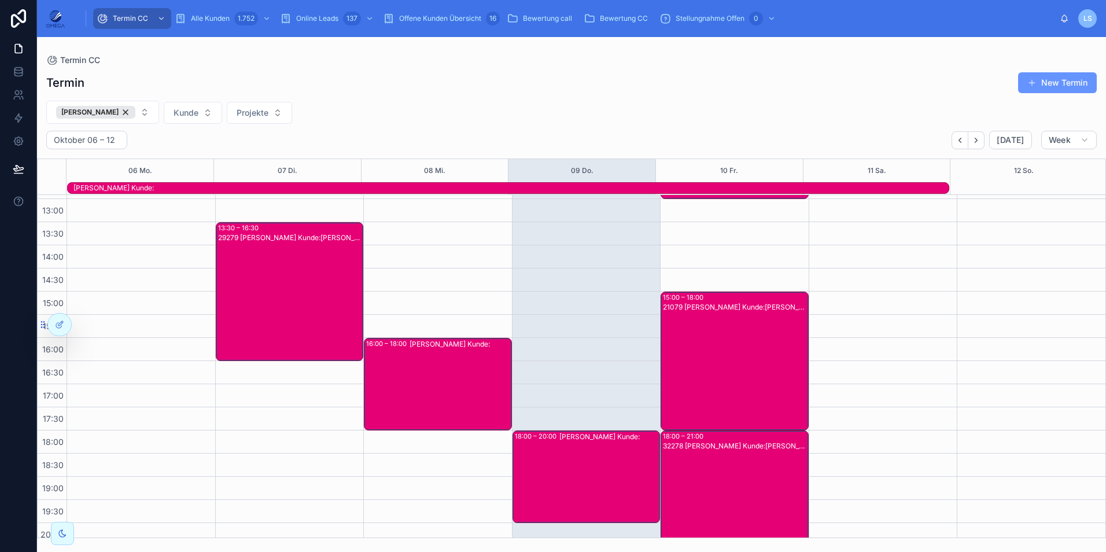
scroll to position [201, 0]
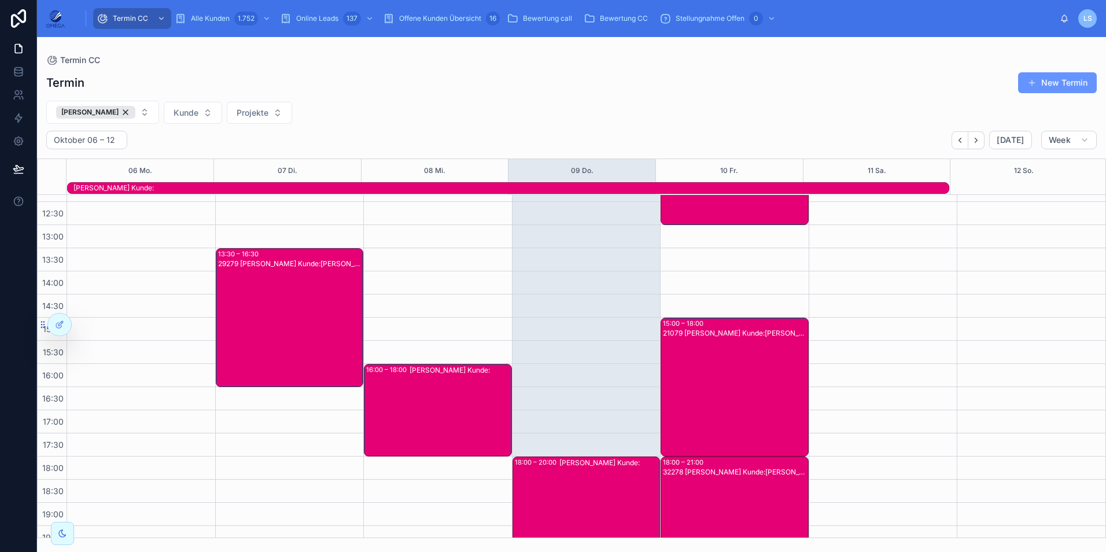
click at [532, 189] on div "[PERSON_NAME] Kunde:" at bounding box center [510, 187] width 875 height 9
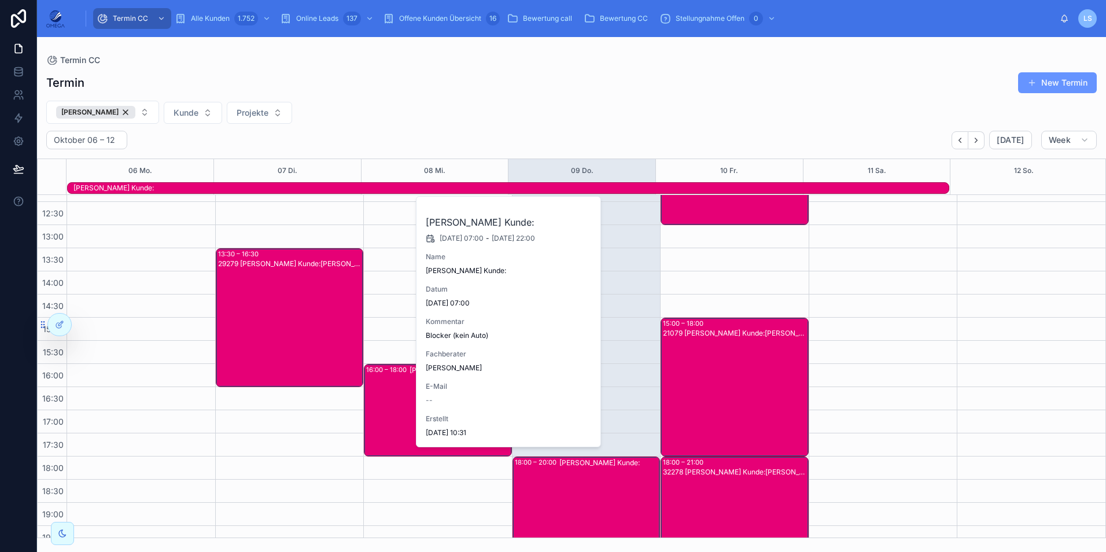
click at [531, 189] on div "[PERSON_NAME] Kunde:" at bounding box center [510, 187] width 875 height 9
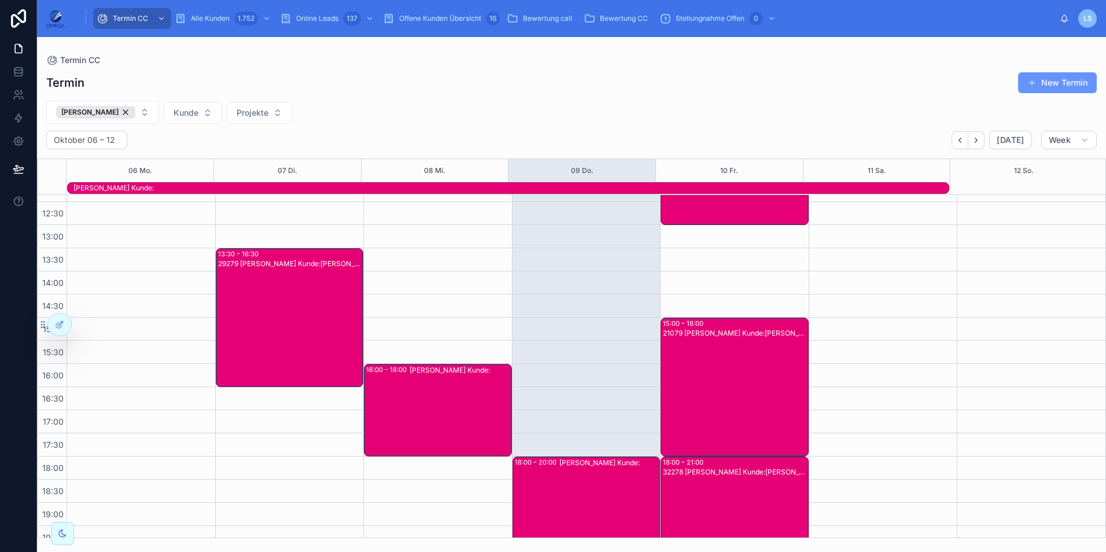
drag, startPoint x: 652, startPoint y: 106, endPoint x: 752, endPoint y: 132, distance: 102.8
click at [653, 106] on div "[PERSON_NAME] Kunde Projekte" at bounding box center [571, 112] width 1069 height 23
click at [973, 143] on button "Next" at bounding box center [976, 140] width 16 height 18
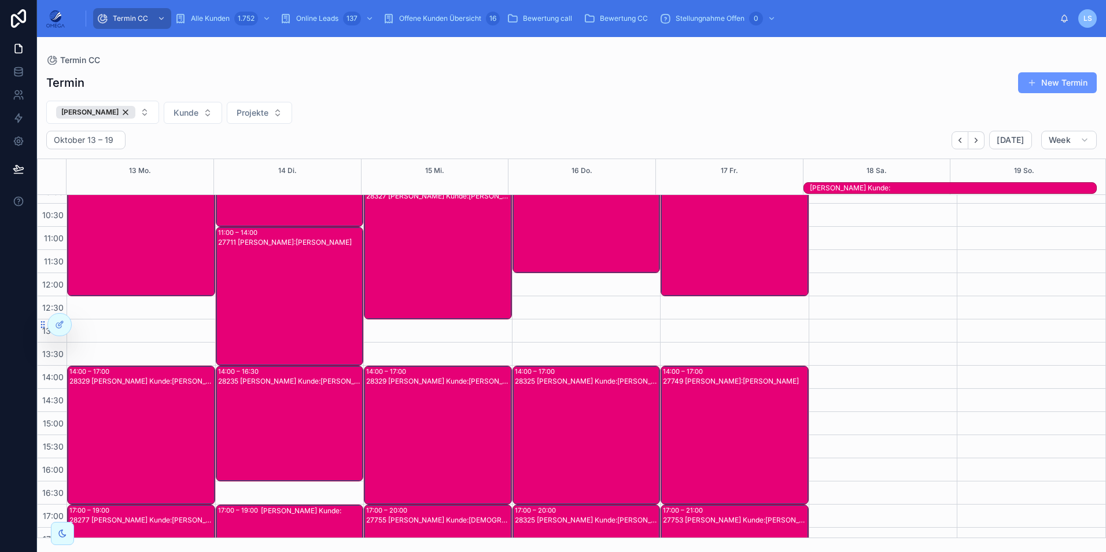
scroll to position [86, 0]
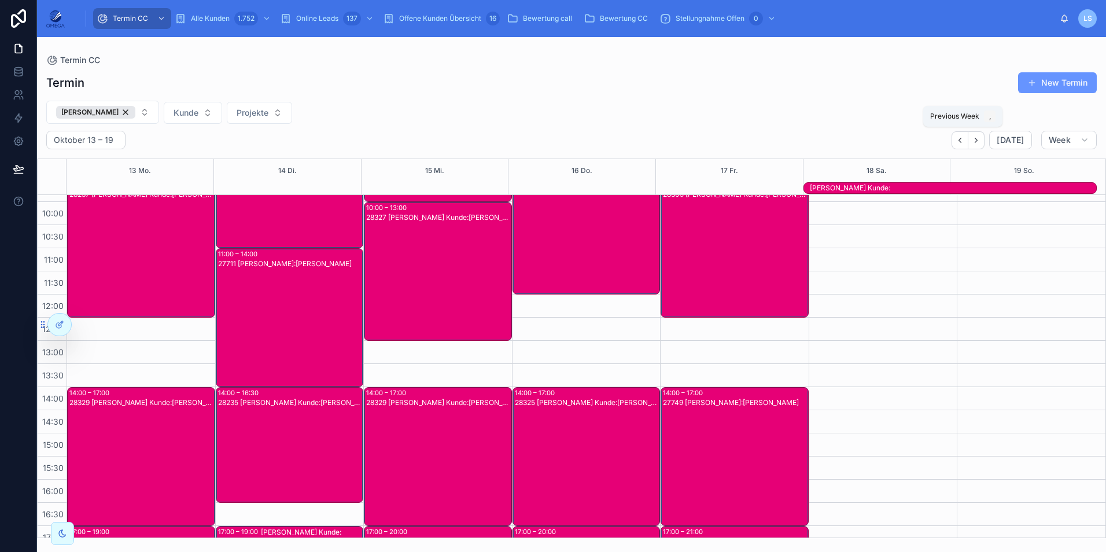
click at [965, 147] on button "Back" at bounding box center [959, 140] width 17 height 18
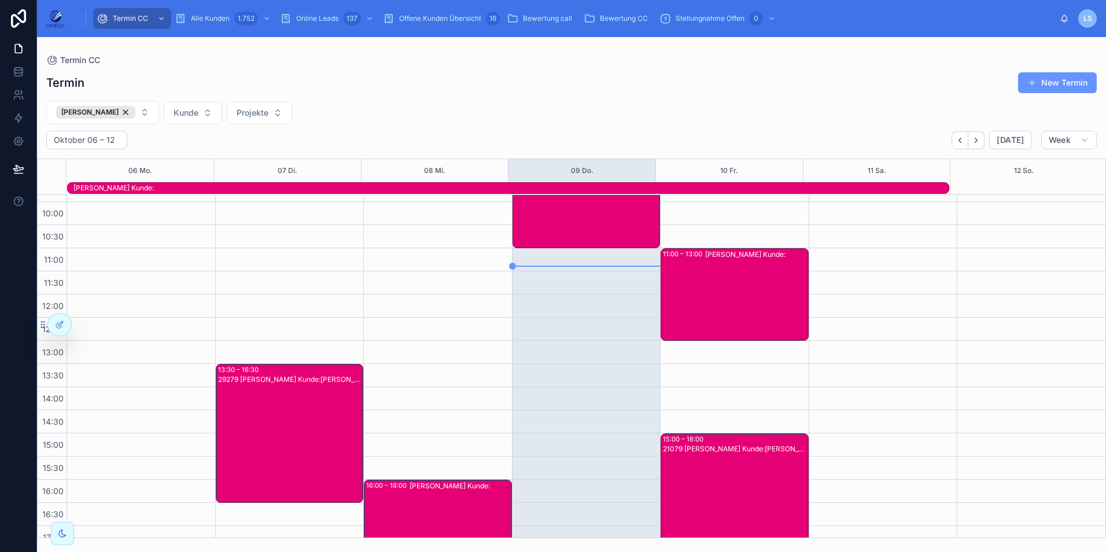
click at [555, 190] on div "[PERSON_NAME] Kunde:" at bounding box center [510, 187] width 875 height 9
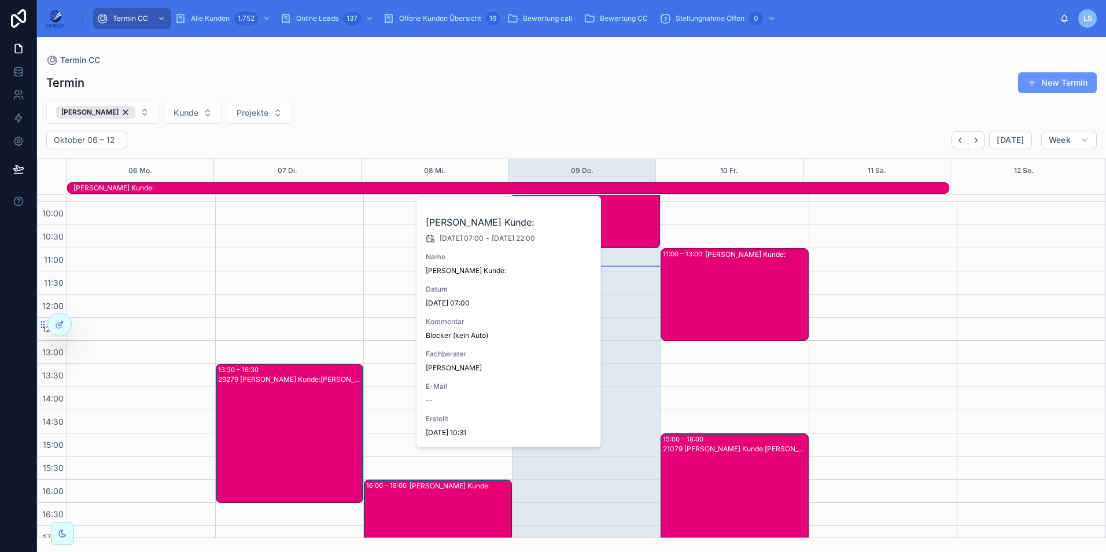
click at [555, 190] on div "[PERSON_NAME] Kunde:" at bounding box center [510, 187] width 875 height 9
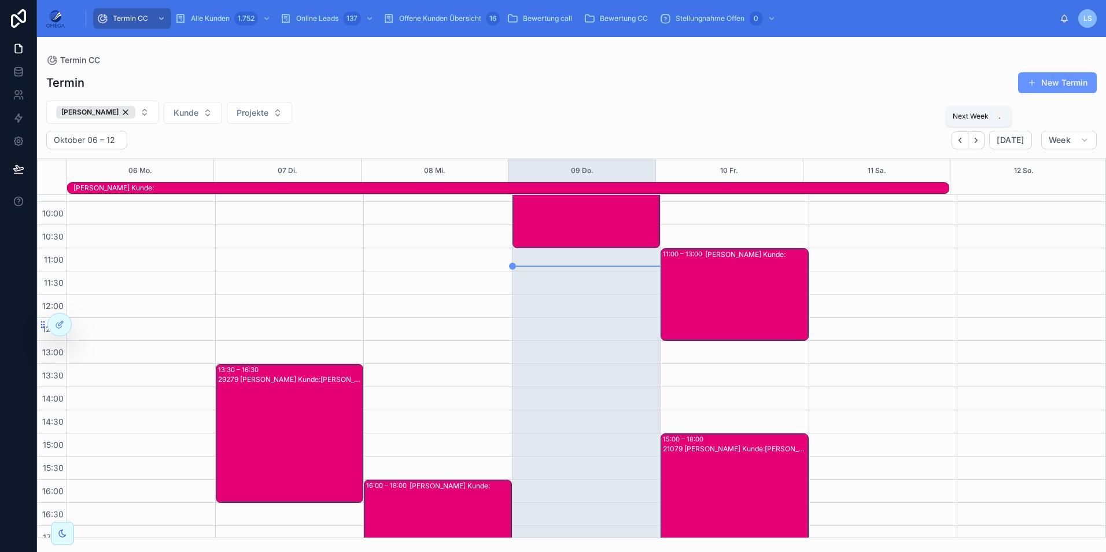
click at [979, 144] on icon "Next" at bounding box center [976, 140] width 9 height 9
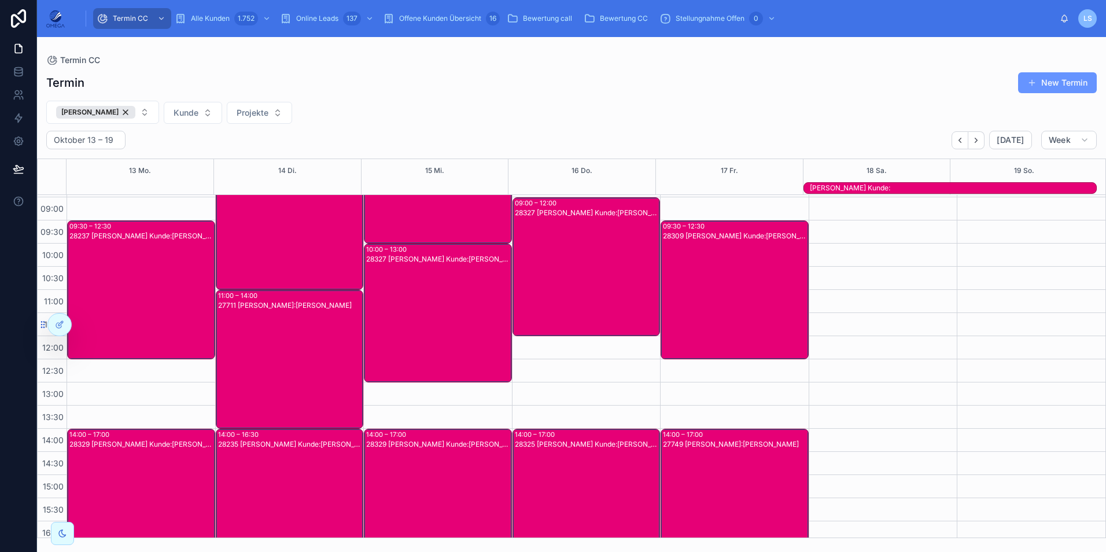
scroll to position [58, 0]
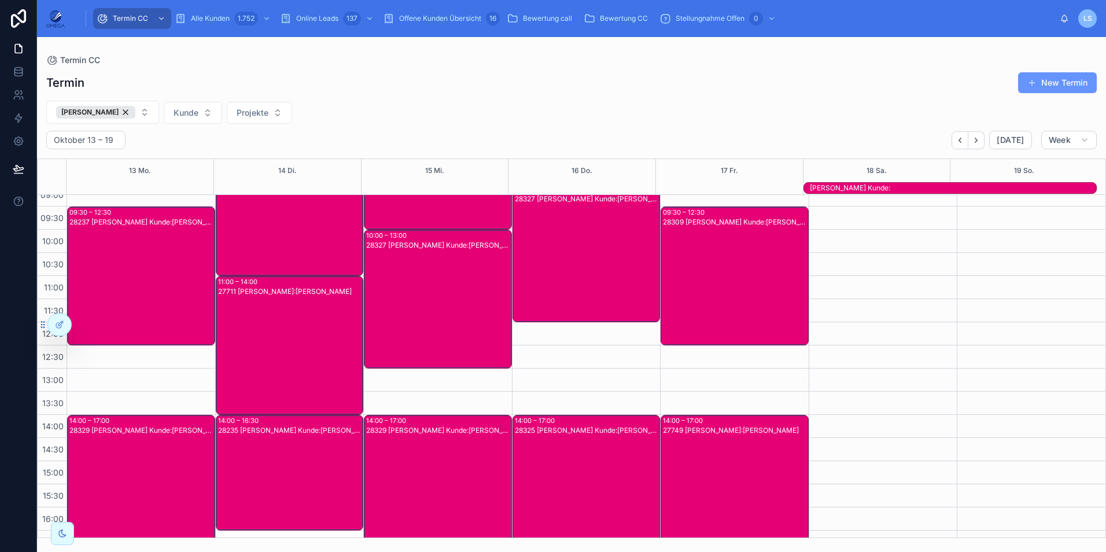
click at [966, 145] on button "Back" at bounding box center [959, 140] width 17 height 18
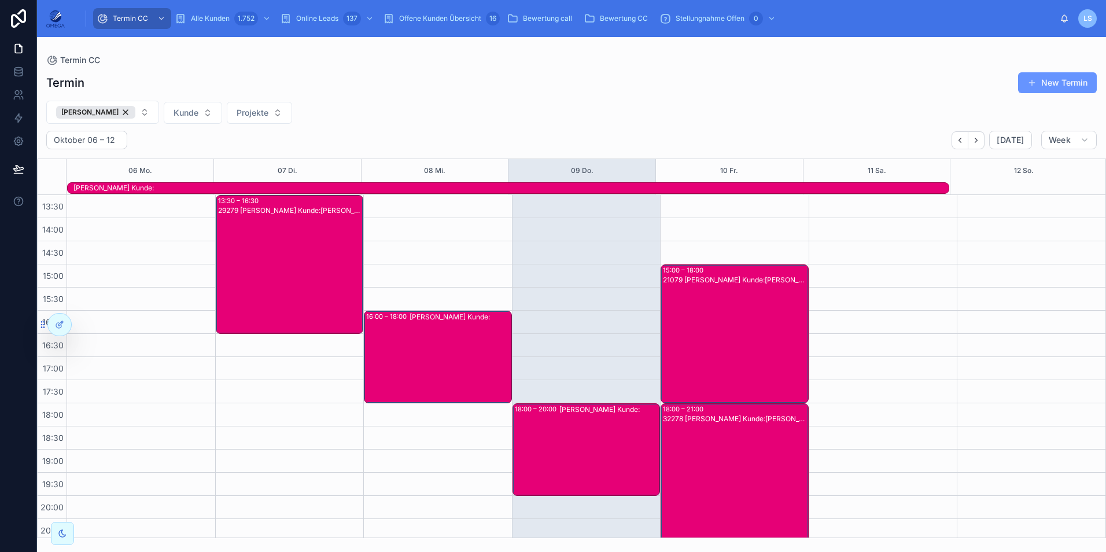
scroll to position [259, 0]
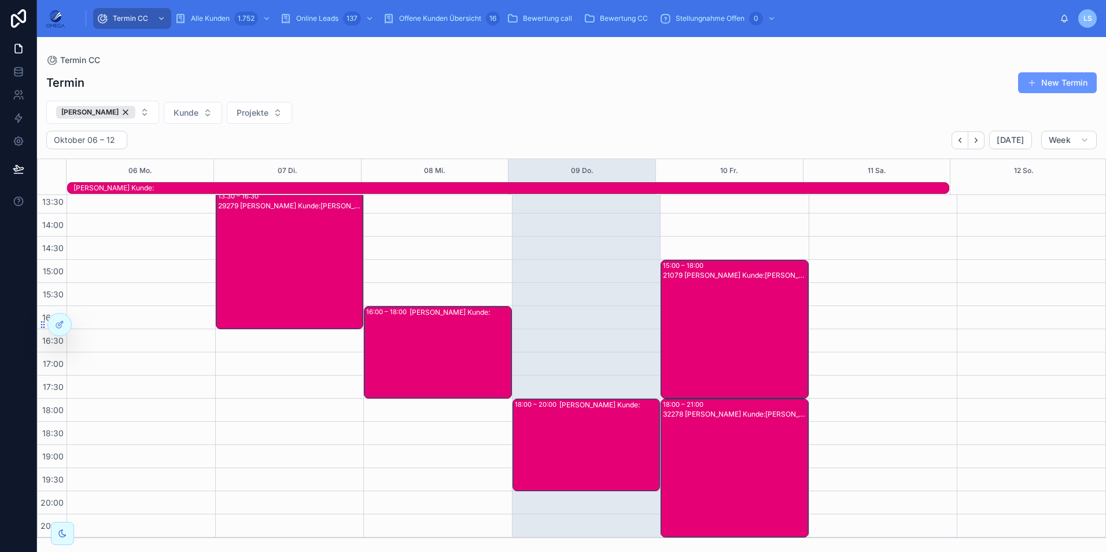
click at [744, 434] on div "32278 [PERSON_NAME] Kunde:[PERSON_NAME]" at bounding box center [735, 477] width 145 height 137
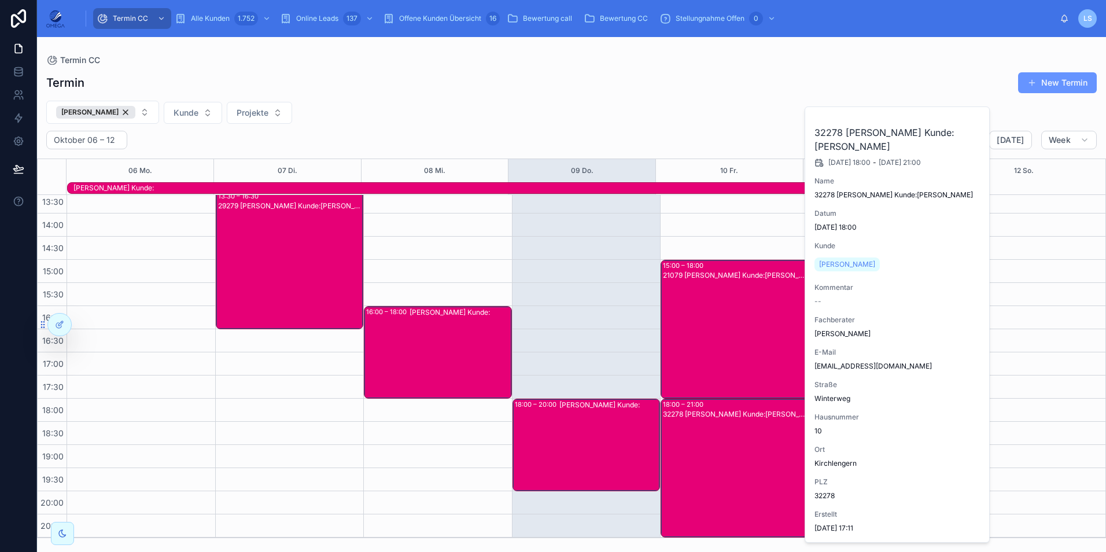
click at [730, 333] on div "21079 [PERSON_NAME] Kunde:[PERSON_NAME]" at bounding box center [735, 338] width 145 height 137
click at [725, 336] on div "21079 [PERSON_NAME] Kunde:[PERSON_NAME]" at bounding box center [735, 338] width 145 height 137
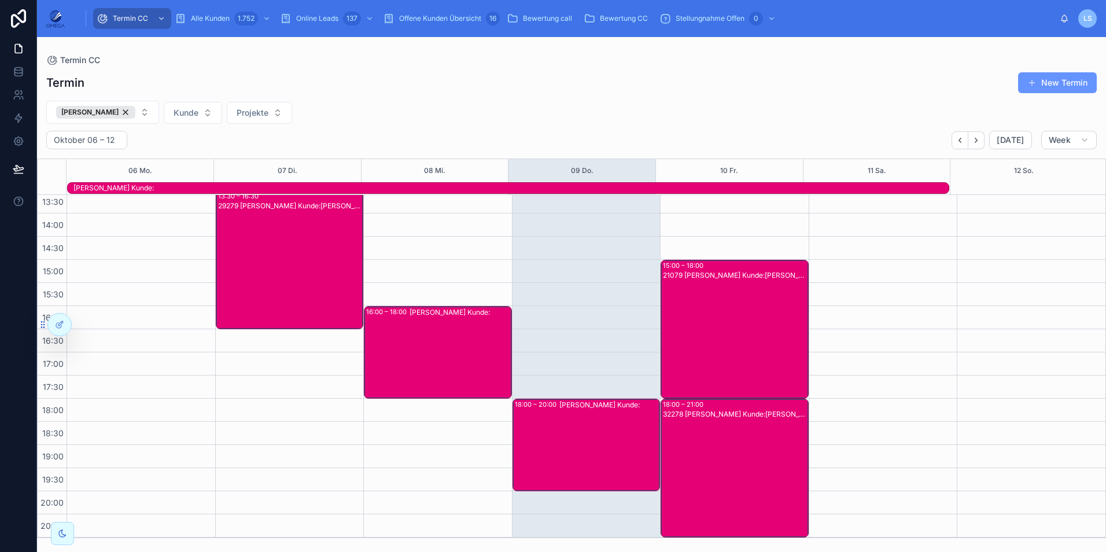
click at [246, 113] on span "Projekte" at bounding box center [253, 113] width 32 height 12
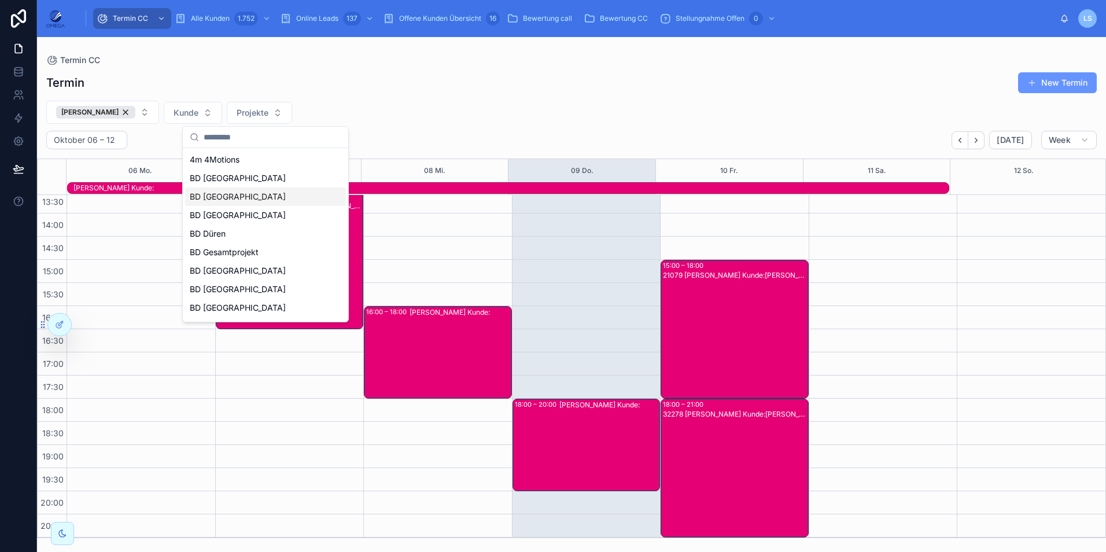
click at [236, 201] on span "BD [GEOGRAPHIC_DATA]" at bounding box center [238, 197] width 96 height 12
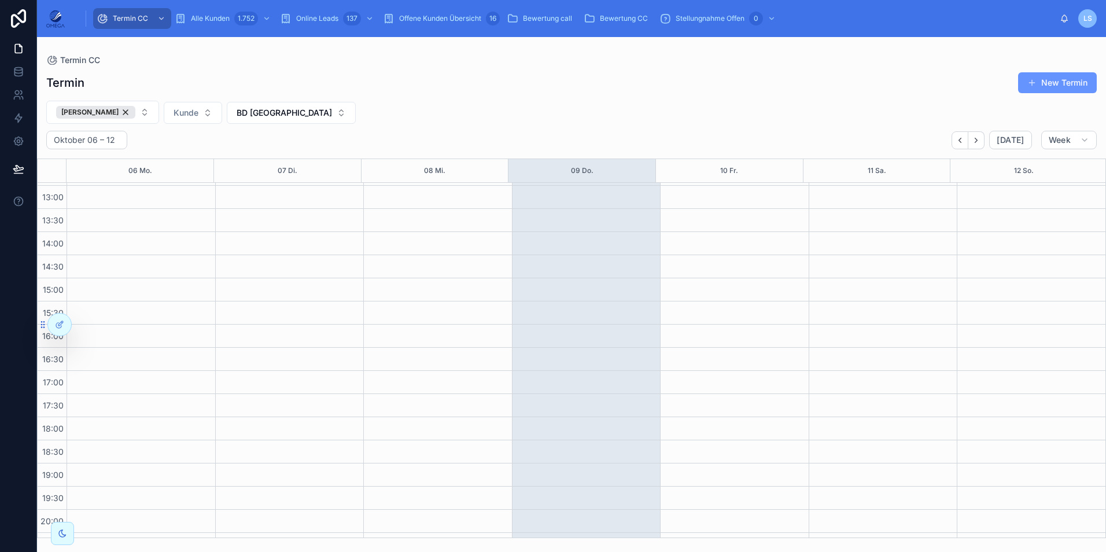
scroll to position [247, 0]
click at [292, 115] on button "BD [GEOGRAPHIC_DATA]" at bounding box center [291, 113] width 129 height 22
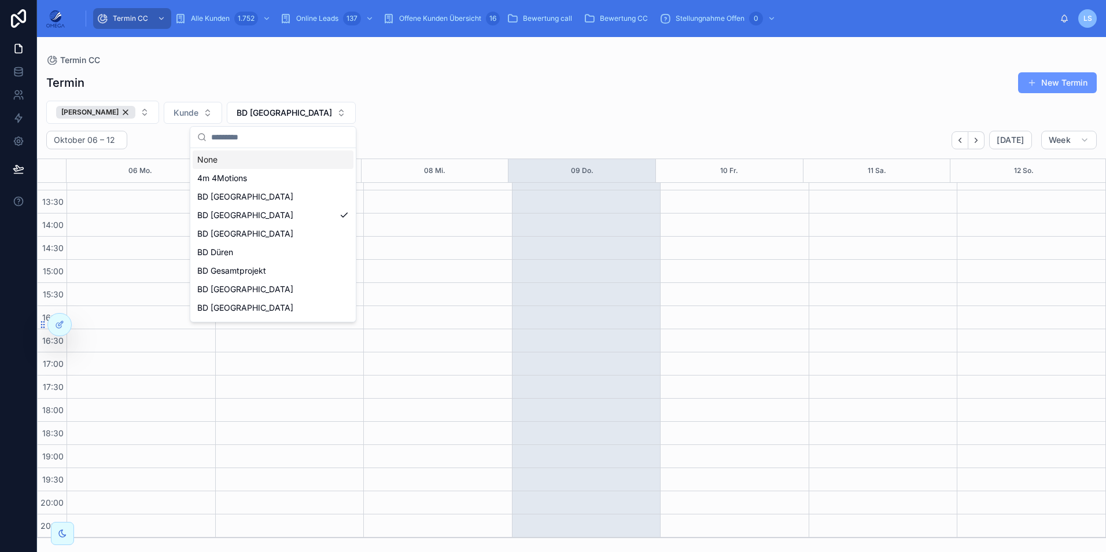
click at [267, 157] on div "None" at bounding box center [273, 159] width 161 height 19
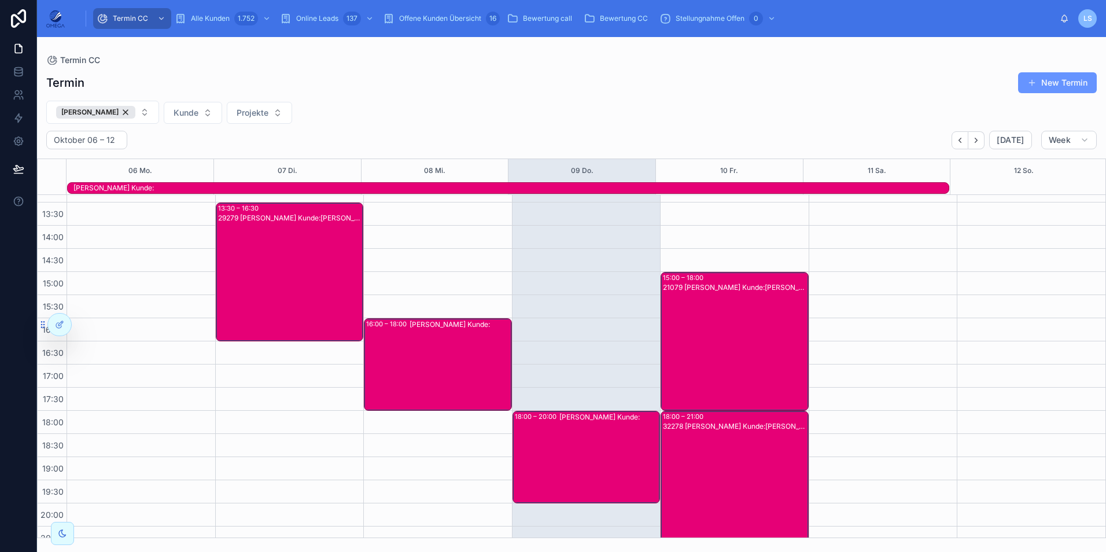
click at [717, 446] on div "32278 [PERSON_NAME] Kunde:[PERSON_NAME]" at bounding box center [735, 489] width 145 height 137
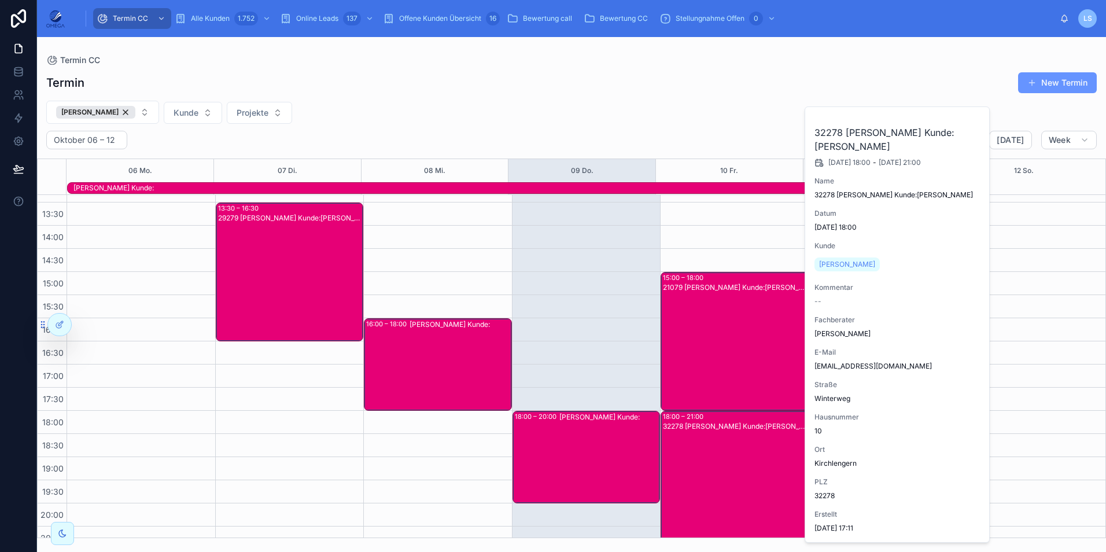
click at [844, 261] on span "[PERSON_NAME]" at bounding box center [847, 264] width 56 height 9
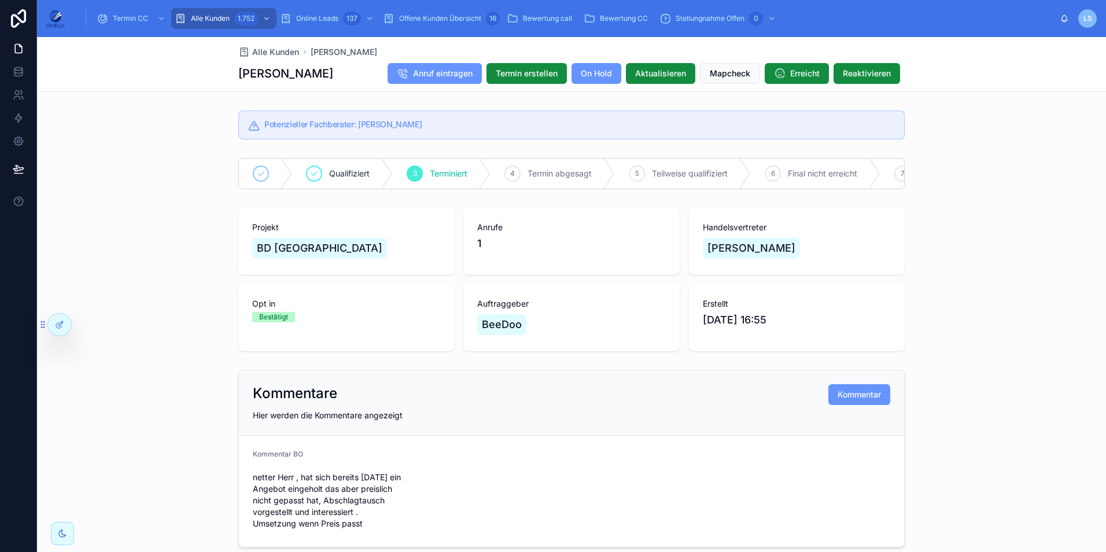
click at [257, 53] on span "Alle Kunden" at bounding box center [275, 52] width 47 height 12
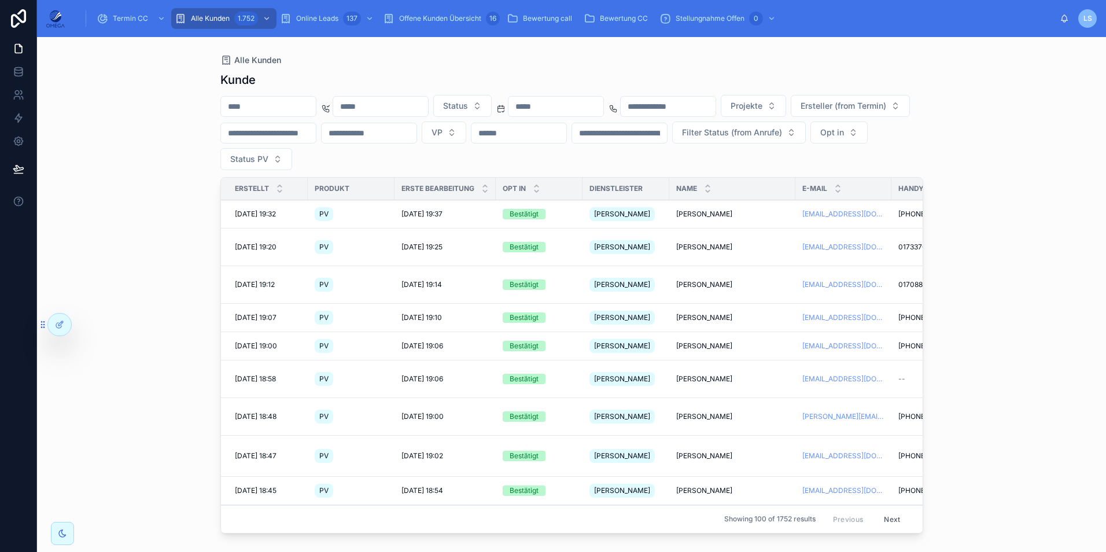
click at [131, 14] on span "Termin CC" at bounding box center [130, 18] width 35 height 9
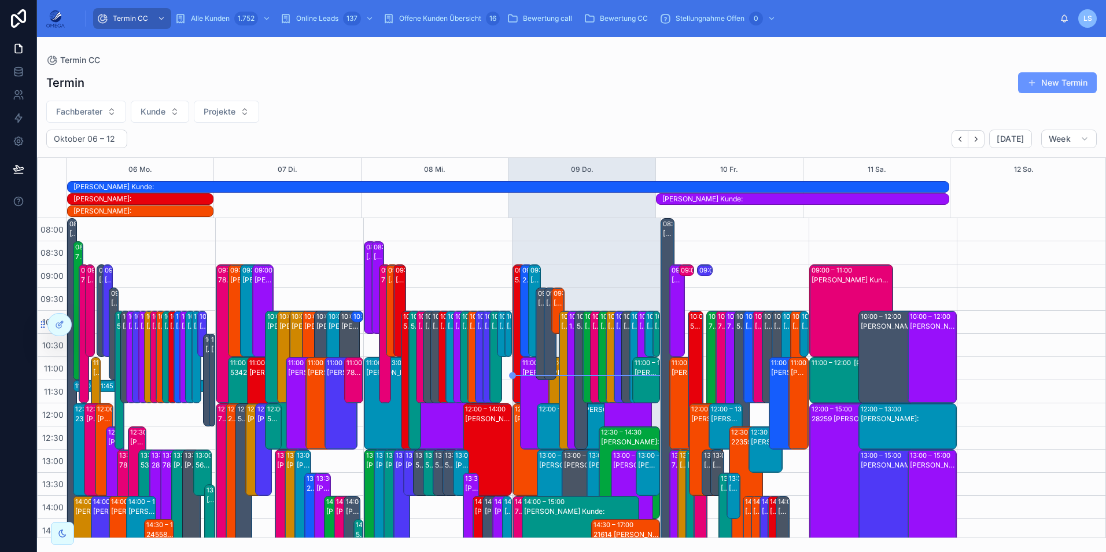
scroll to position [282, 0]
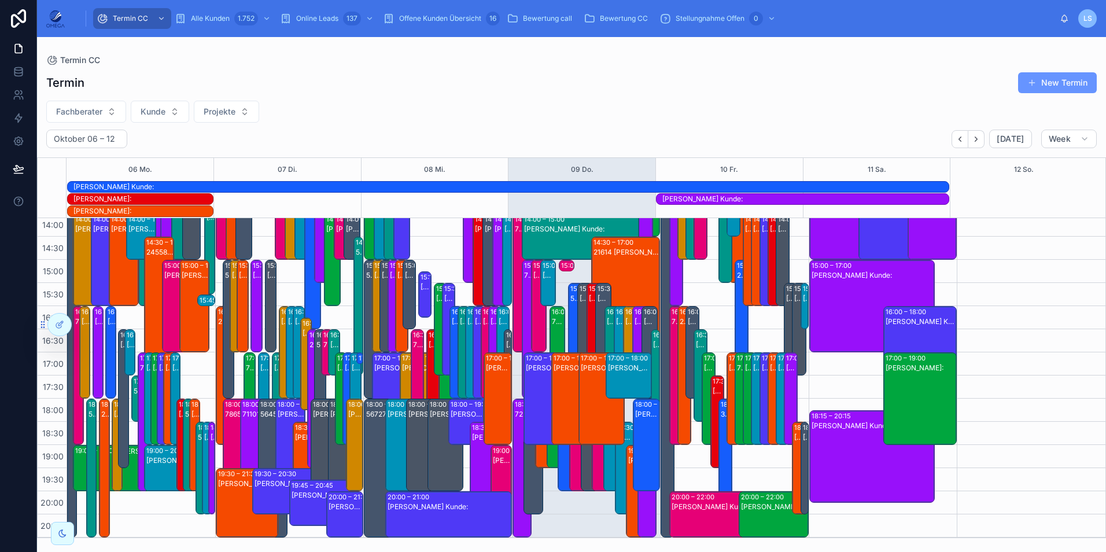
click at [104, 113] on button "Fachberater" at bounding box center [86, 112] width 80 height 22
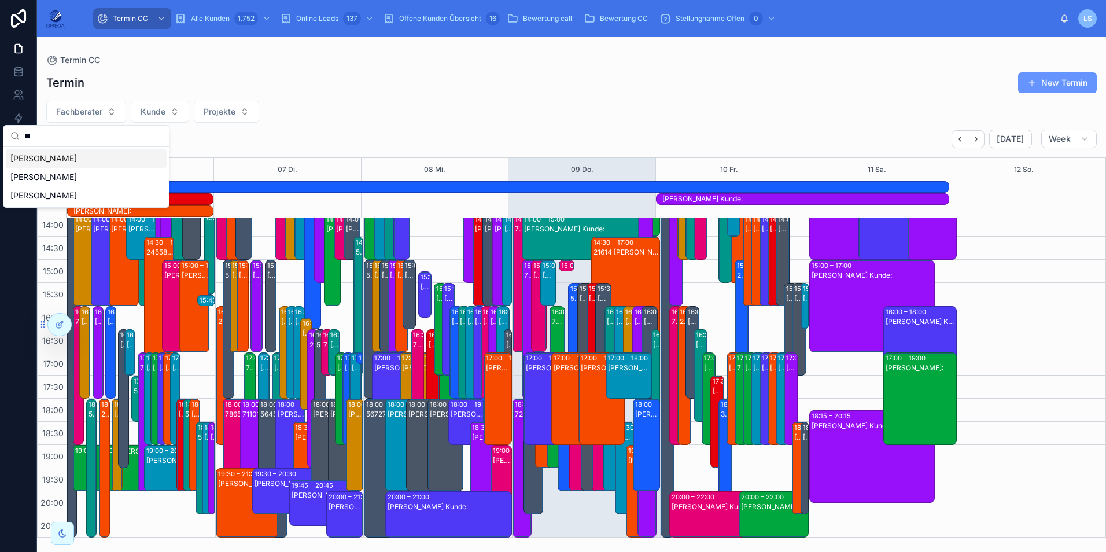
type input "**"
click at [73, 159] on div "[PERSON_NAME]" at bounding box center [86, 158] width 161 height 19
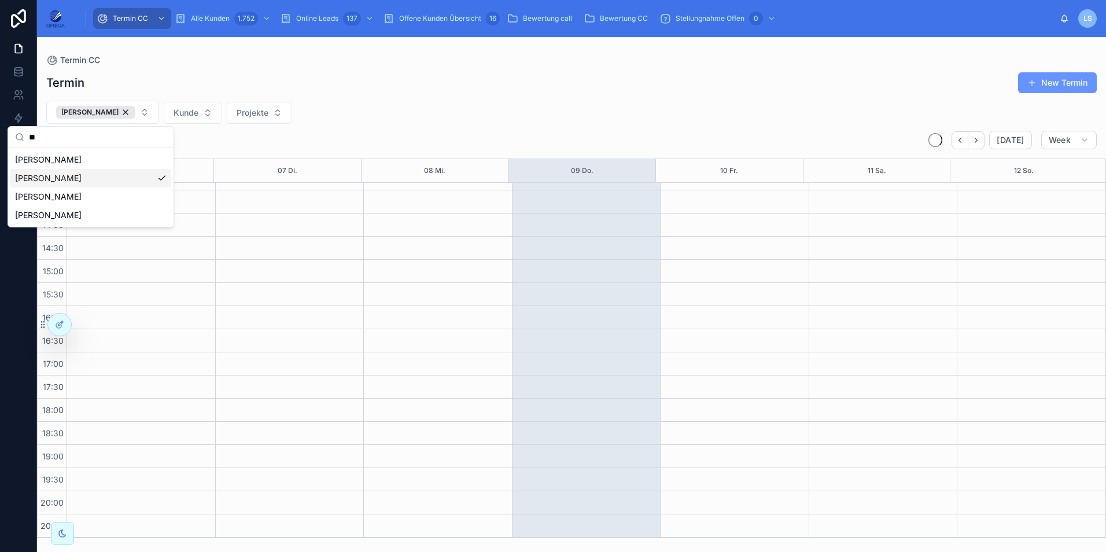
scroll to position [247, 0]
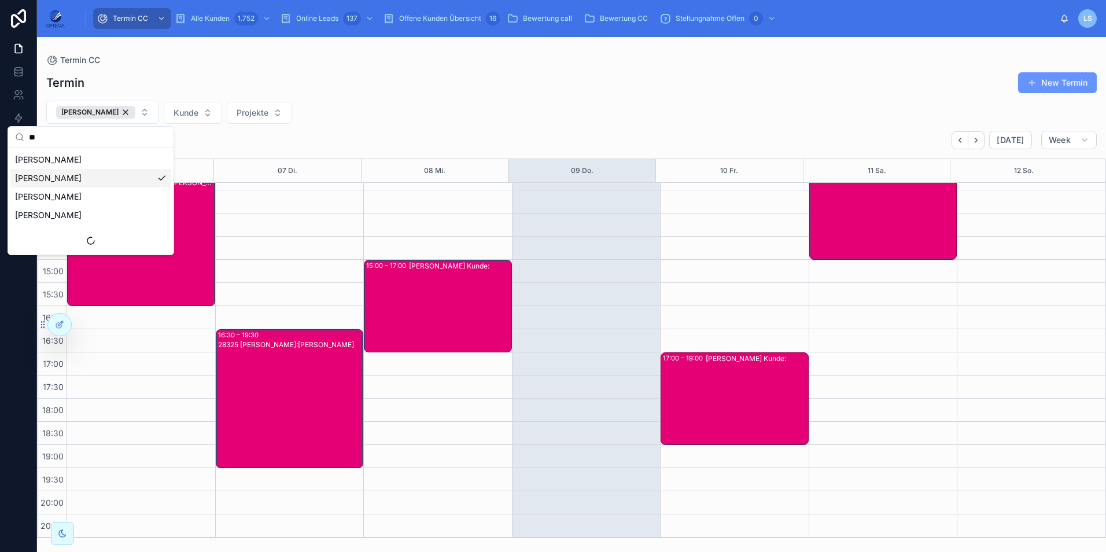
click at [637, 112] on div "[PERSON_NAME] Kunde Projekte" at bounding box center [571, 112] width 1069 height 23
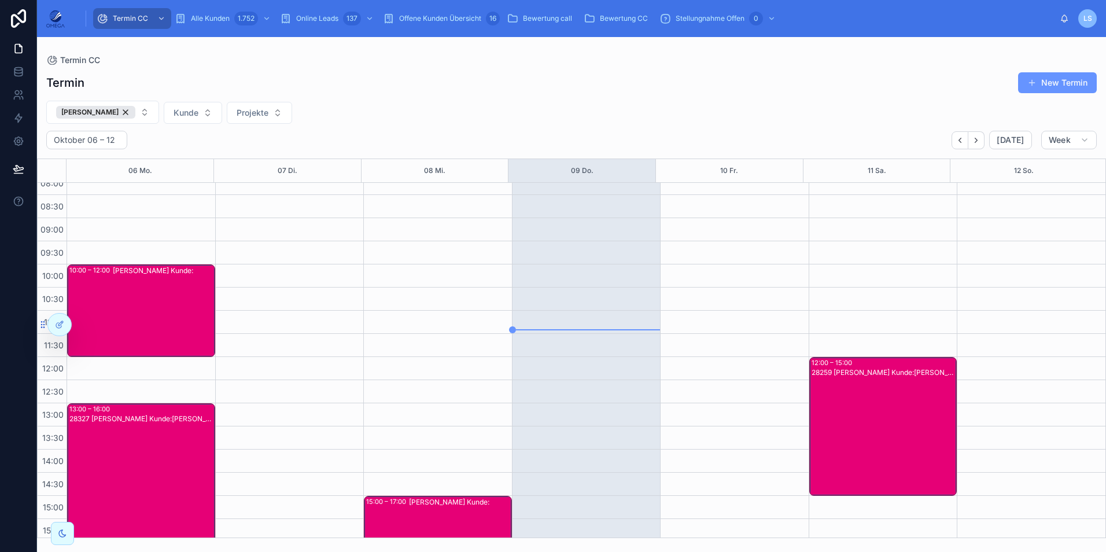
scroll to position [0, 0]
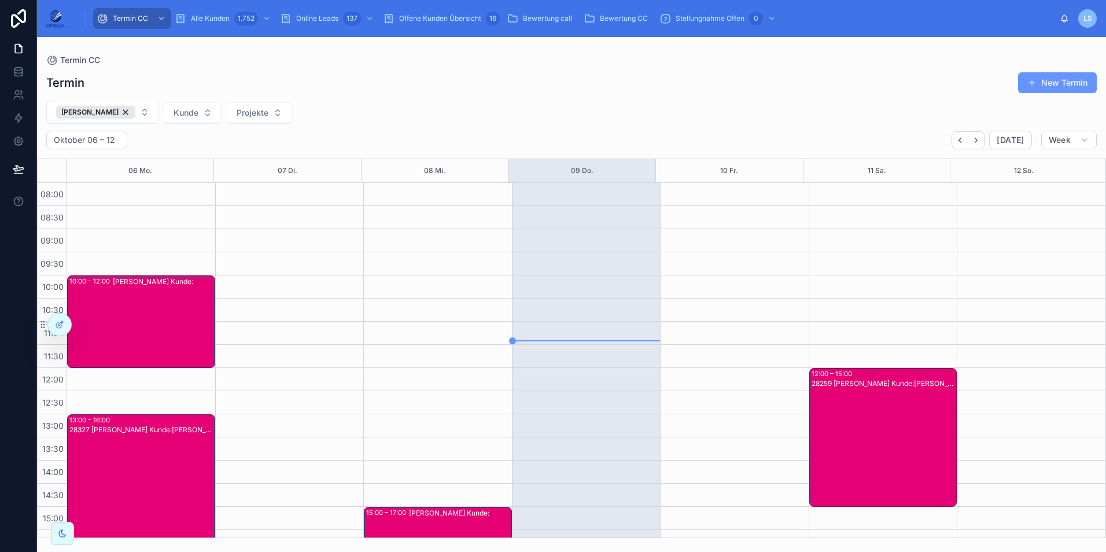
click at [881, 411] on div "28259 [PERSON_NAME] Kunde:[PERSON_NAME]" at bounding box center [884, 446] width 145 height 137
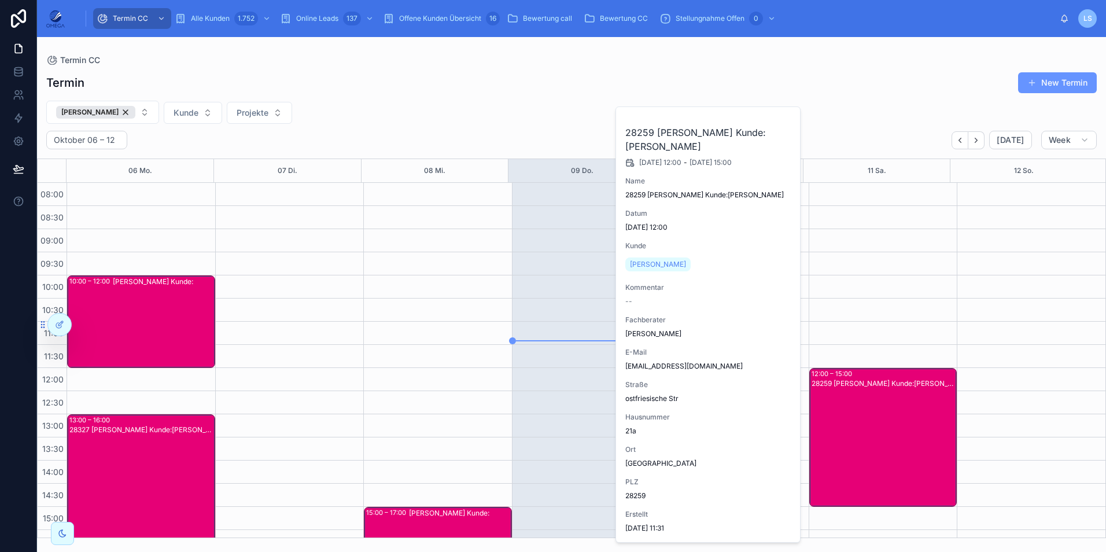
click at [880, 413] on div "28259 [PERSON_NAME] Kunde:[PERSON_NAME]" at bounding box center [884, 446] width 145 height 137
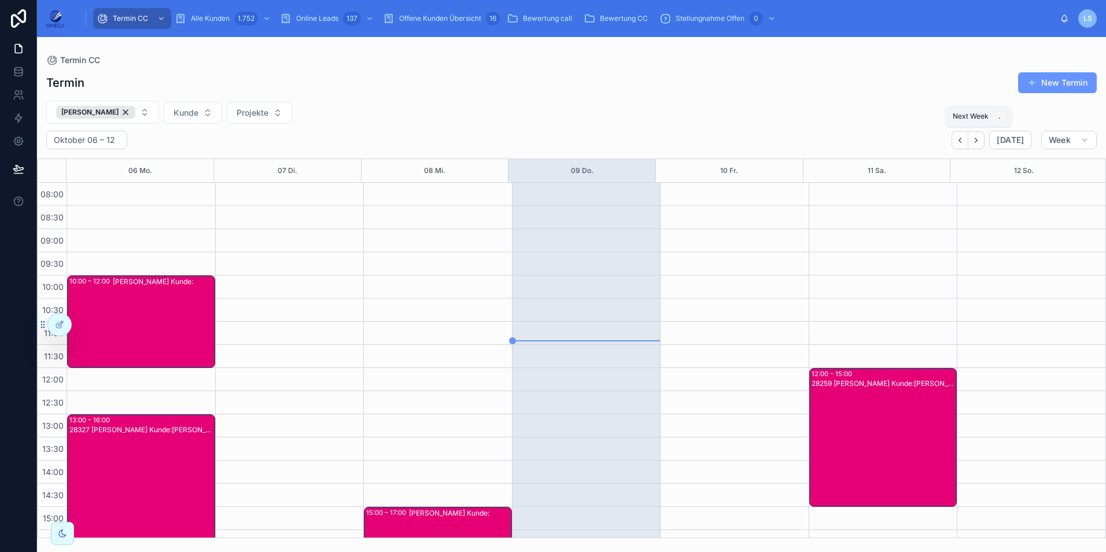
click at [973, 142] on button "Next" at bounding box center [976, 140] width 16 height 18
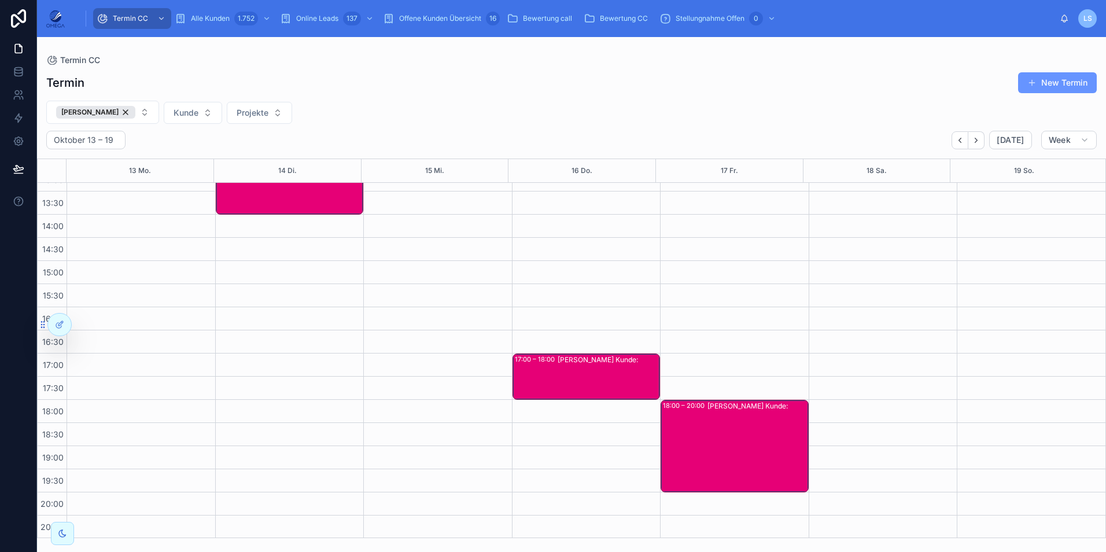
scroll to position [247, 0]
click at [709, 437] on div "[PERSON_NAME] Kunde:" at bounding box center [757, 445] width 100 height 90
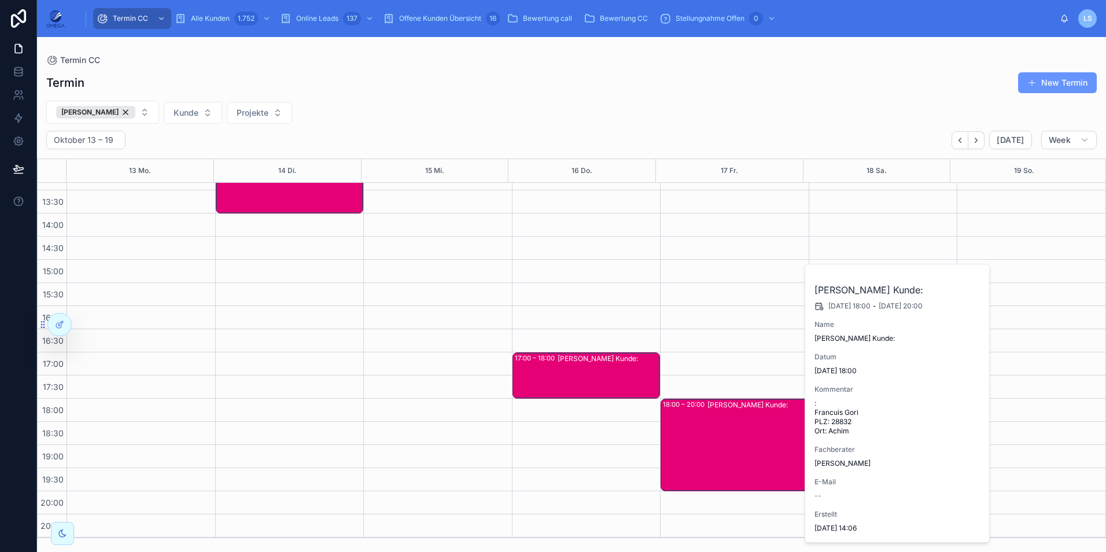
click at [709, 437] on div "[PERSON_NAME] Kunde:" at bounding box center [757, 445] width 100 height 90
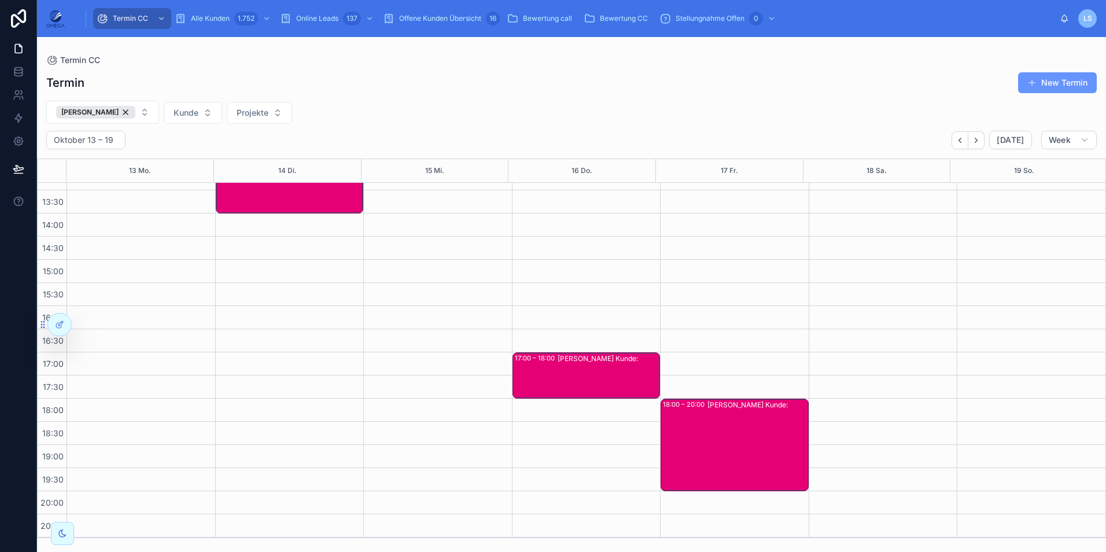
click at [709, 437] on div "[PERSON_NAME] Kunde:" at bounding box center [757, 445] width 100 height 90
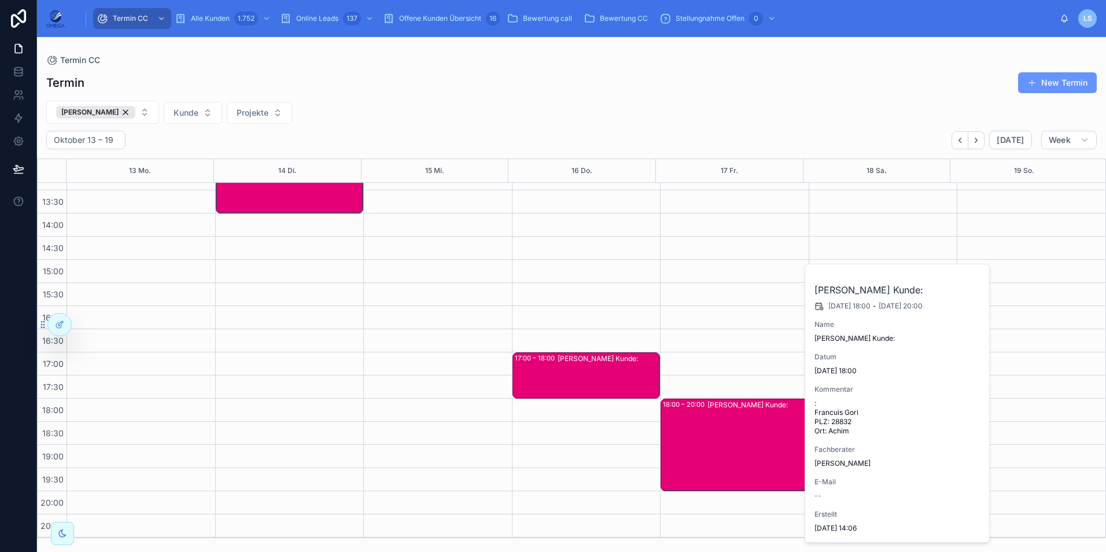
click at [709, 437] on div "[PERSON_NAME] Kunde:" at bounding box center [757, 445] width 100 height 90
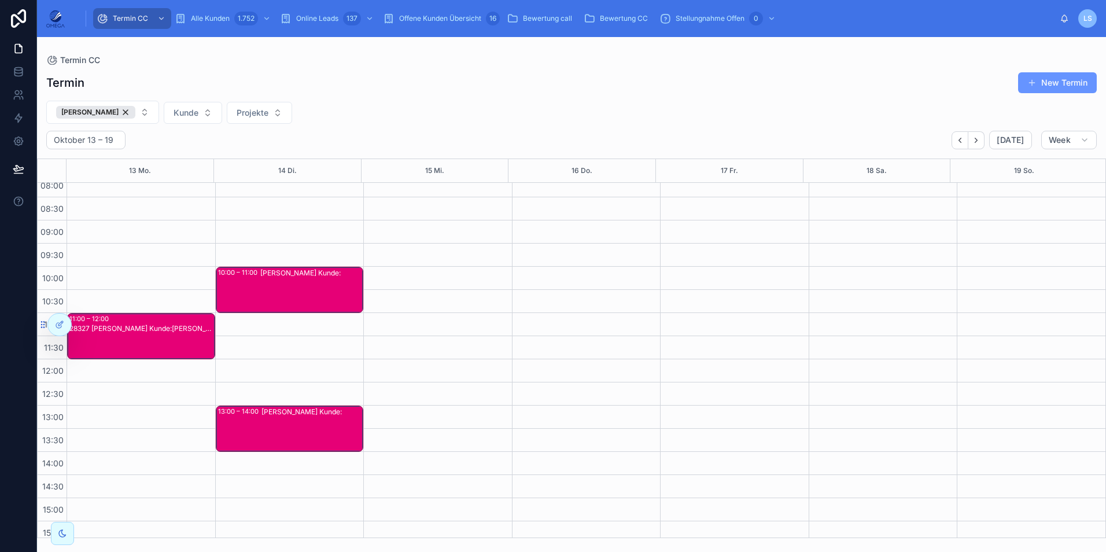
scroll to position [0, 0]
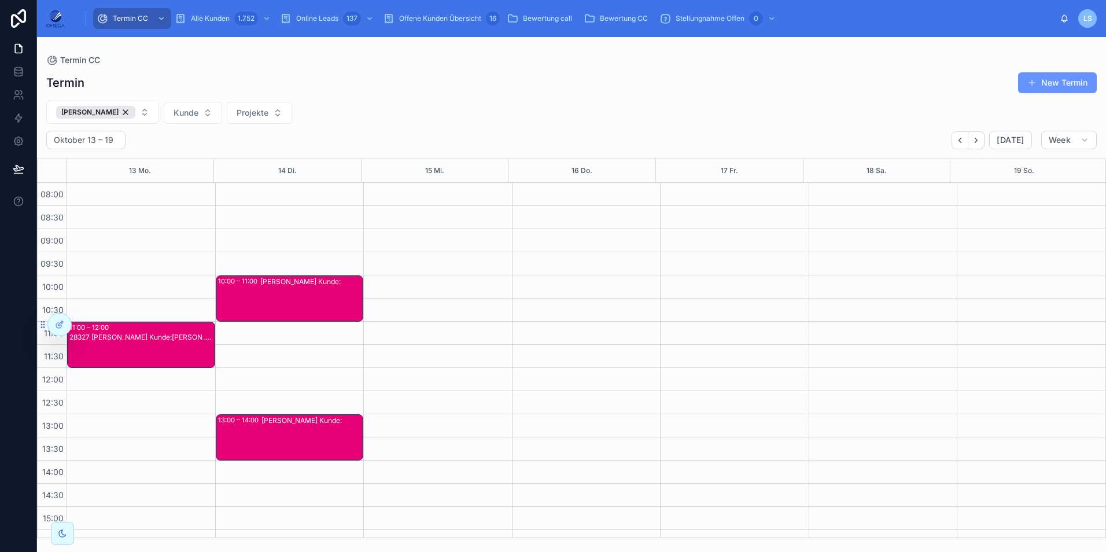
click at [114, 110] on button "[PERSON_NAME]" at bounding box center [102, 112] width 113 height 23
type input "***"
click at [64, 160] on span "[PERSON_NAME]" at bounding box center [48, 160] width 67 height 12
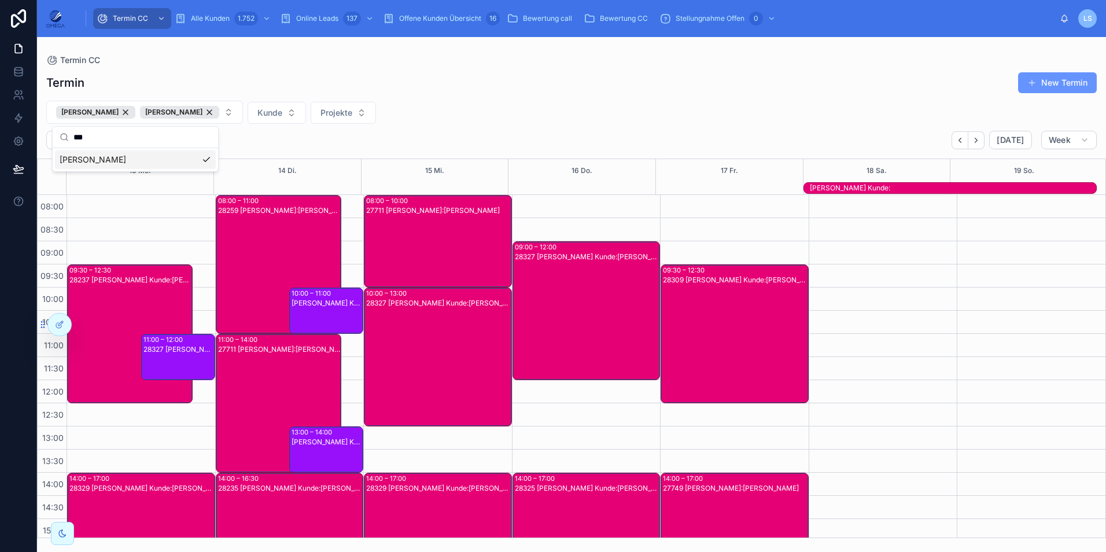
click at [618, 120] on div "[PERSON_NAME] [PERSON_NAME] Kunde Projekte" at bounding box center [571, 112] width 1069 height 23
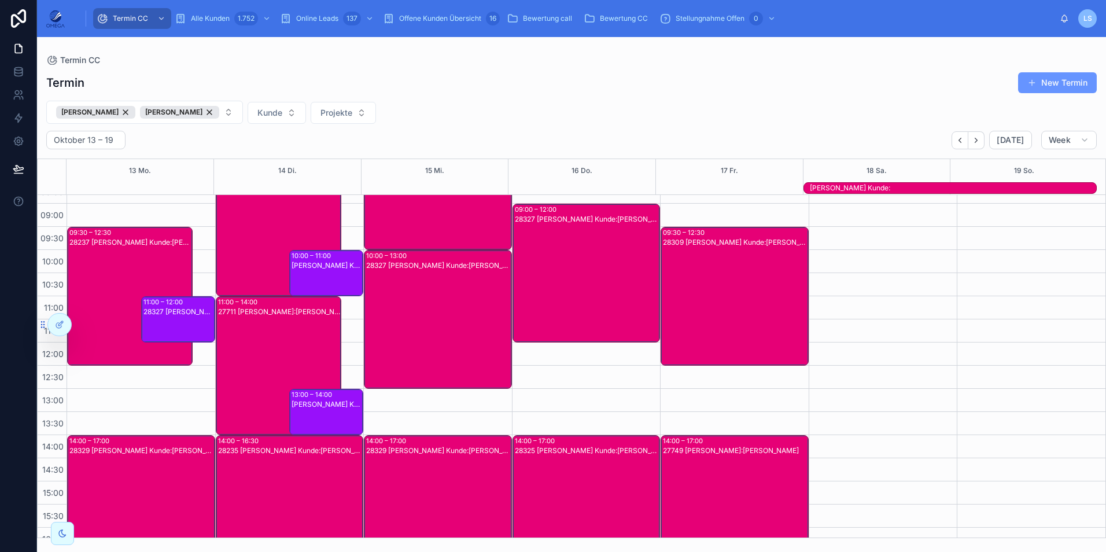
scroll to position [58, 0]
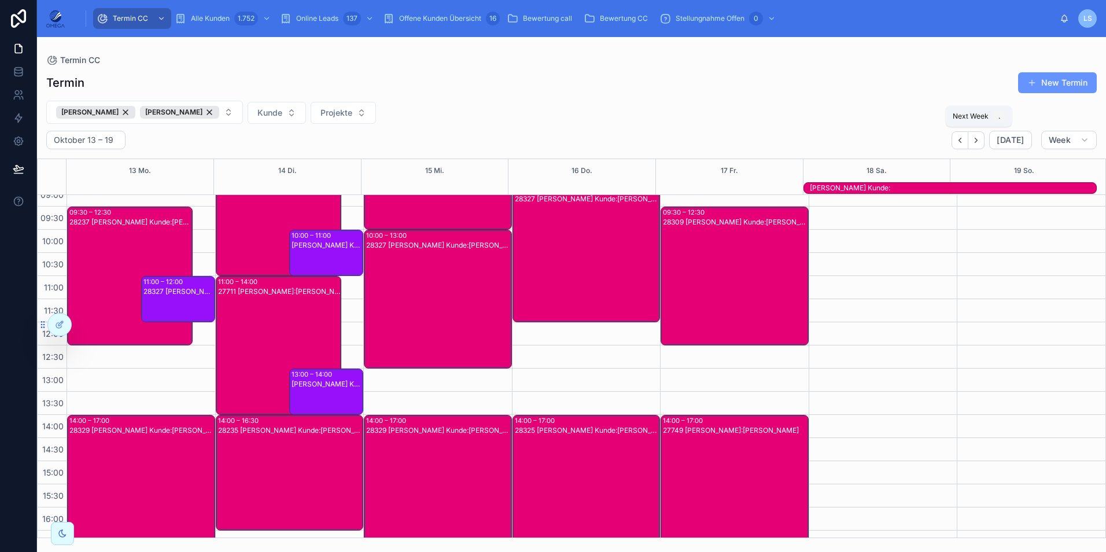
click at [983, 145] on button "Next" at bounding box center [976, 140] width 16 height 18
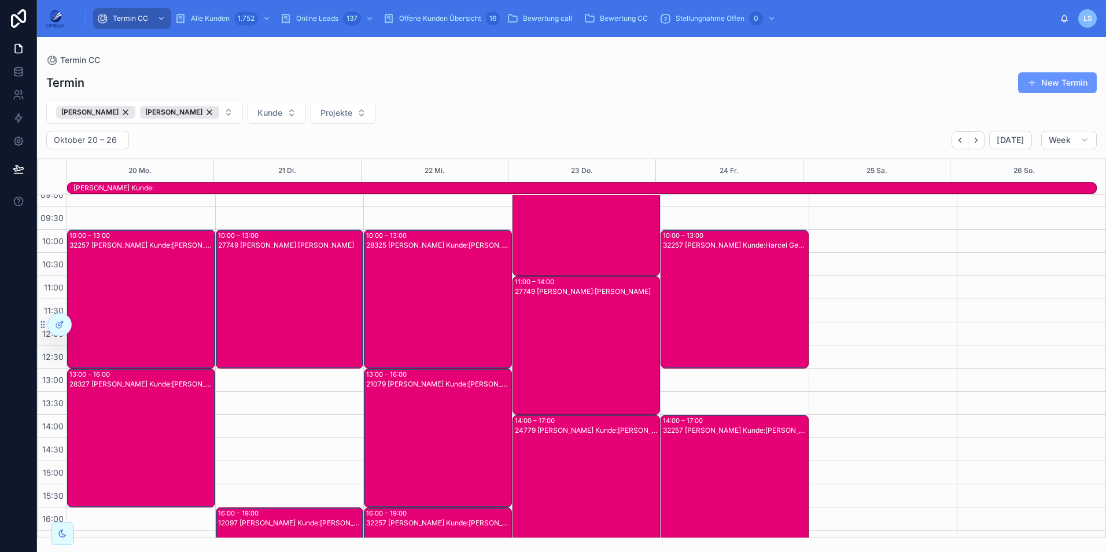
click at [249, 190] on div "[PERSON_NAME] Kunde:" at bounding box center [584, 187] width 1023 height 9
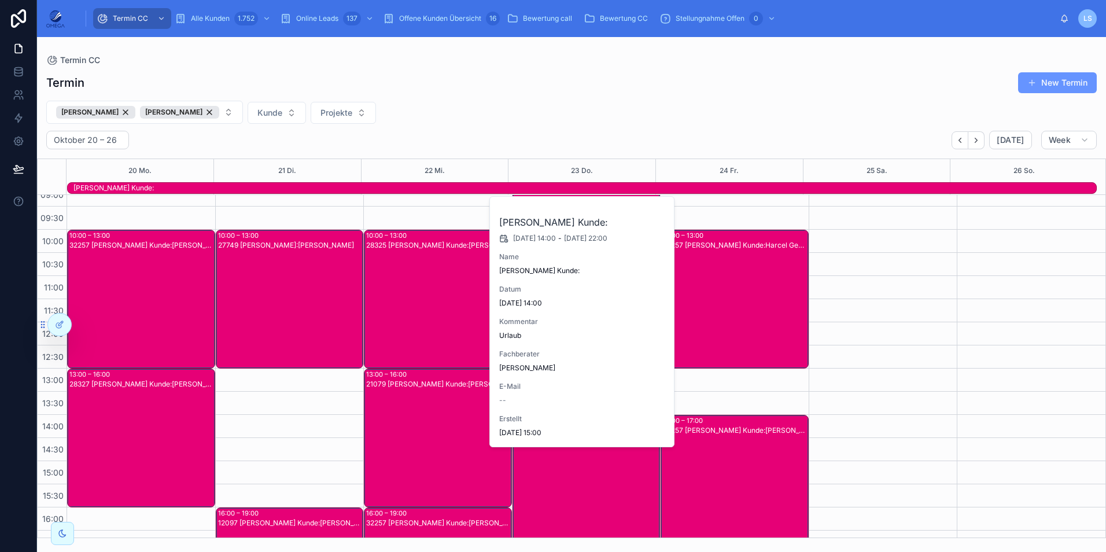
click at [249, 190] on div "[PERSON_NAME] Kunde:" at bounding box center [584, 187] width 1023 height 9
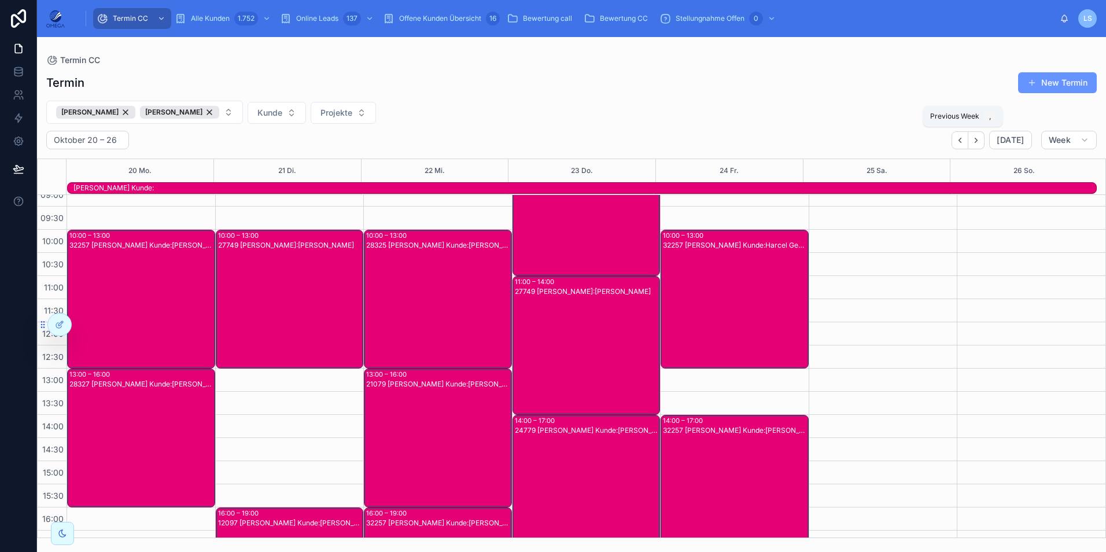
click at [968, 143] on button "Back" at bounding box center [959, 140] width 17 height 18
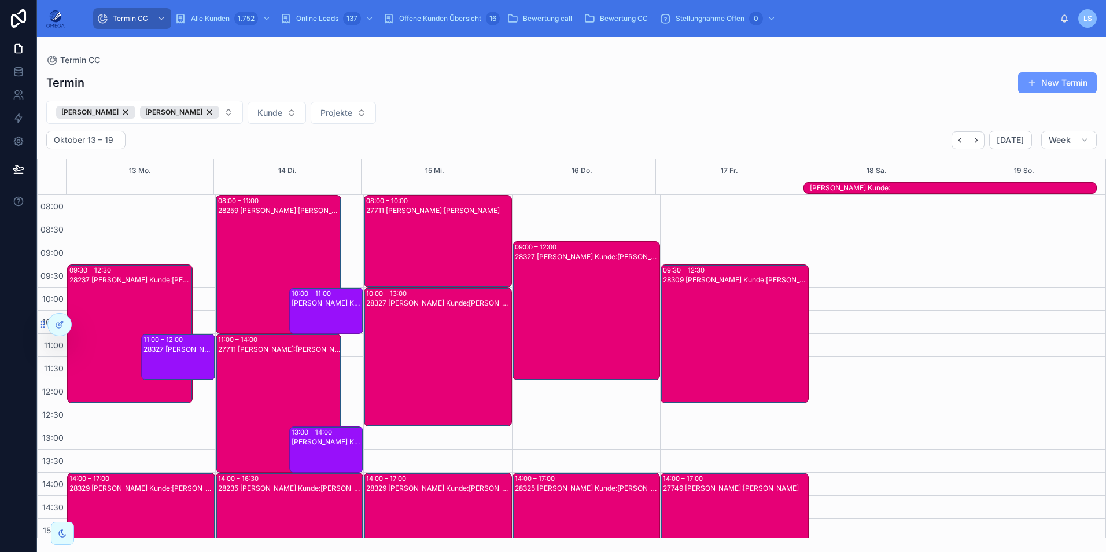
click at [467, 342] on div "28327 [PERSON_NAME] Kunde:[PERSON_NAME]" at bounding box center [438, 366] width 145 height 137
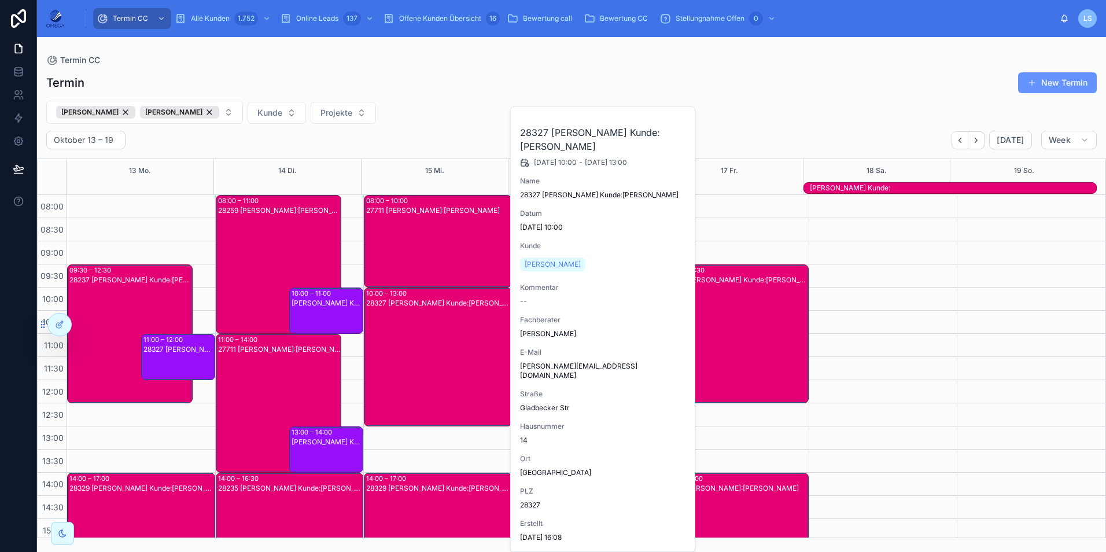
click at [461, 346] on div "28327 [PERSON_NAME] Kunde:[PERSON_NAME]" at bounding box center [438, 366] width 145 height 137
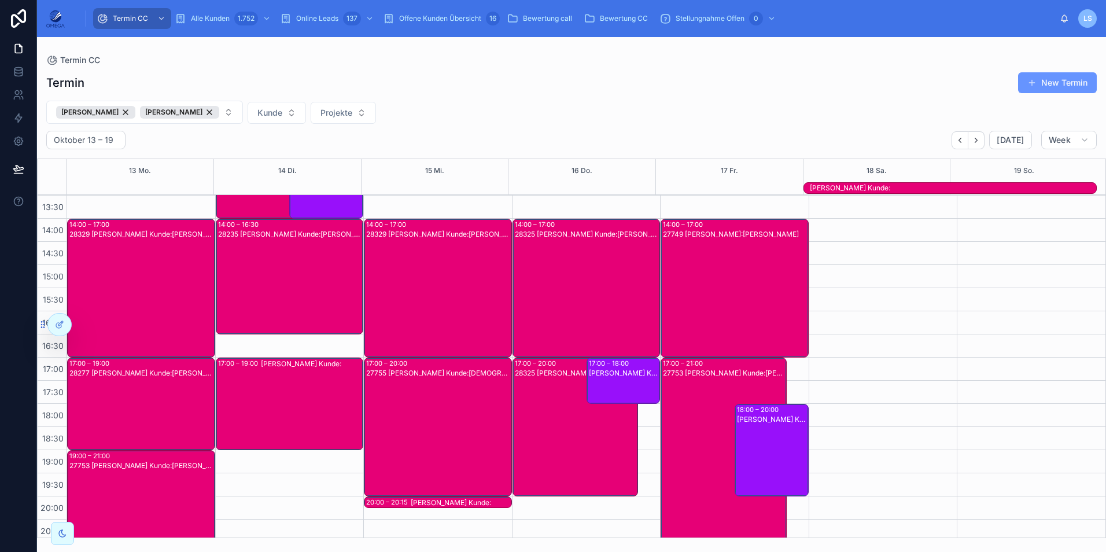
scroll to position [259, 0]
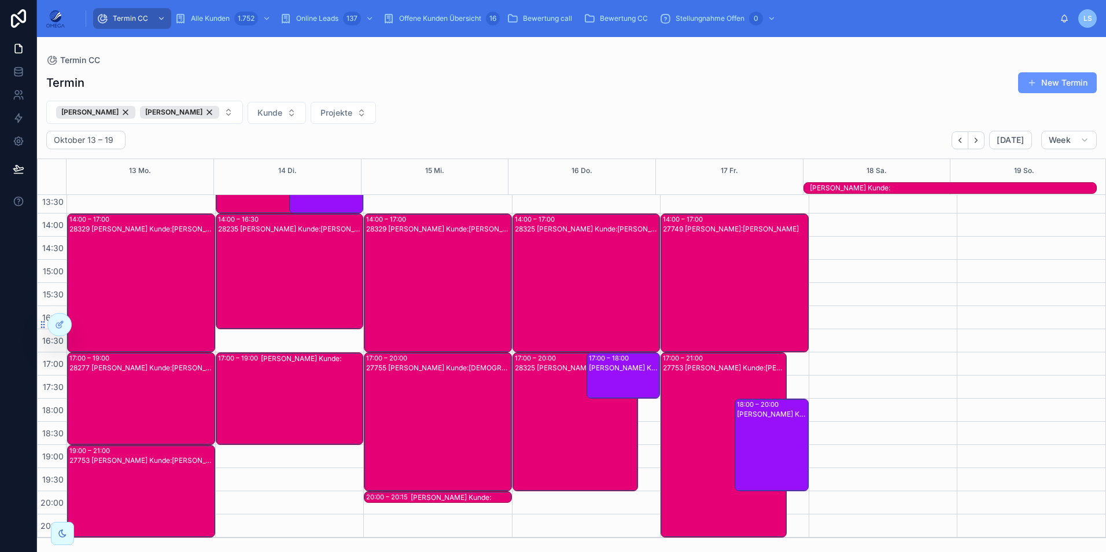
click at [912, 189] on div "[PERSON_NAME] Kunde:" at bounding box center [953, 187] width 286 height 9
click at [980, 144] on icon "Next" at bounding box center [976, 140] width 9 height 9
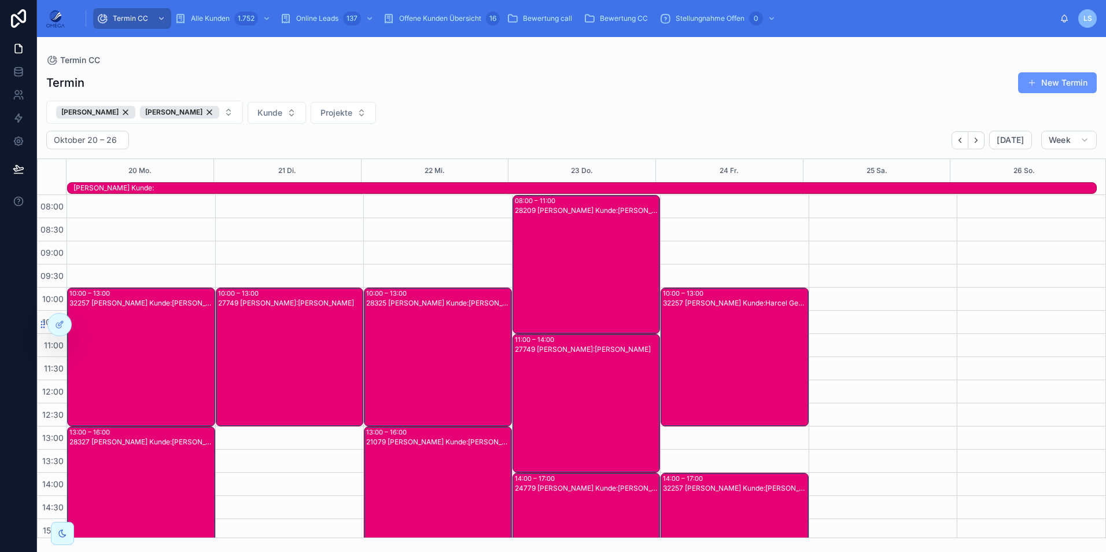
click at [557, 263] on div "28209 [PERSON_NAME] Kunde:[PERSON_NAME]" at bounding box center [587, 273] width 145 height 137
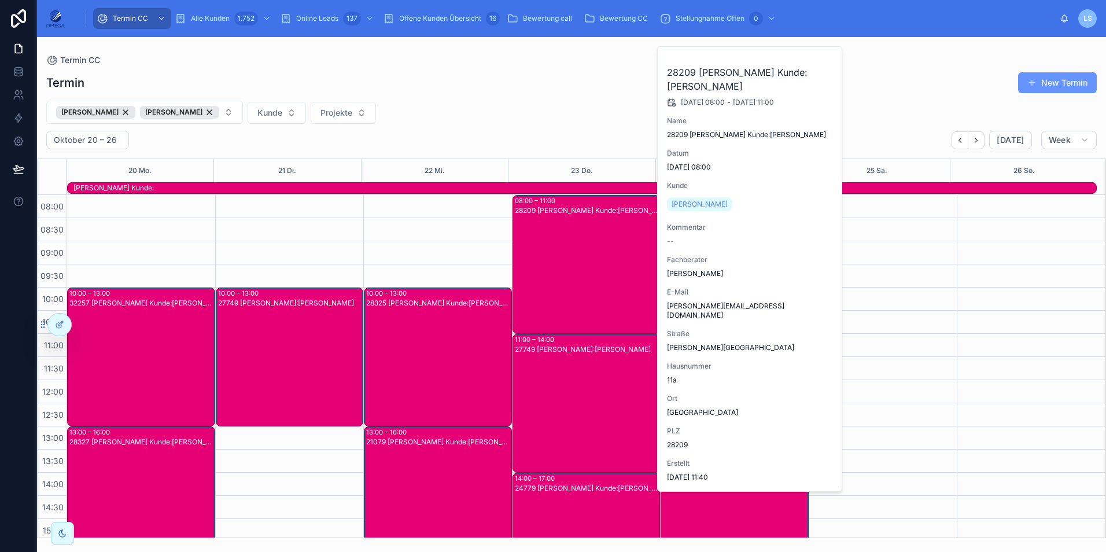
click at [557, 261] on div "28209 [PERSON_NAME] Kunde:[PERSON_NAME]" at bounding box center [587, 273] width 145 height 137
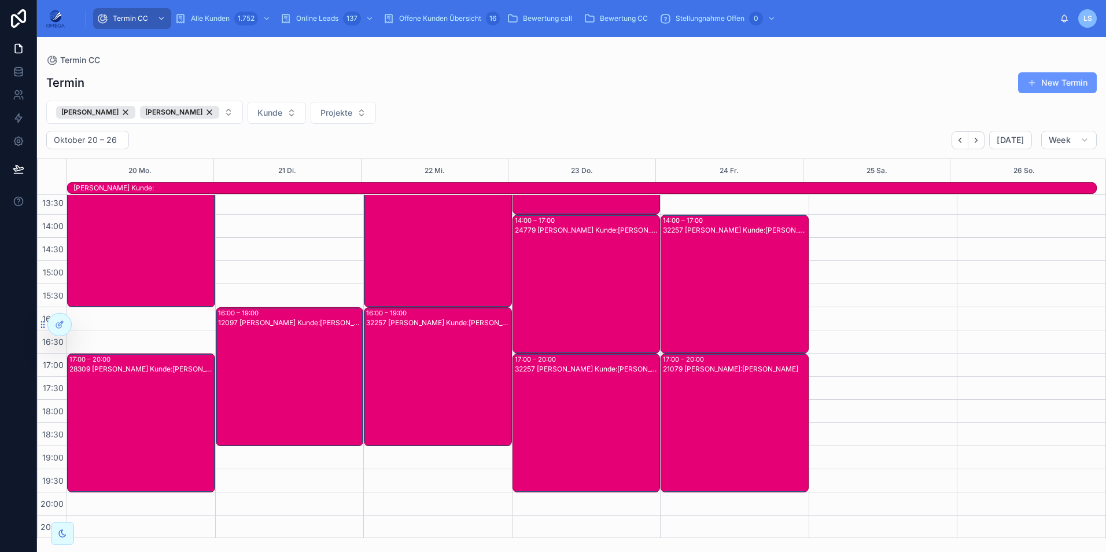
scroll to position [259, 0]
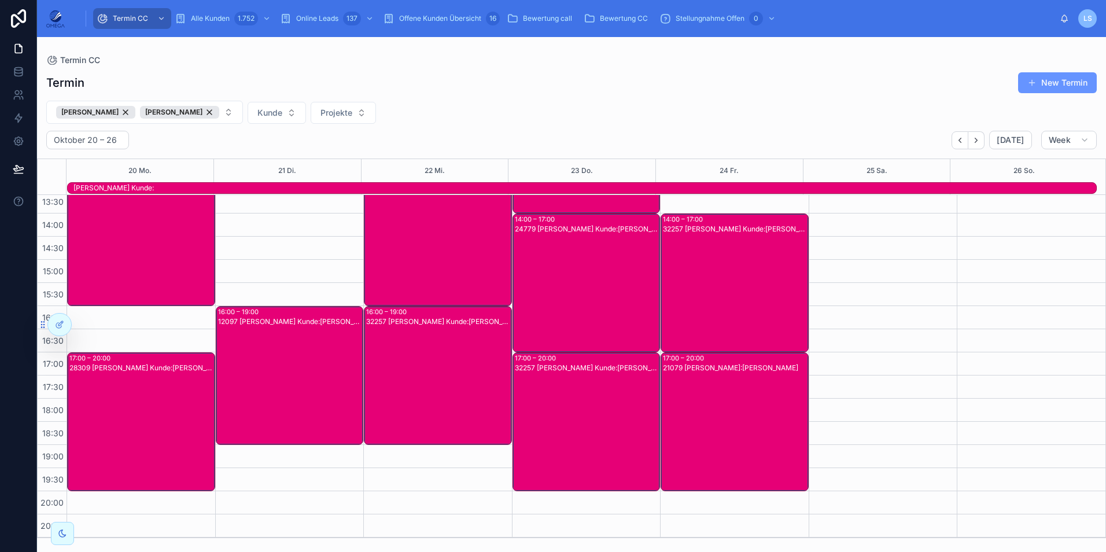
click at [326, 377] on div "12097 [PERSON_NAME] Kunde:[PERSON_NAME]" at bounding box center [290, 384] width 145 height 137
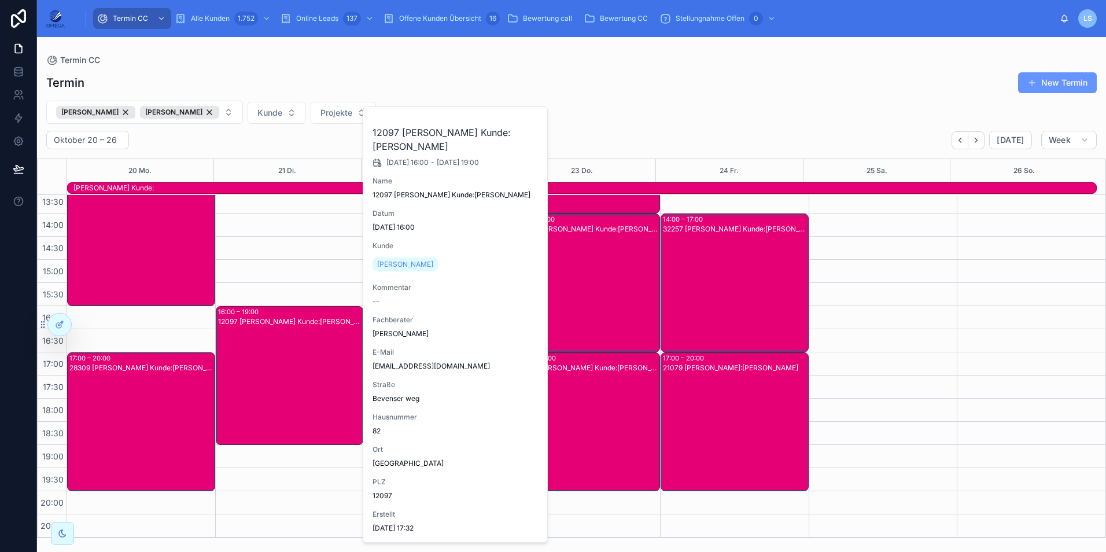
click at [392, 266] on span "[PERSON_NAME]" at bounding box center [405, 264] width 56 height 9
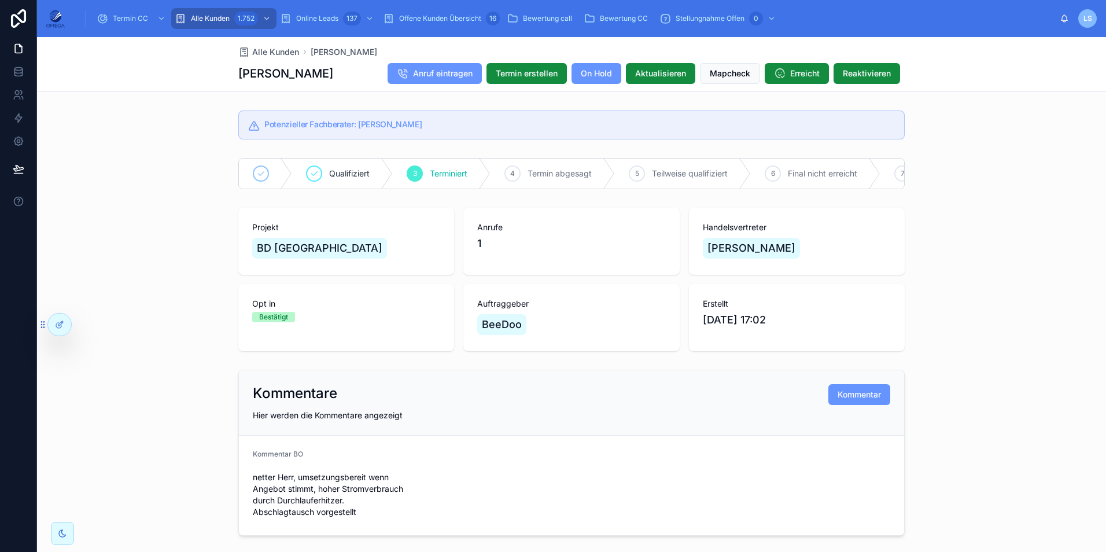
click at [276, 52] on span "Alle Kunden" at bounding box center [275, 52] width 47 height 12
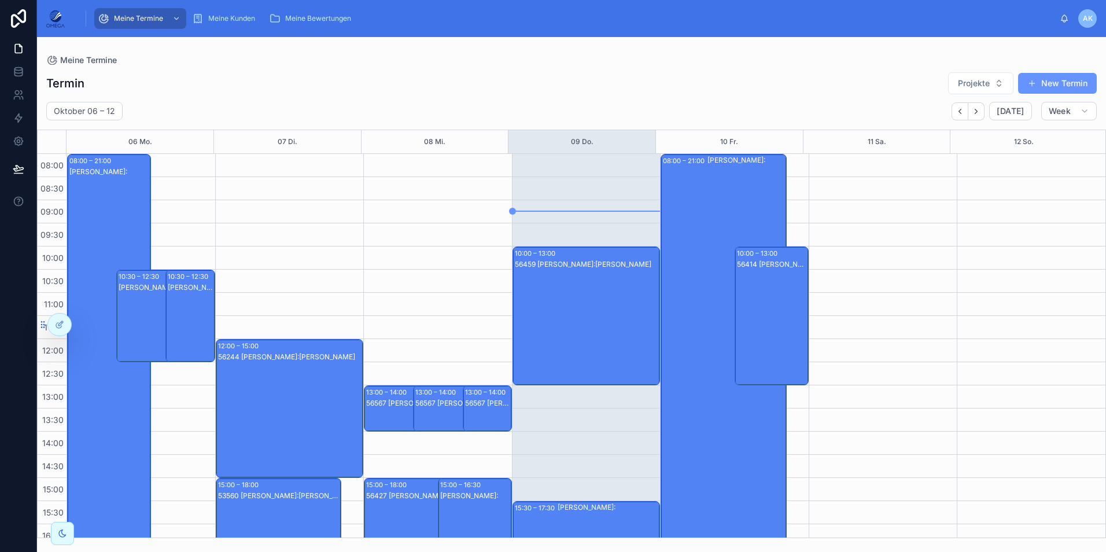
scroll to position [218, 0]
